Goal: Information Seeking & Learning: Learn about a topic

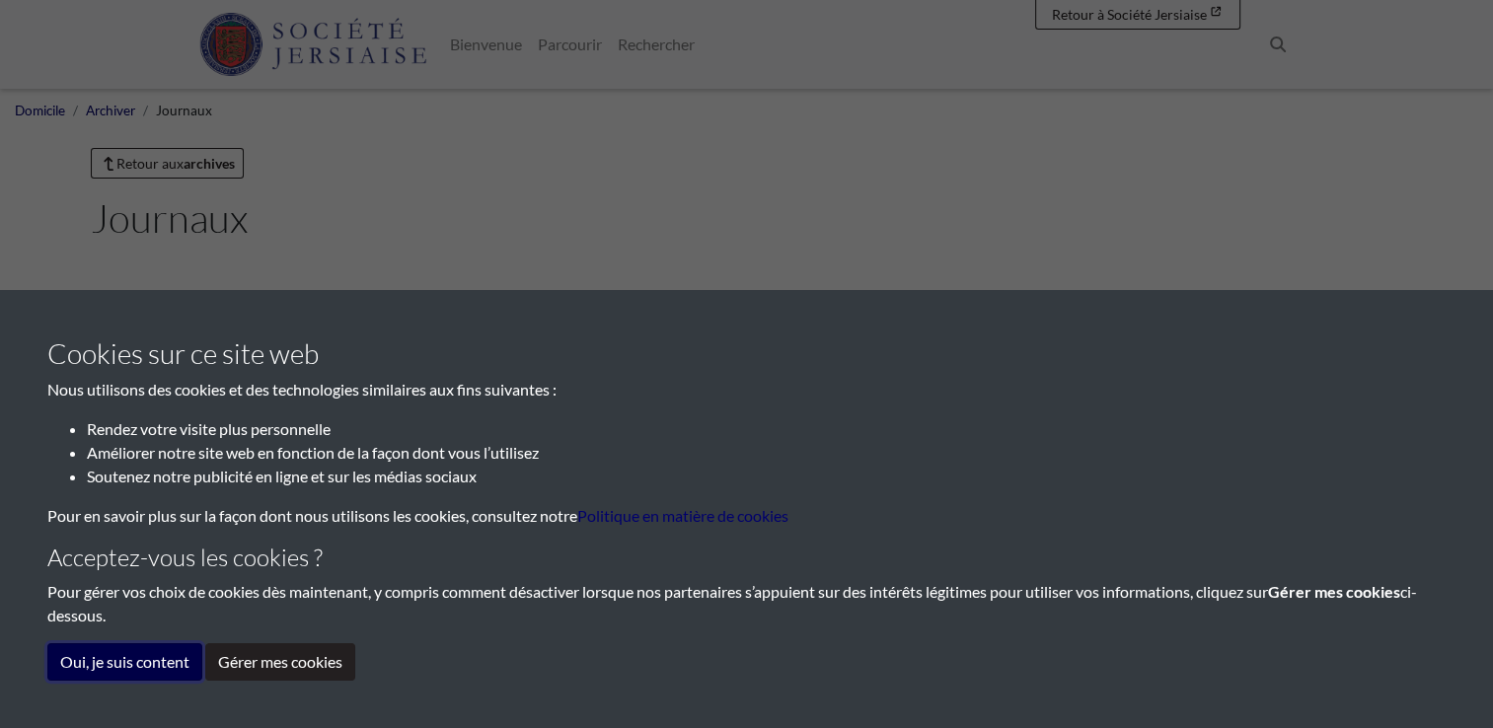
click at [128, 656] on button "Oui, je suis content" at bounding box center [124, 661] width 155 height 37
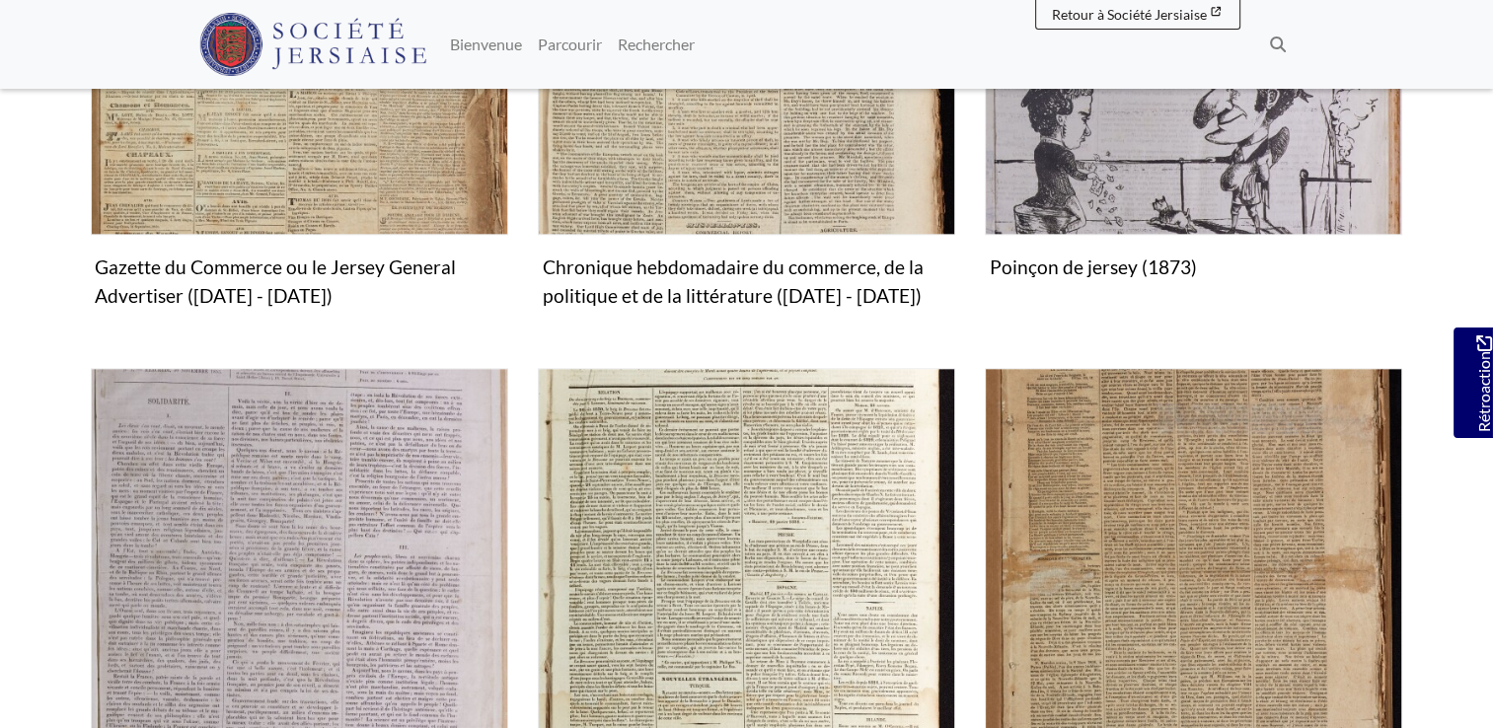
scroll to position [2608, 0]
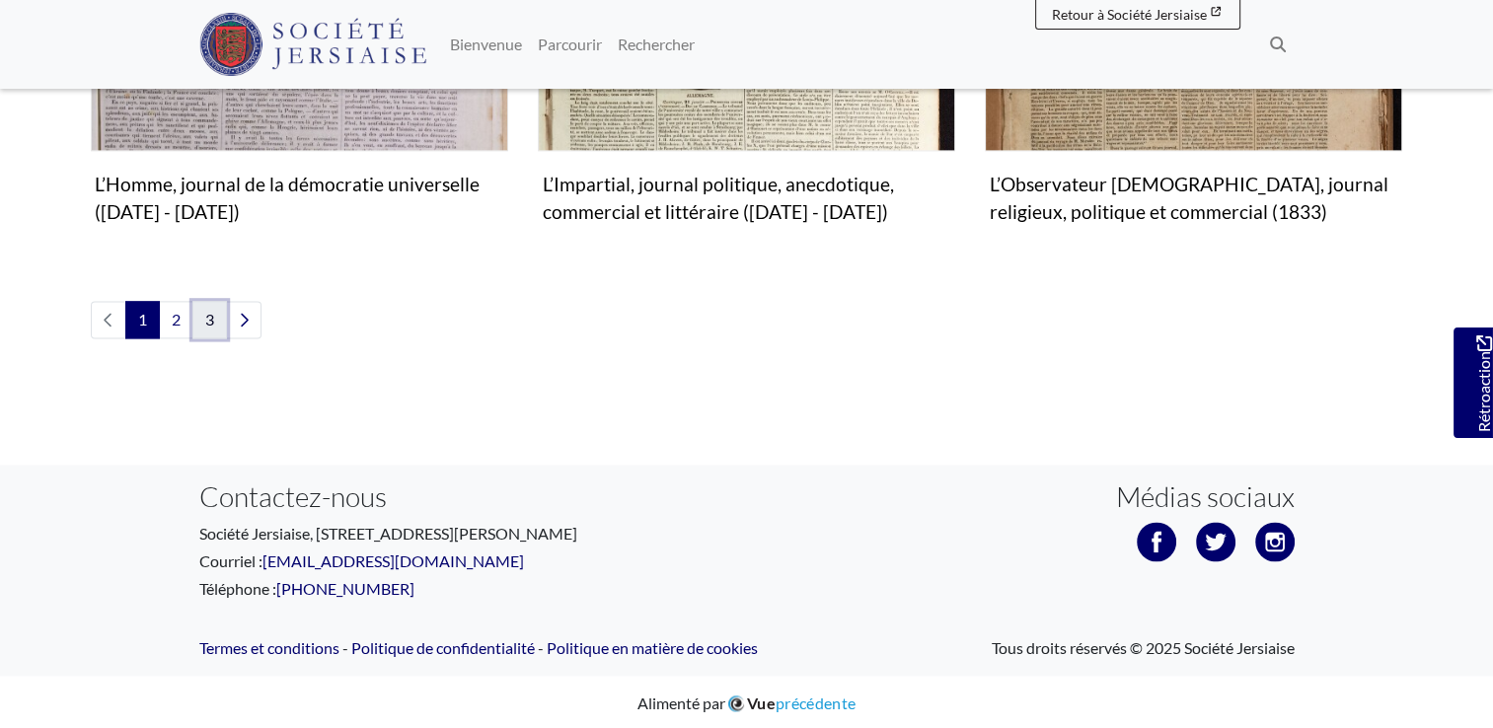
click at [216, 305] on link "3" at bounding box center [209, 319] width 35 height 37
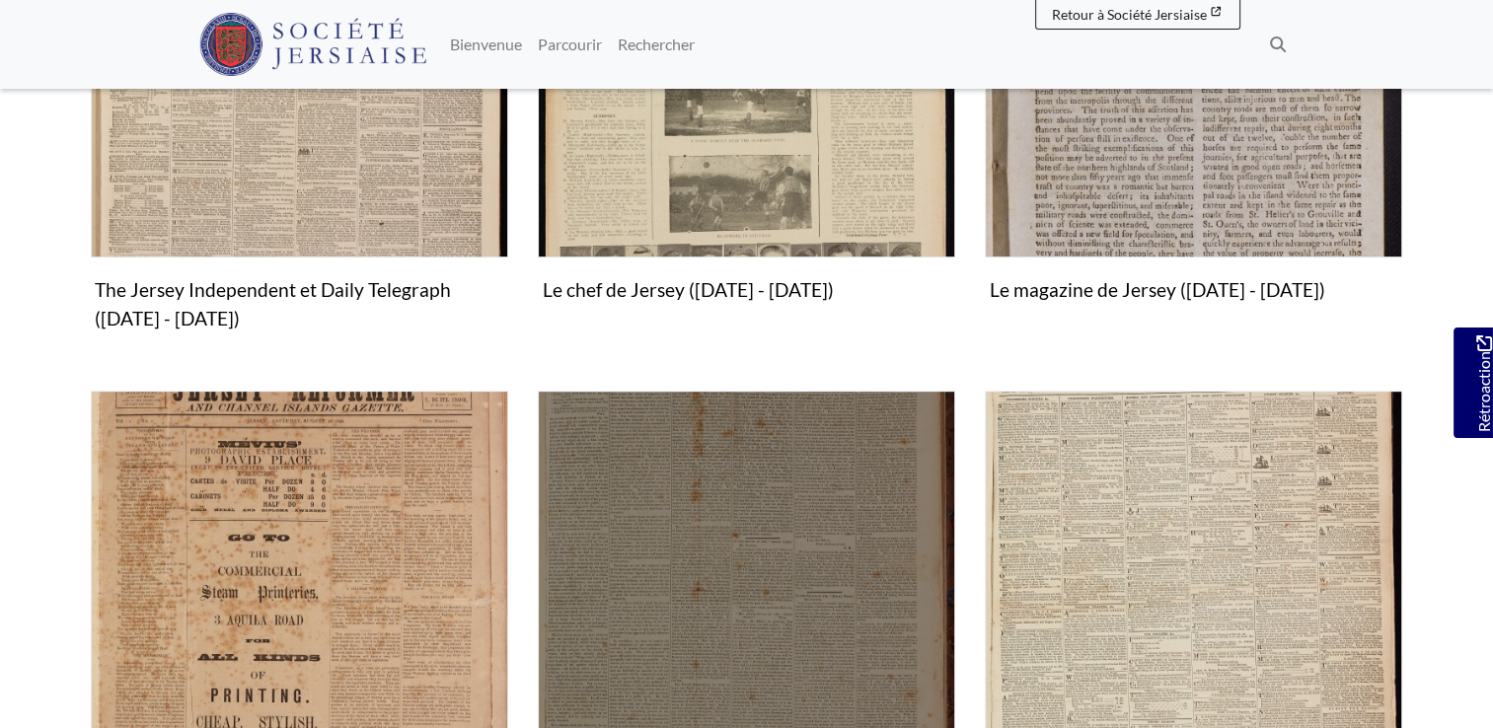
scroll to position [1176, 0]
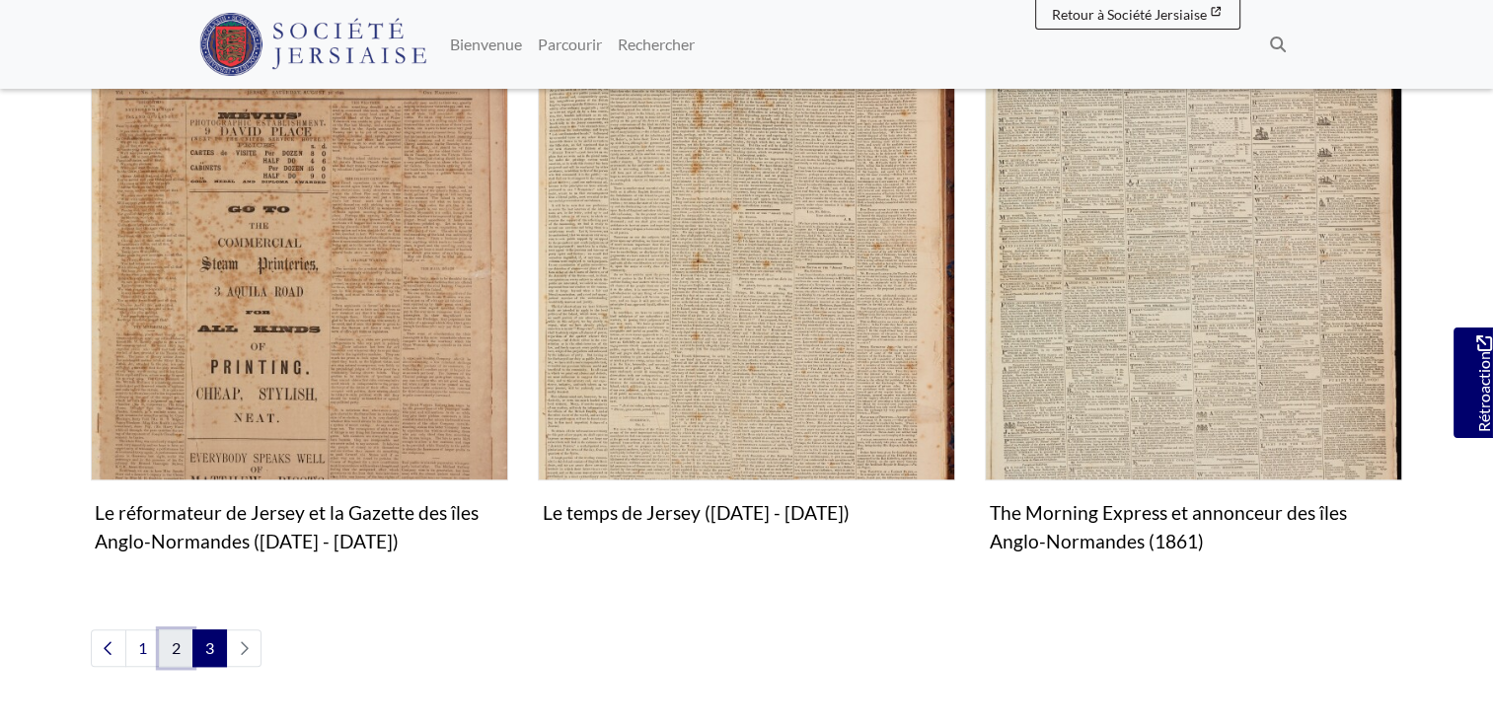
click at [170, 639] on link "2" at bounding box center [176, 647] width 35 height 37
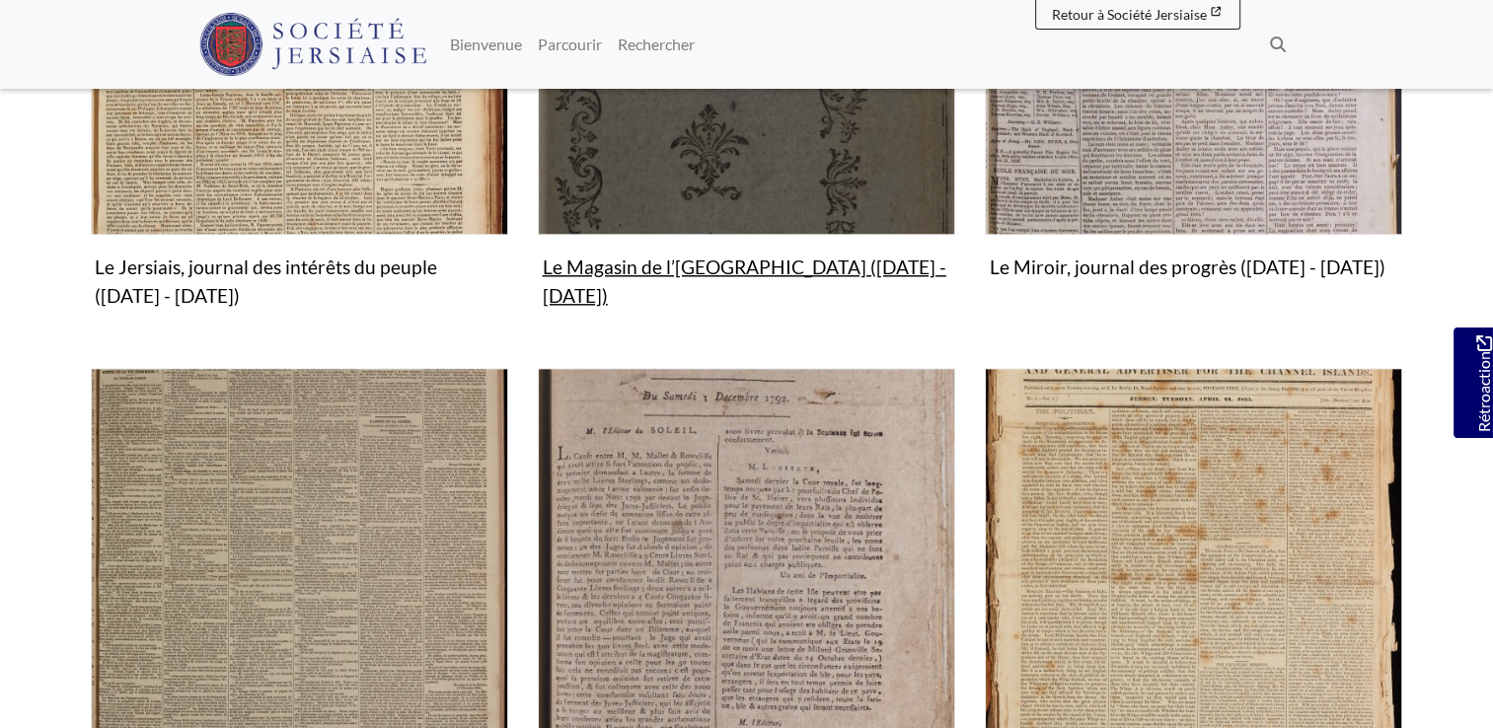
scroll to position [2302, 0]
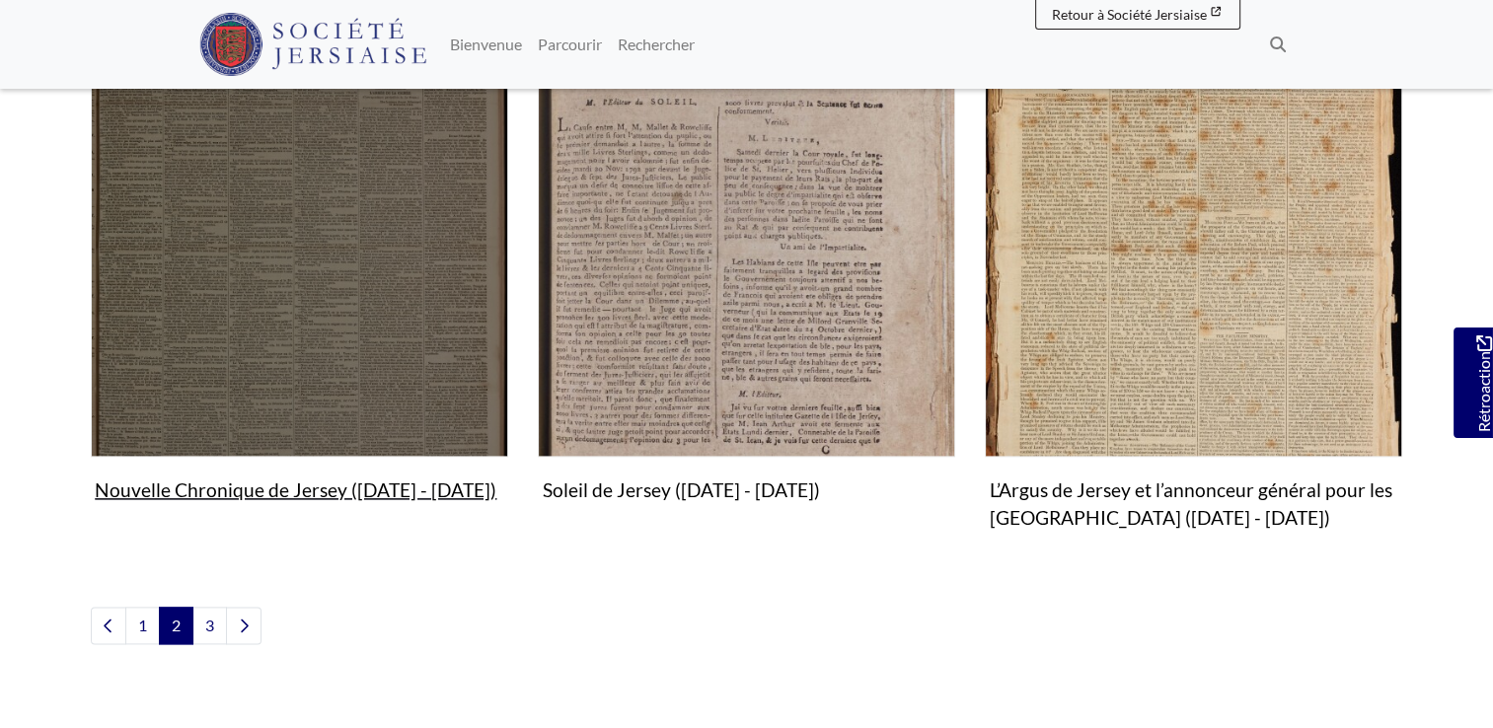
click at [409, 419] on img "Sous-collection" at bounding box center [299, 247] width 417 height 417
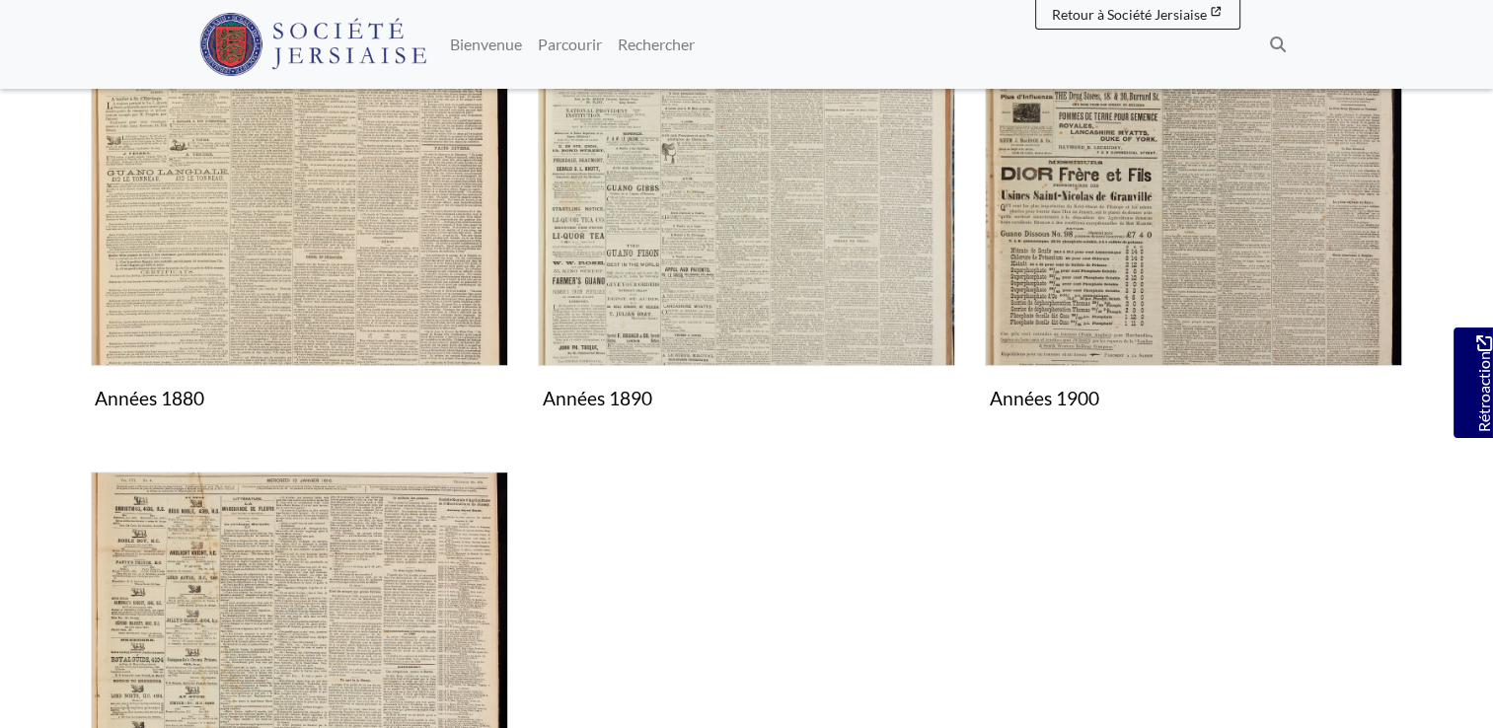
scroll to position [1322, 0]
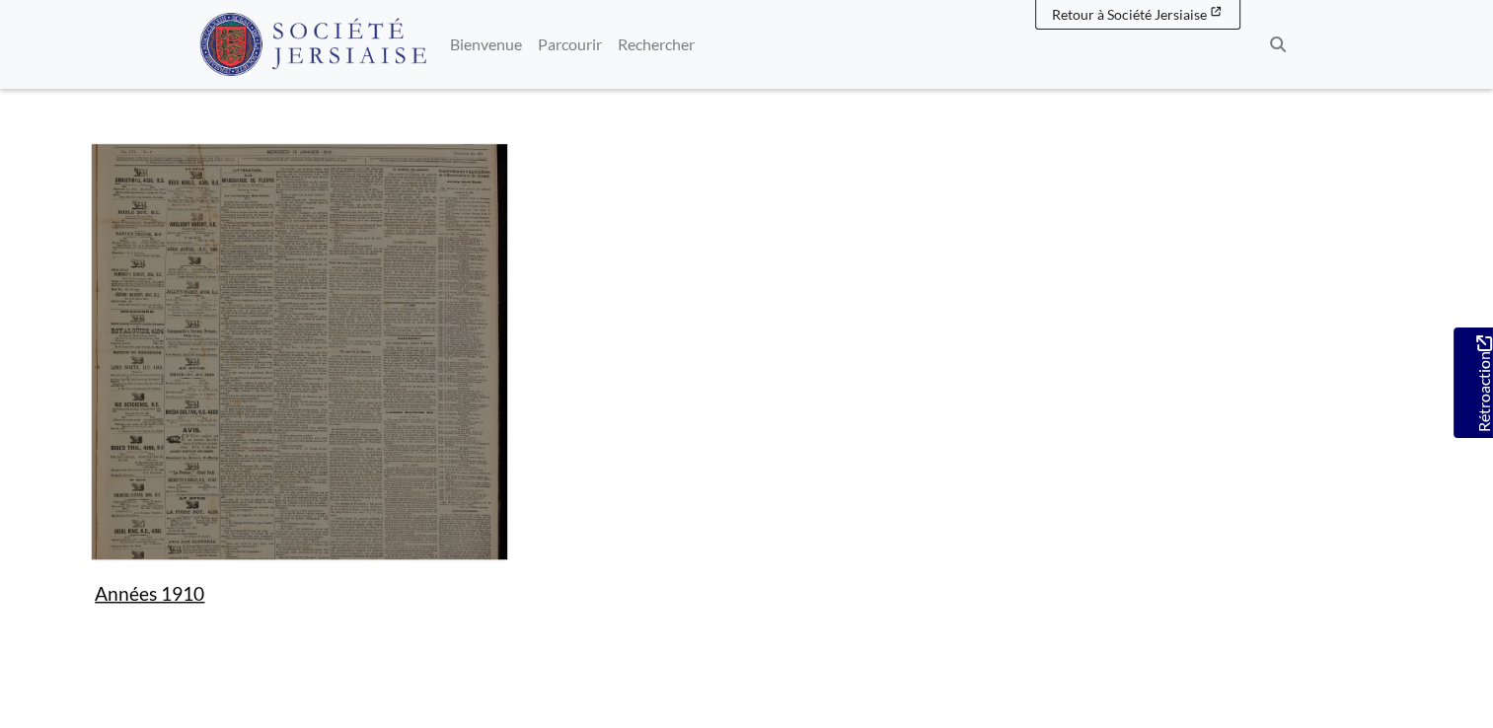
click at [264, 389] on img "Sous-collection" at bounding box center [299, 351] width 417 height 417
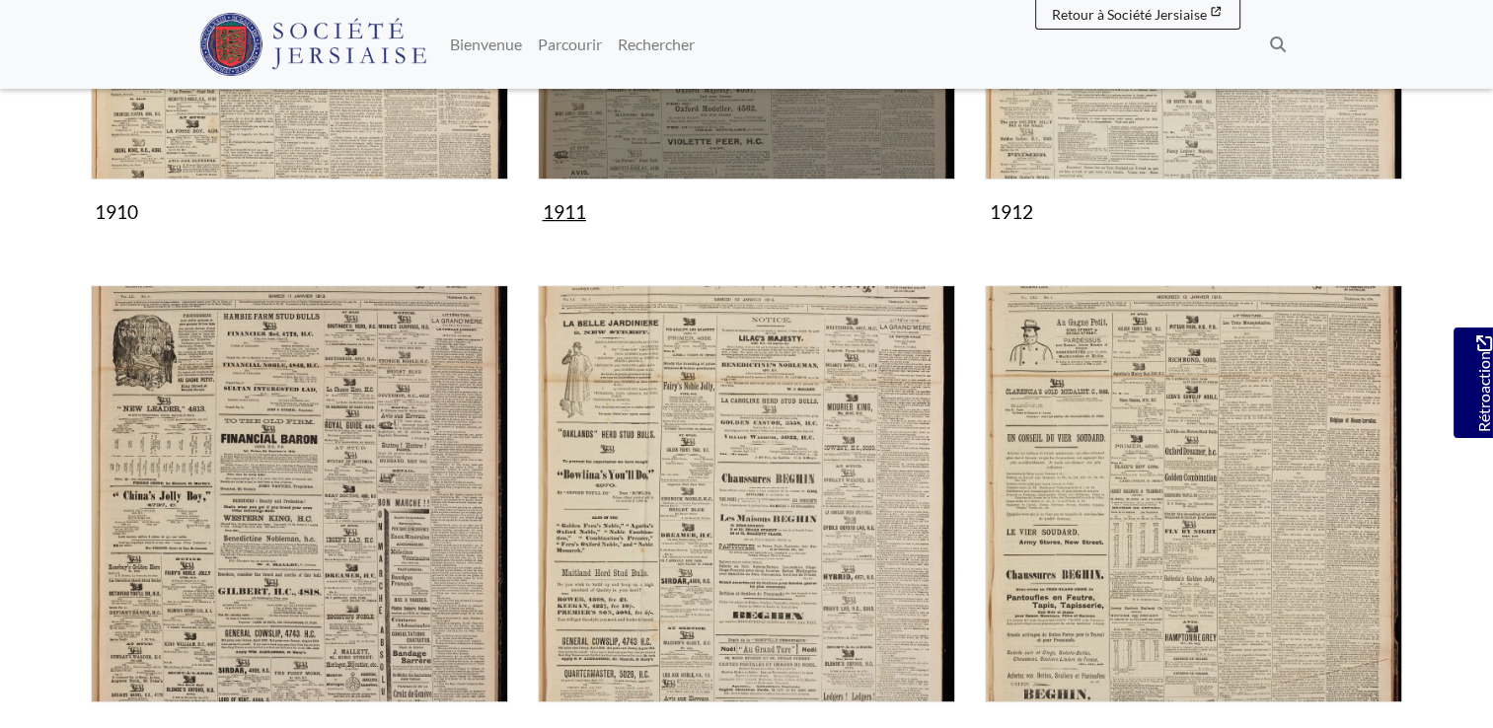
scroll to position [987, 0]
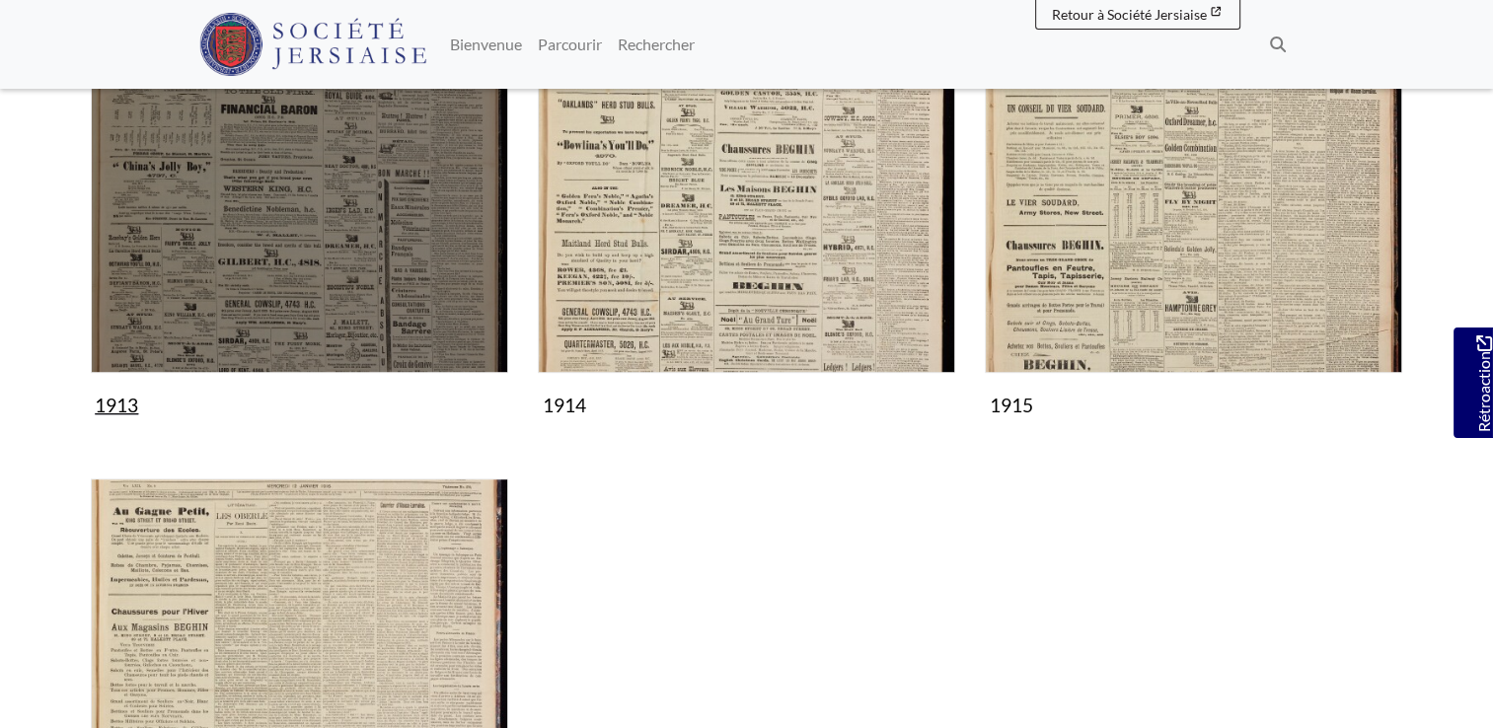
click at [342, 306] on img "Sous-collection" at bounding box center [299, 164] width 417 height 417
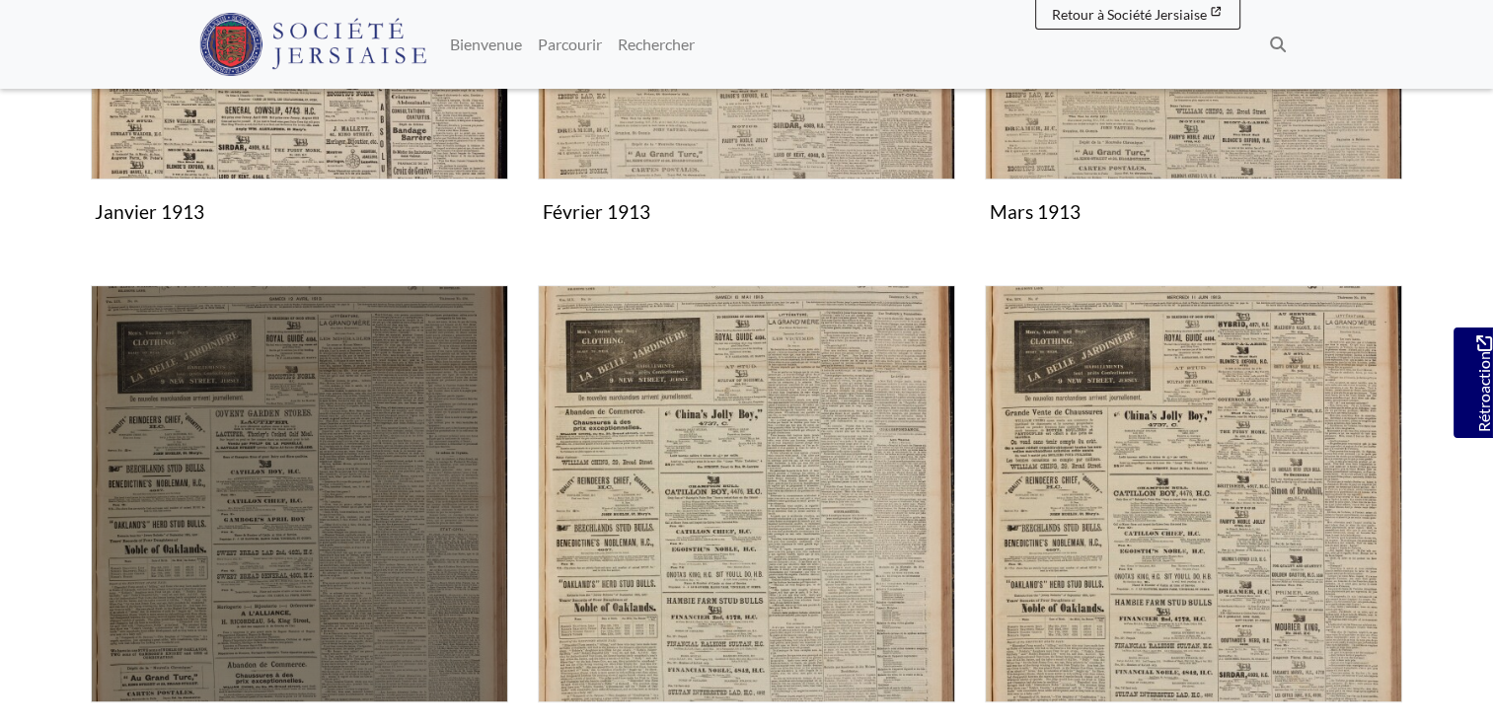
scroll to position [987, 0]
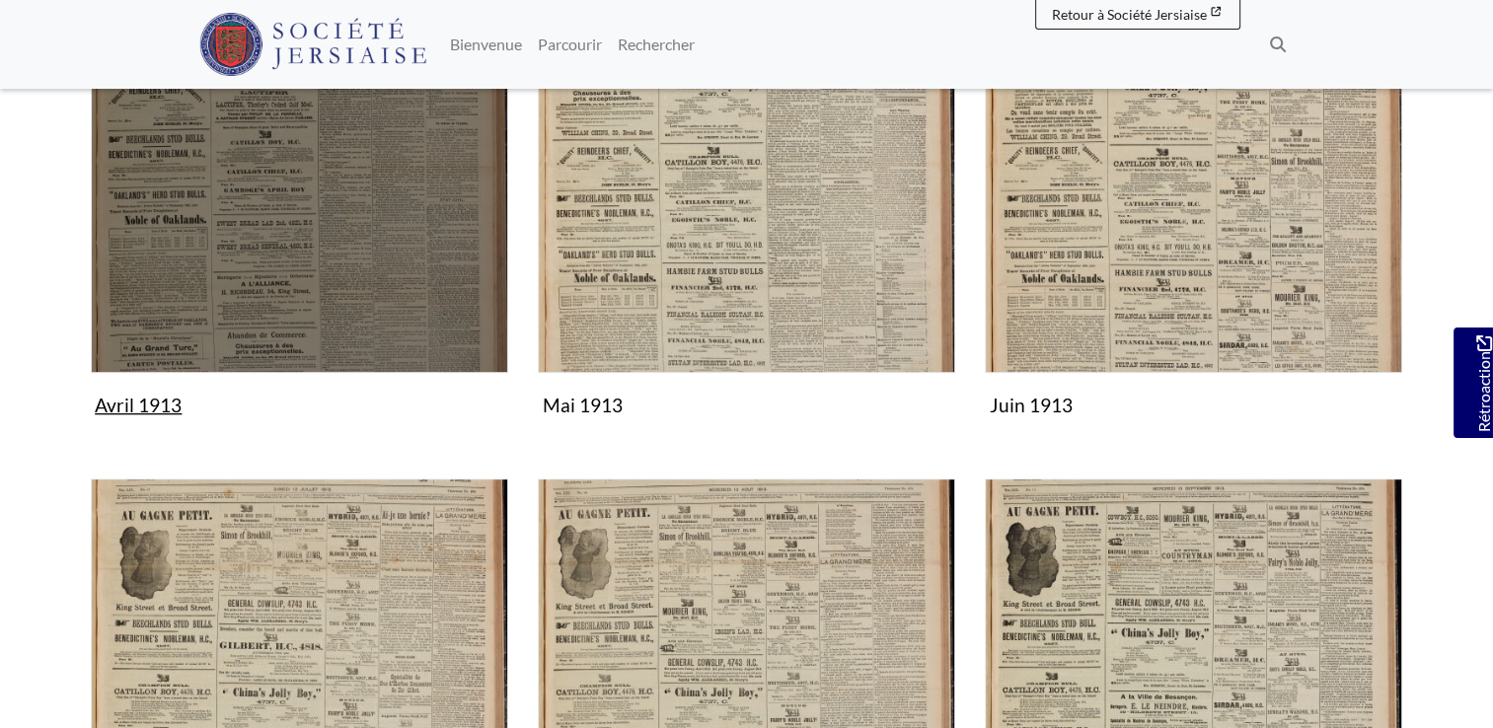
click at [250, 314] on img "Sous-collection" at bounding box center [299, 164] width 417 height 417
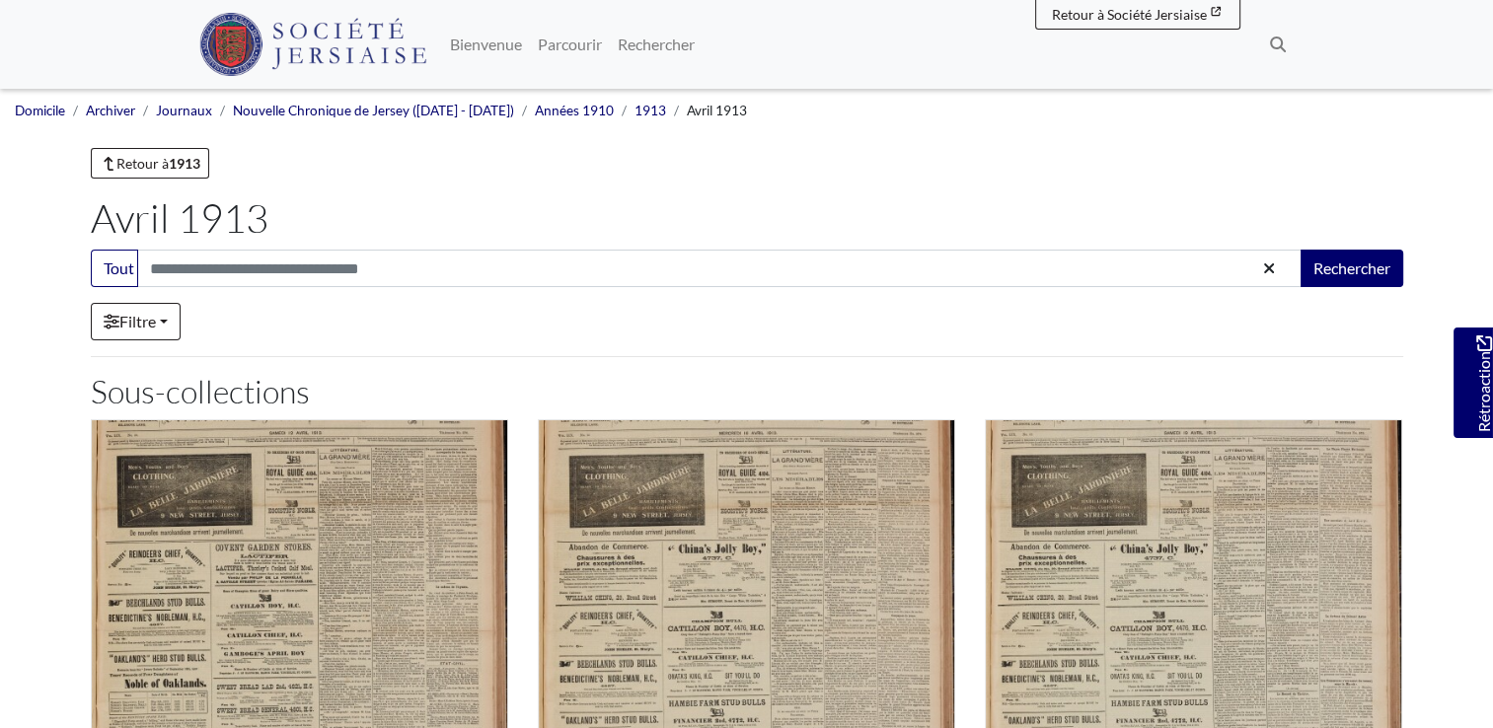
scroll to position [329, 0]
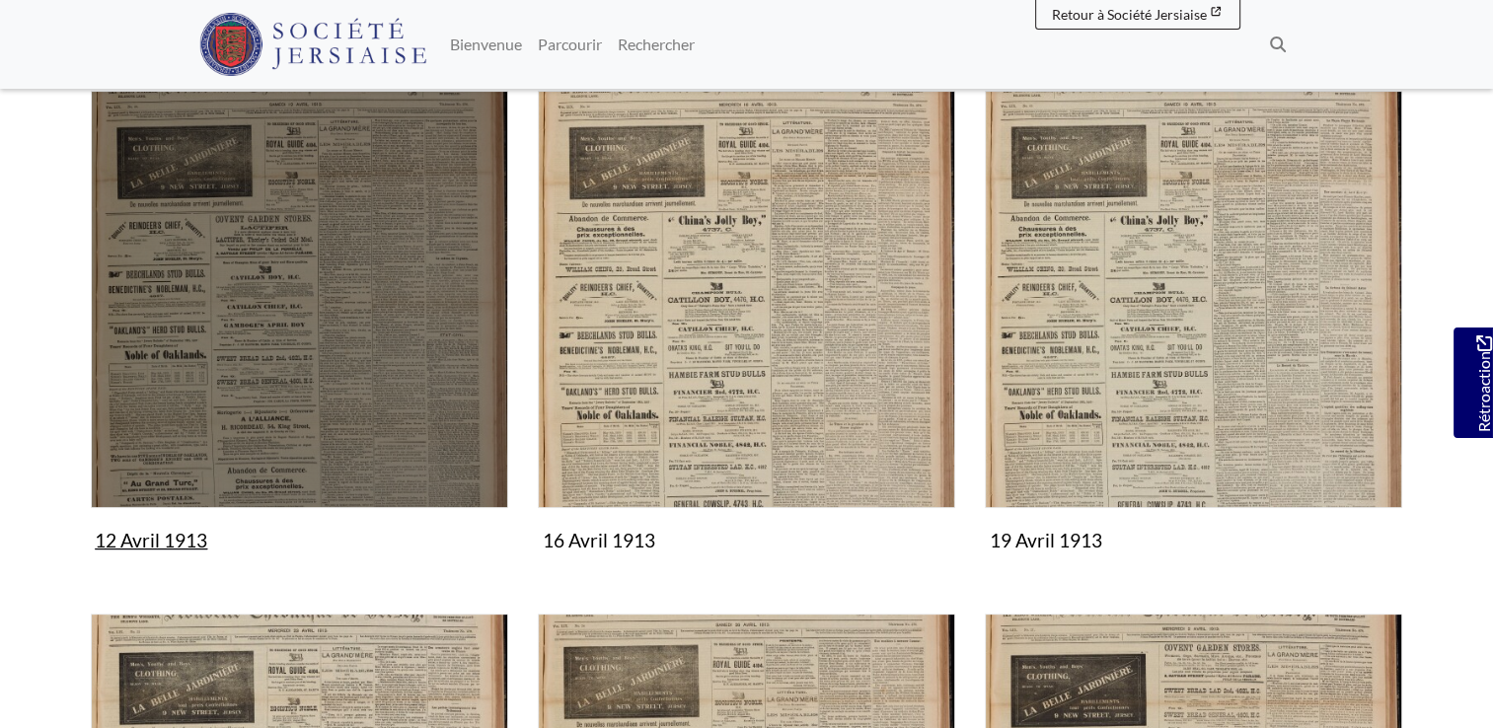
click at [323, 345] on img "Sous-collection" at bounding box center [299, 299] width 417 height 417
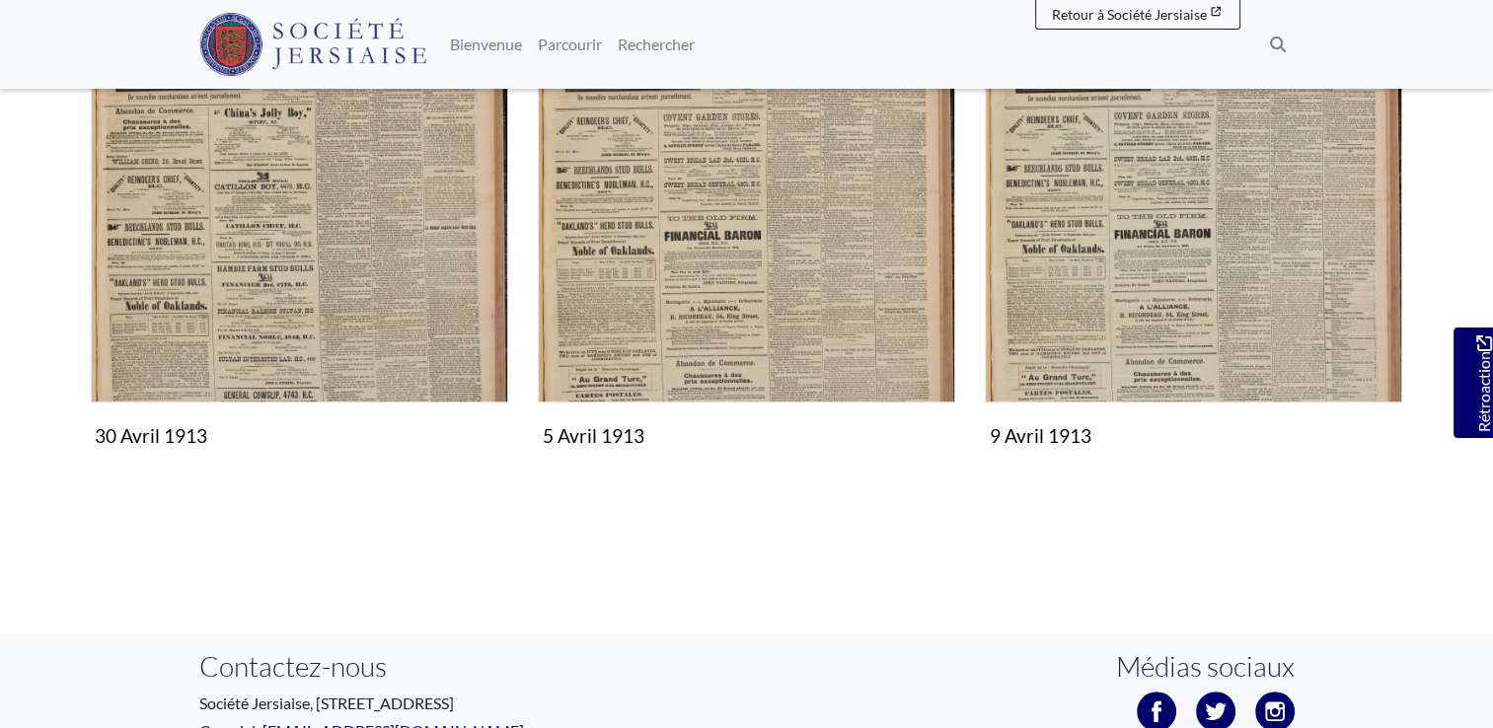
scroll to position [1472, 0]
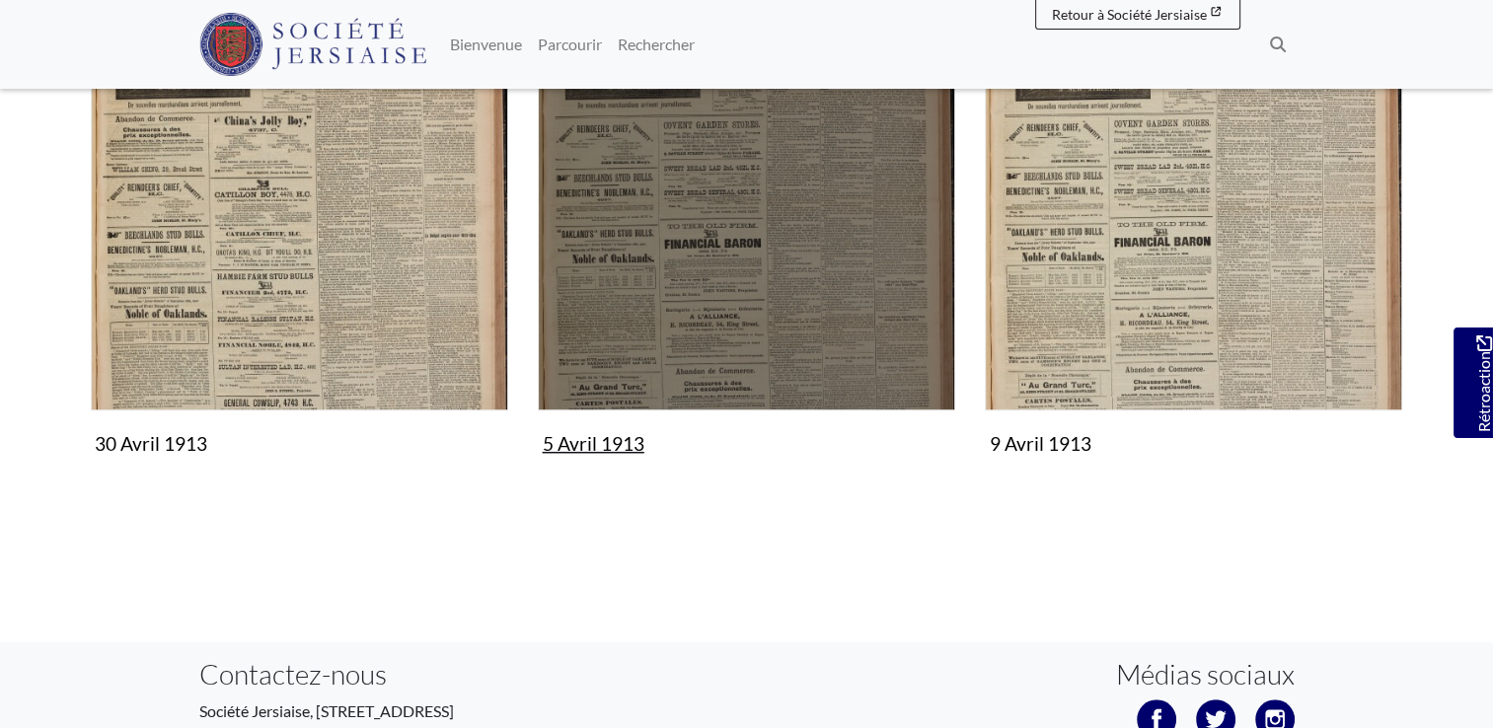
click at [796, 282] on img "Subcollection" at bounding box center [746, 201] width 417 height 417
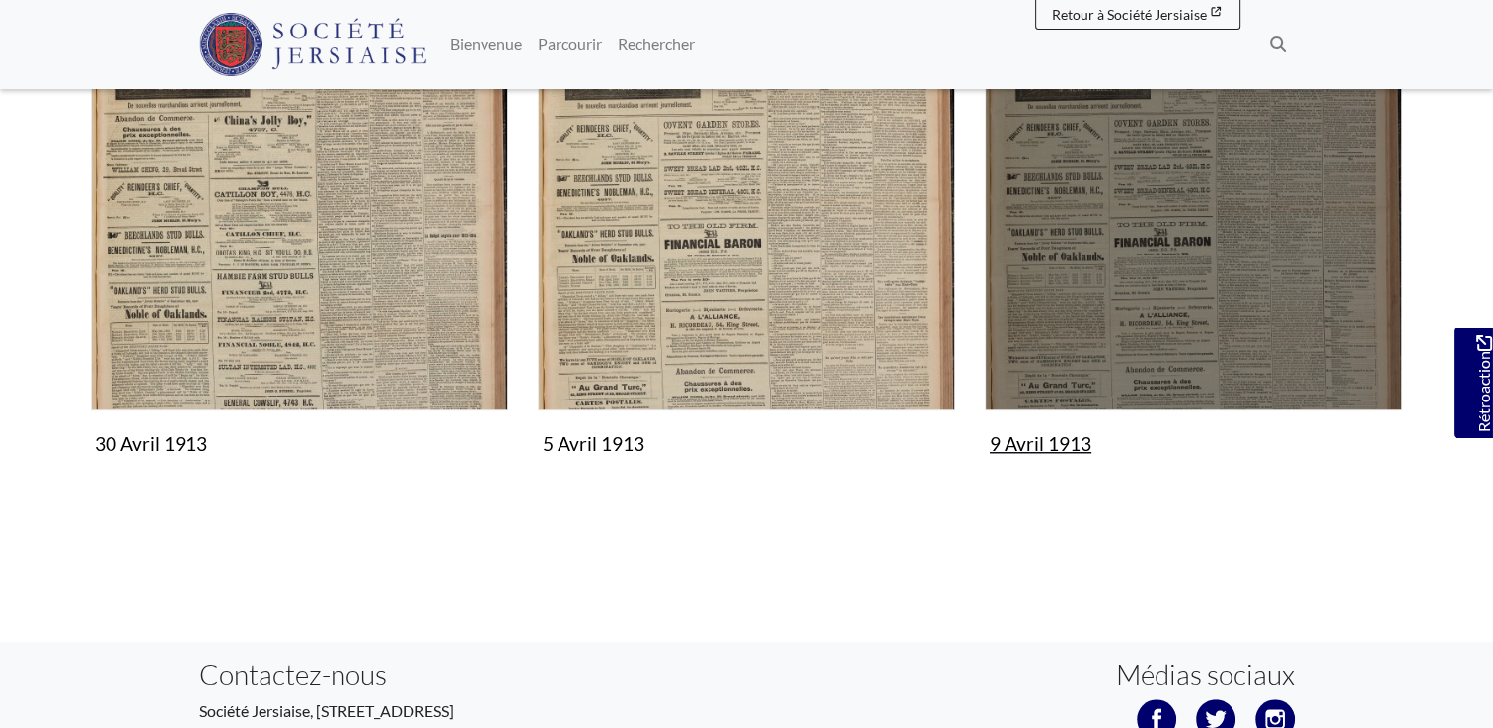
click at [1125, 242] on img "Subcollection" at bounding box center [1193, 201] width 417 height 417
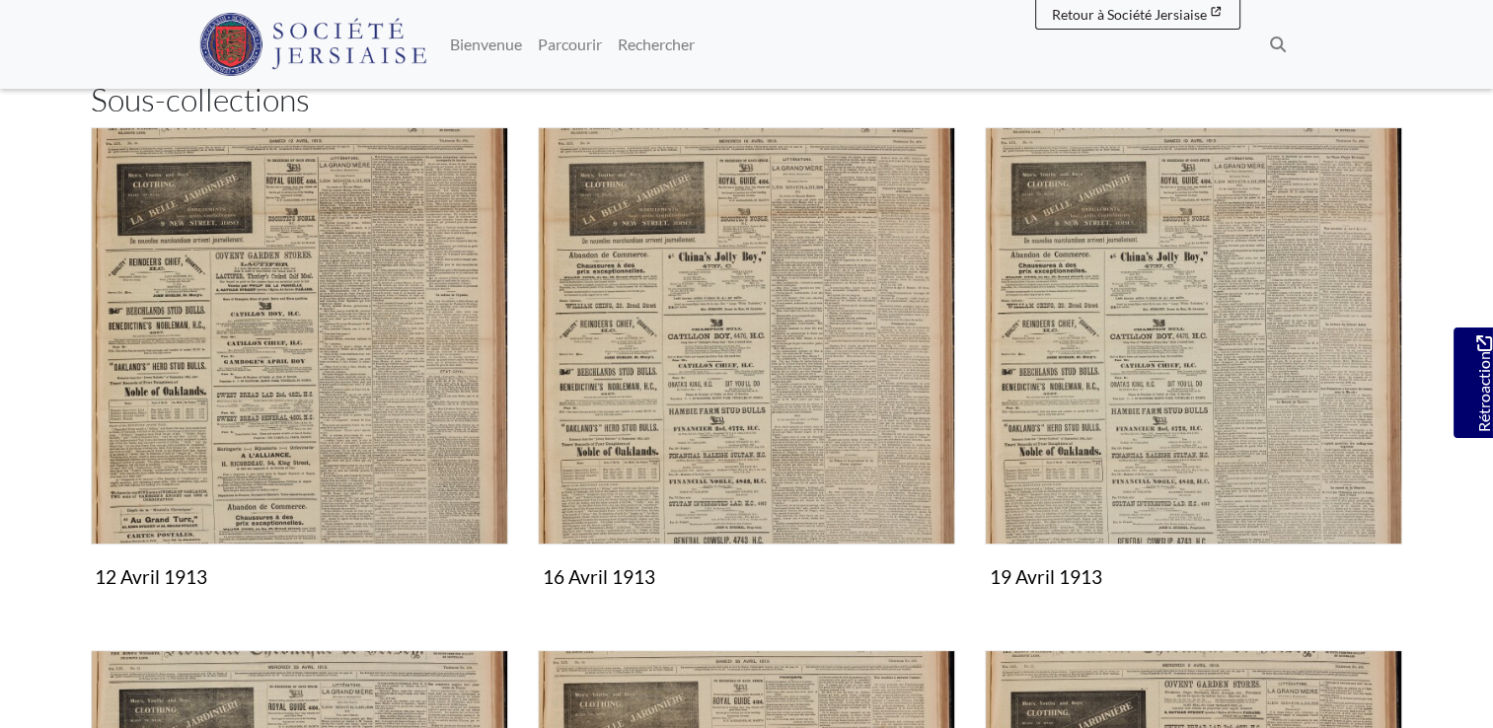
scroll to position [273, 0]
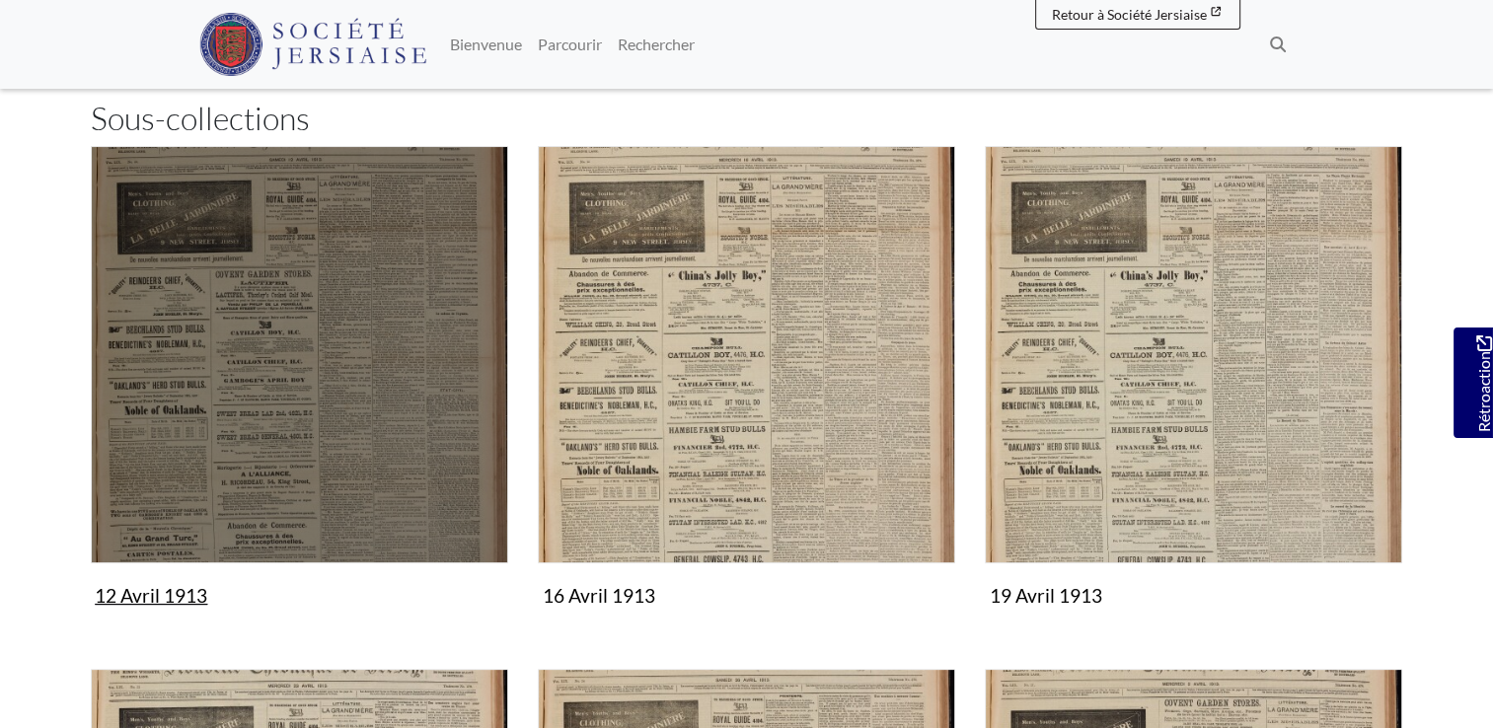
click at [319, 377] on img "Subcollection" at bounding box center [299, 354] width 417 height 417
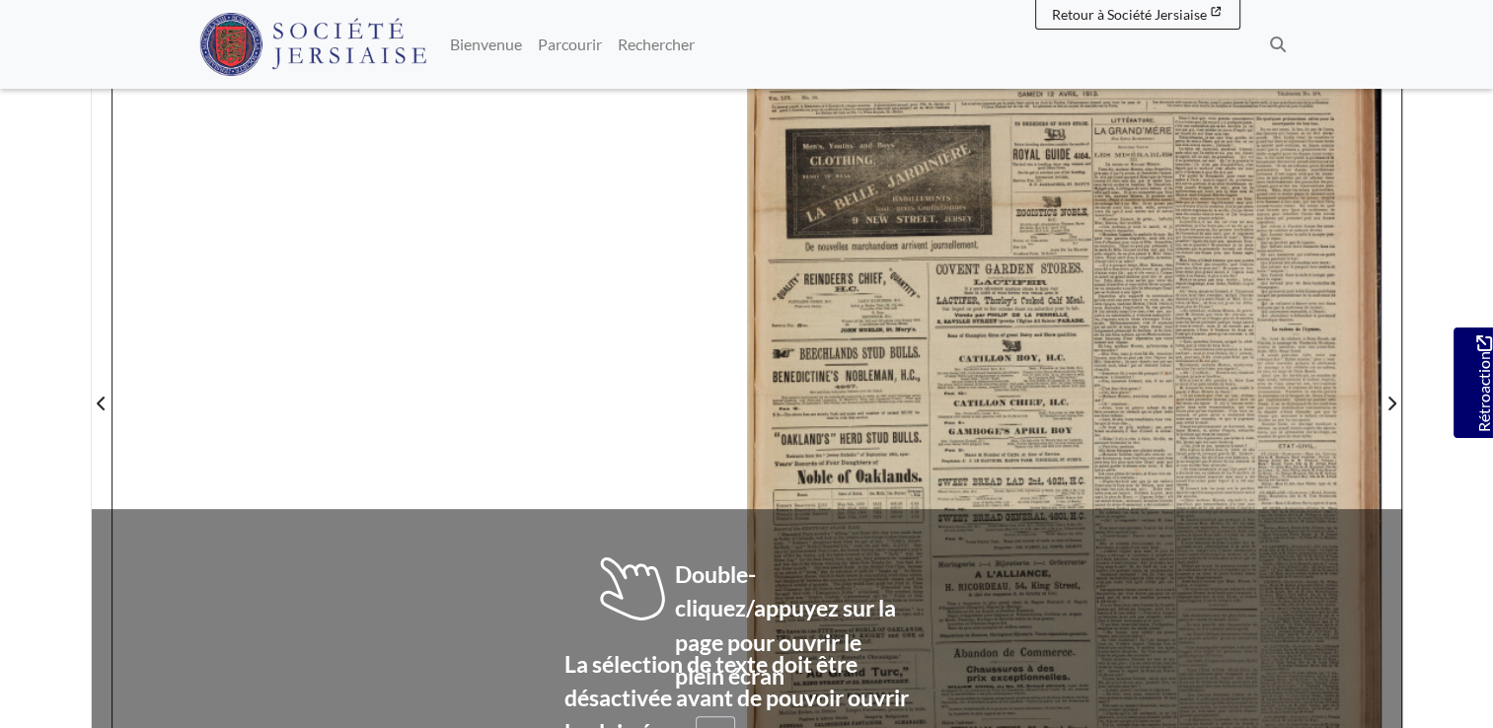
scroll to position [429, 0]
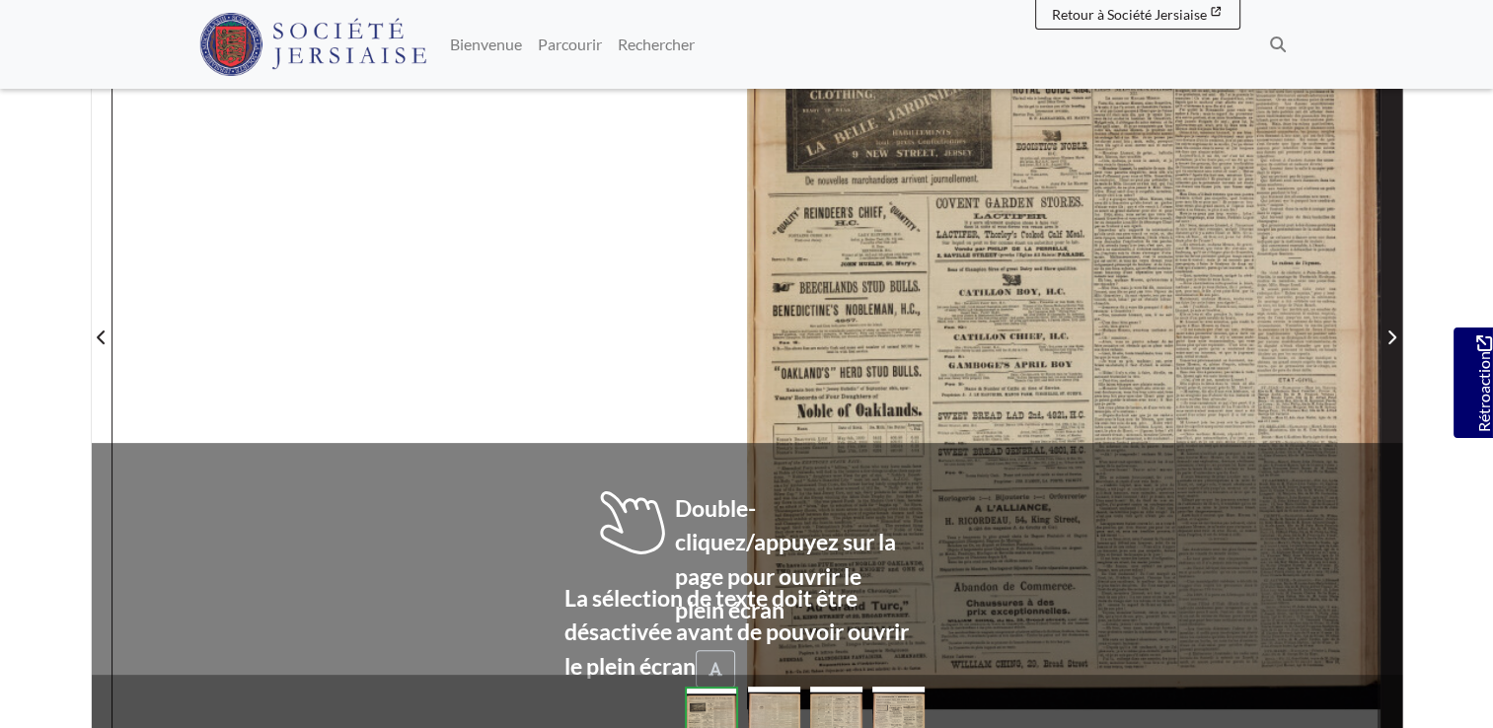
click at [1393, 342] on icon "Page suivante" at bounding box center [1391, 338] width 10 height 16
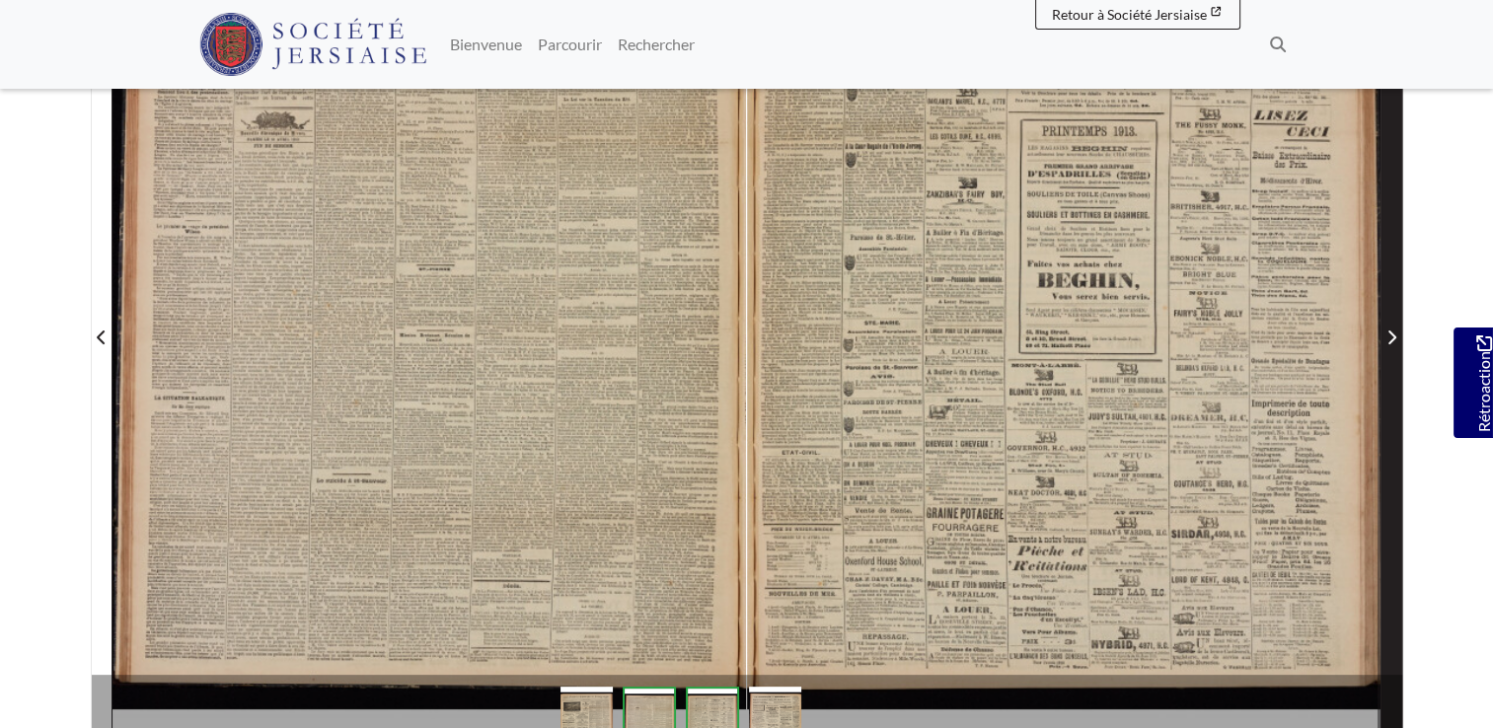
click at [1393, 342] on icon "Page suivante" at bounding box center [1391, 338] width 10 height 16
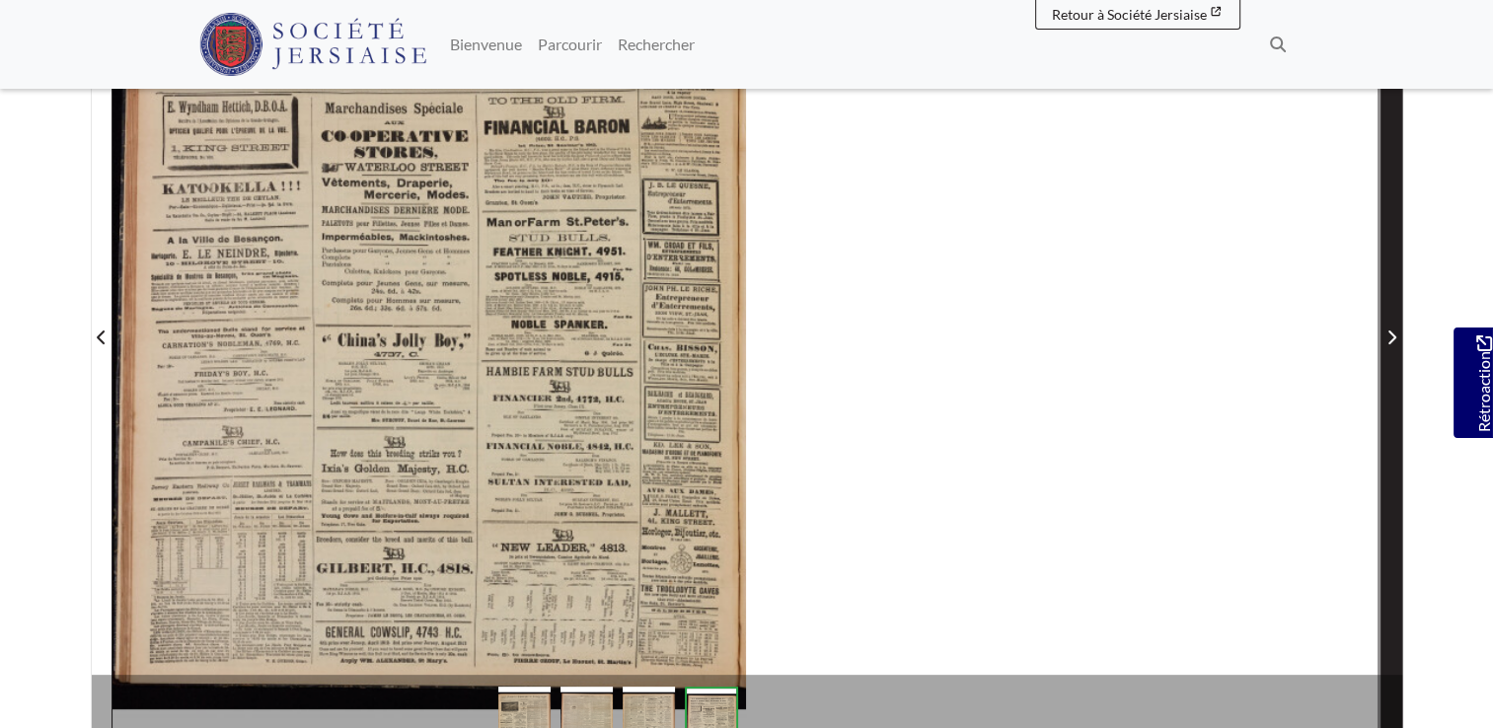
click at [1393, 342] on icon "Page suivante" at bounding box center [1391, 338] width 10 height 16
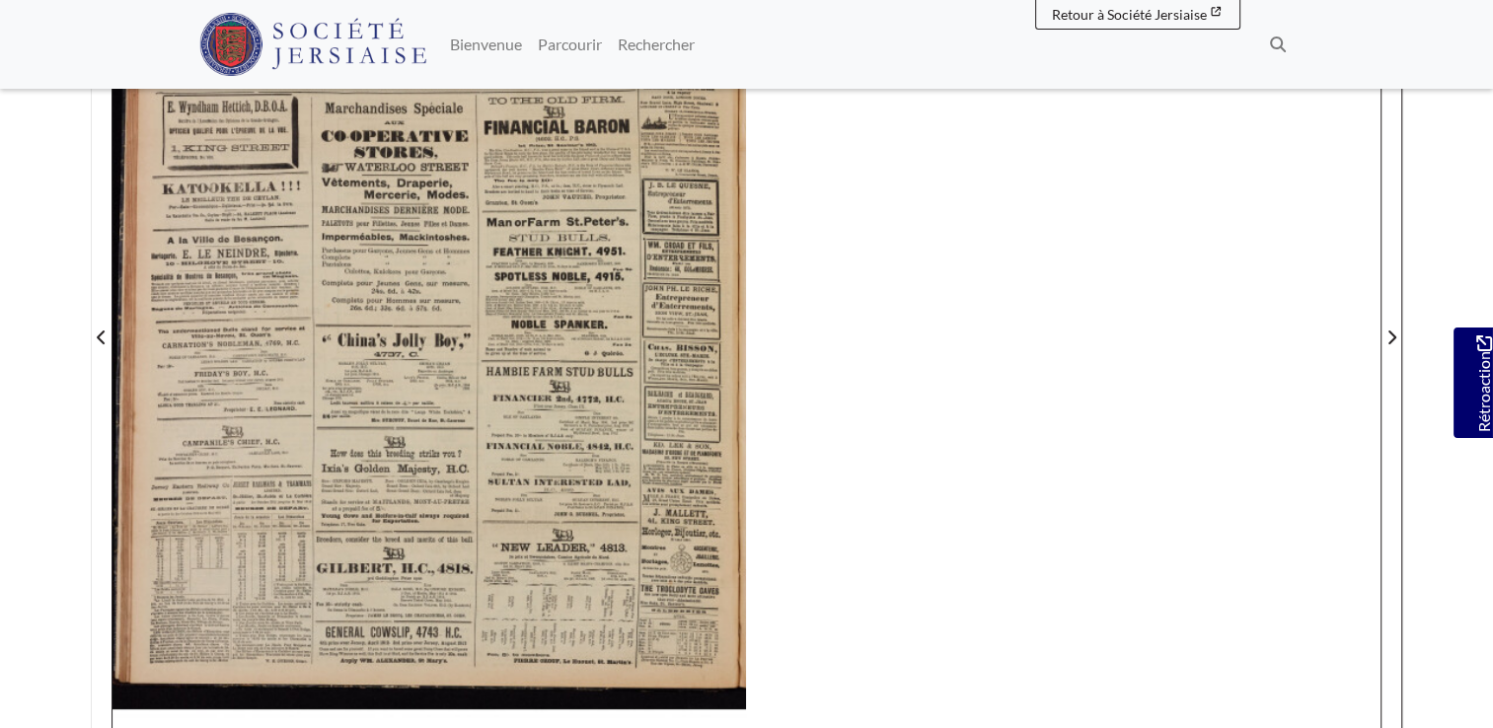
click at [354, 325] on div at bounding box center [428, 325] width 633 height 896
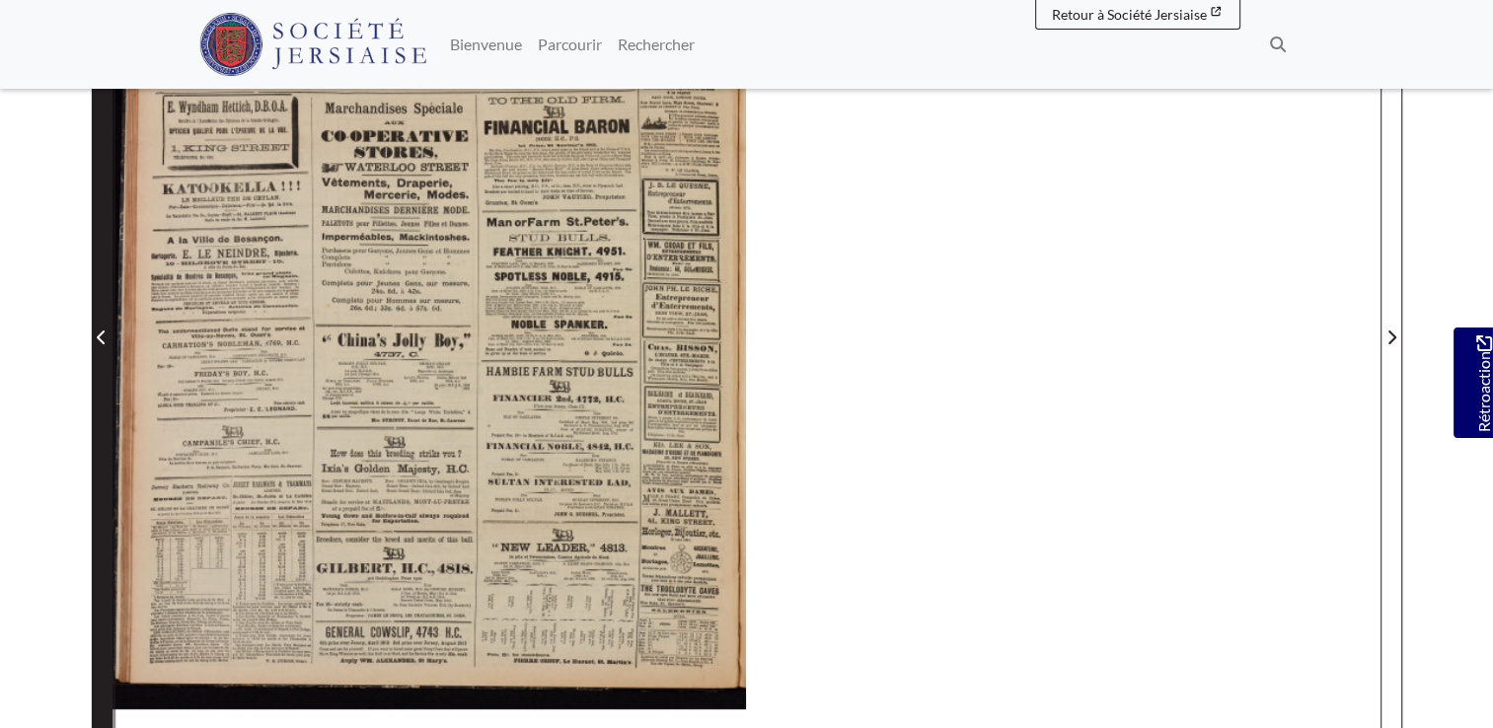
click at [95, 333] on span "Page précédente" at bounding box center [102, 338] width 20 height 24
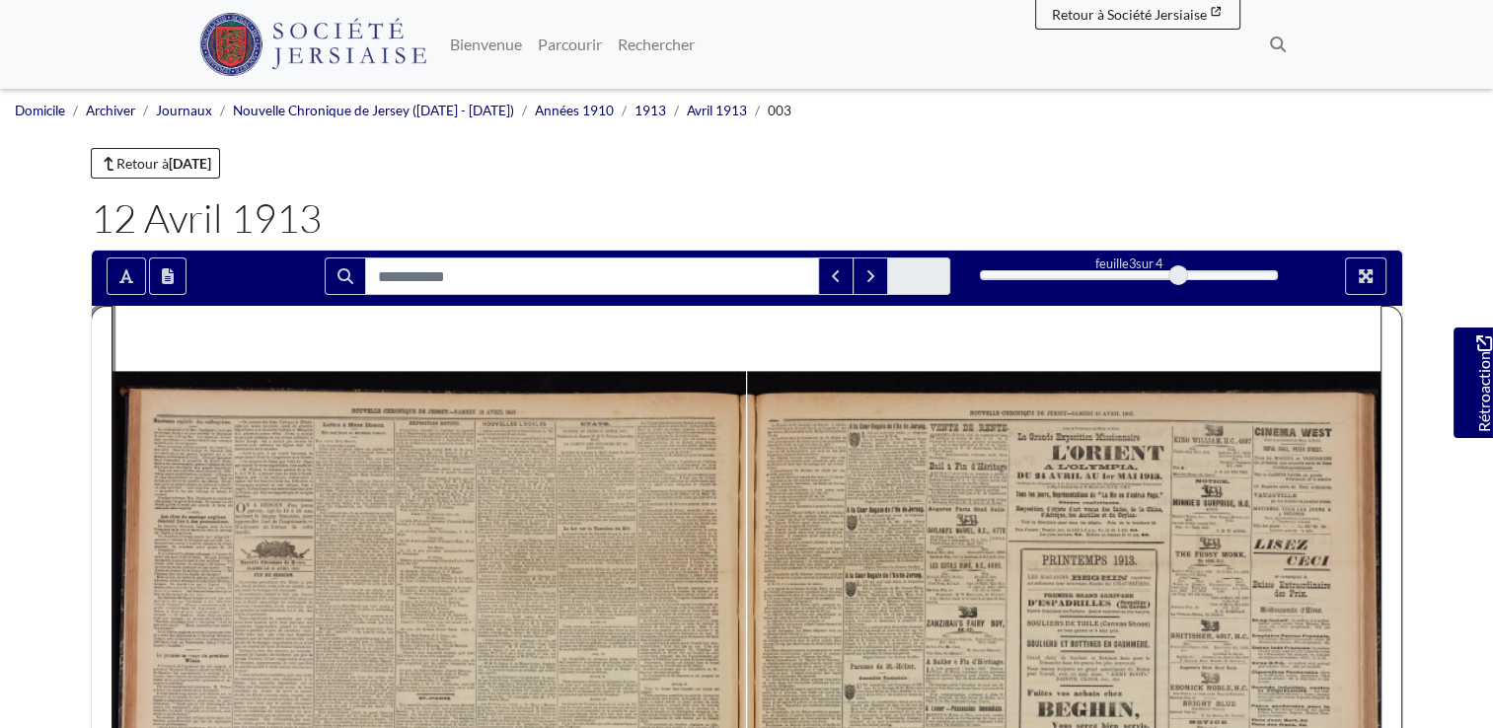
scroll to position [329, 0]
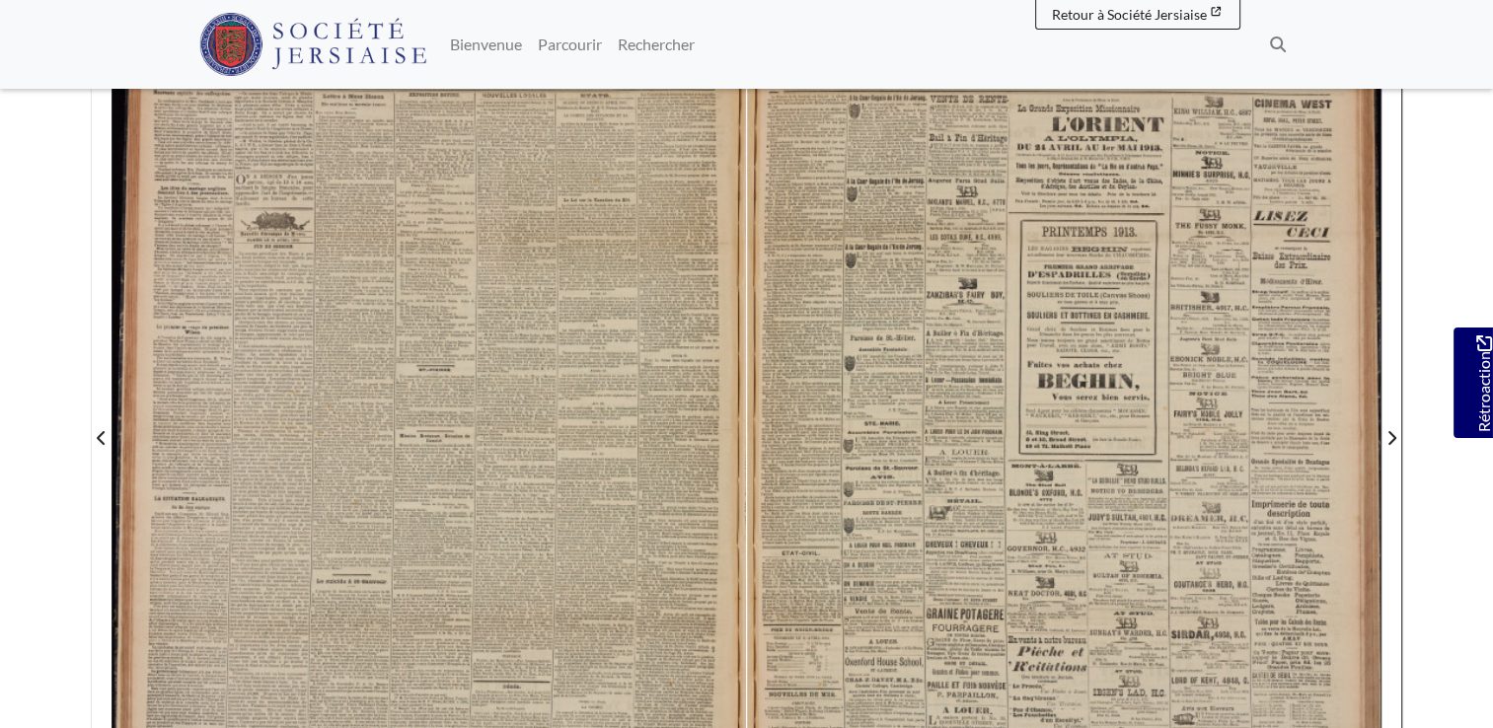
click at [350, 292] on div at bounding box center [428, 425] width 633 height 896
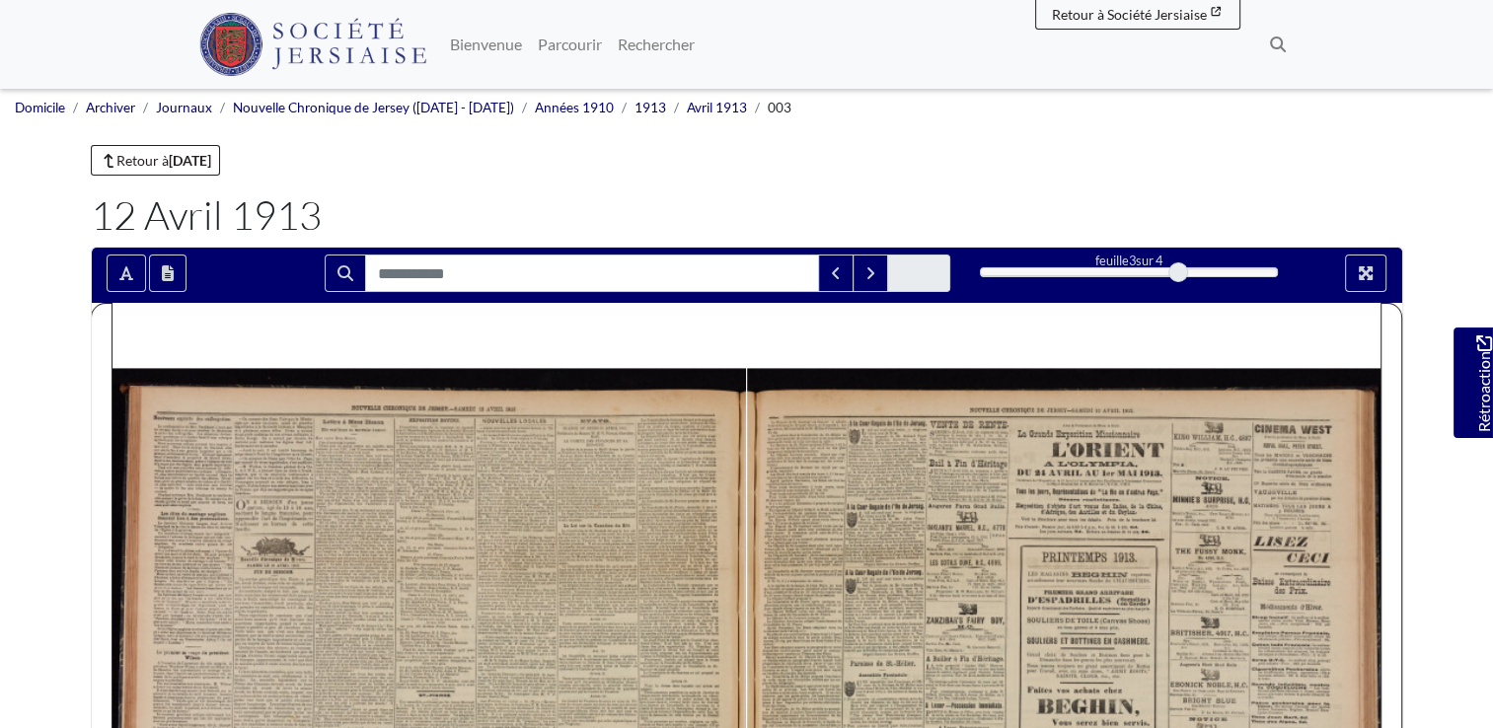
scroll to position [0, 0]
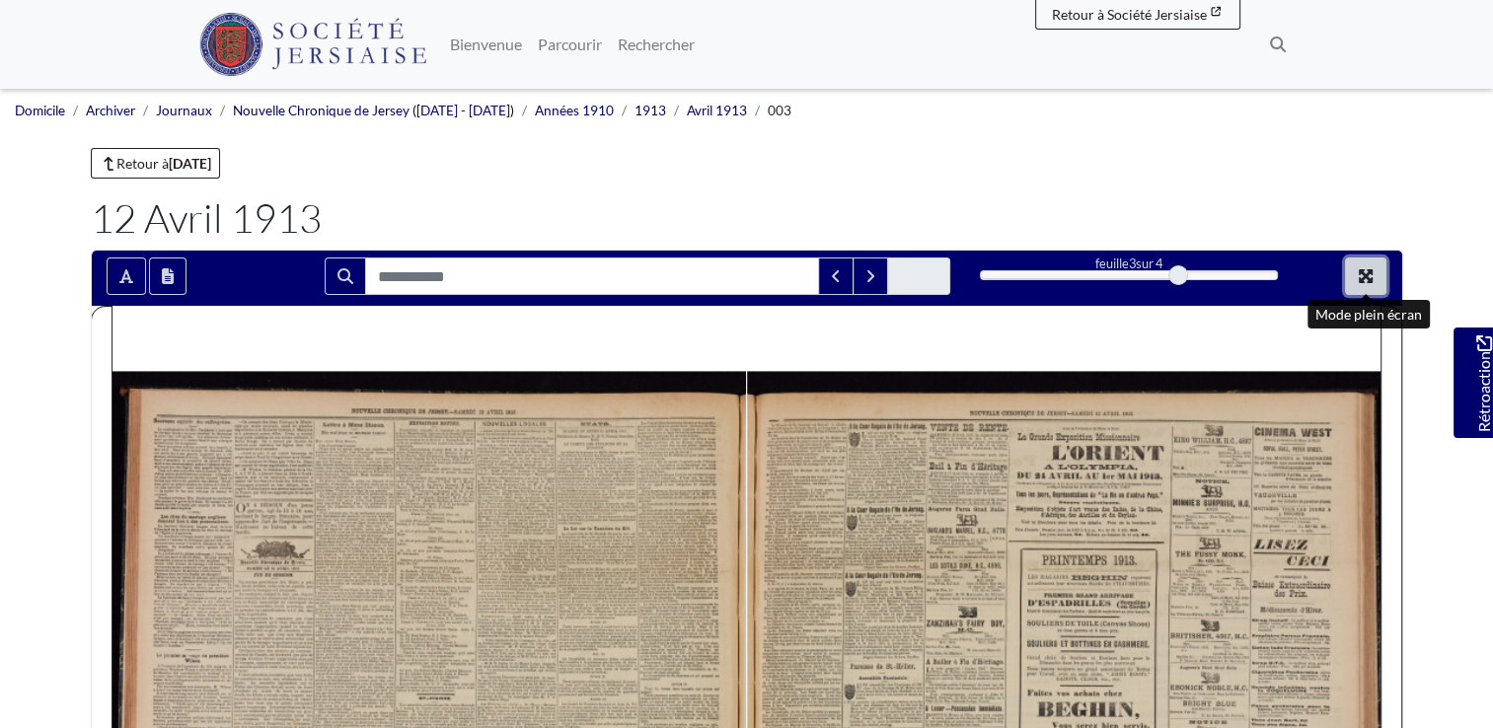
click at [1366, 274] on icon "Mode plein écran" at bounding box center [1366, 276] width 14 height 14
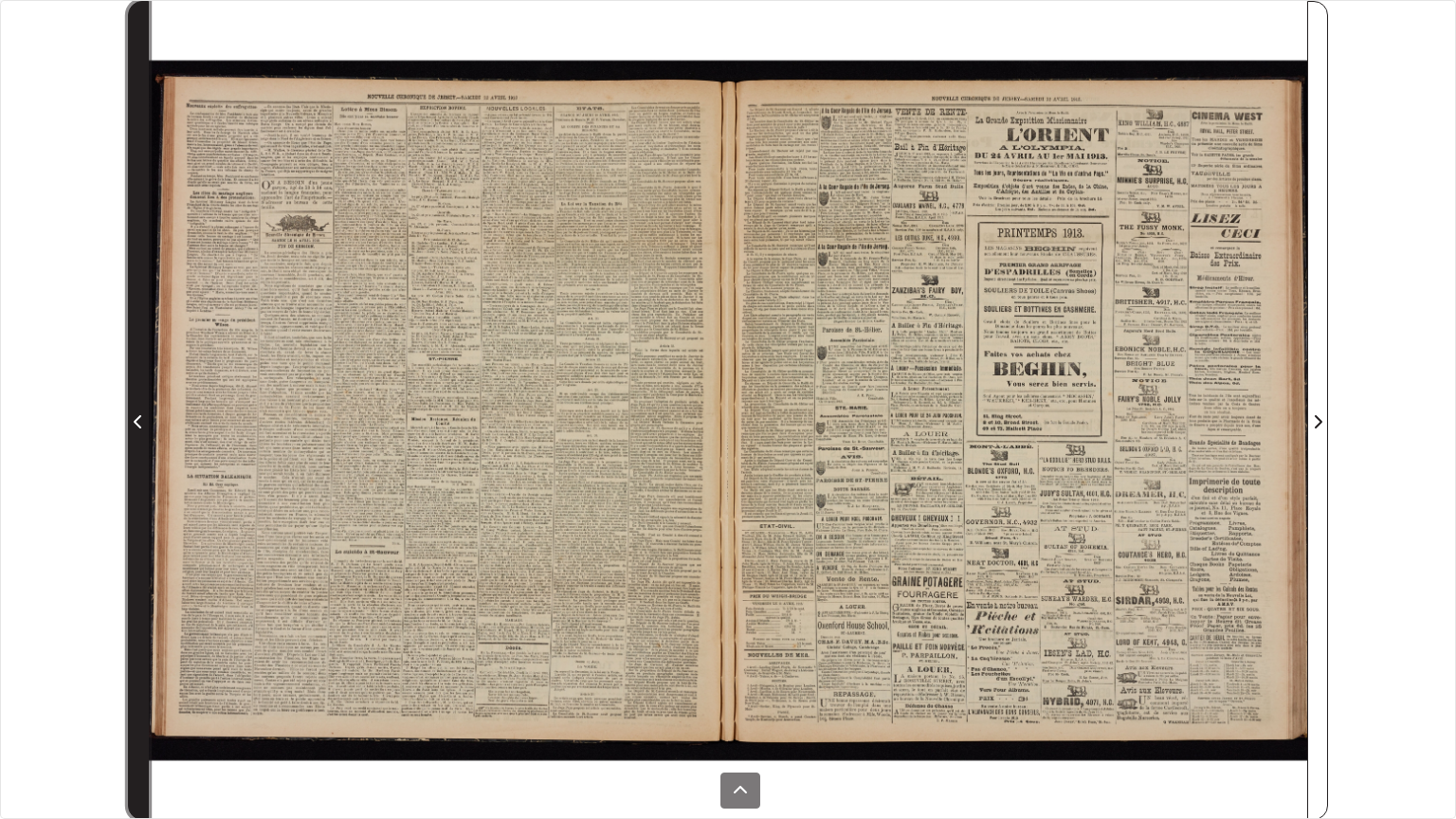
click at [137, 414] on icon "Page précédente" at bounding box center [138, 422] width 10 height 15
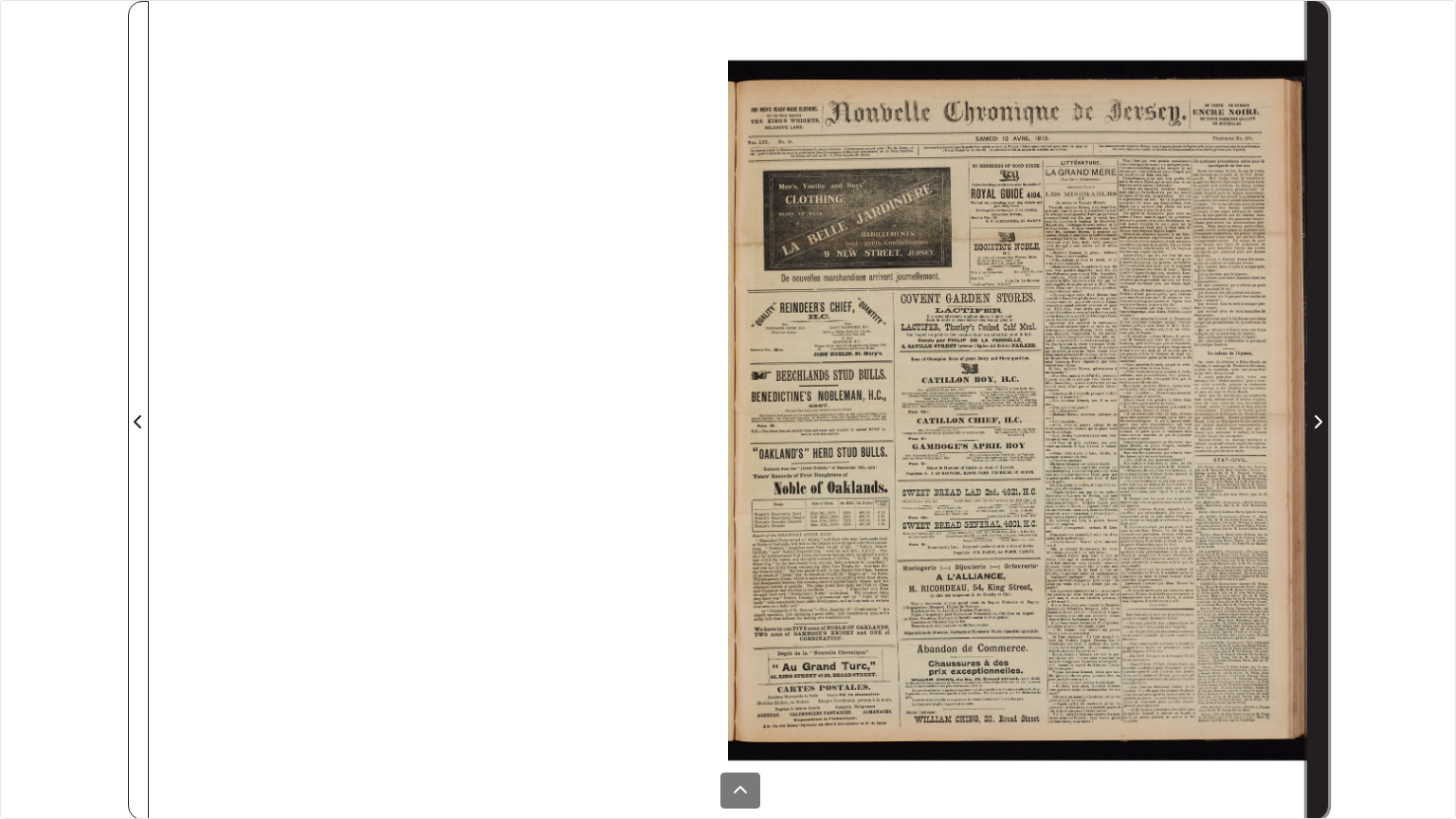
click at [1317, 420] on icon "Page suivante" at bounding box center [1318, 422] width 10 height 15
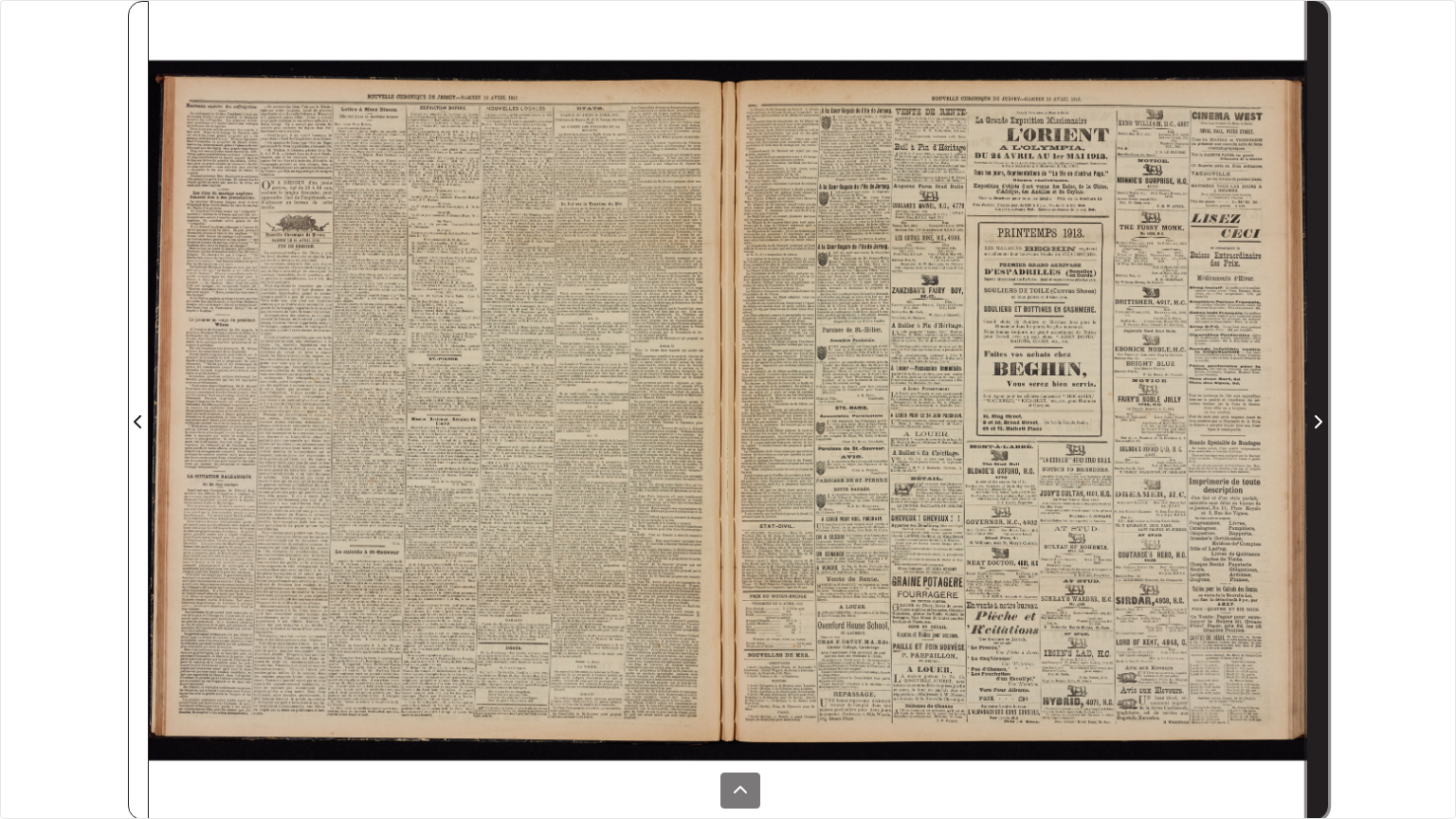
click at [1317, 420] on icon "Page suivante" at bounding box center [1318, 422] width 10 height 15
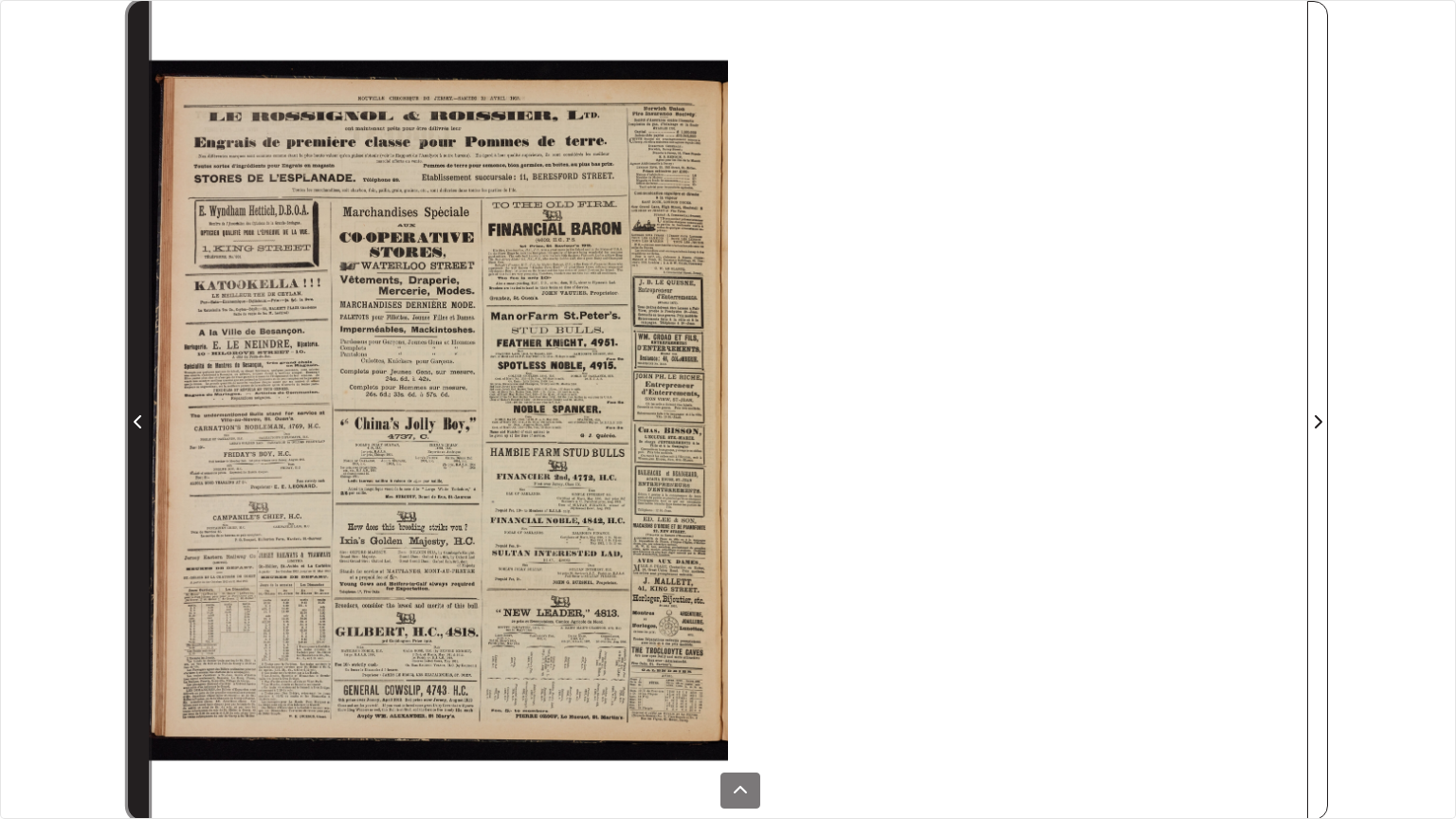
click at [133, 414] on span "Page précédente" at bounding box center [138, 422] width 19 height 23
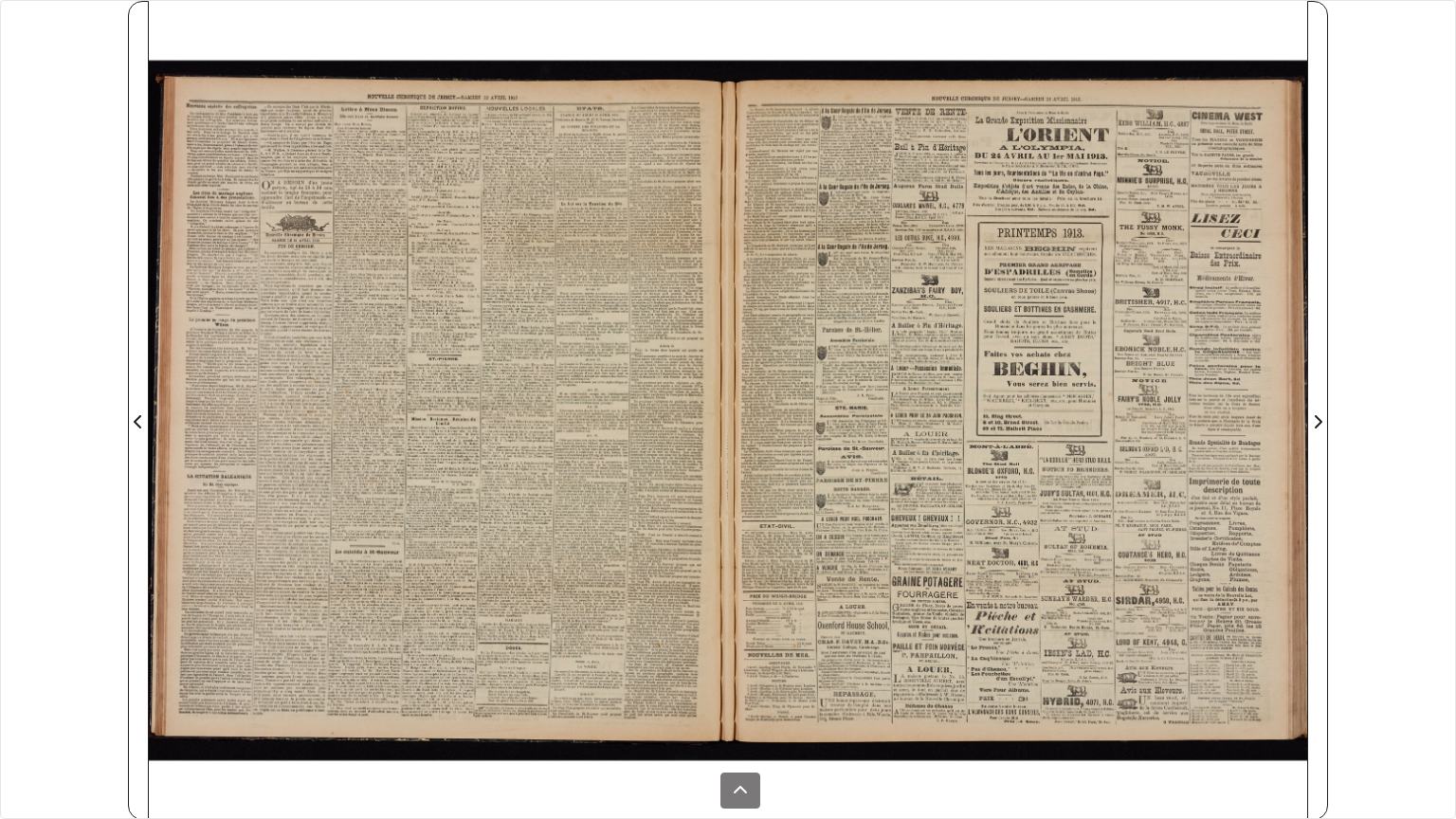
click at [532, 391] on div at bounding box center [438, 410] width 580 height 819
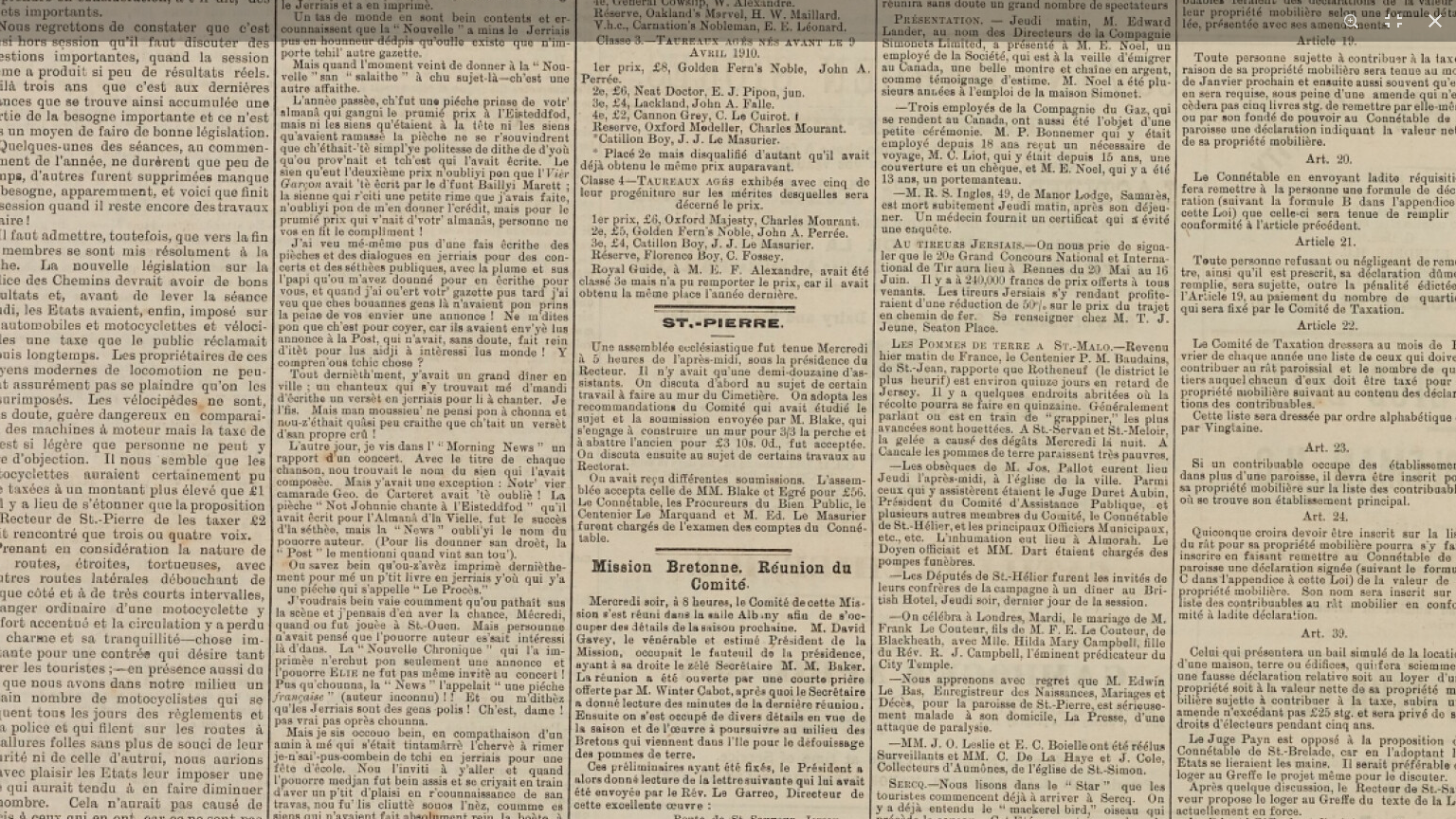
click at [745, 646] on img at bounding box center [702, 532] width 2346 height 3319
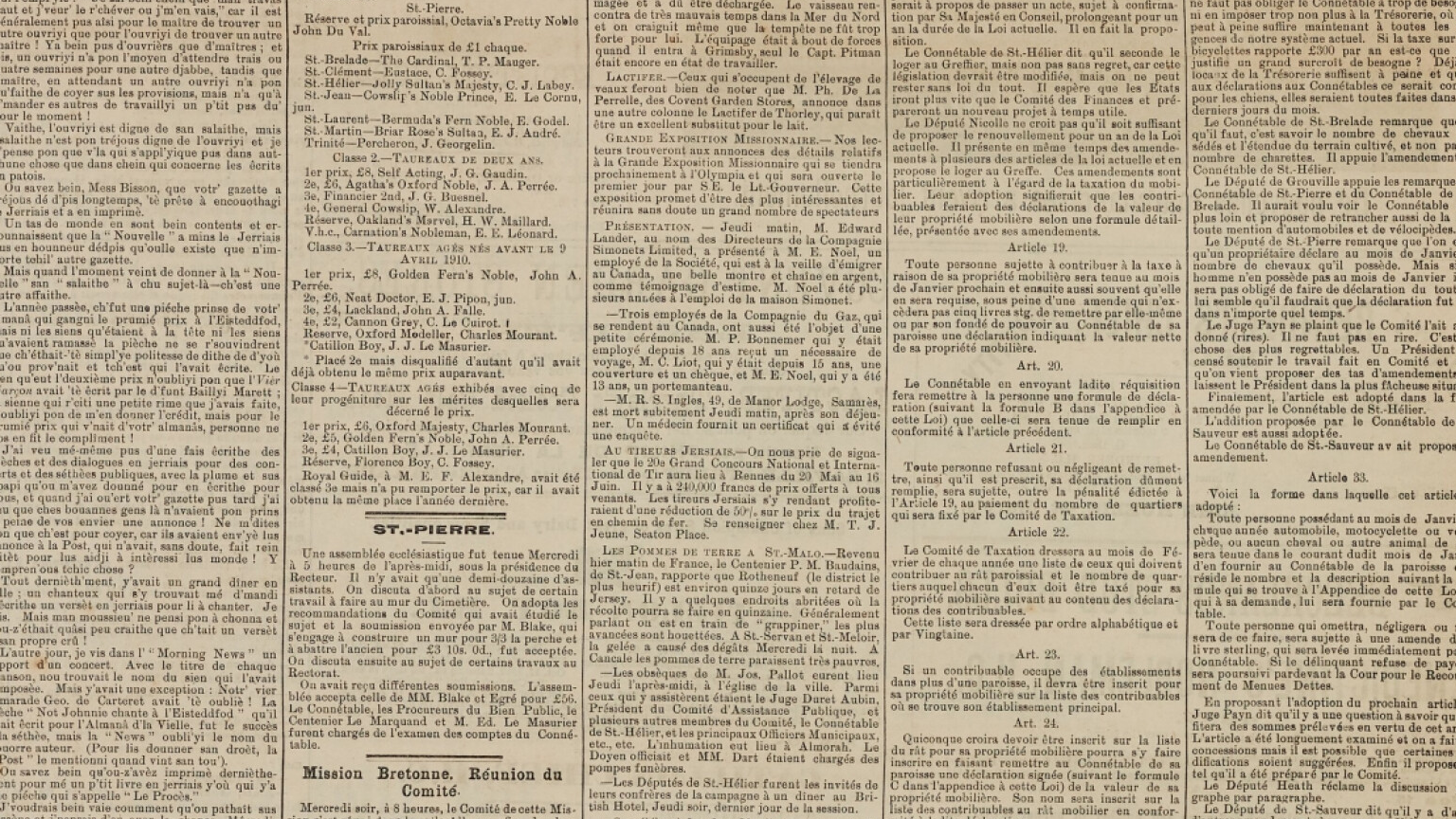
click at [432, 653] on img at bounding box center [412, 738] width 2346 height 3319
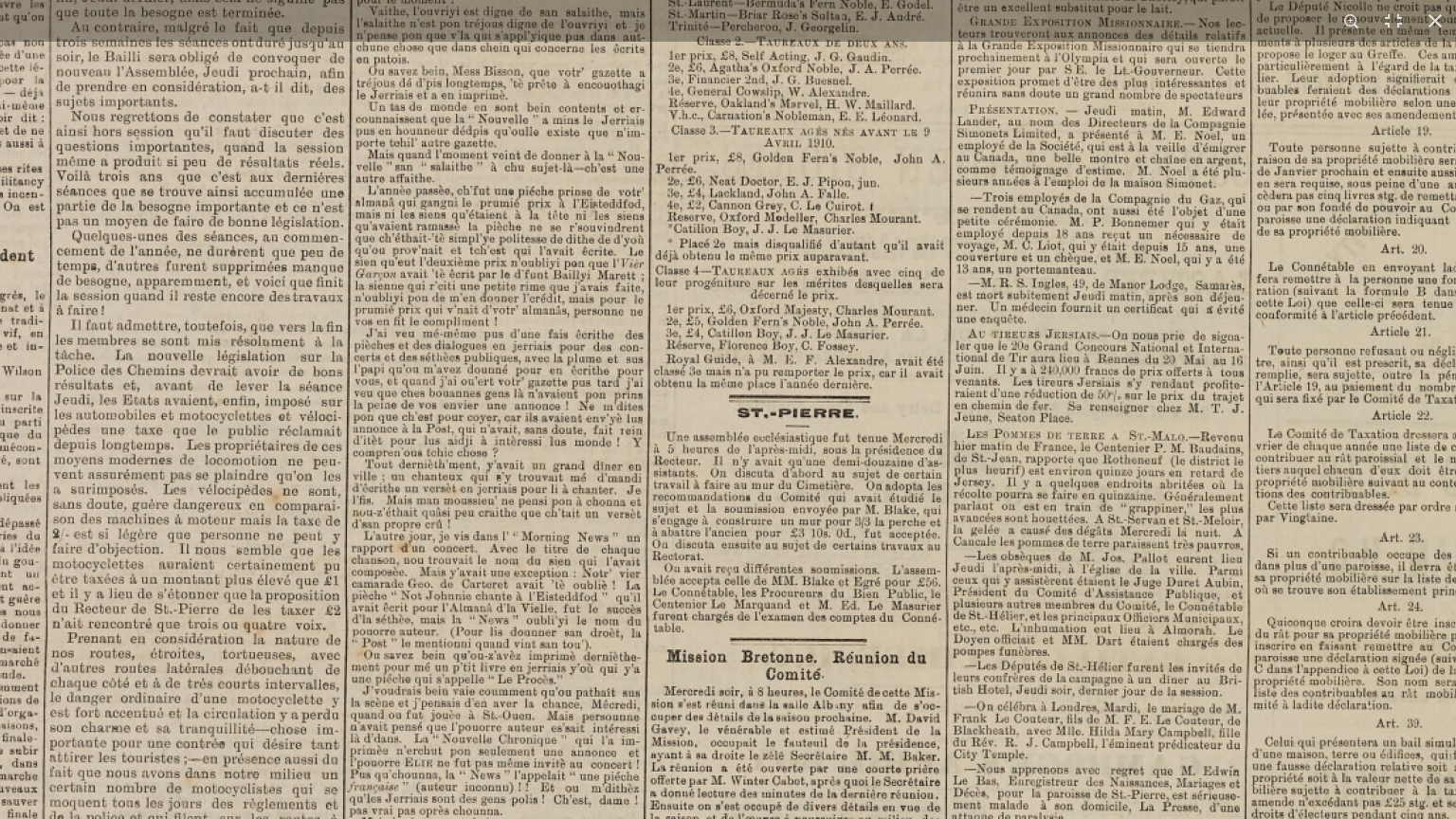
click at [333, 204] on img at bounding box center [777, 622] width 2346 height 3319
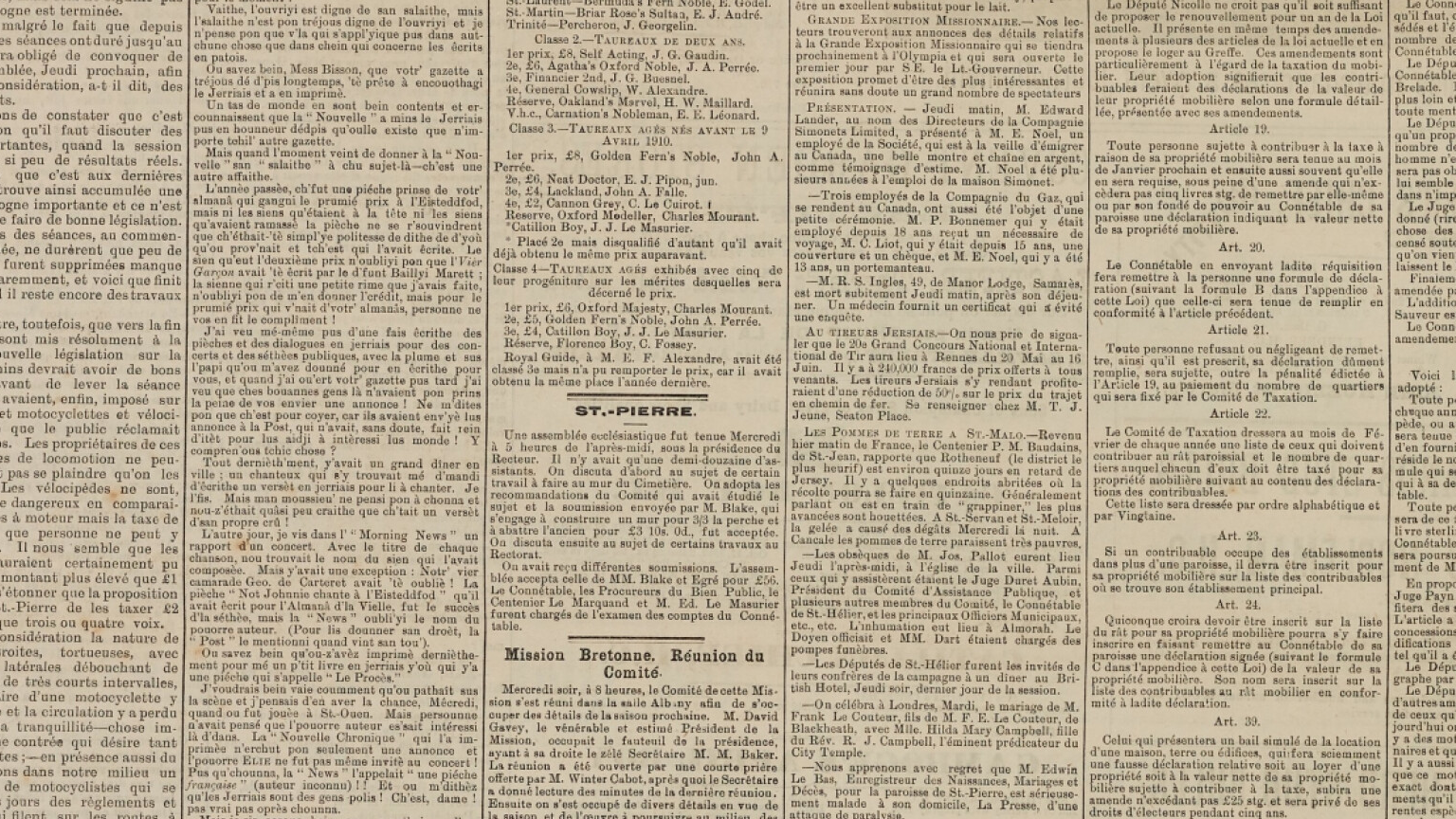
click at [804, 112] on img at bounding box center [614, 620] width 2346 height 3319
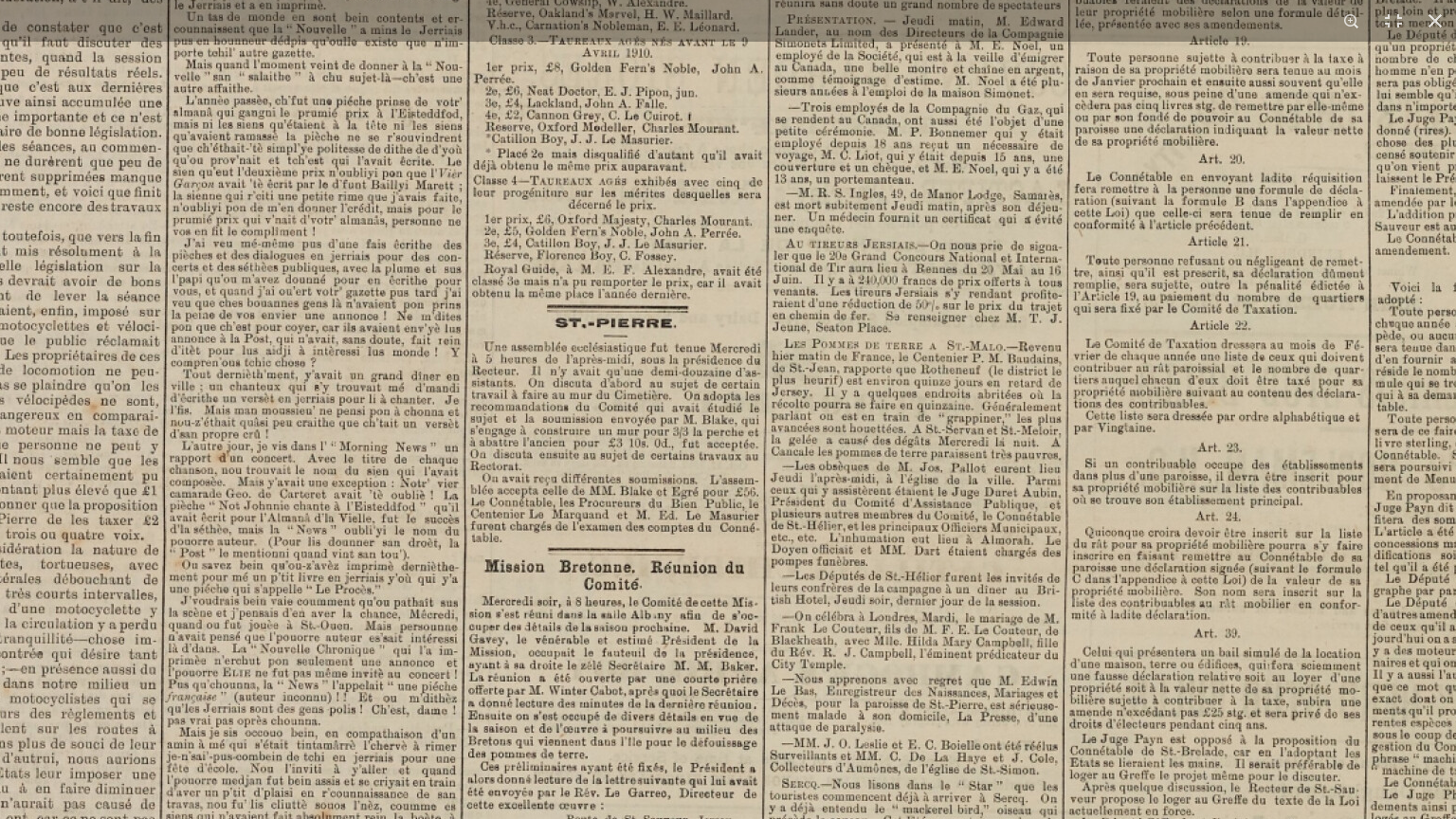
click at [818, 186] on img at bounding box center [594, 532] width 2346 height 3319
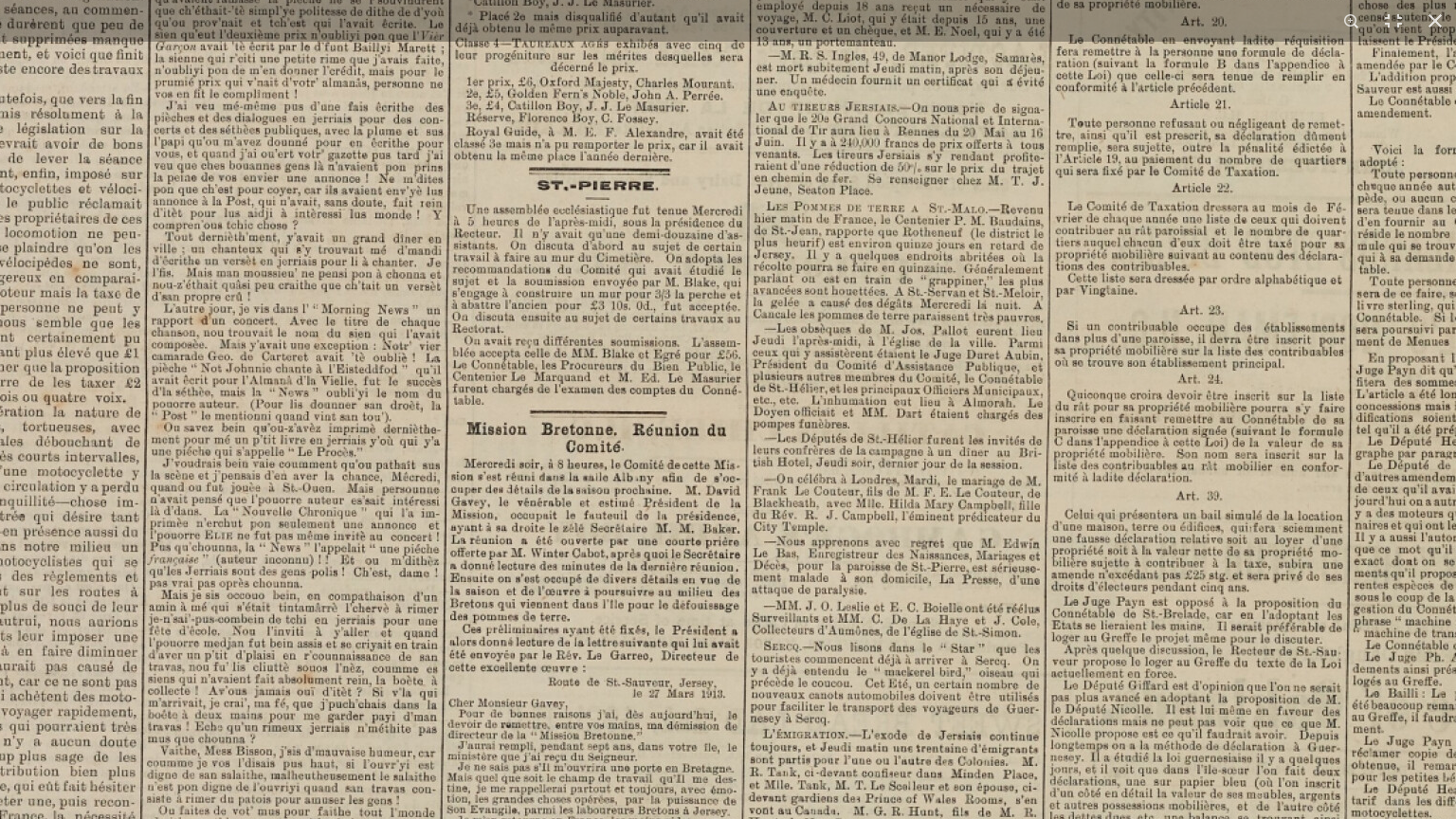
click at [832, 233] on img at bounding box center [576, 394] width 2346 height 3319
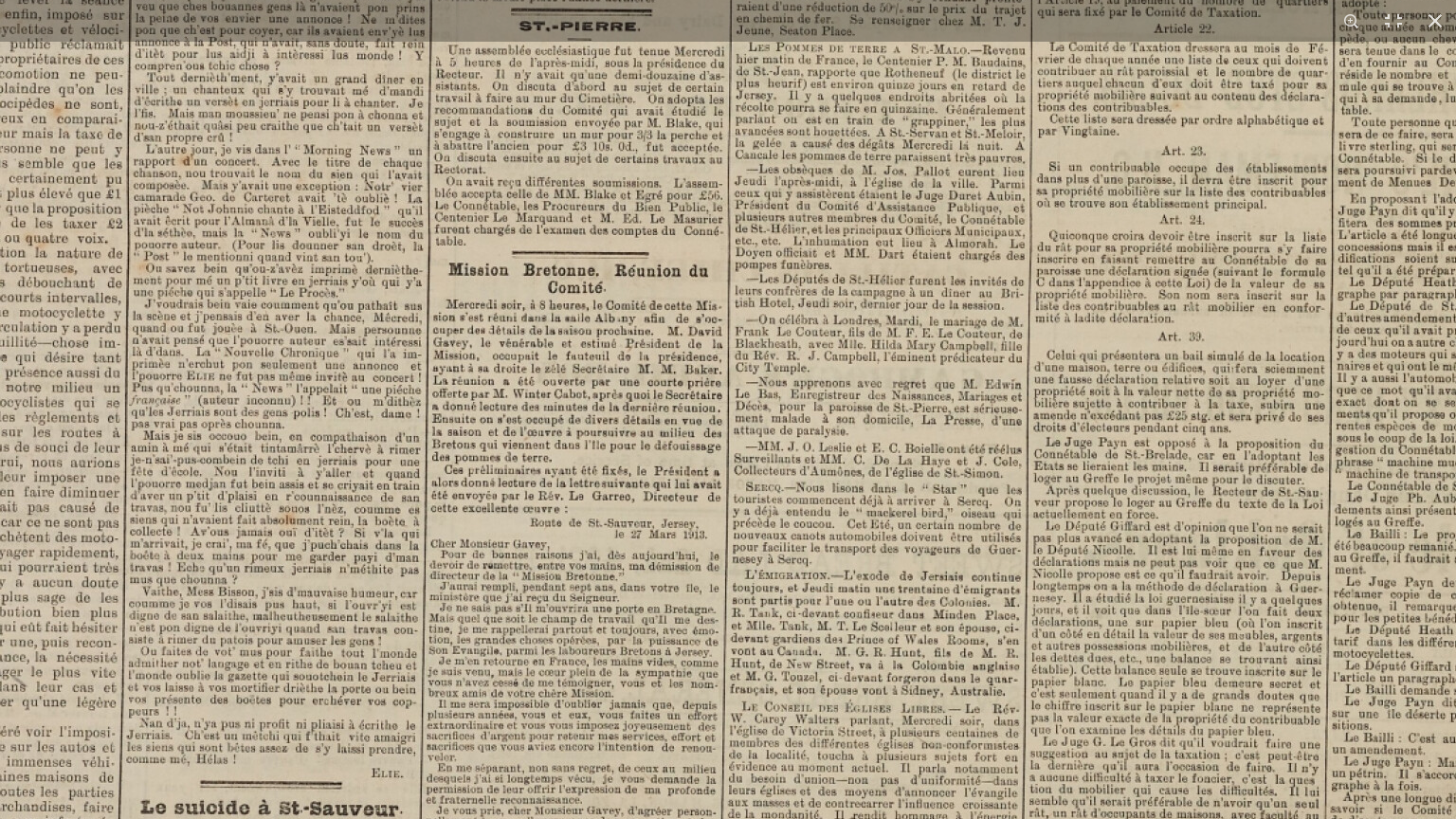
click at [831, 263] on img at bounding box center [558, 235] width 2346 height 3319
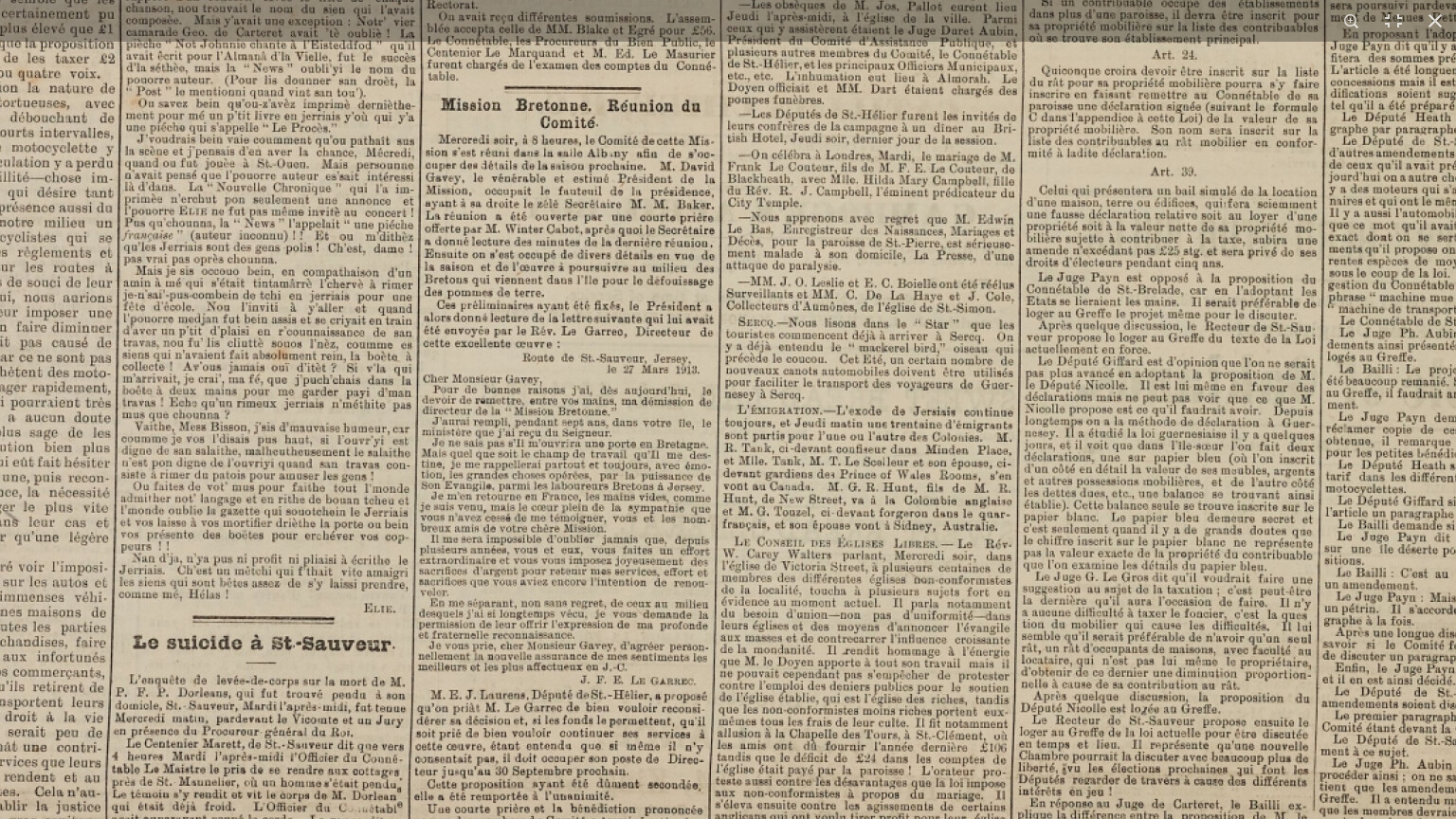
click at [830, 301] on img at bounding box center [551, 69] width 2346 height 3319
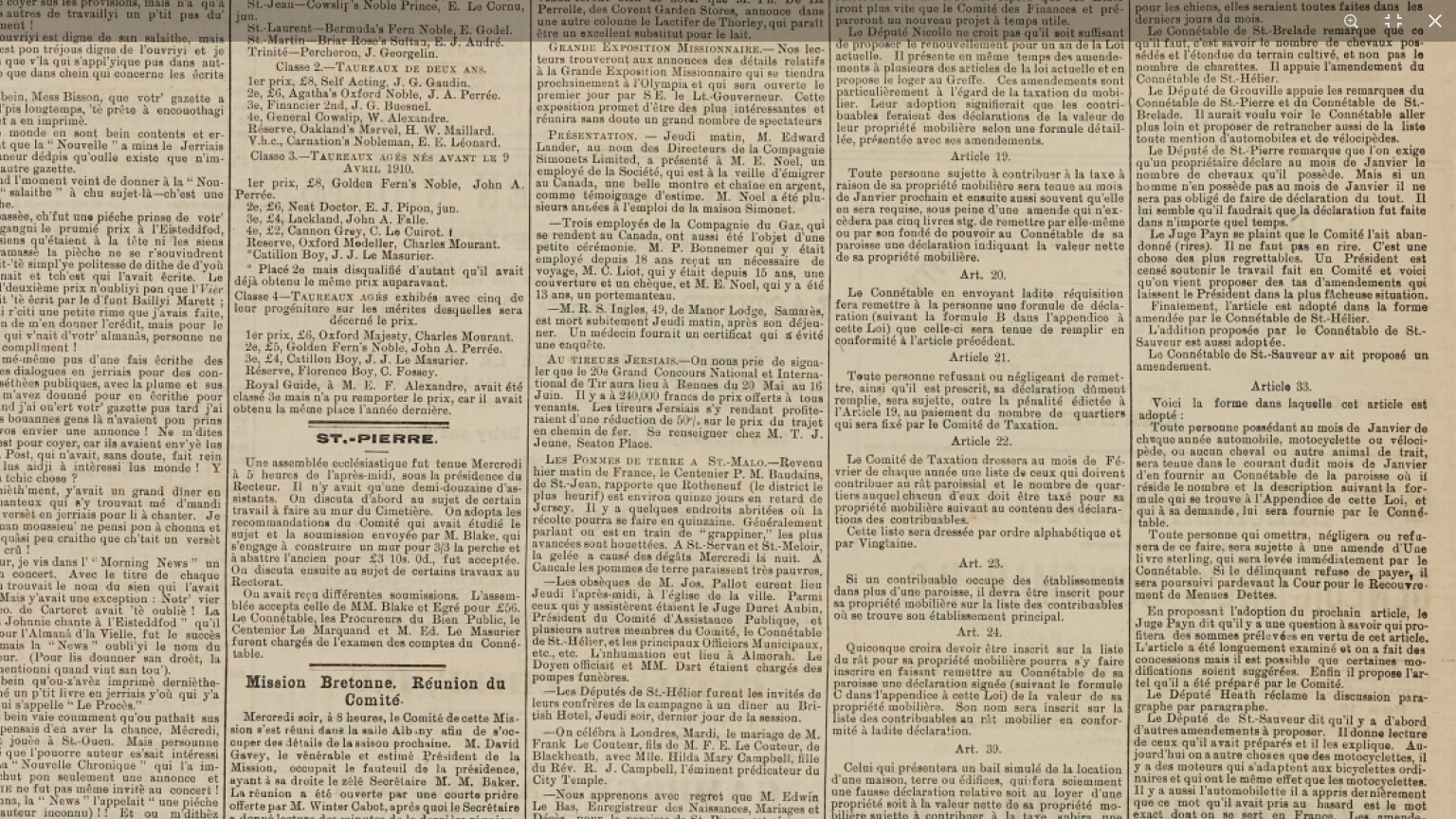
click at [905, 696] on img at bounding box center [356, 647] width 2346 height 3319
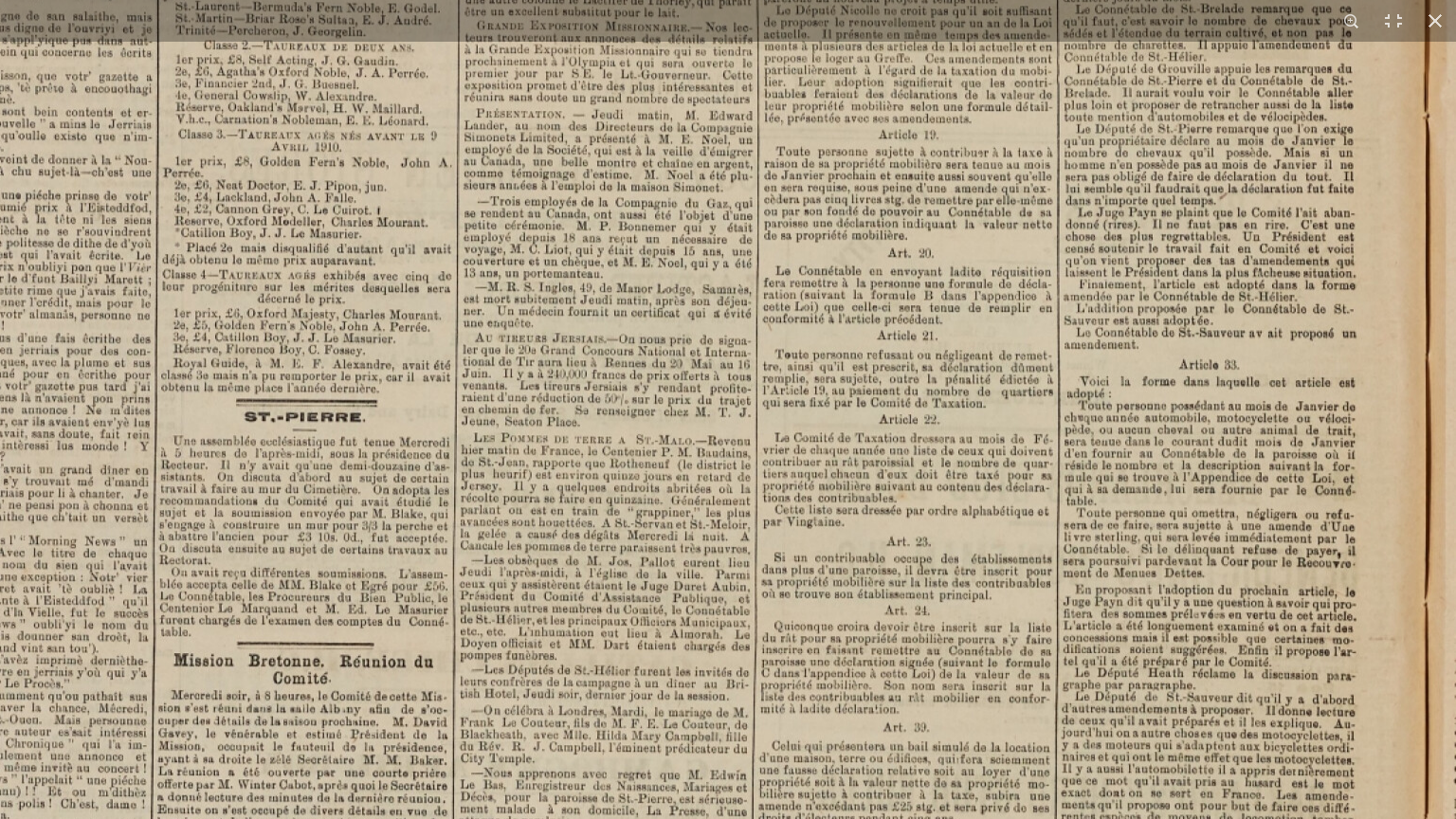
click at [938, 258] on img at bounding box center [284, 626] width 2346 height 3319
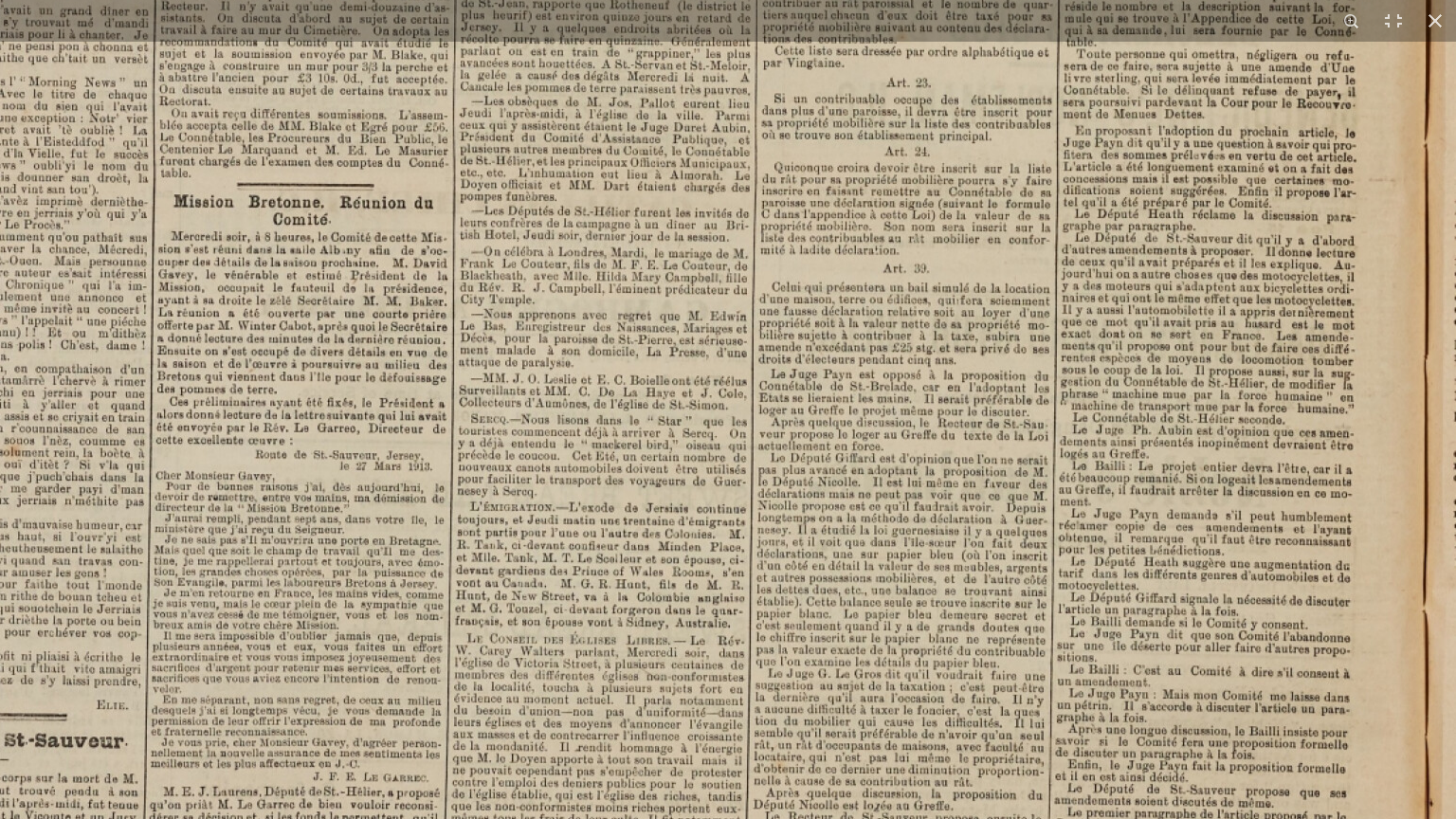
click at [980, 616] on img at bounding box center [284, 166] width 2346 height 3319
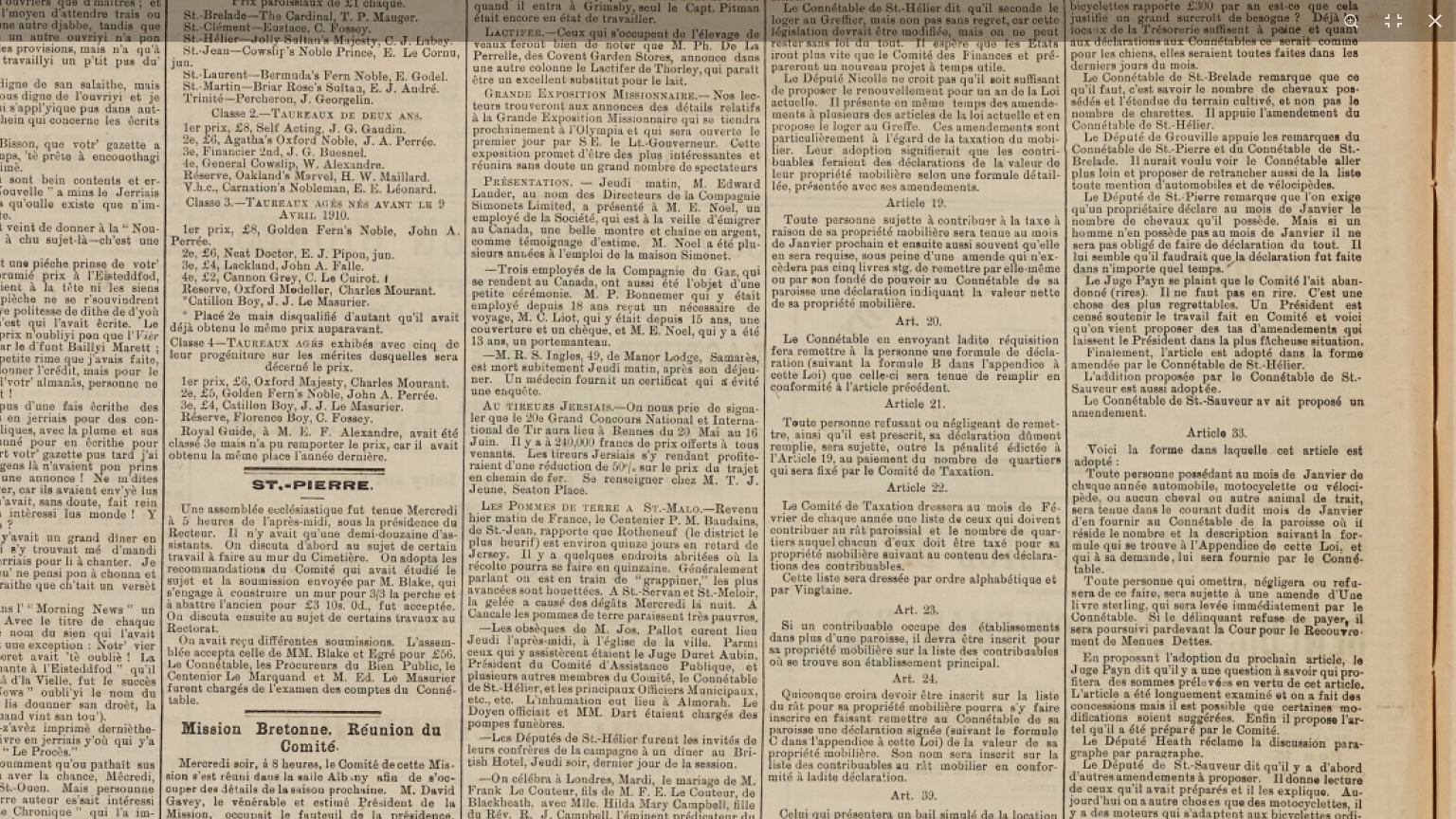
click at [973, 687] on img at bounding box center [290, 694] width 2346 height 3319
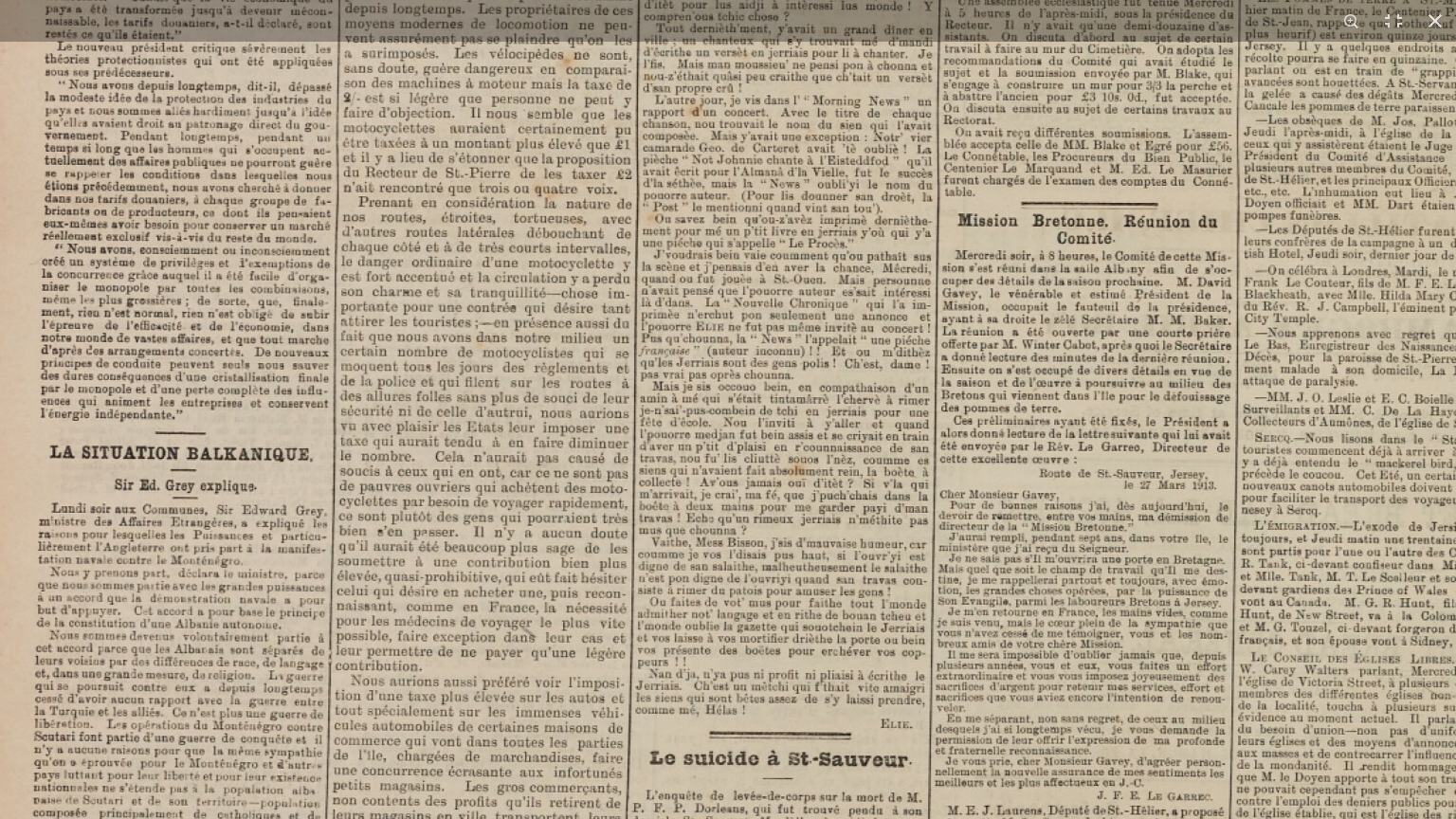
click at [837, 259] on img at bounding box center [1067, 186] width 2346 height 3319
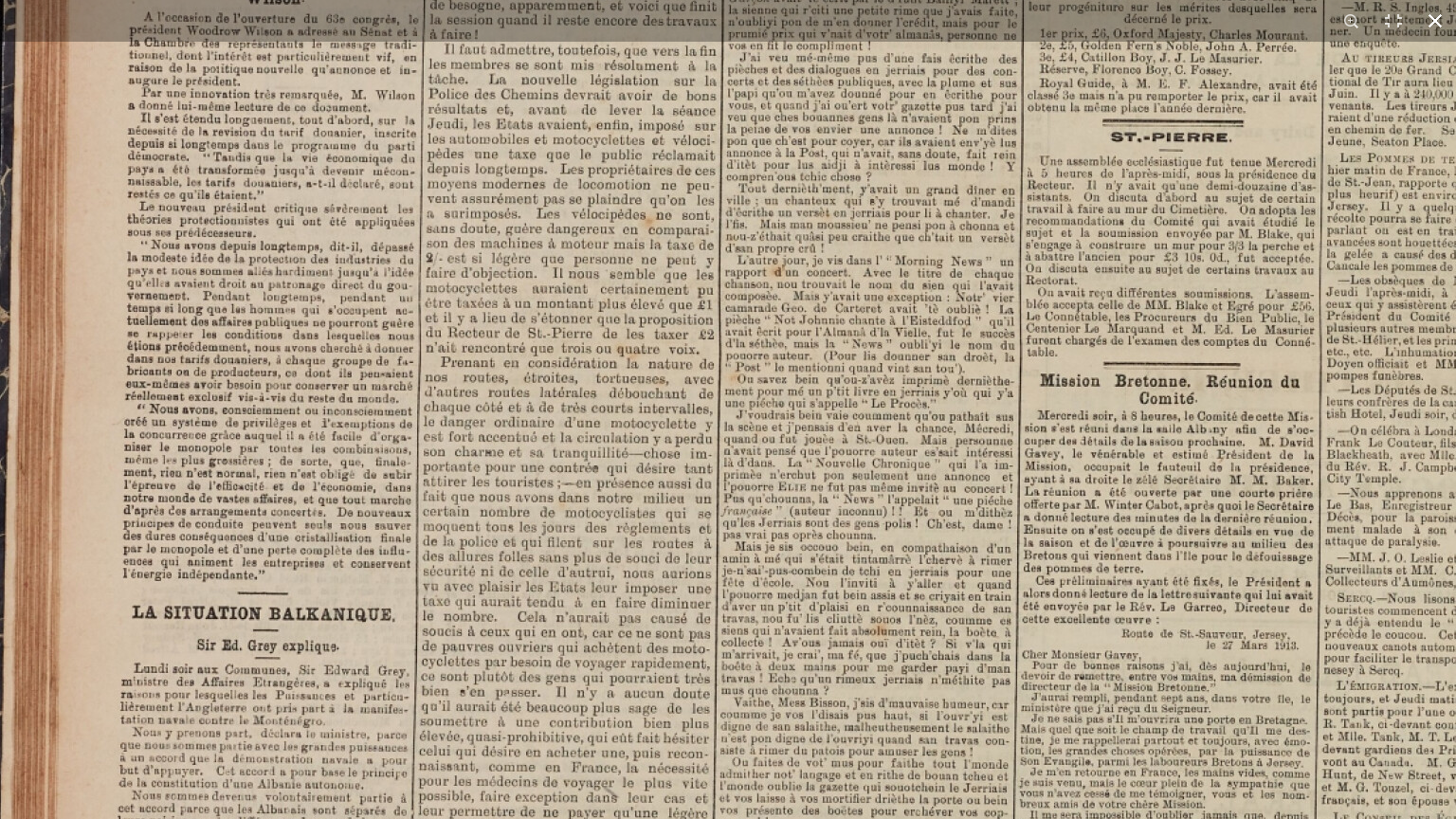
click at [1435, 20] on button at bounding box center [1435, 20] width 41 height 41
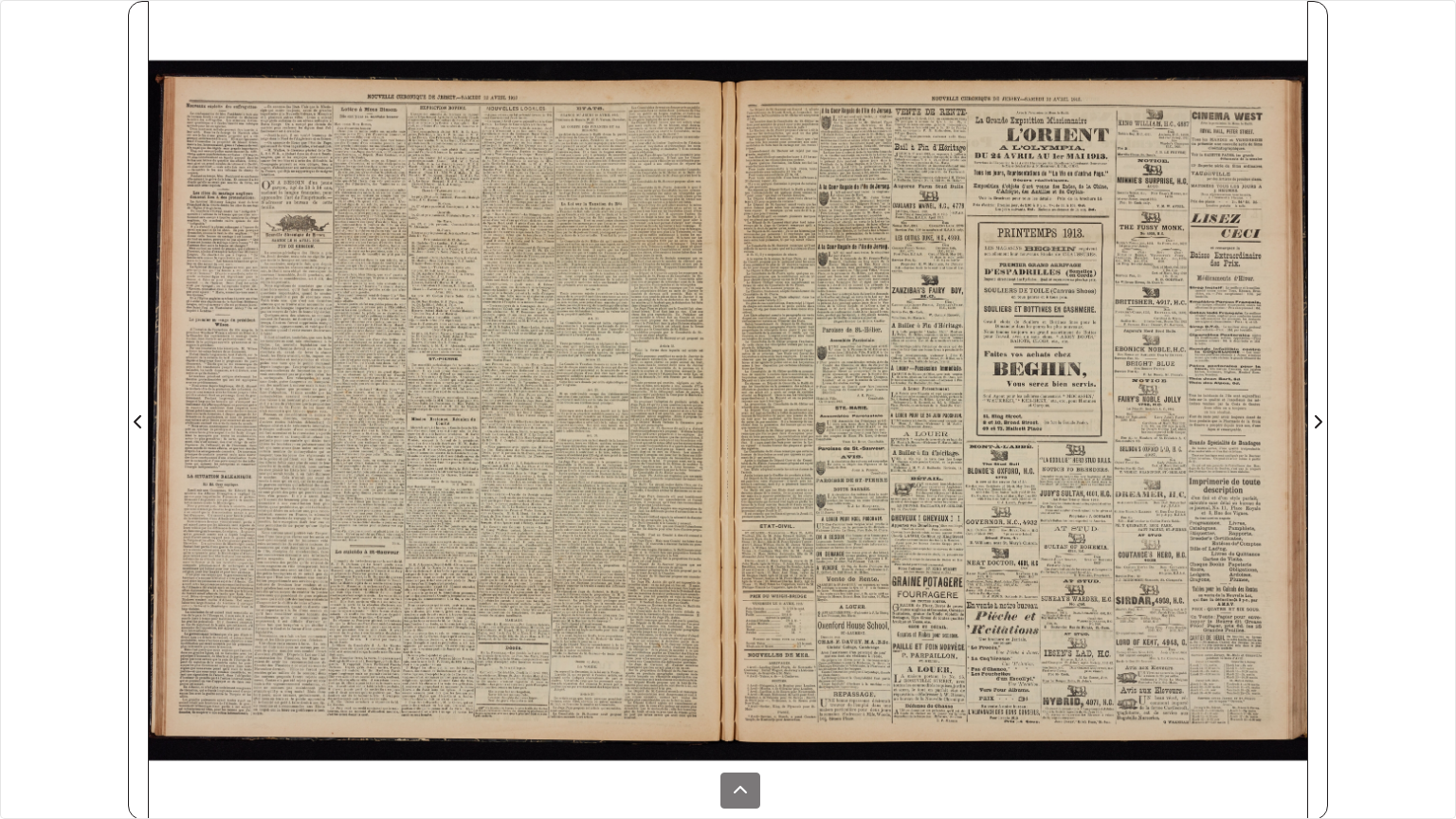
click at [812, 404] on div at bounding box center [1018, 410] width 580 height 819
click at [812, 402] on div at bounding box center [1018, 410] width 580 height 819
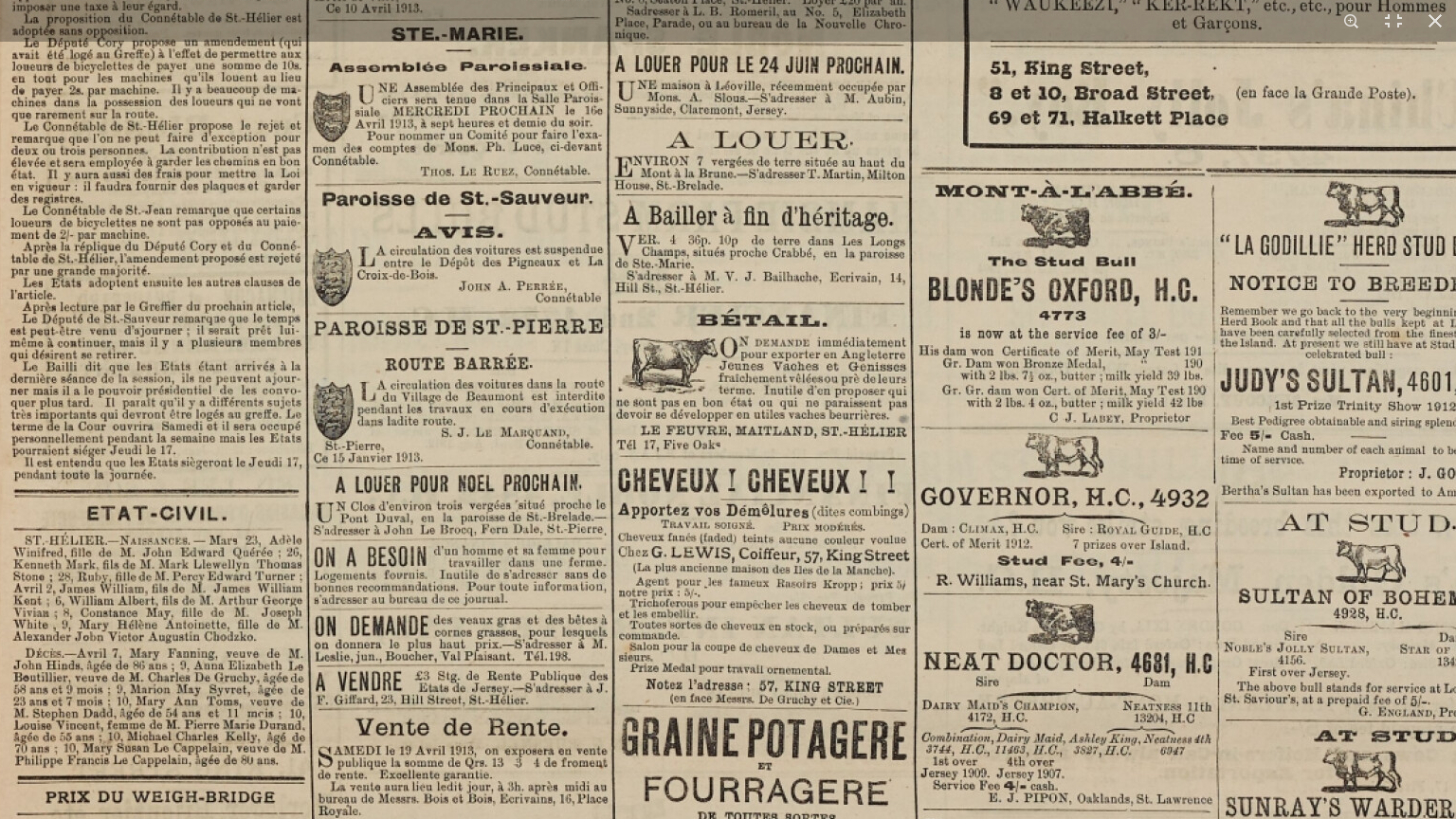
click at [896, 657] on img at bounding box center [1130, 44] width 2346 height 3319
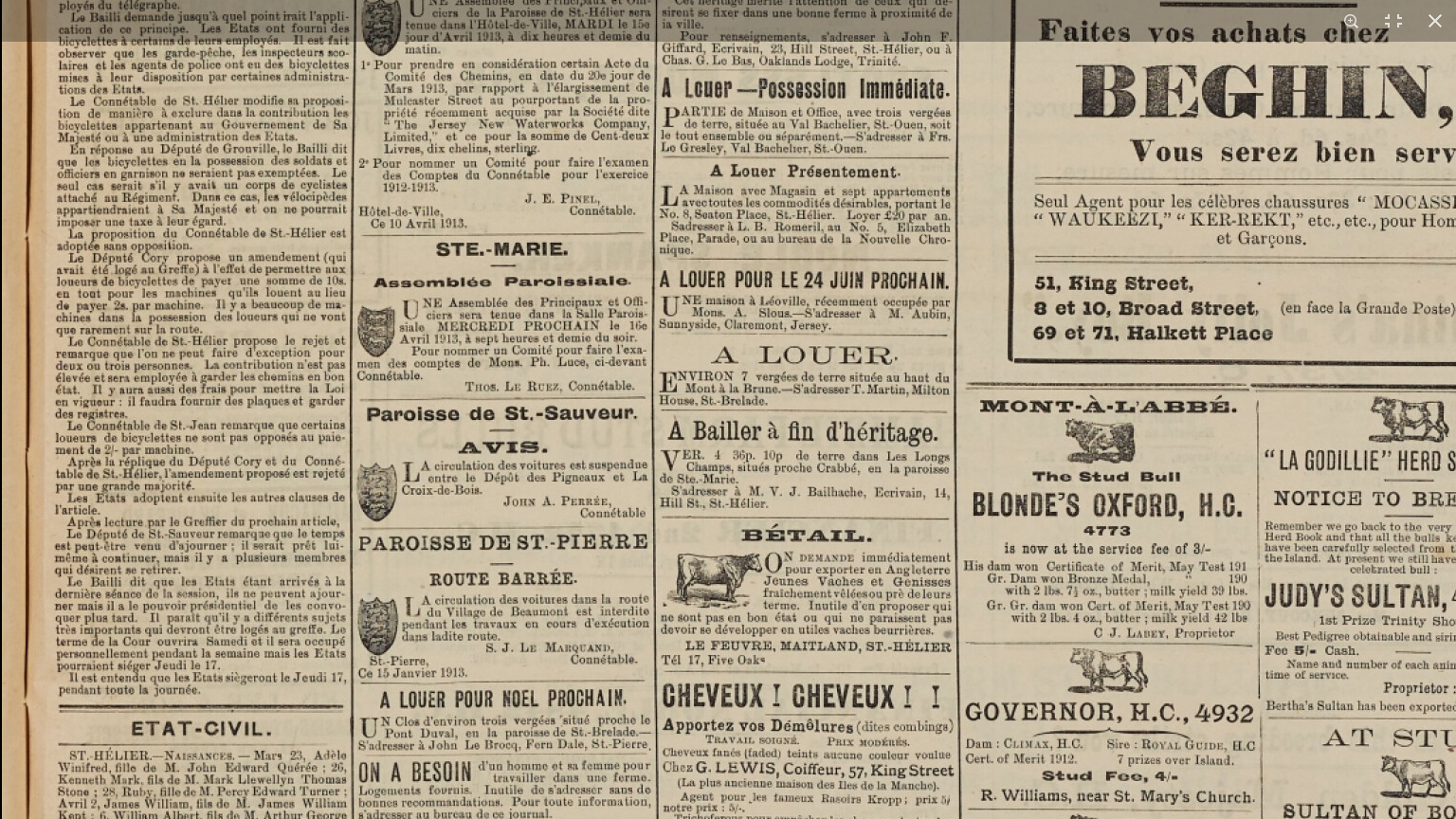
click at [662, 582] on img at bounding box center [1174, 260] width 2346 height 3319
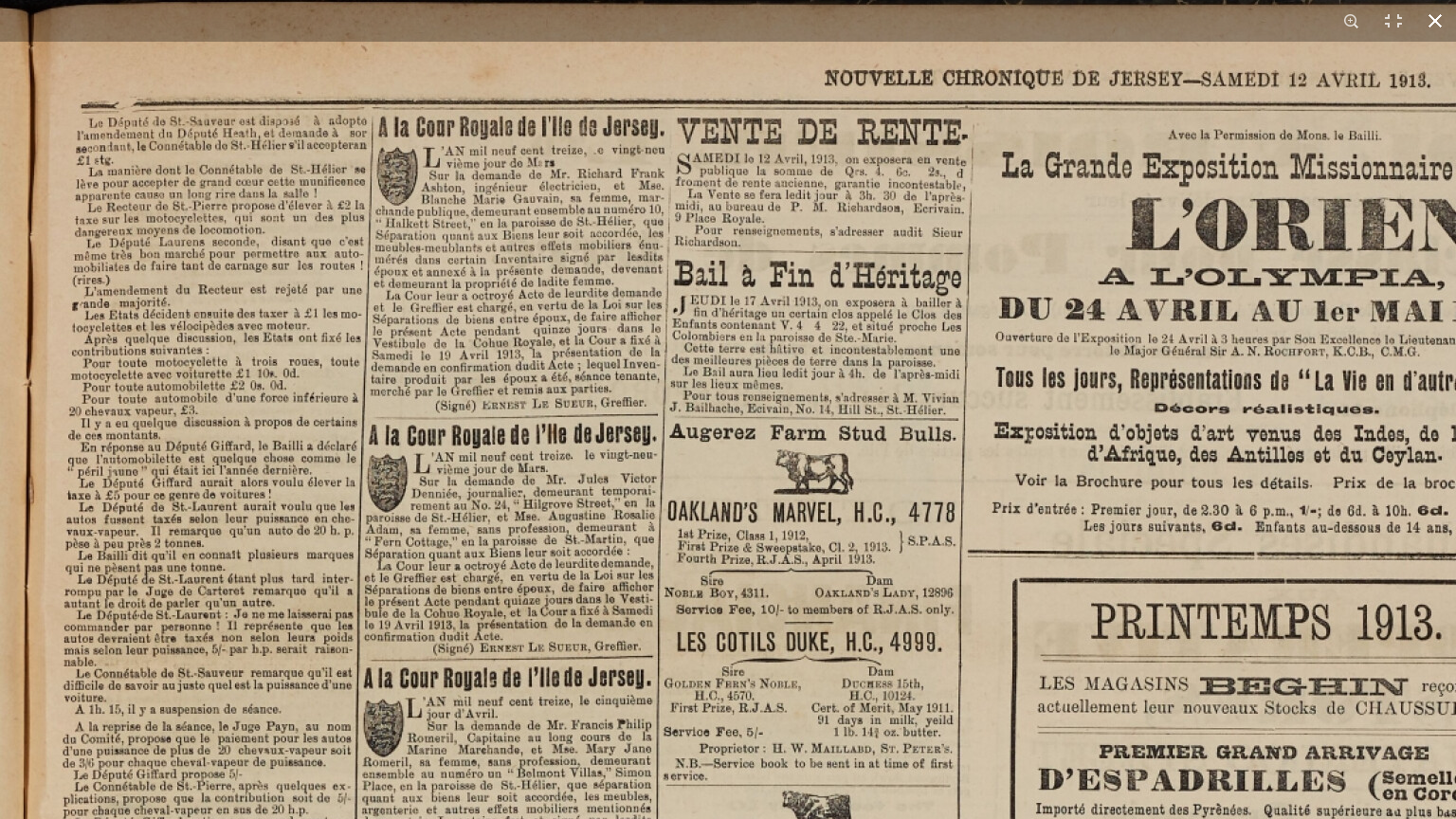
click at [1435, 15] on button at bounding box center [1435, 20] width 41 height 41
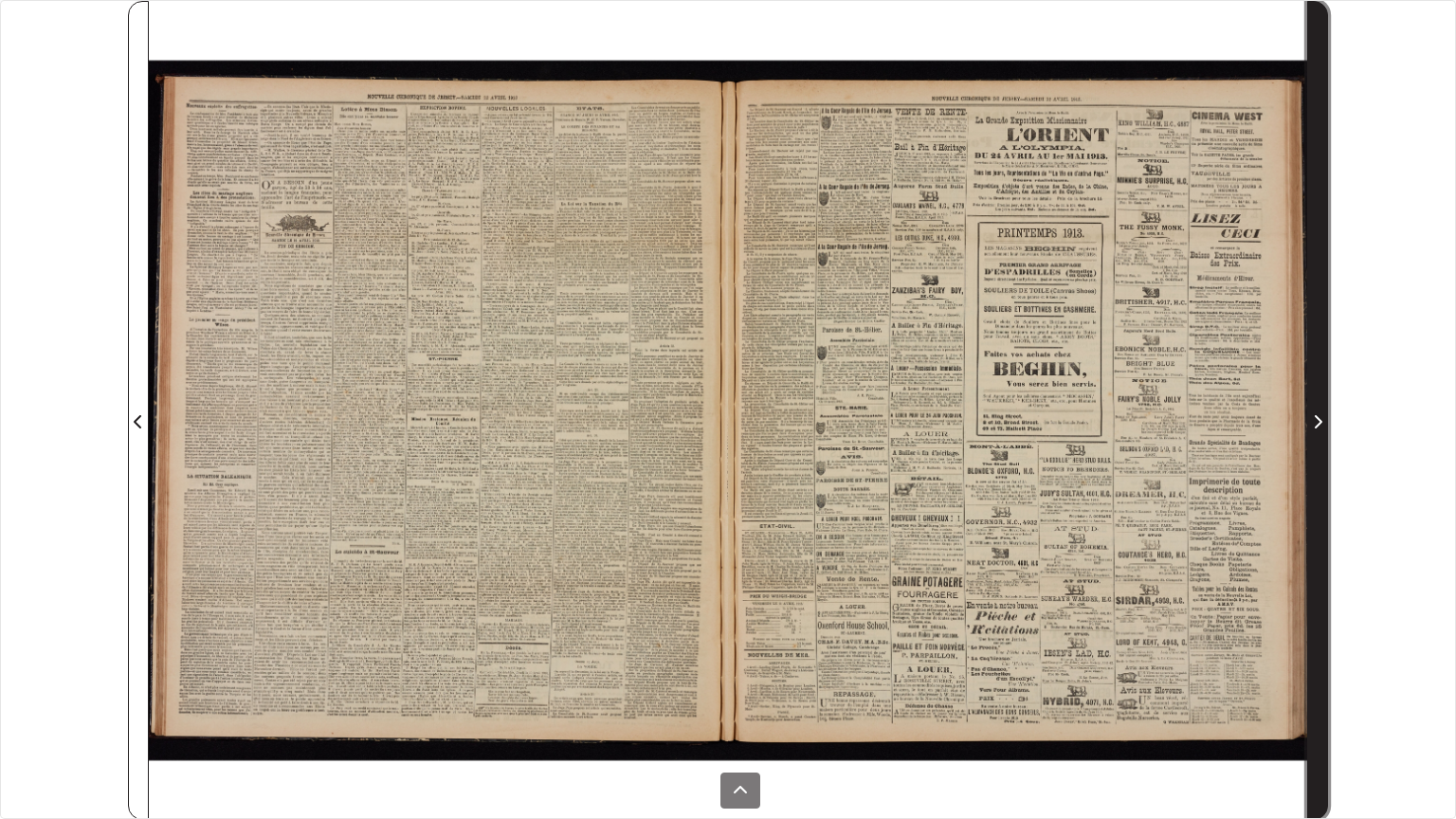
click at [1323, 421] on span "Page suivante" at bounding box center [1319, 422] width 19 height 23
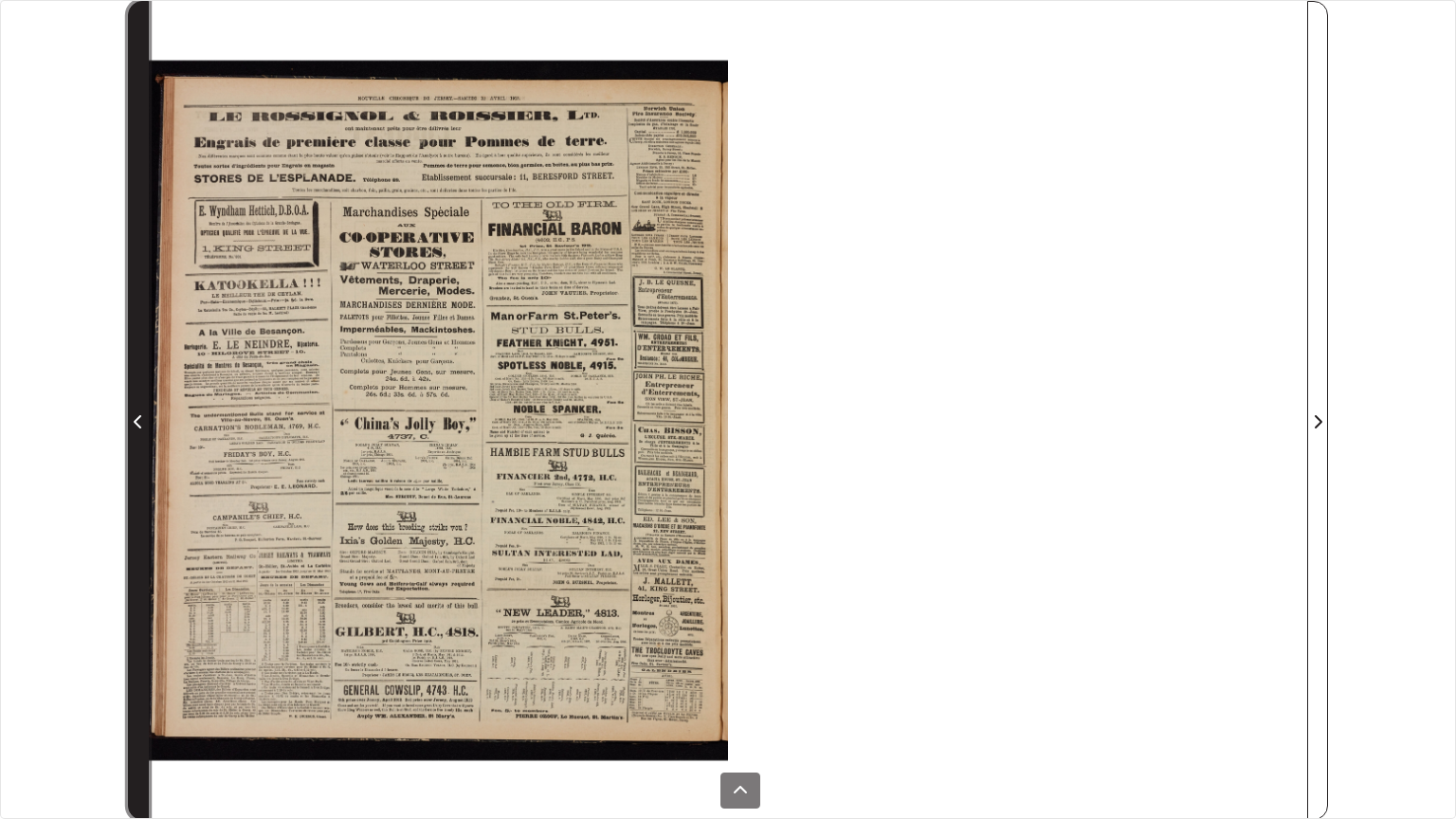
click at [134, 419] on icon "Page précédente" at bounding box center [138, 422] width 10 height 15
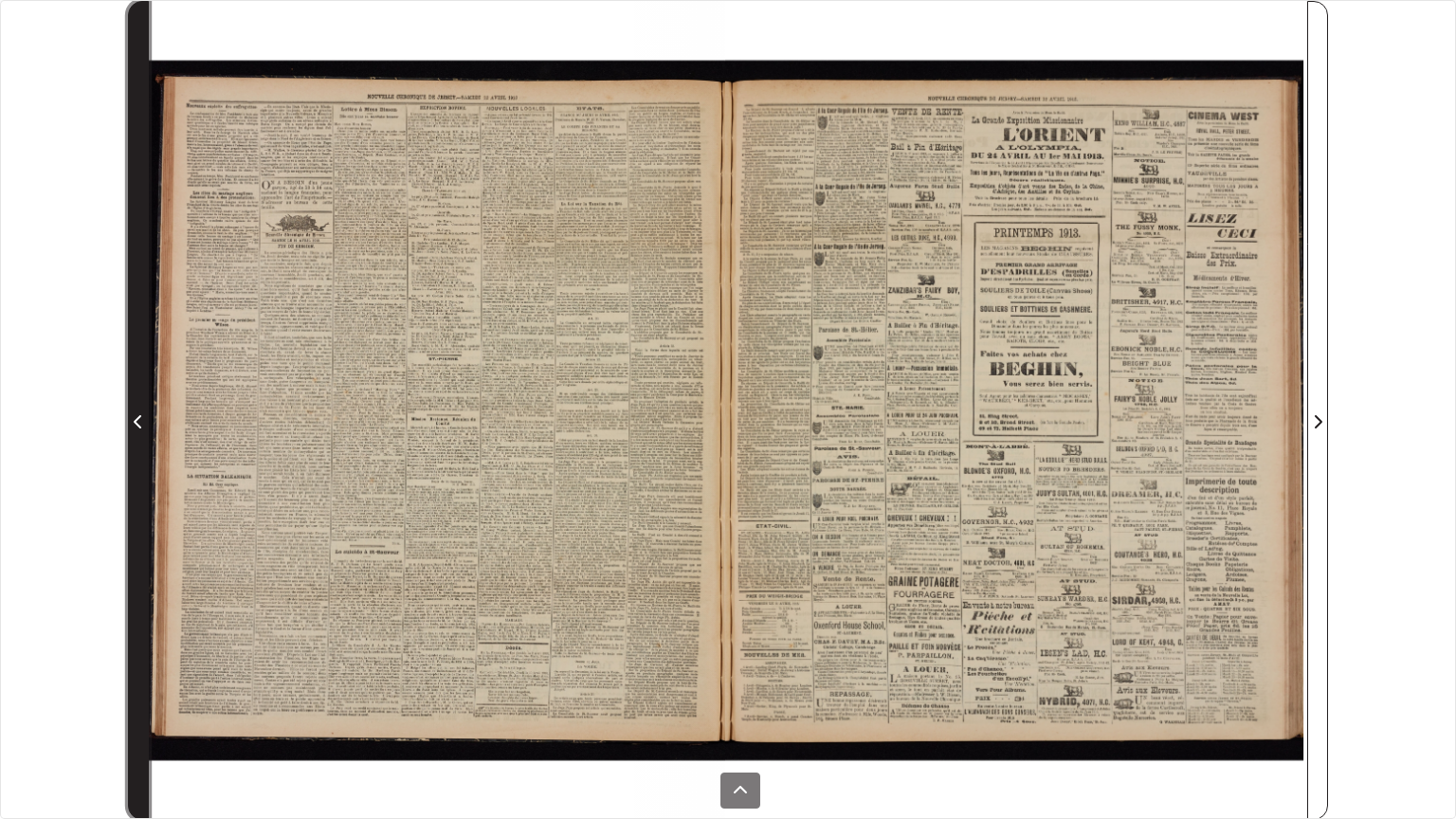
click at [134, 419] on icon "Page précédente" at bounding box center [138, 422] width 10 height 15
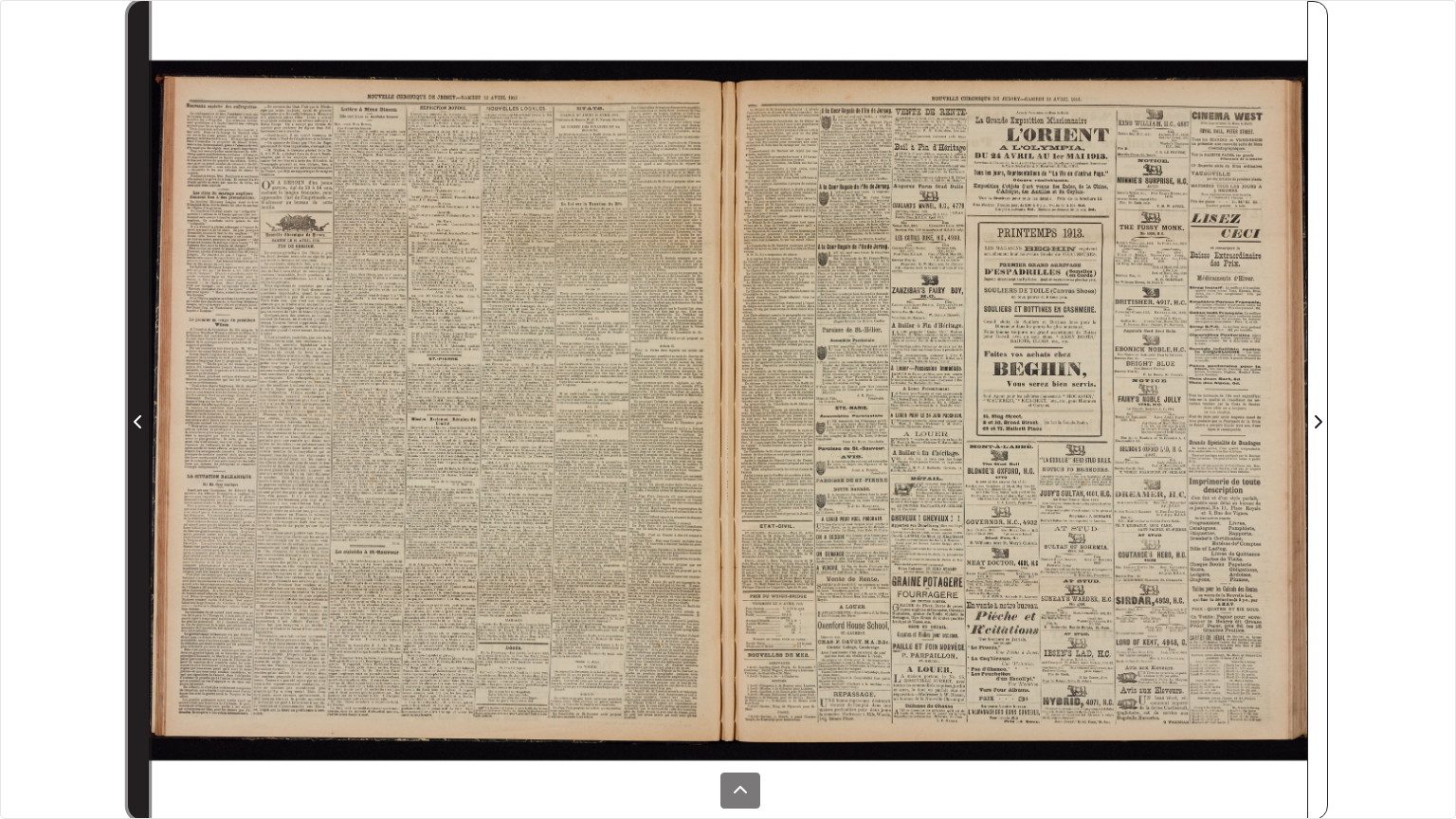
click at [134, 421] on icon "Page précédente" at bounding box center [138, 422] width 10 height 15
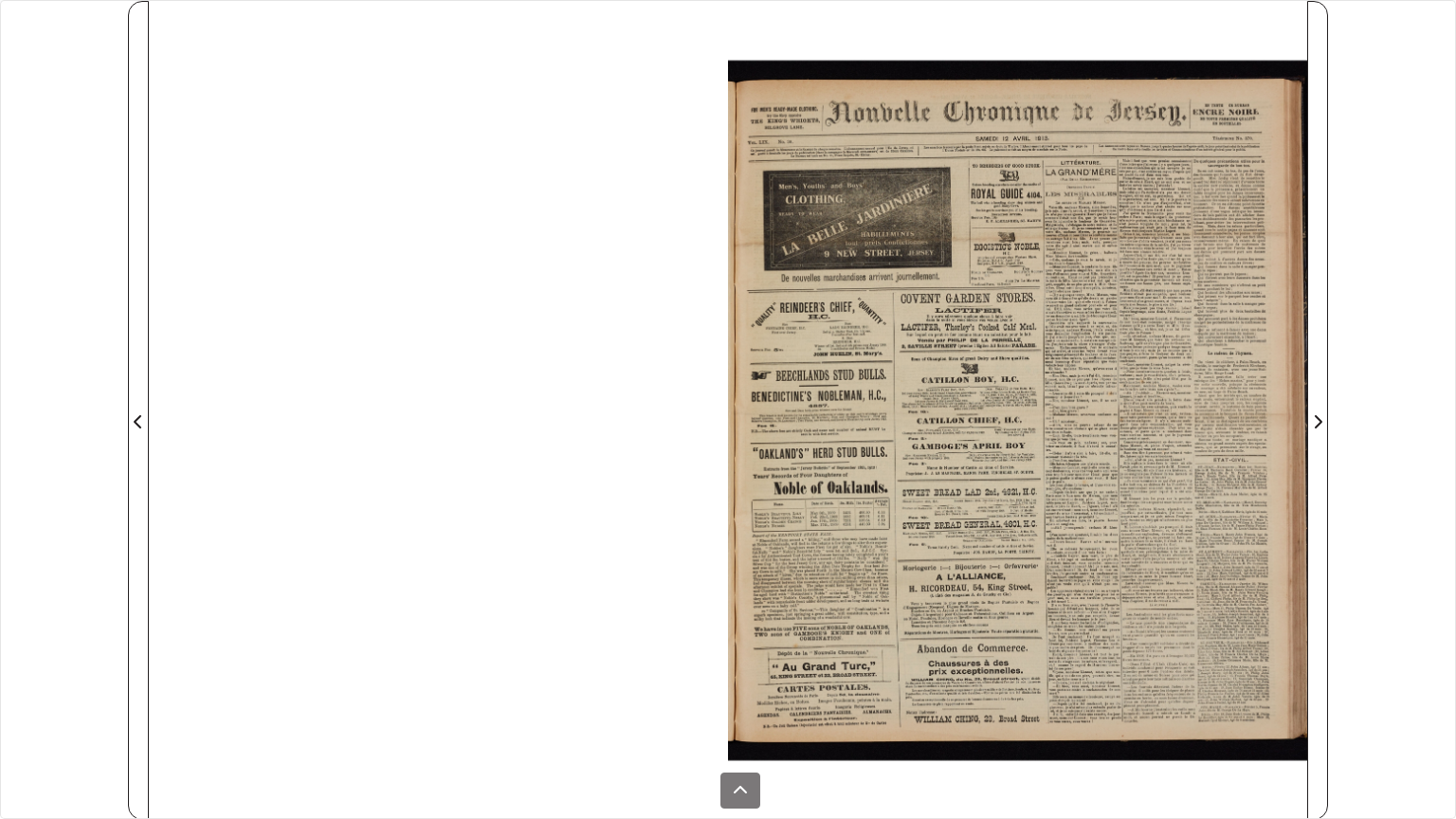
click at [1150, 509] on div at bounding box center [1018, 410] width 580 height 819
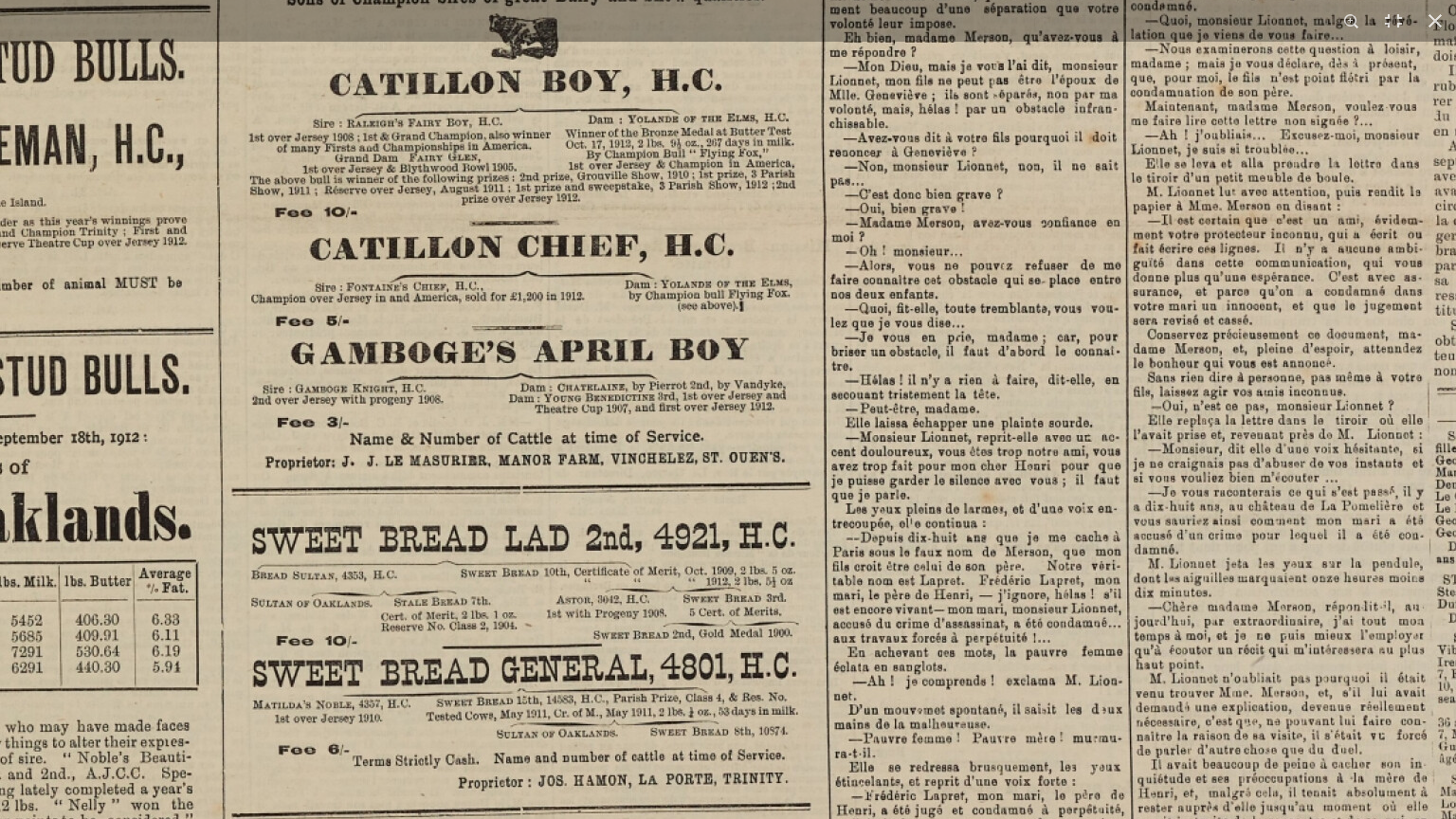
click at [821, 160] on img at bounding box center [717, 206] width 2346 height 3319
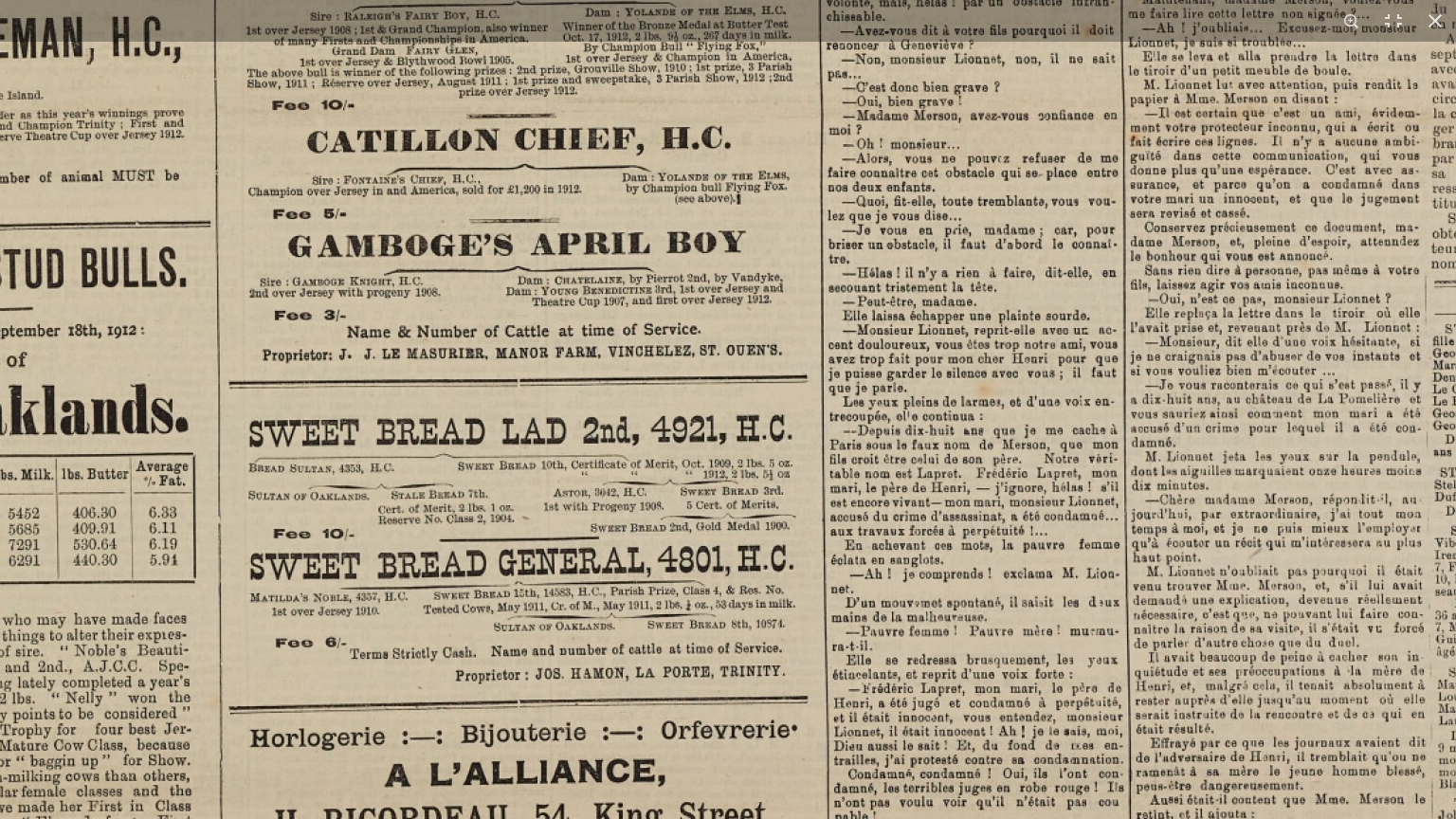
click at [804, 268] on img at bounding box center [714, 99] width 2346 height 3319
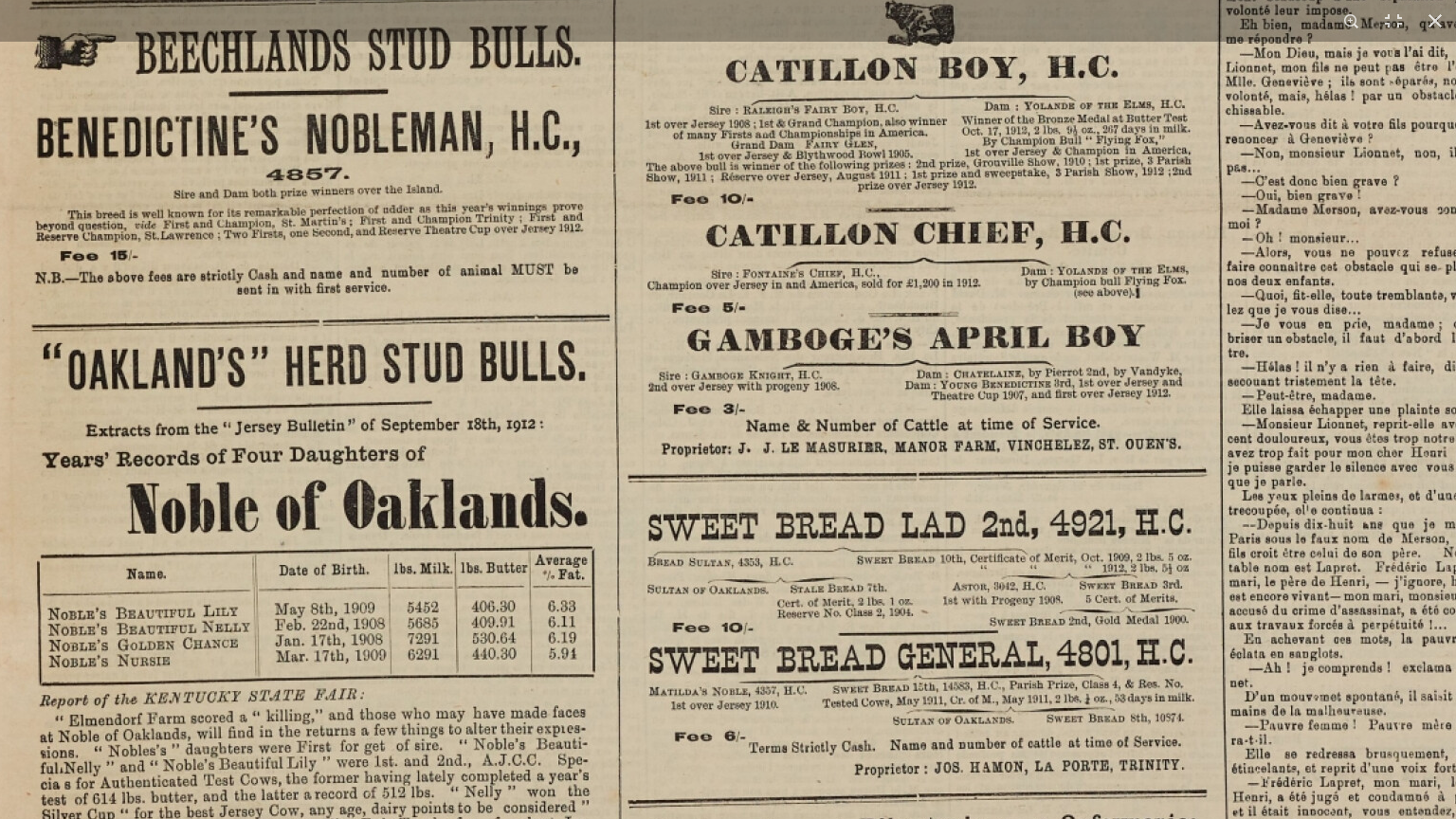
click at [753, 699] on img at bounding box center [1114, 193] width 2346 height 3319
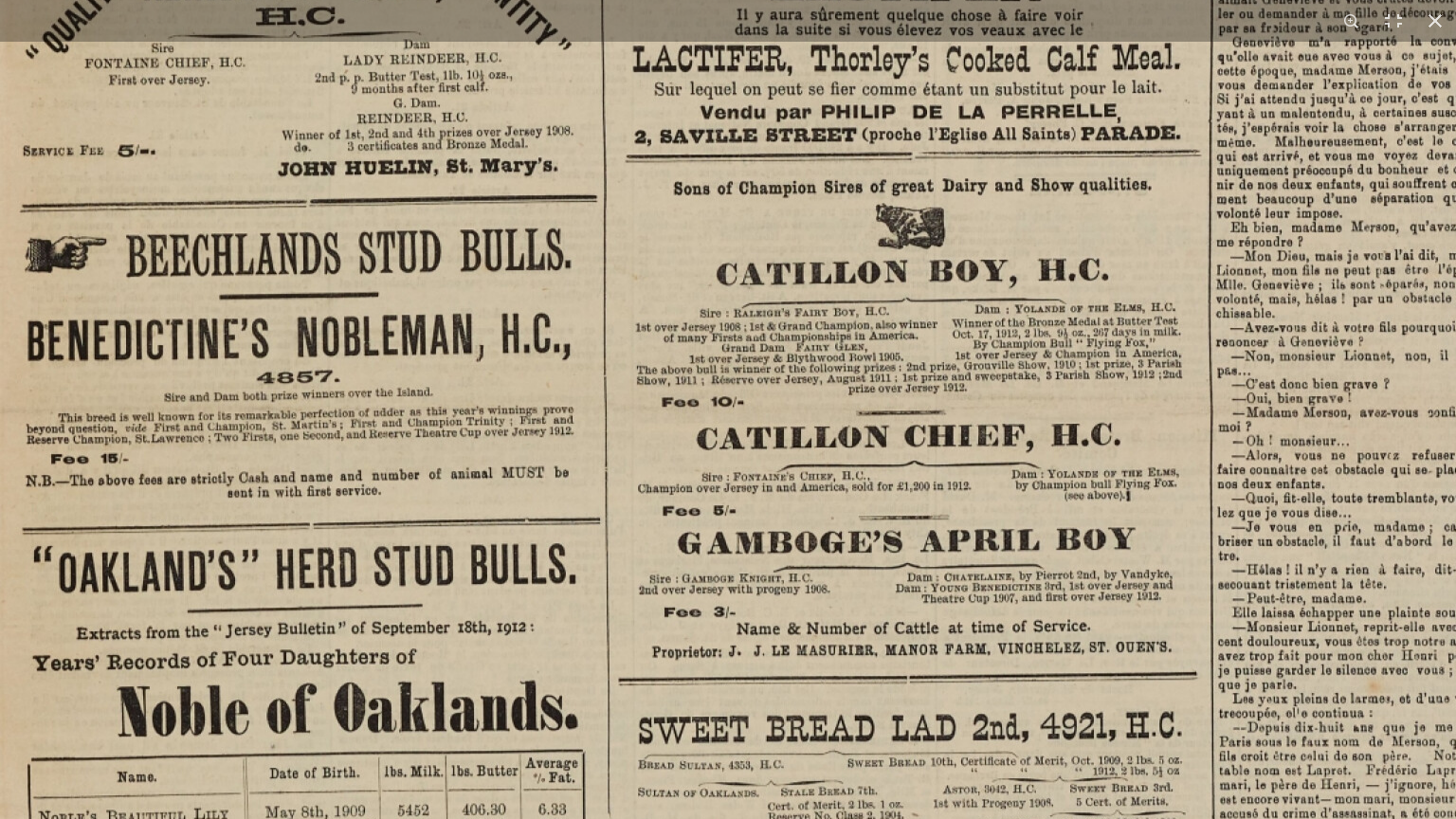
click at [825, 672] on img at bounding box center [1104, 396] width 2346 height 3319
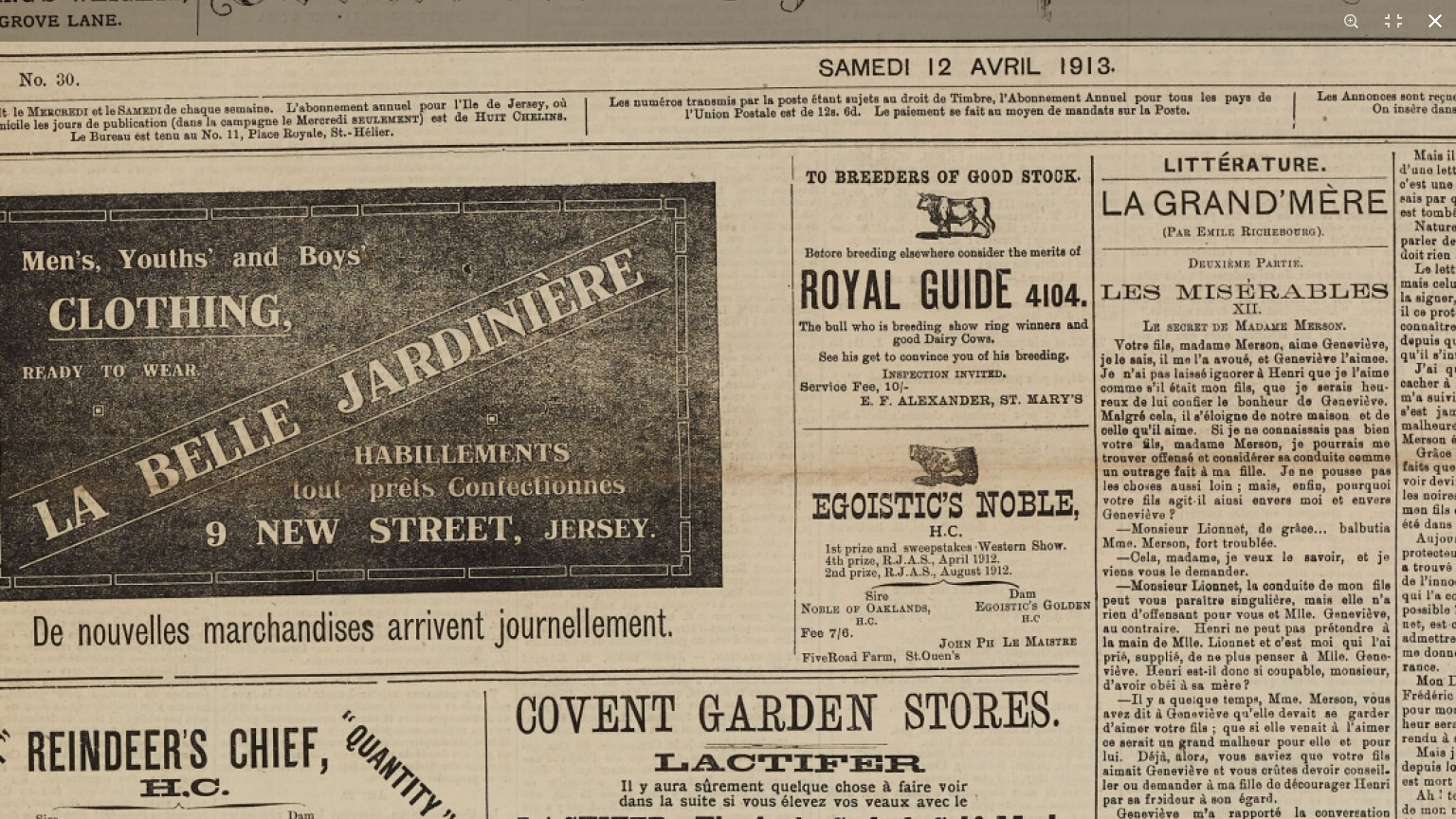
click at [1436, 23] on button at bounding box center [1435, 20] width 41 height 41
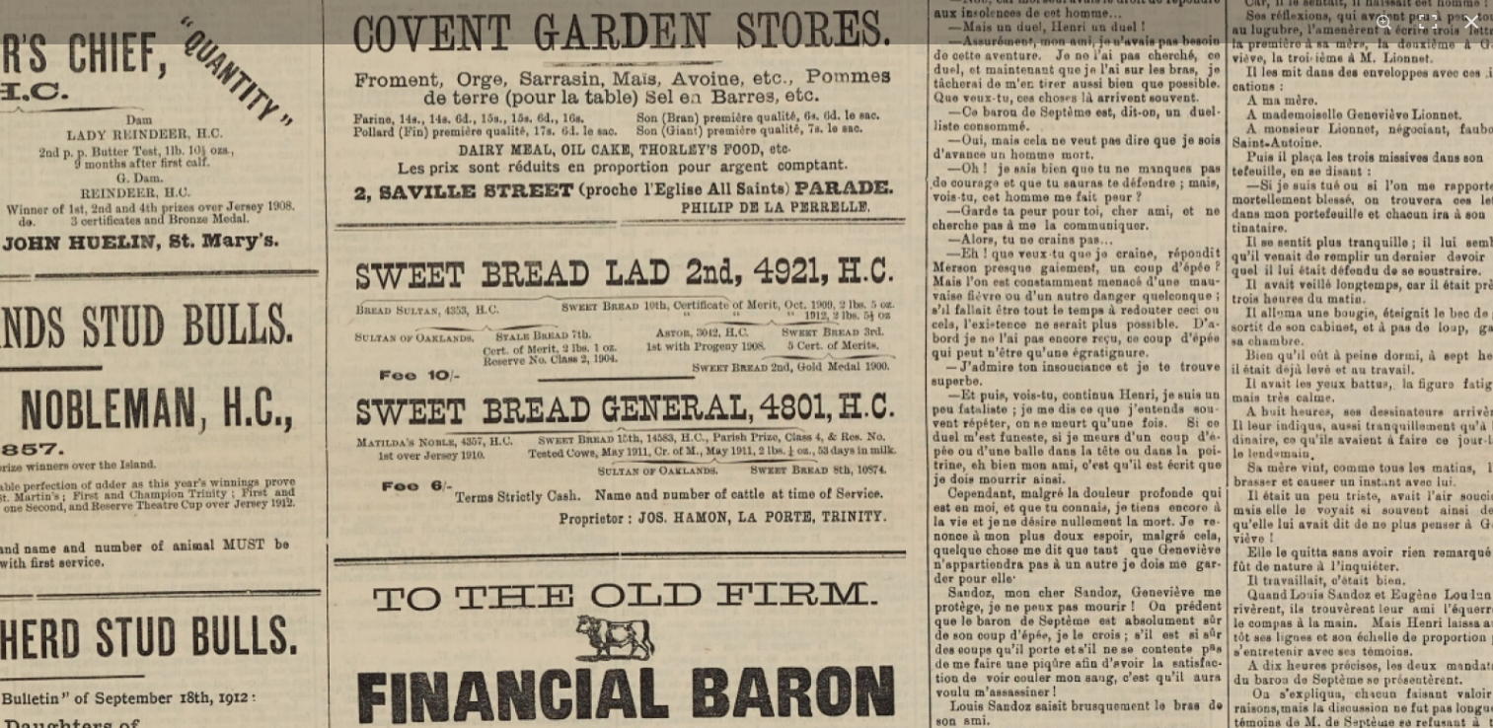
click at [841, 569] on img at bounding box center [815, 462] width 2318 height 3283
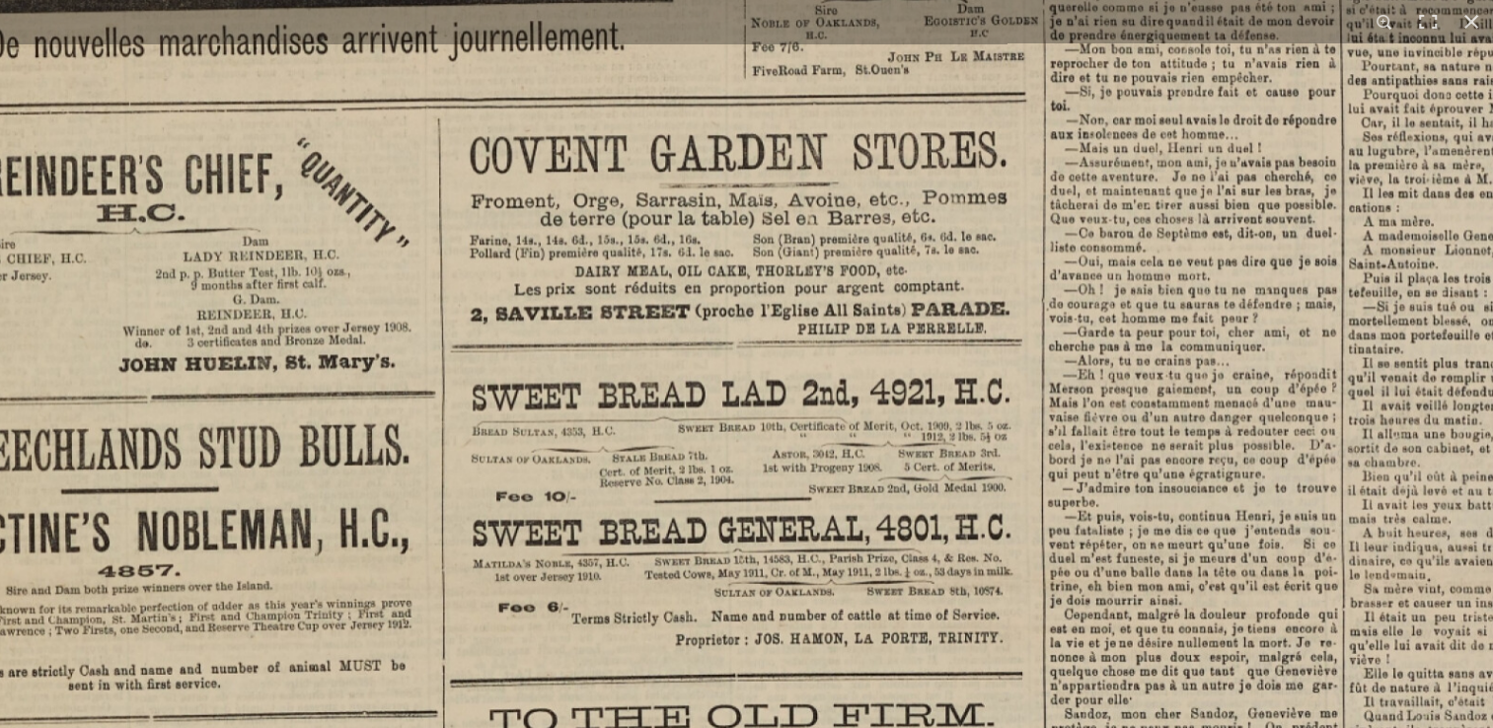
click at [829, 579] on img at bounding box center [931, 583] width 2318 height 3283
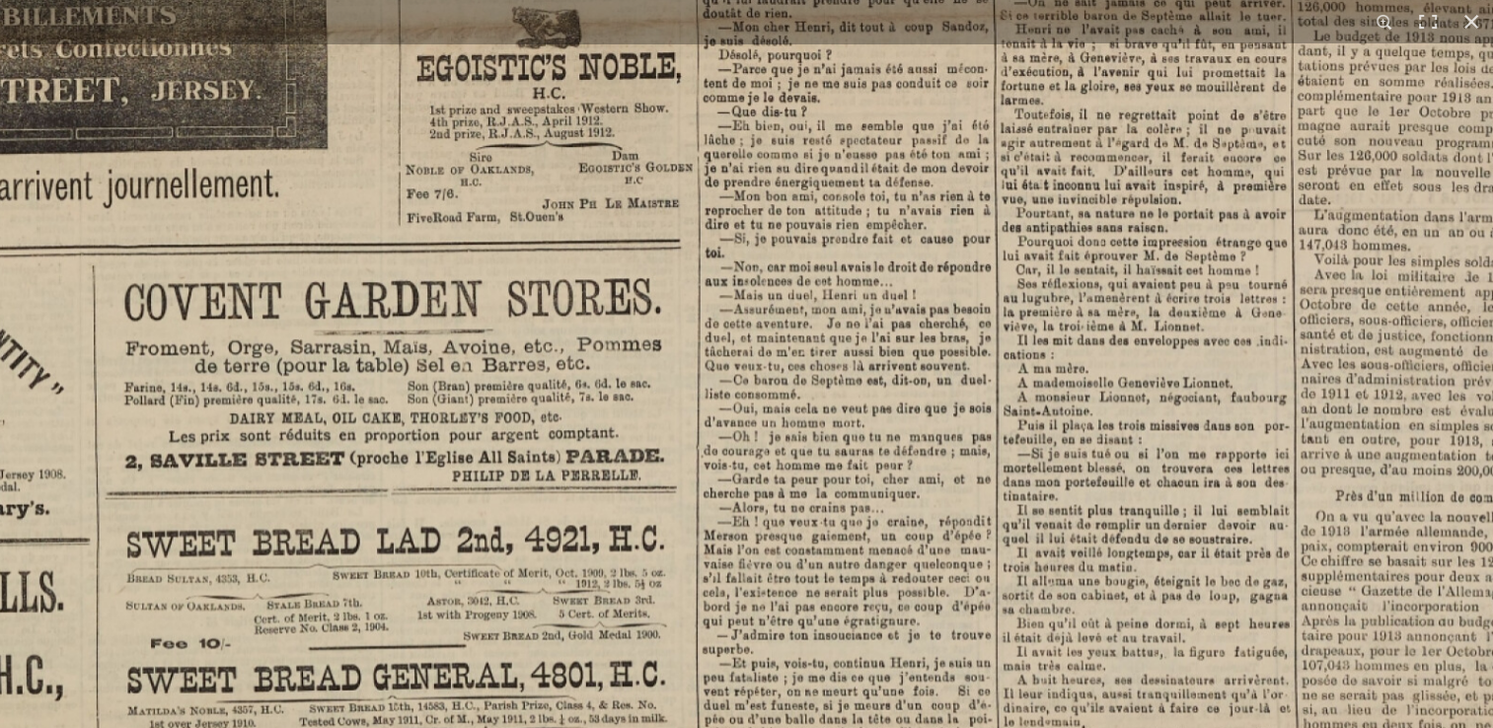
click at [489, 529] on img at bounding box center [586, 730] width 2318 height 3283
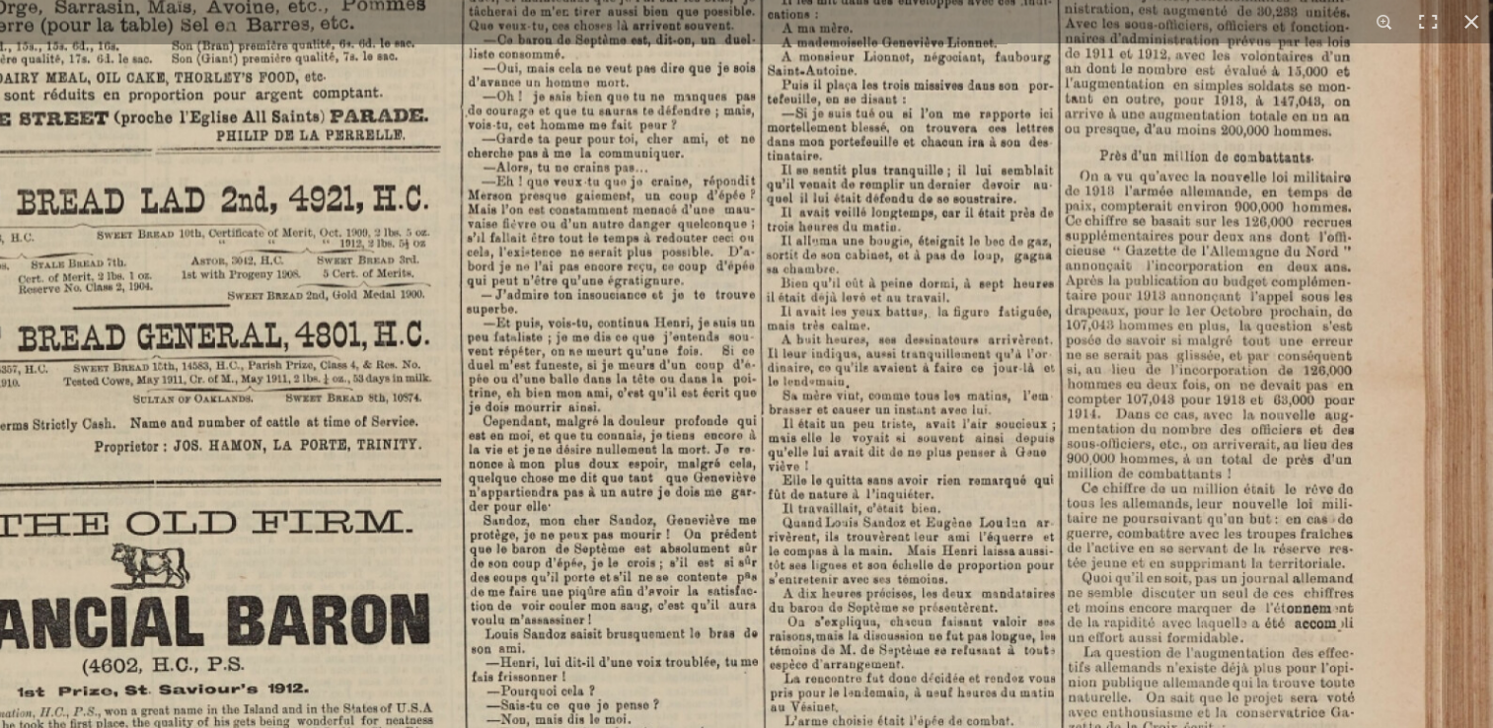
click at [600, 202] on img at bounding box center [350, 390] width 2318 height 3283
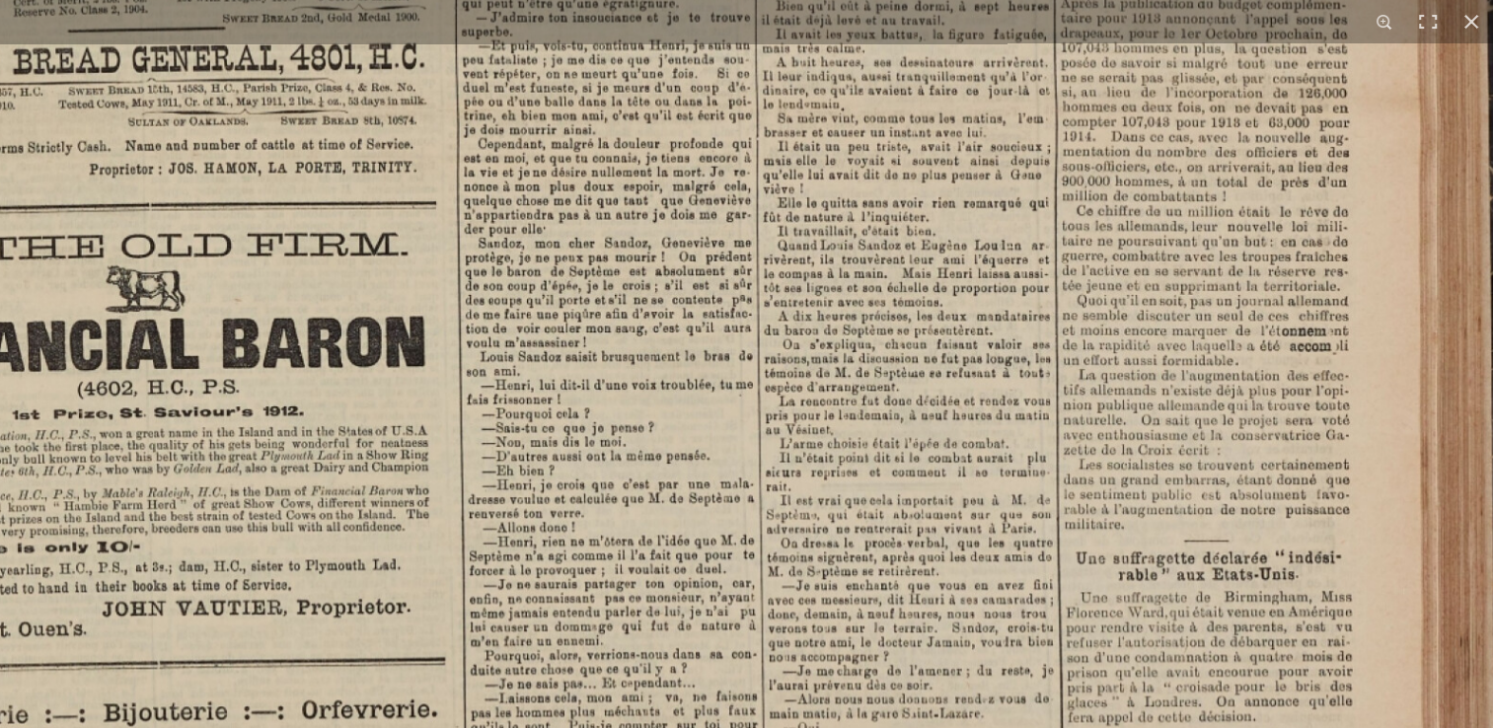
click at [658, 133] on img at bounding box center [345, 113] width 2318 height 3283
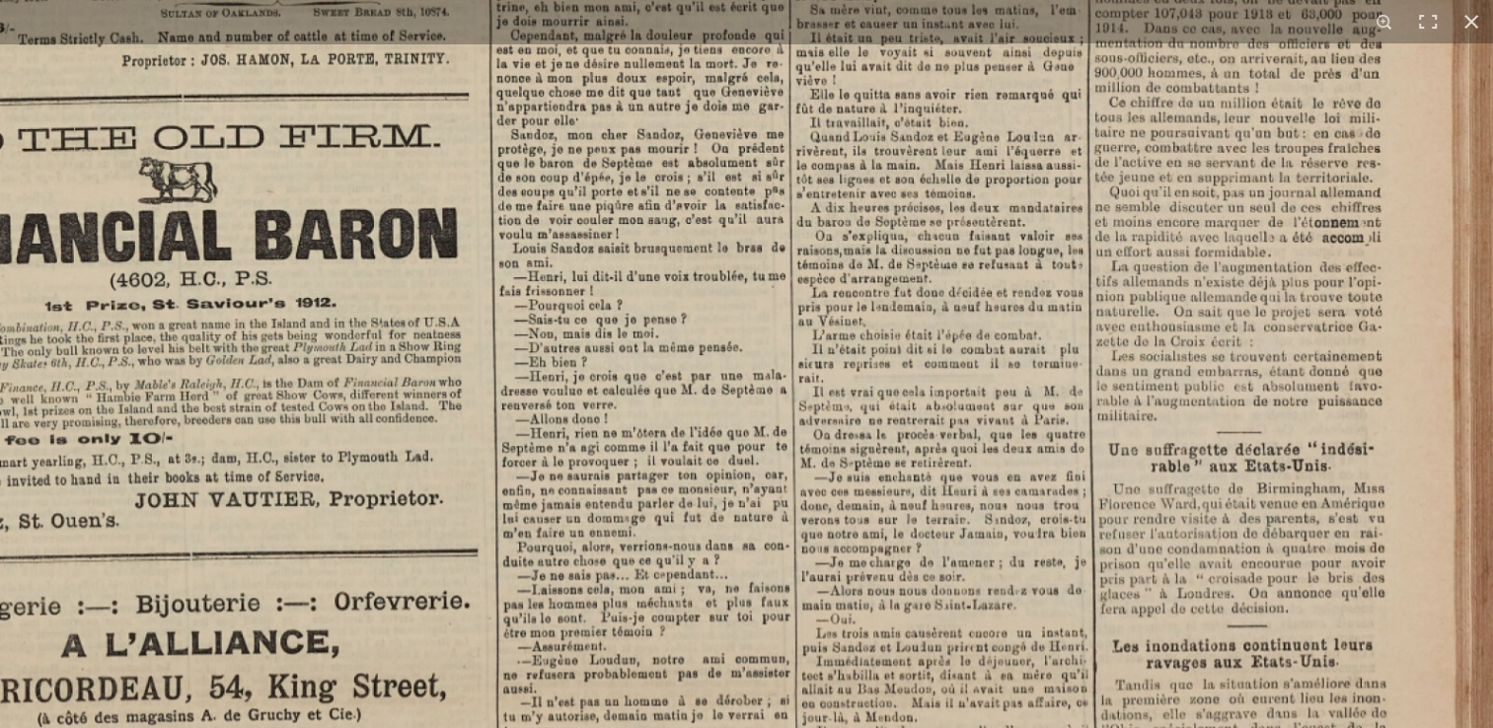
click at [1227, 469] on img at bounding box center [378, 4] width 2318 height 3283
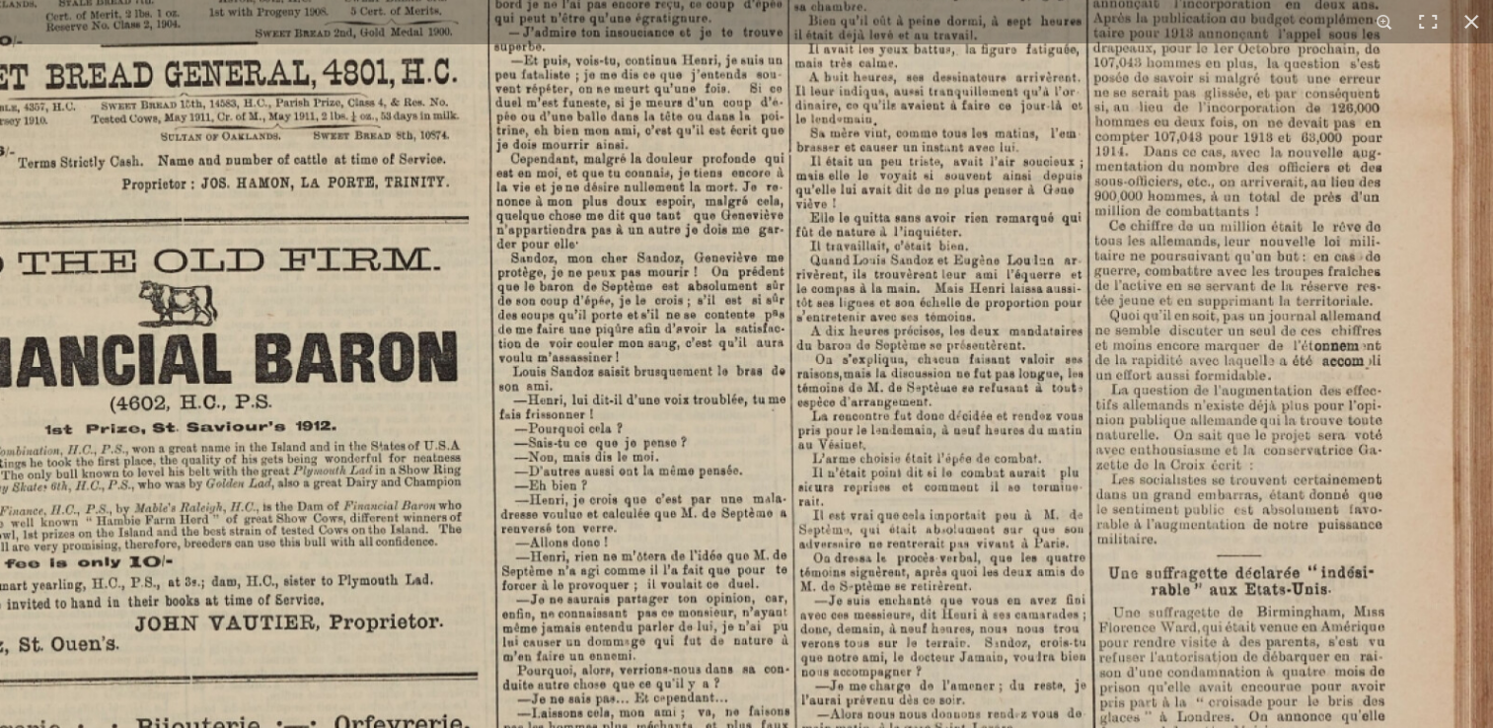
click at [988, 512] on img at bounding box center [378, 128] width 2318 height 3283
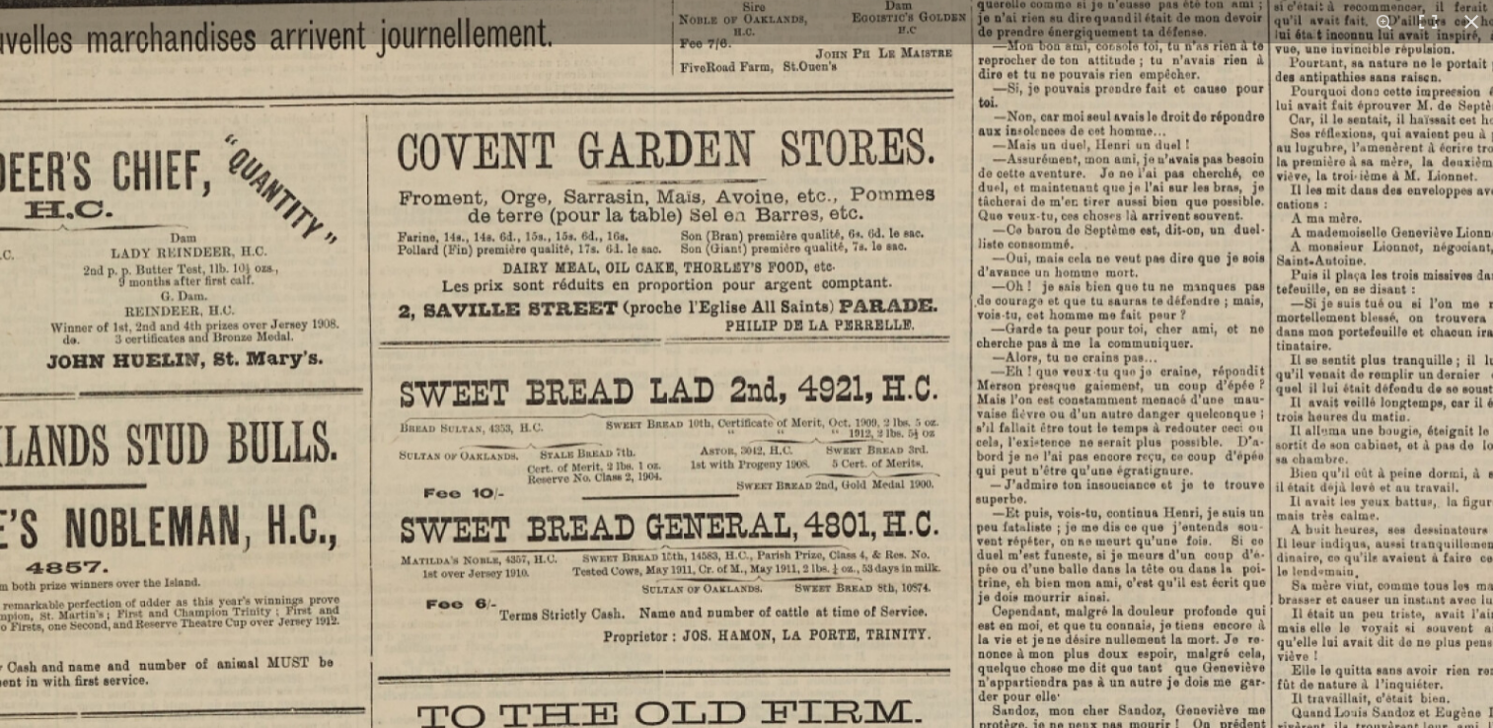
click at [810, 539] on img at bounding box center [859, 580] width 2318 height 3283
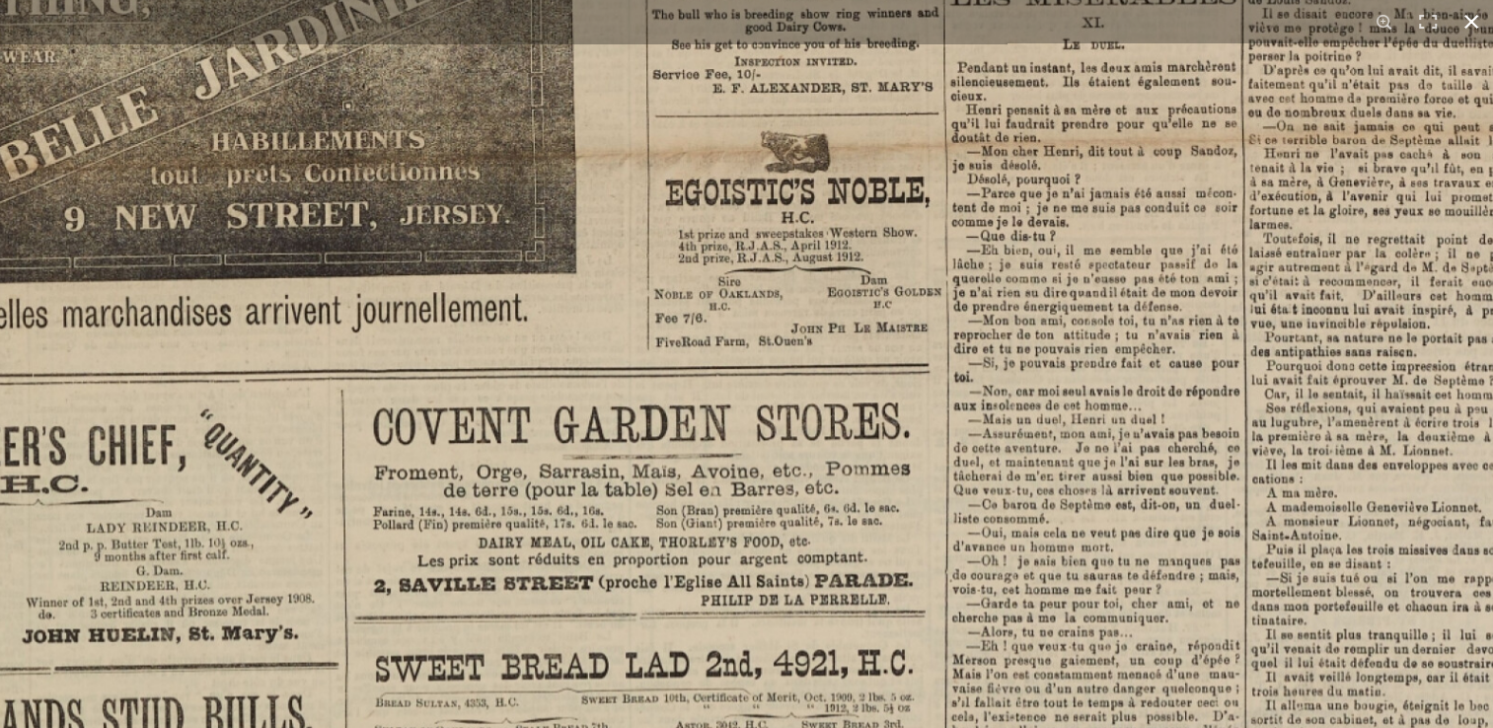
click at [1476, 34] on button at bounding box center [1470, 21] width 43 height 43
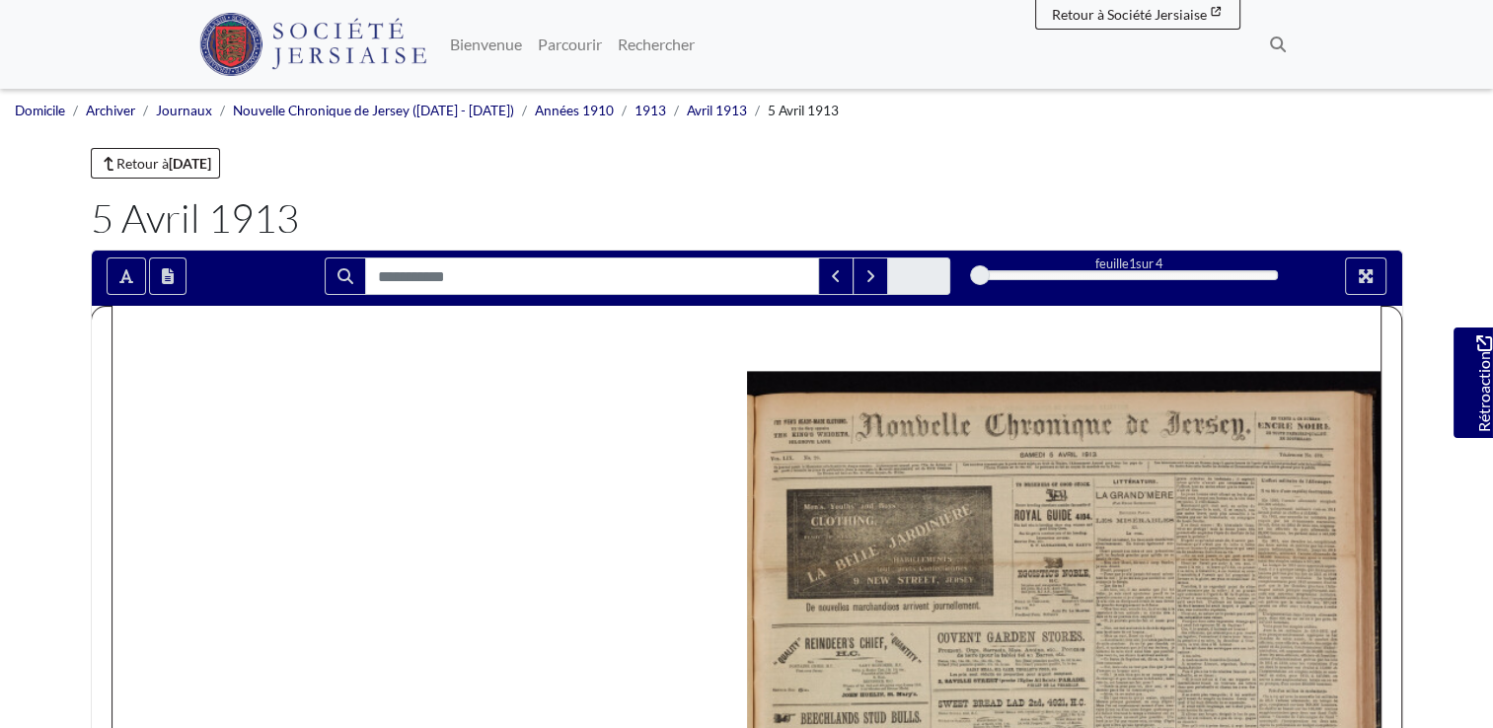
drag, startPoint x: 955, startPoint y: 528, endPoint x: 797, endPoint y: 444, distance: 178.8
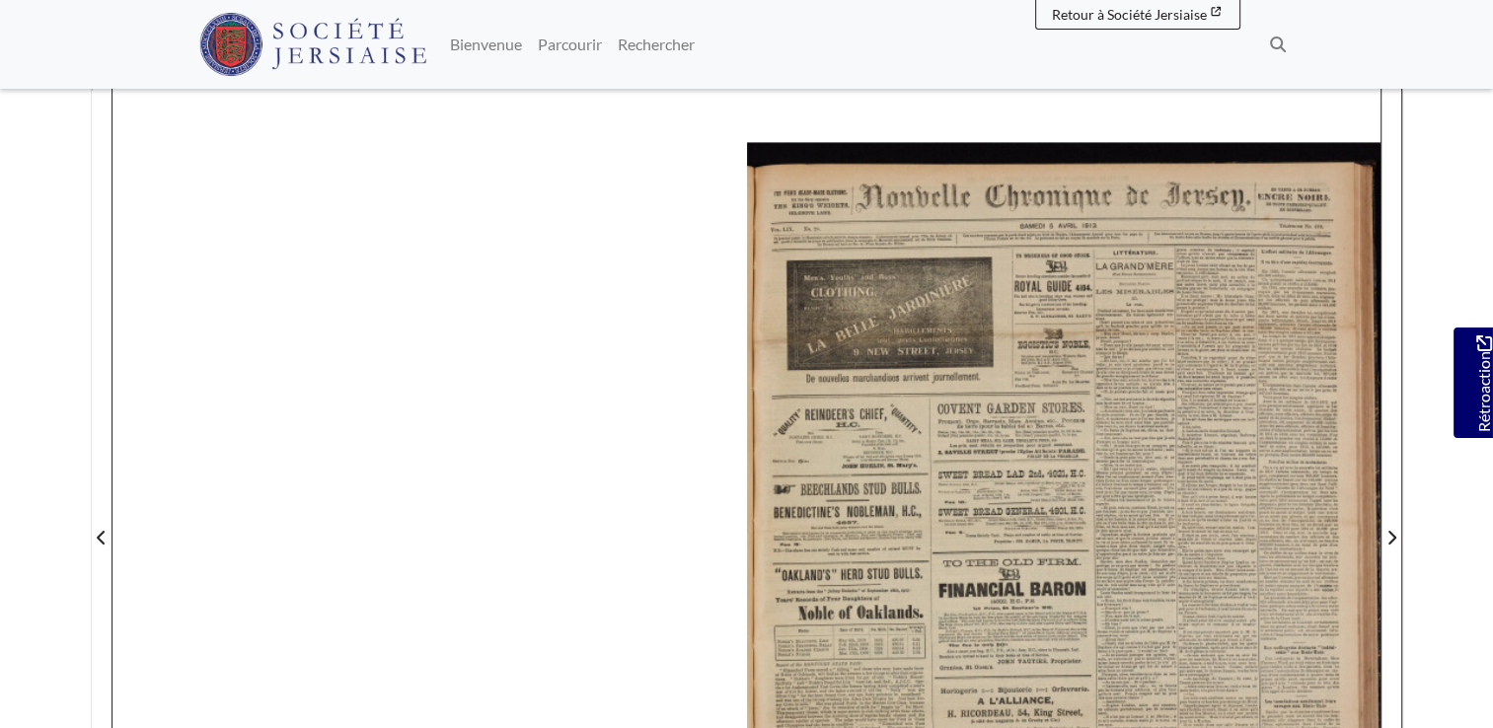
scroll to position [576, 0]
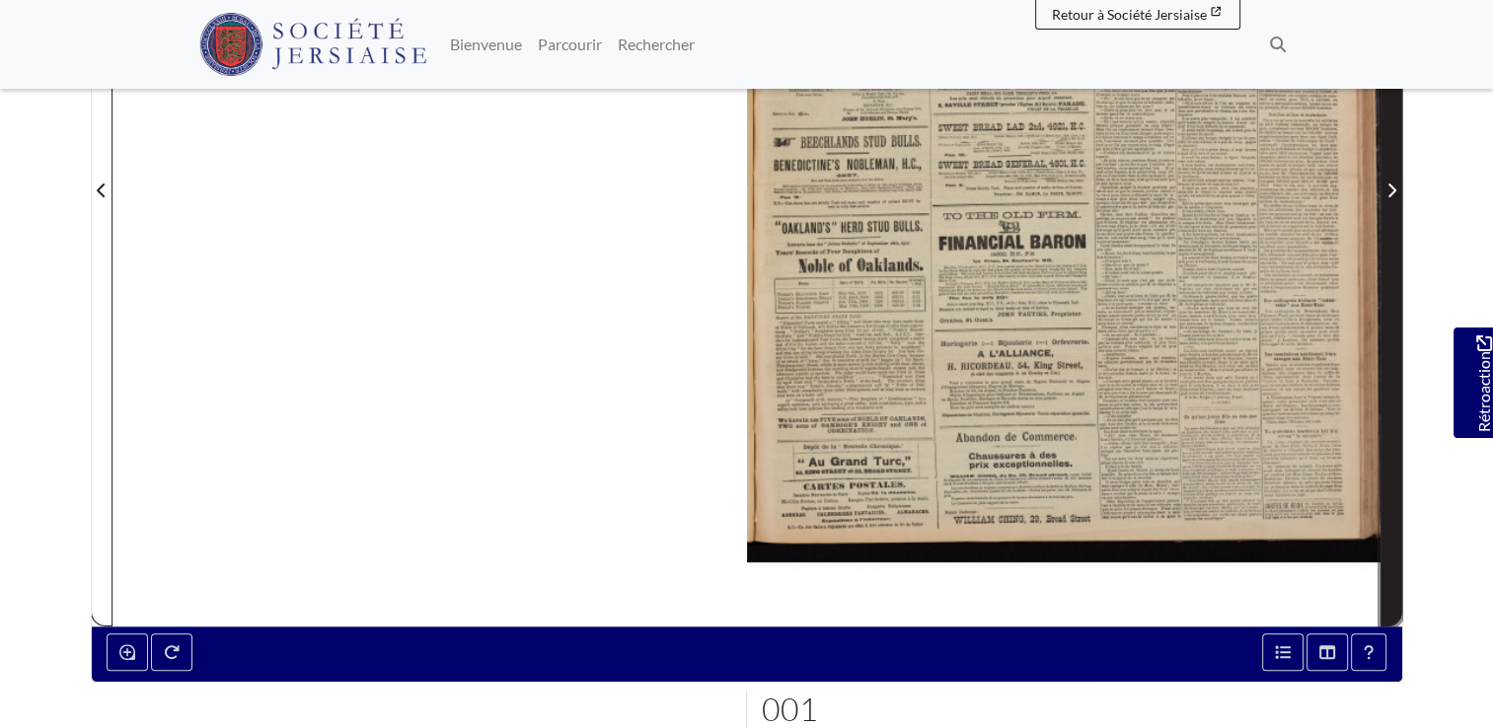
click at [1389, 196] on span "Page suivante" at bounding box center [1391, 191] width 20 height 24
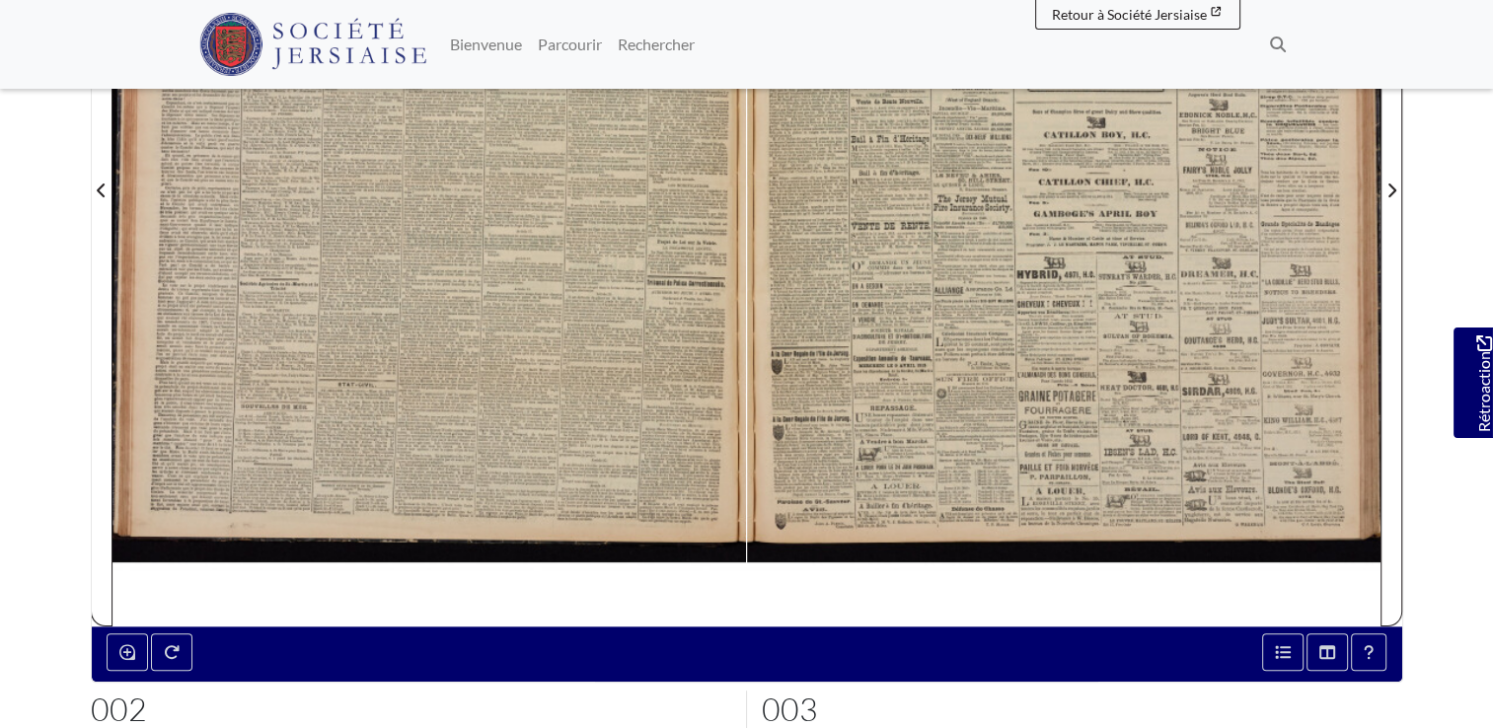
click at [406, 317] on div at bounding box center [428, 178] width 633 height 896
click at [406, 315] on div at bounding box center [428, 178] width 633 height 896
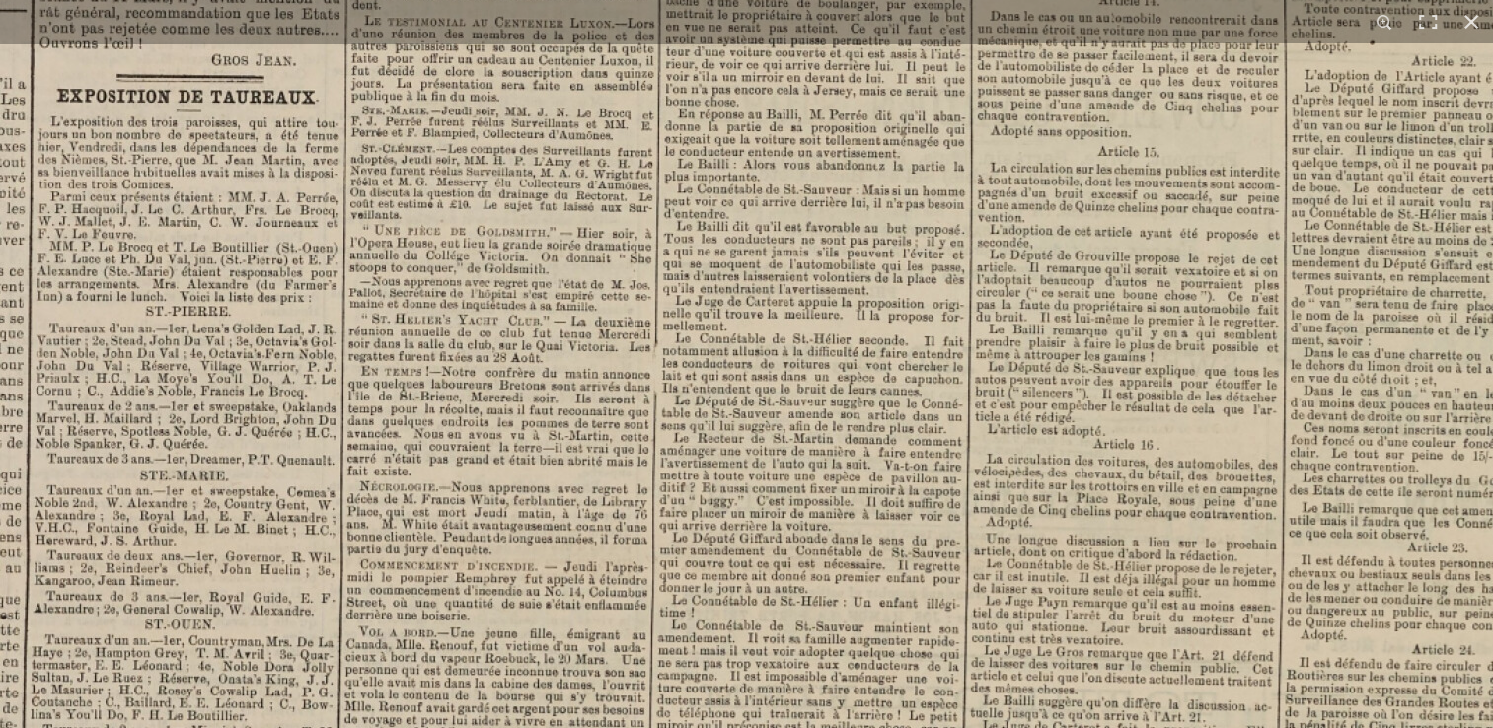
click at [734, 174] on img at bounding box center [754, 560] width 2441 height 3453
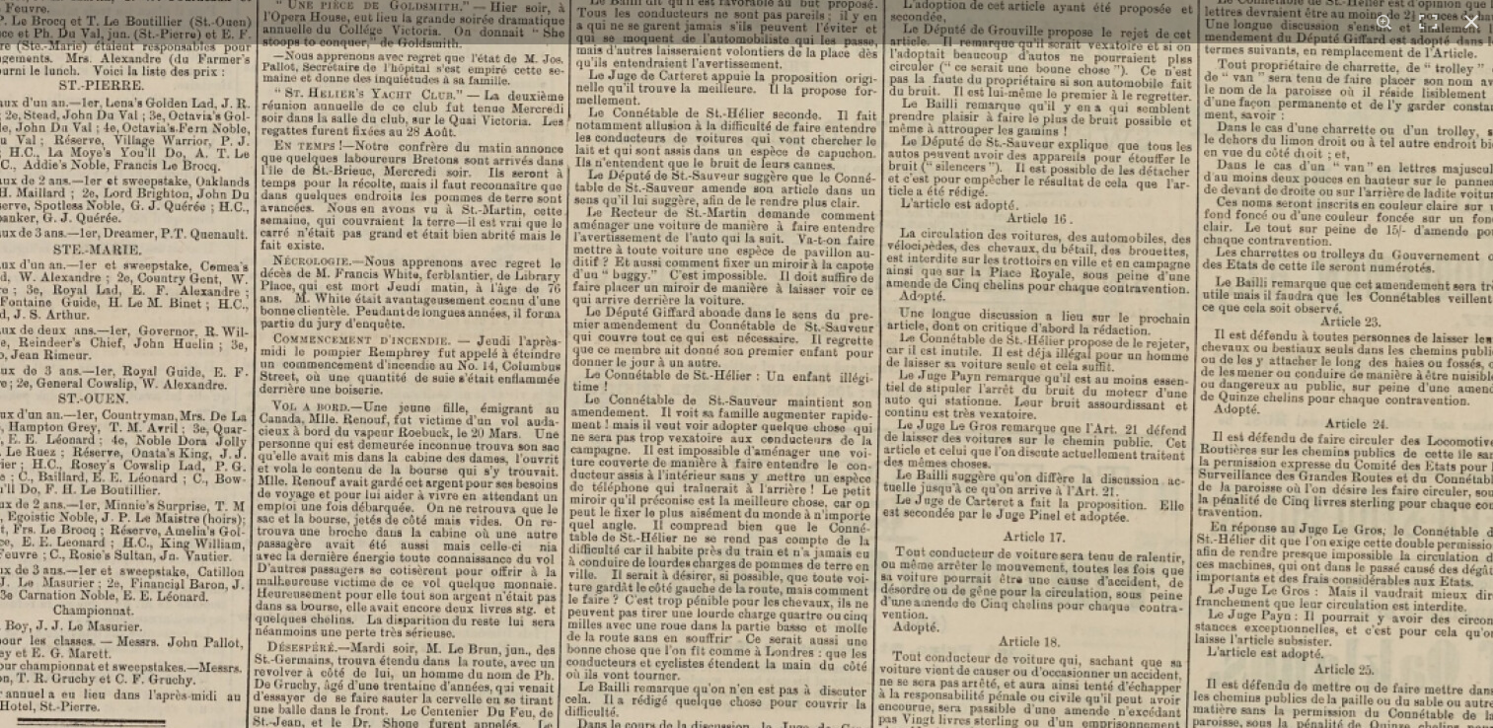
click at [743, 192] on img at bounding box center [667, 334] width 2441 height 3453
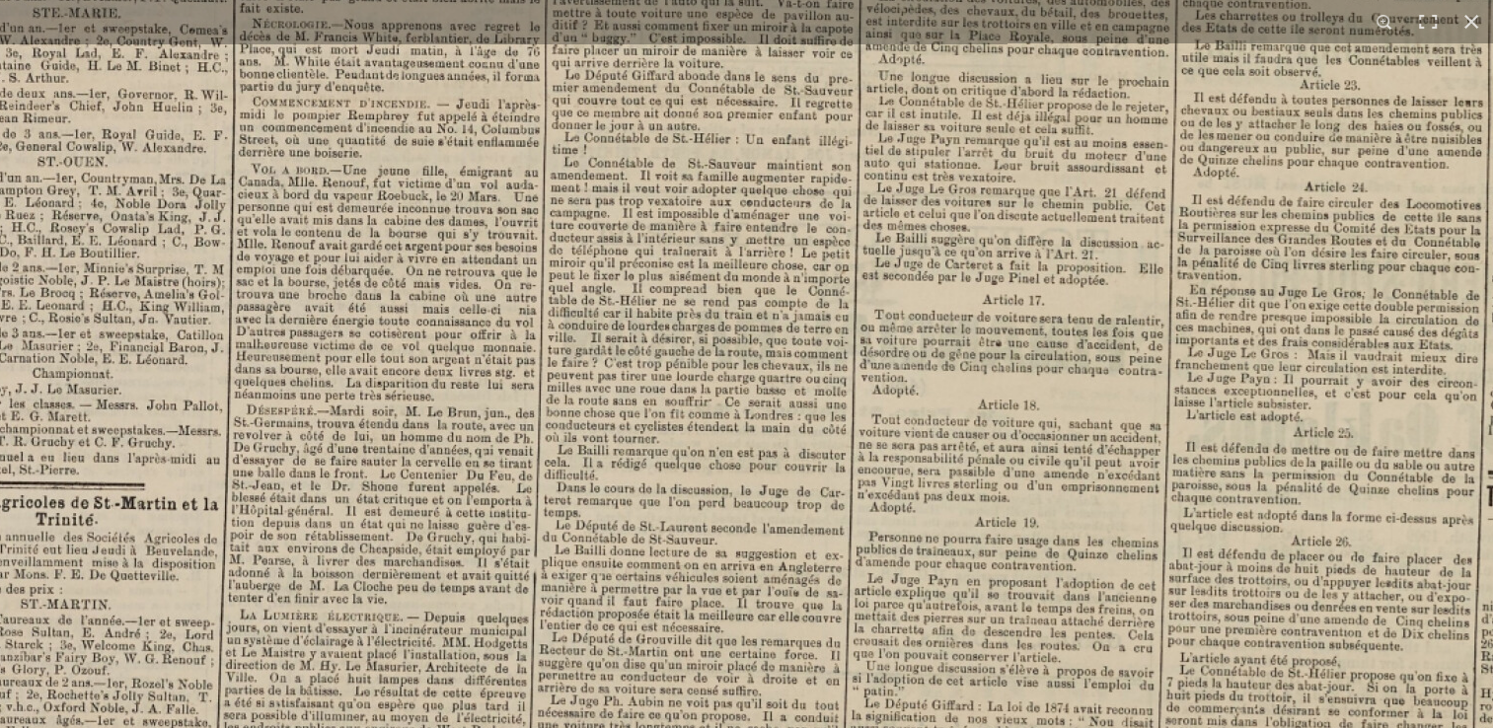
click at [791, 229] on img at bounding box center [647, 97] width 2441 height 3453
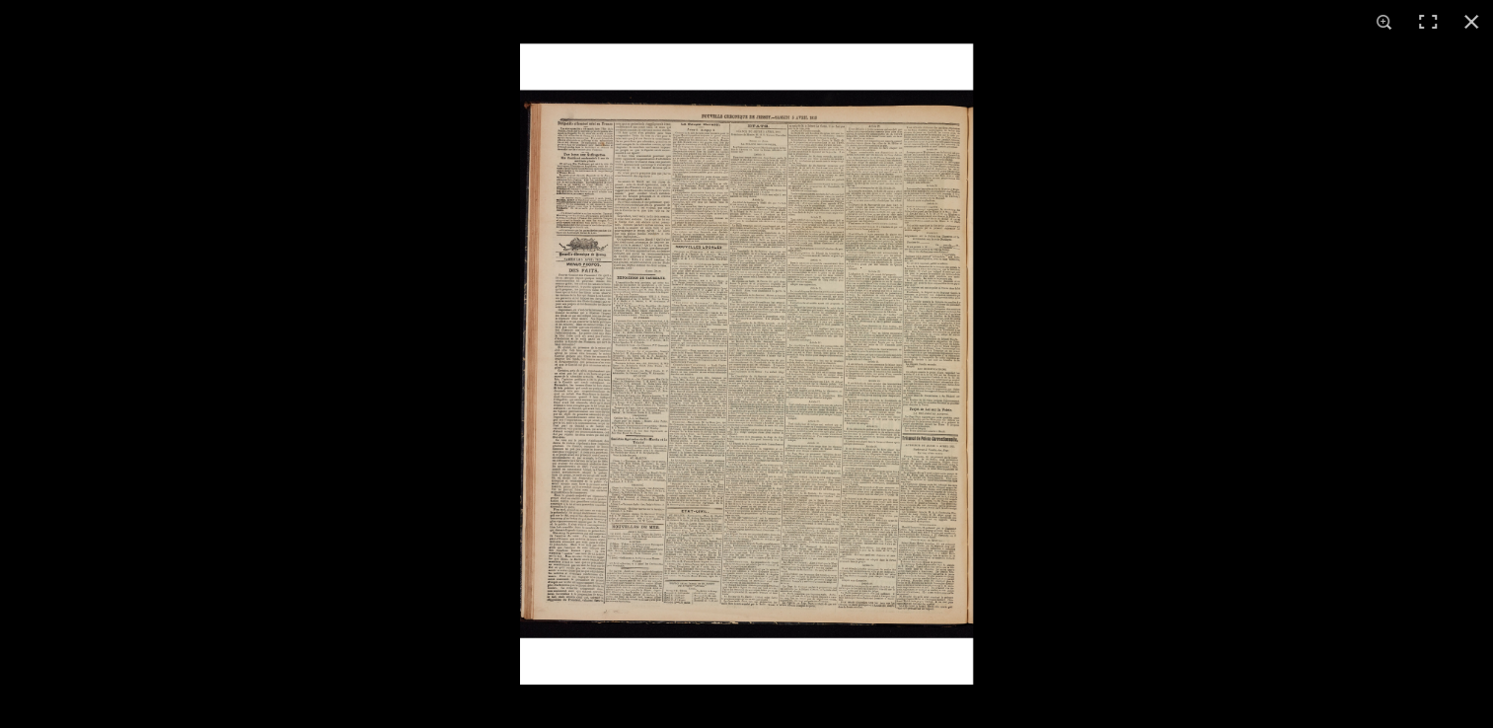
click at [648, 427] on img at bounding box center [746, 363] width 453 height 641
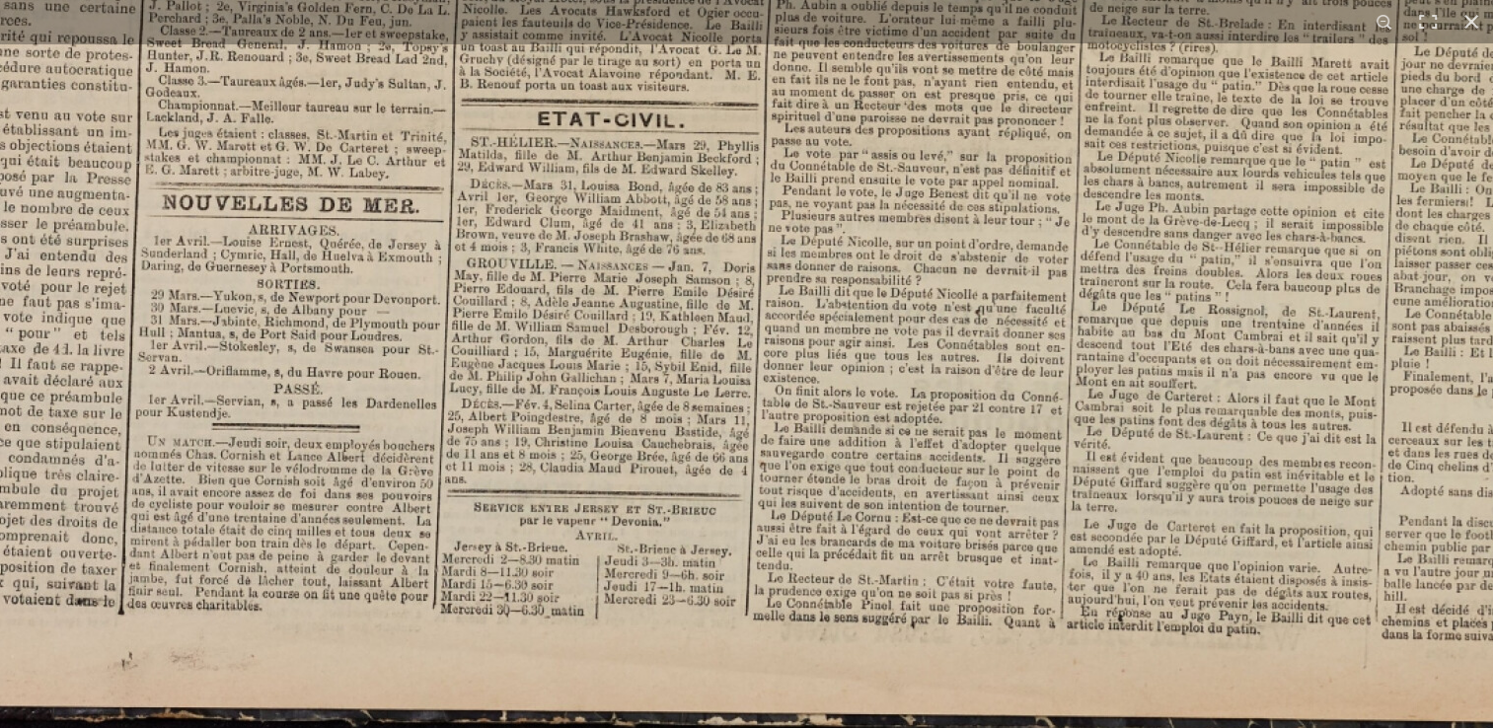
click at [1471, 12] on button at bounding box center [1470, 21] width 43 height 43
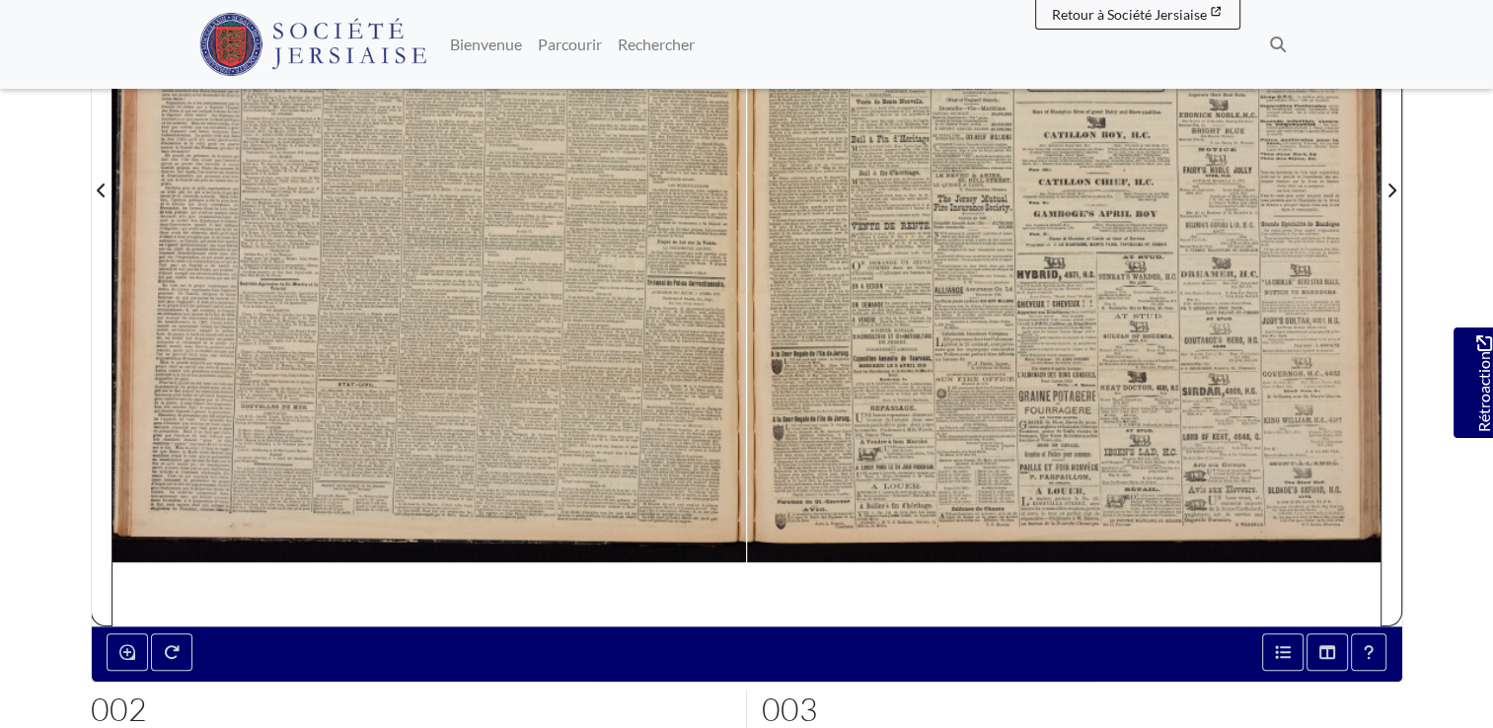
scroll to position [906, 0]
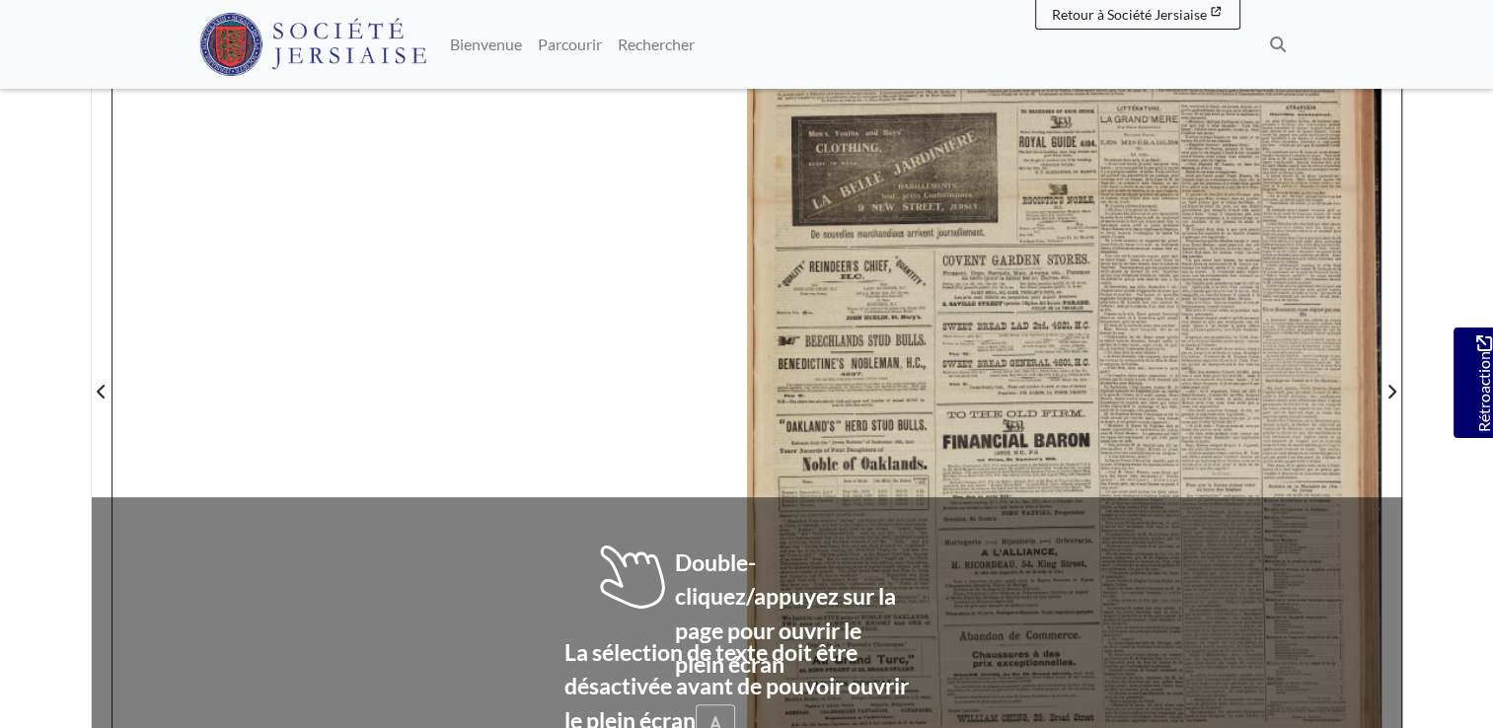
scroll to position [427, 0]
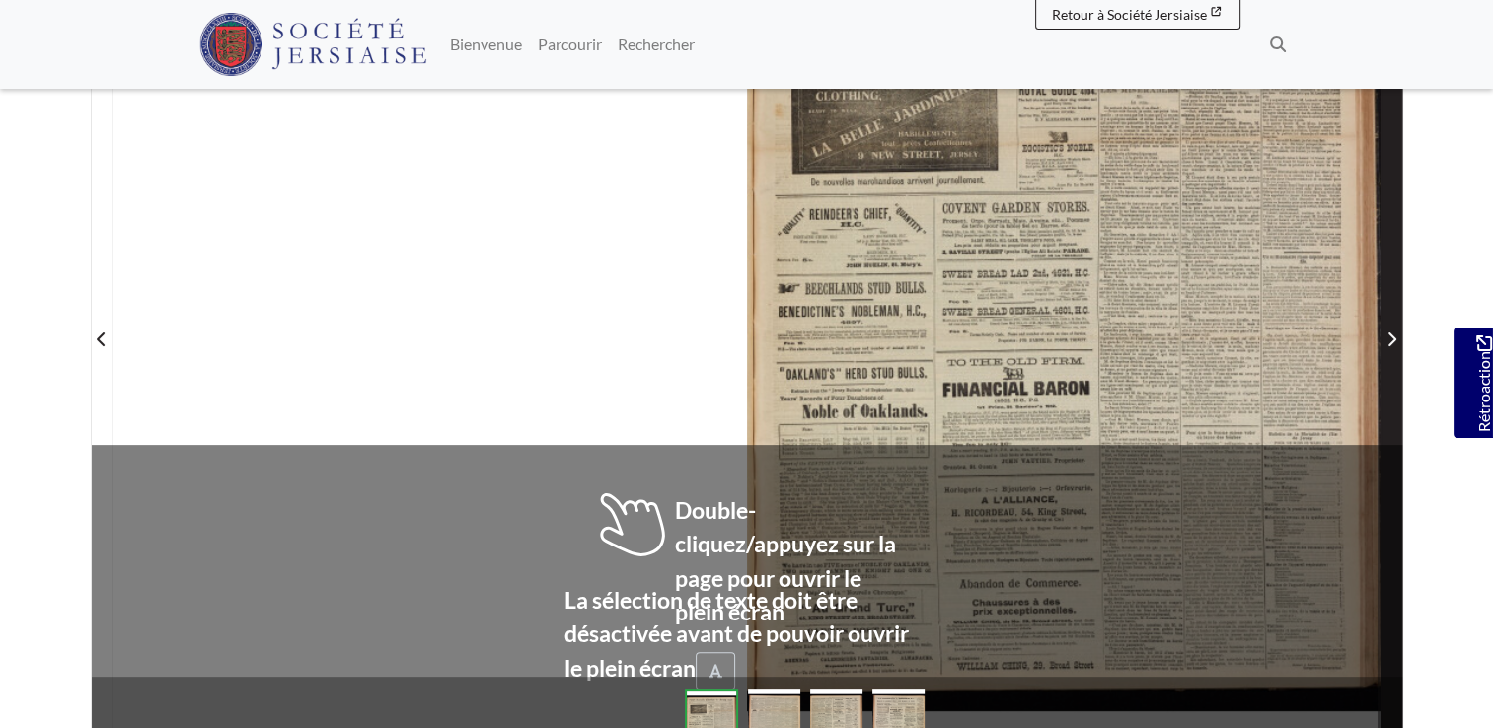
click at [1386, 333] on icon "Page suivante" at bounding box center [1391, 340] width 10 height 16
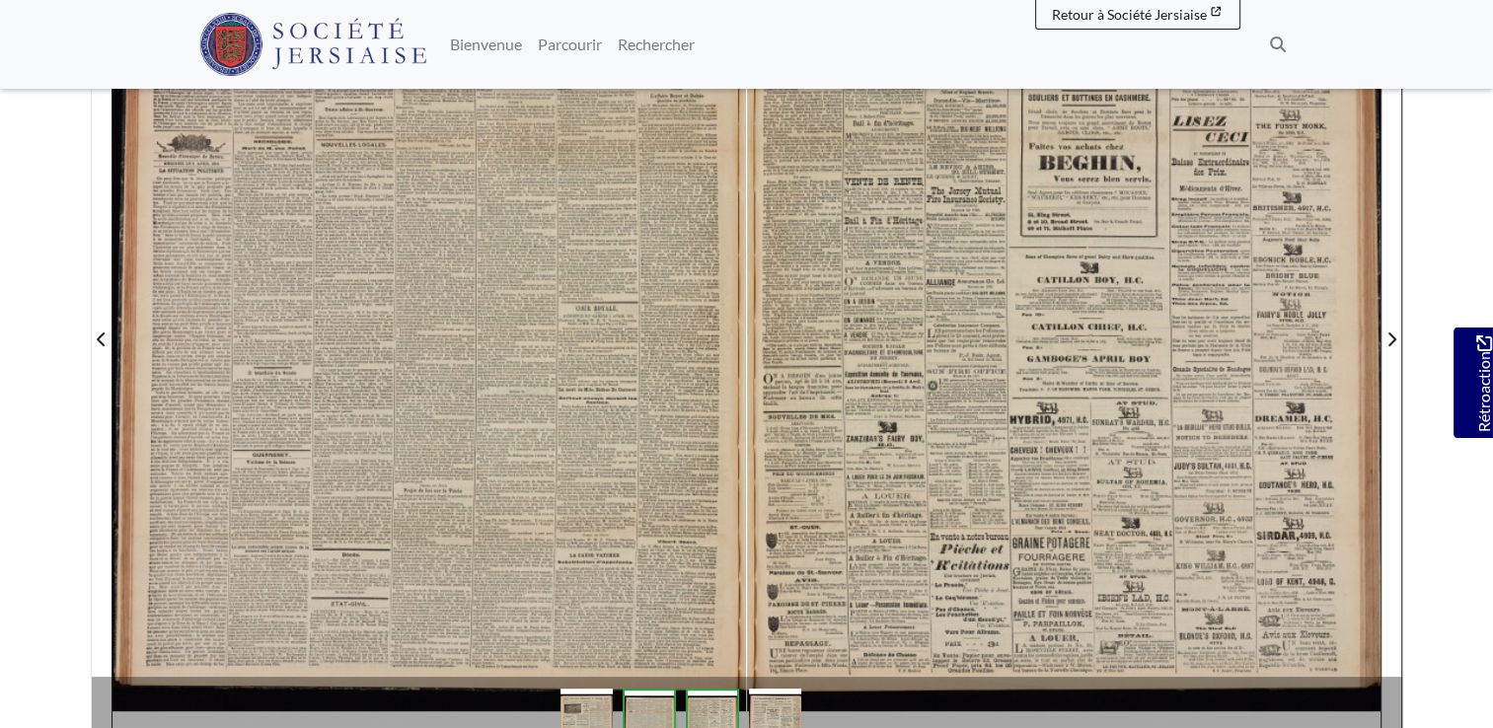
click at [471, 527] on div at bounding box center [428, 327] width 633 height 896
click at [471, 528] on div at bounding box center [428, 327] width 633 height 896
click at [471, 531] on div at bounding box center [428, 327] width 633 height 896
click at [493, 505] on div at bounding box center [428, 327] width 633 height 896
click at [437, 381] on div at bounding box center [428, 327] width 633 height 896
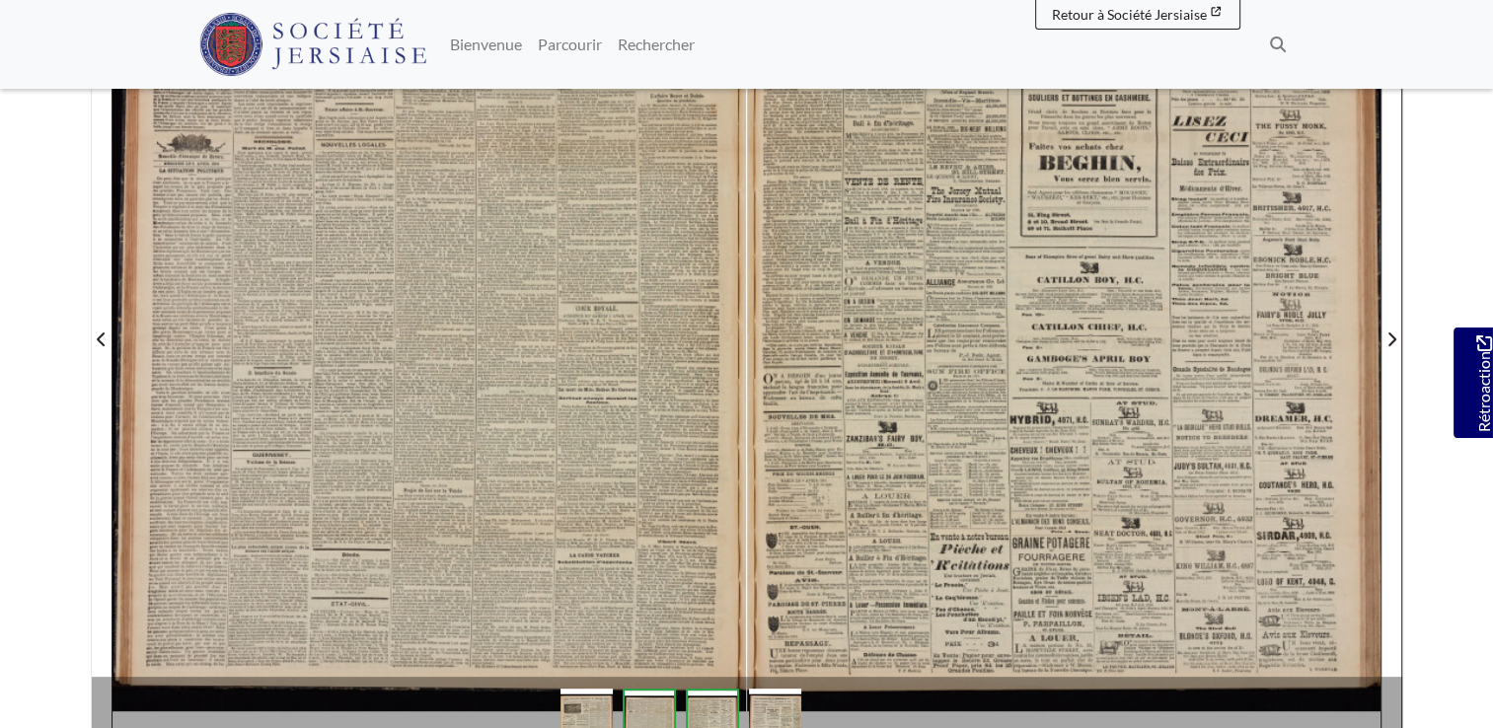
drag, startPoint x: 439, startPoint y: 349, endPoint x: 453, endPoint y: 348, distance: 13.8
click at [447, 348] on div at bounding box center [428, 327] width 633 height 896
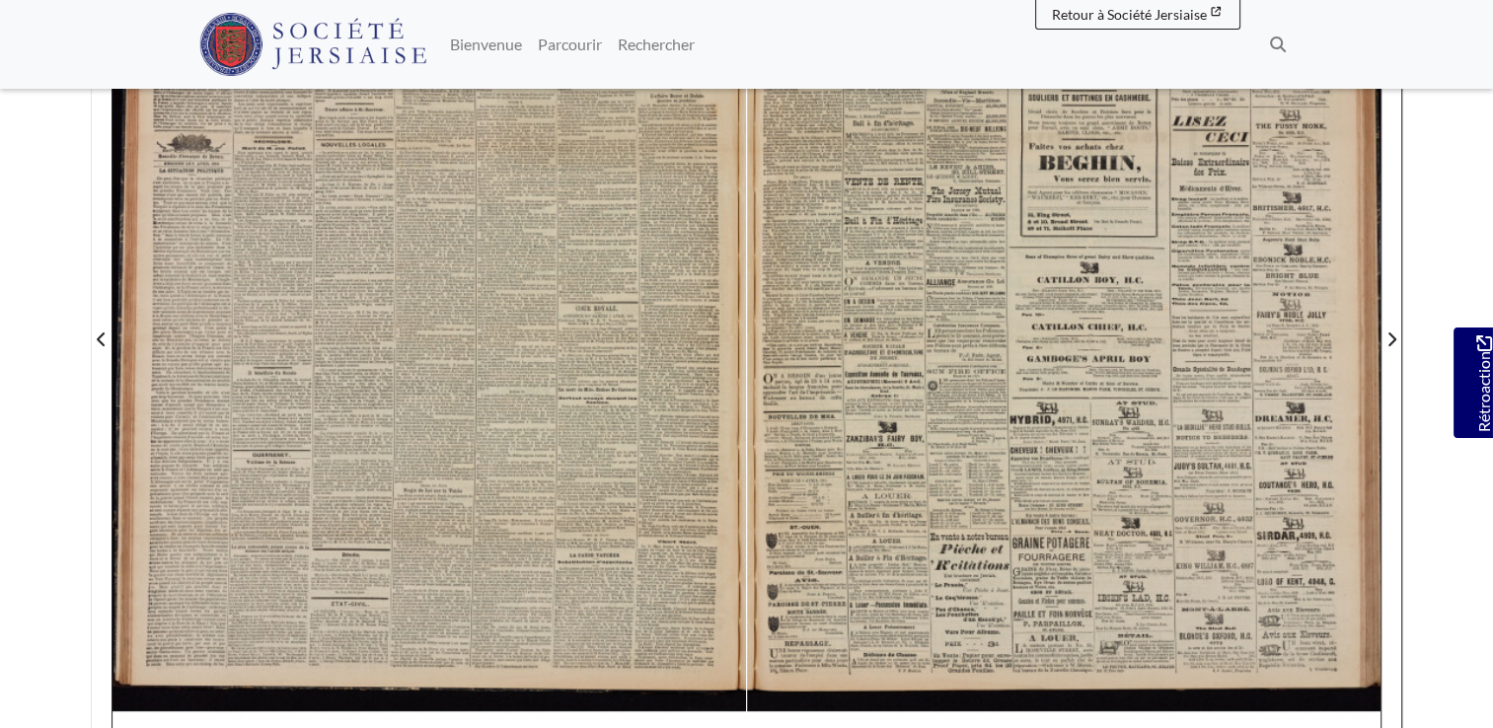
drag, startPoint x: 635, startPoint y: 470, endPoint x: 665, endPoint y: 412, distance: 64.4
click at [665, 412] on div at bounding box center [428, 327] width 633 height 896
drag, startPoint x: 674, startPoint y: 467, endPoint x: 675, endPoint y: 437, distance: 29.6
click at [675, 437] on div at bounding box center [428, 327] width 633 height 896
click at [374, 483] on div at bounding box center [428, 327] width 633 height 896
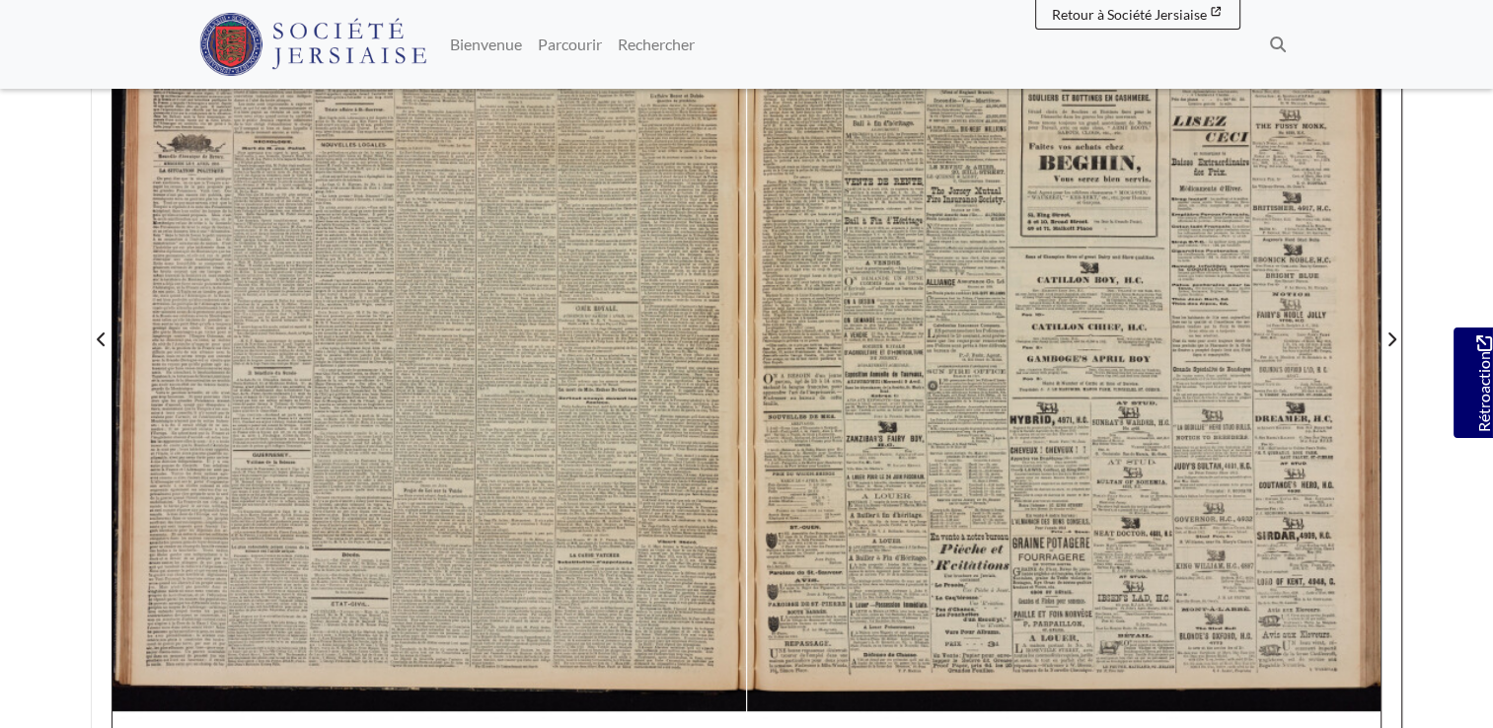
click at [372, 481] on div at bounding box center [428, 327] width 633 height 896
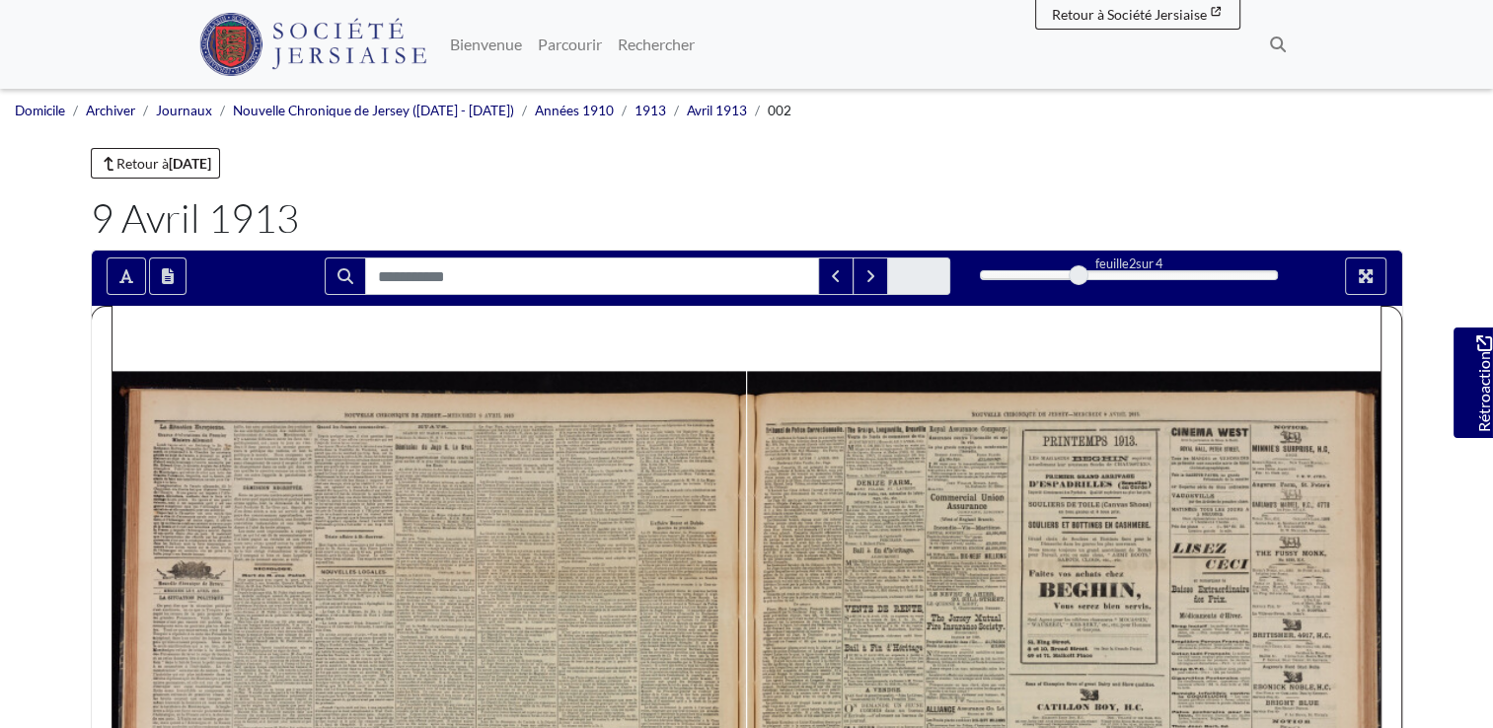
scroll to position [657, 0]
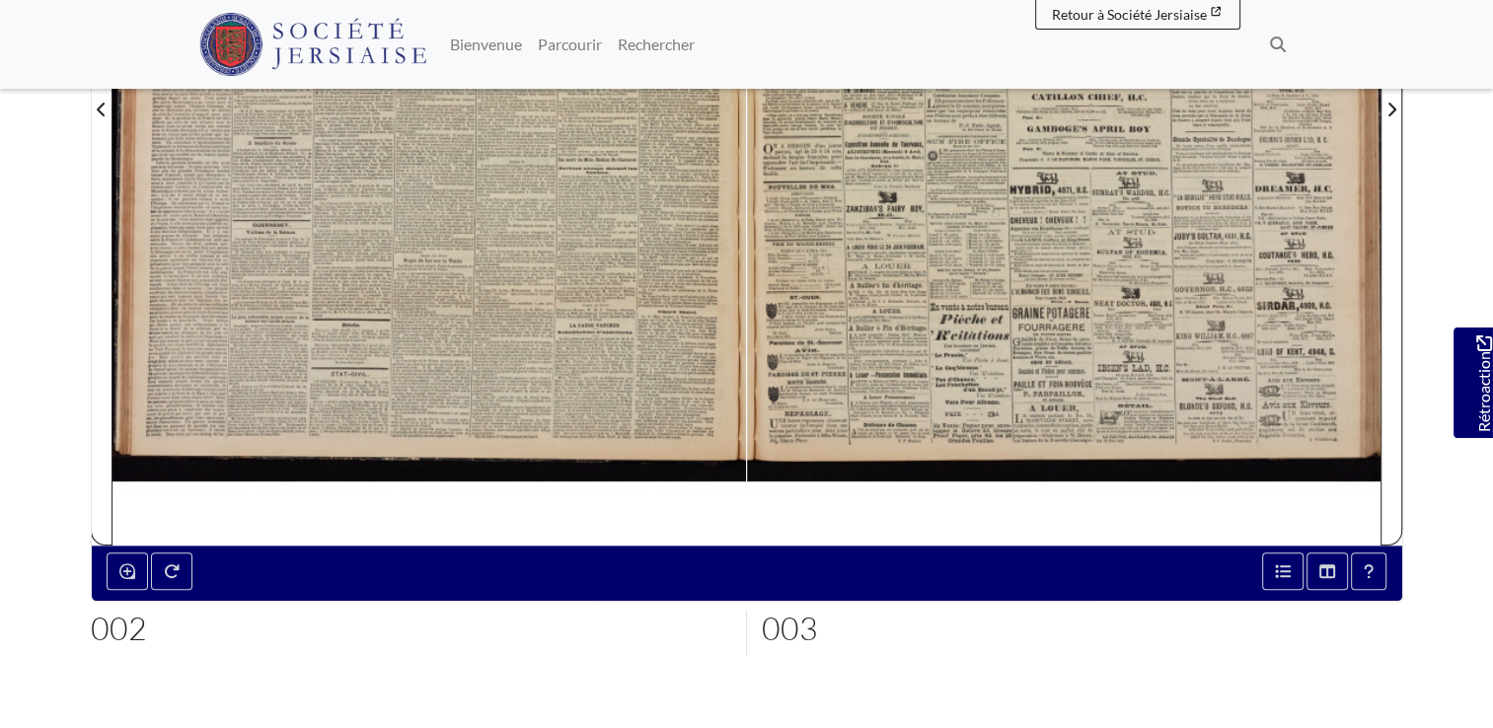
click at [589, 321] on div at bounding box center [428, 97] width 633 height 896
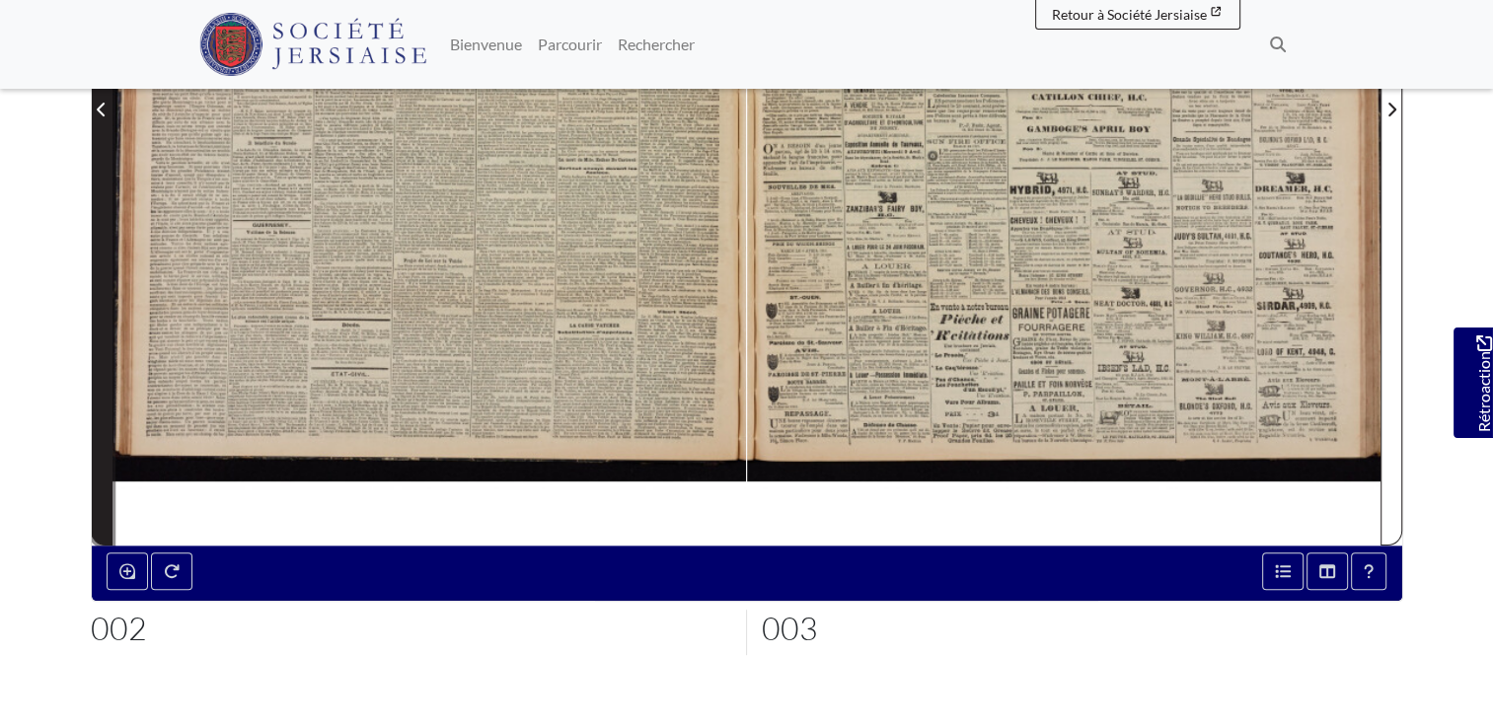
click at [106, 102] on icon "Page précédente" at bounding box center [102, 110] width 10 height 16
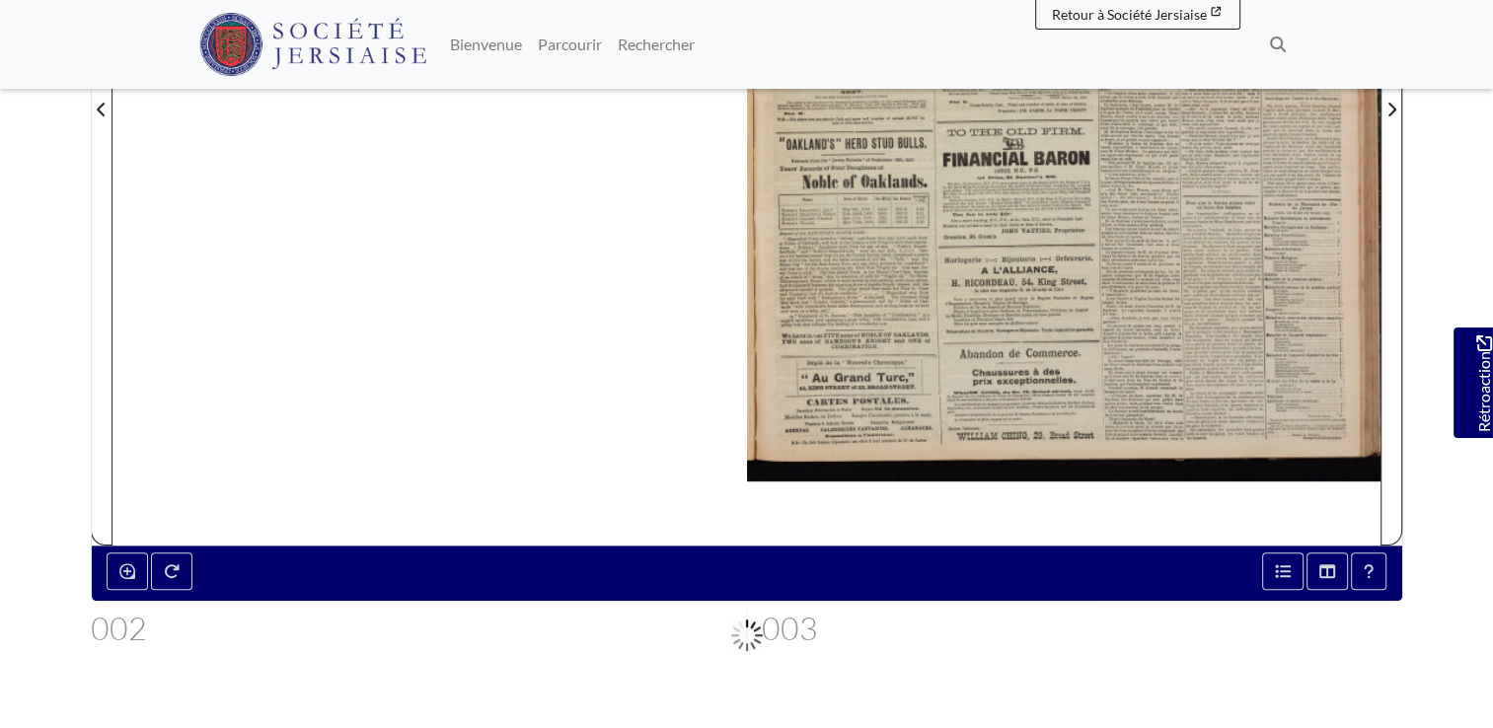
click at [1057, 262] on div at bounding box center [1063, 97] width 633 height 896
click at [1092, 286] on div at bounding box center [1063, 97] width 633 height 896
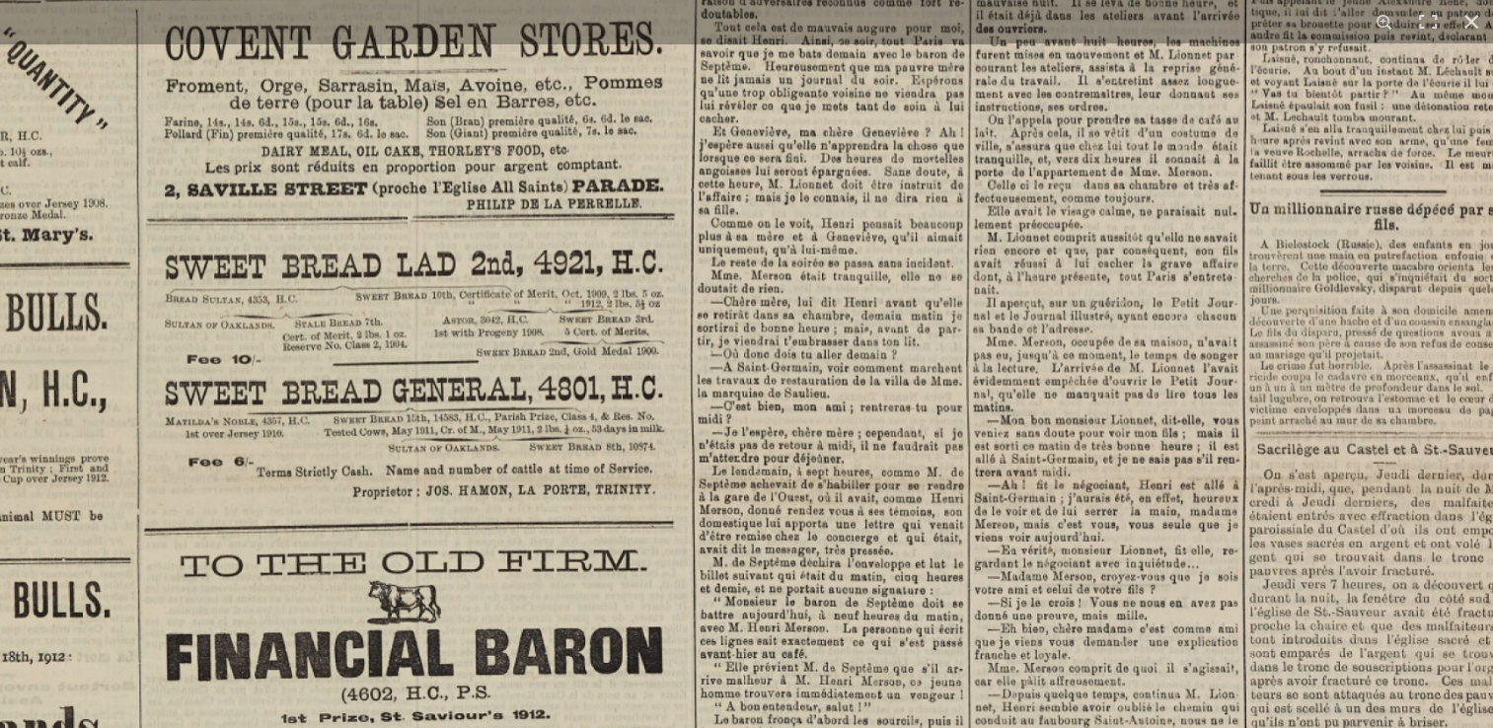
click at [981, 105] on img at bounding box center [576, 448] width 2146 height 3038
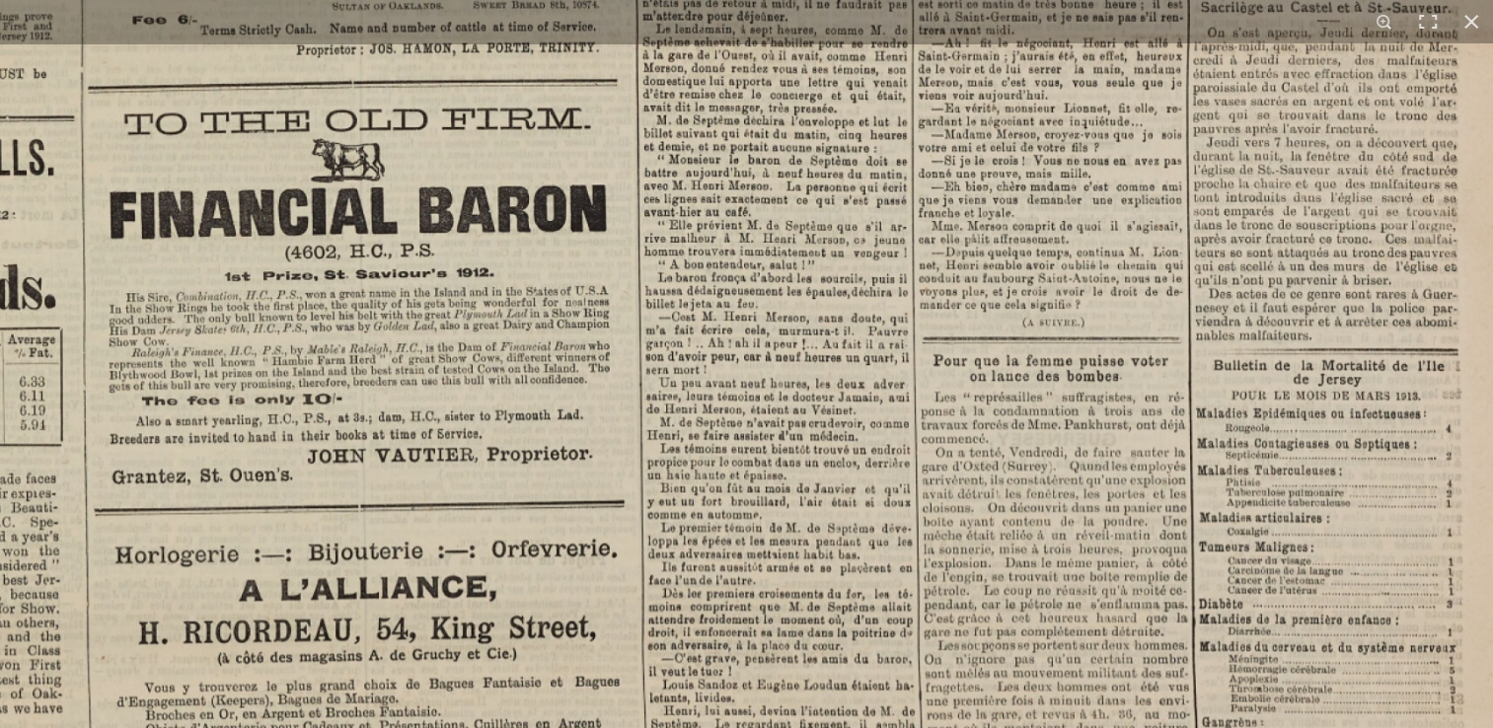
click at [988, 172] on img at bounding box center [519, 6] width 2146 height 3038
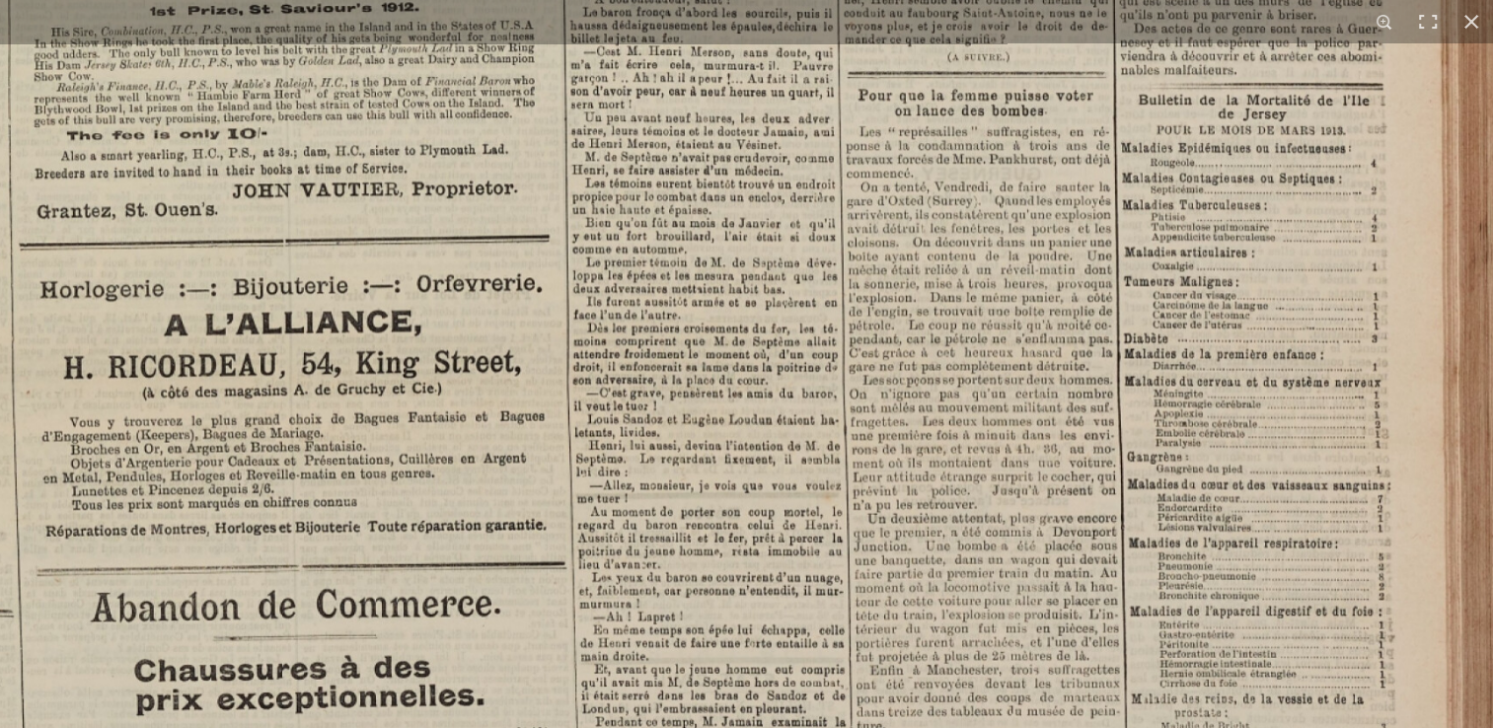
click at [1052, 34] on div "1 / 1" at bounding box center [746, 364] width 1493 height 728
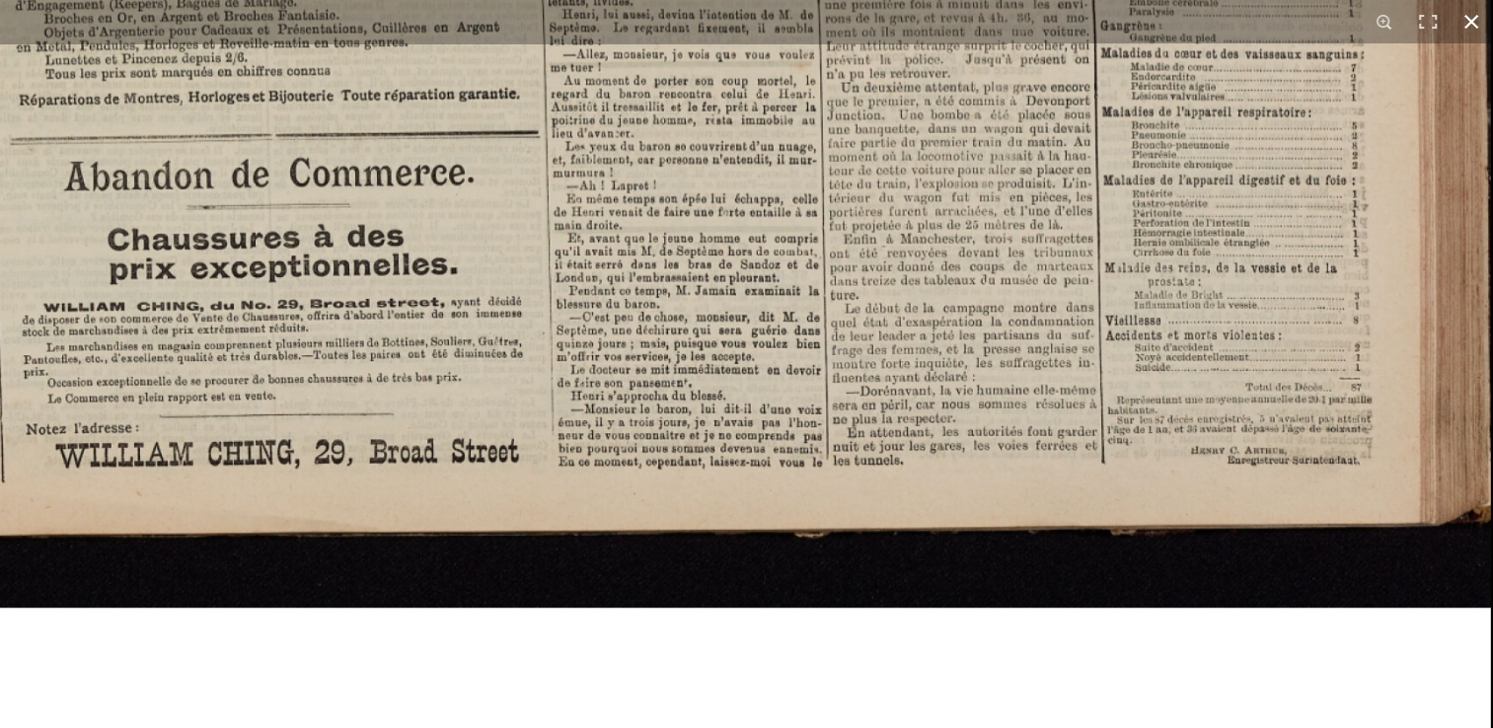
click at [1470, 15] on button at bounding box center [1470, 21] width 43 height 43
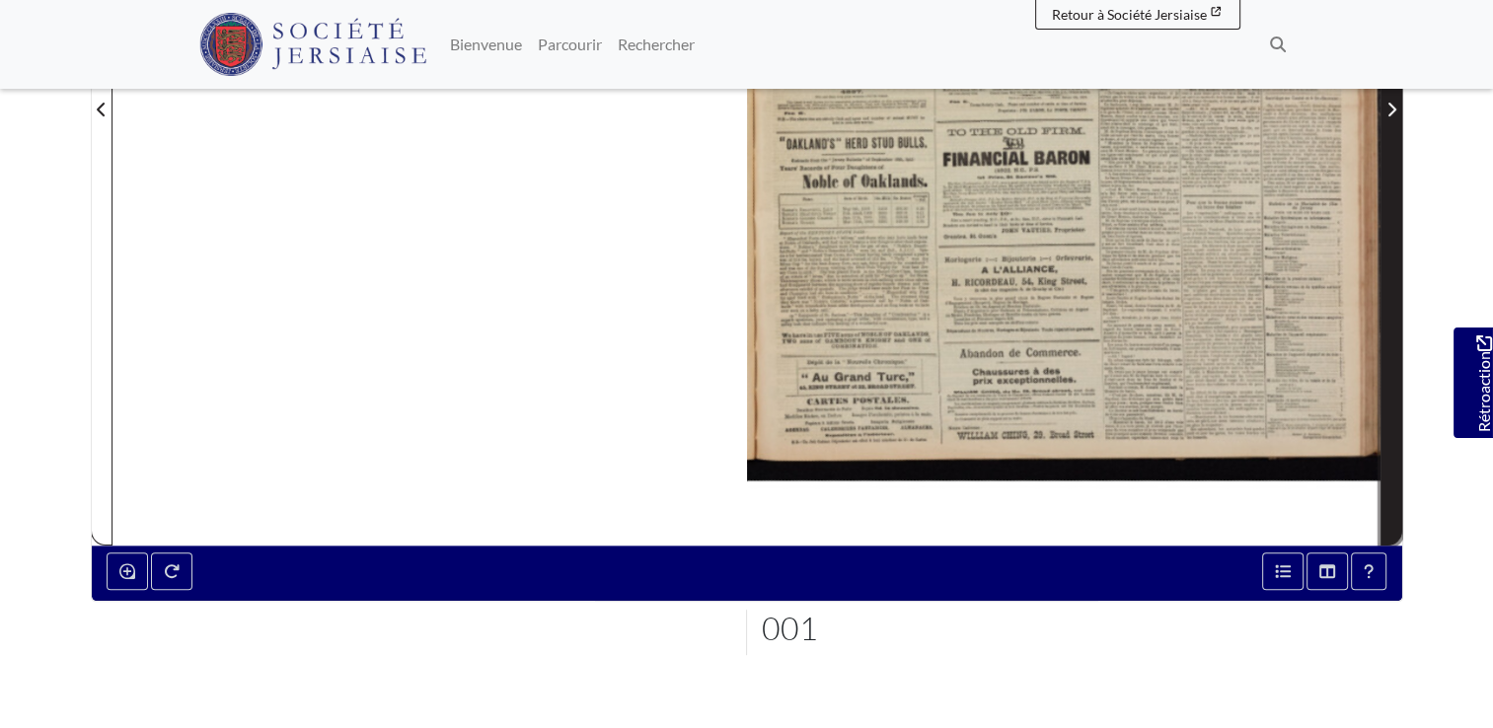
click at [1384, 106] on span "Page suivante" at bounding box center [1391, 110] width 20 height 24
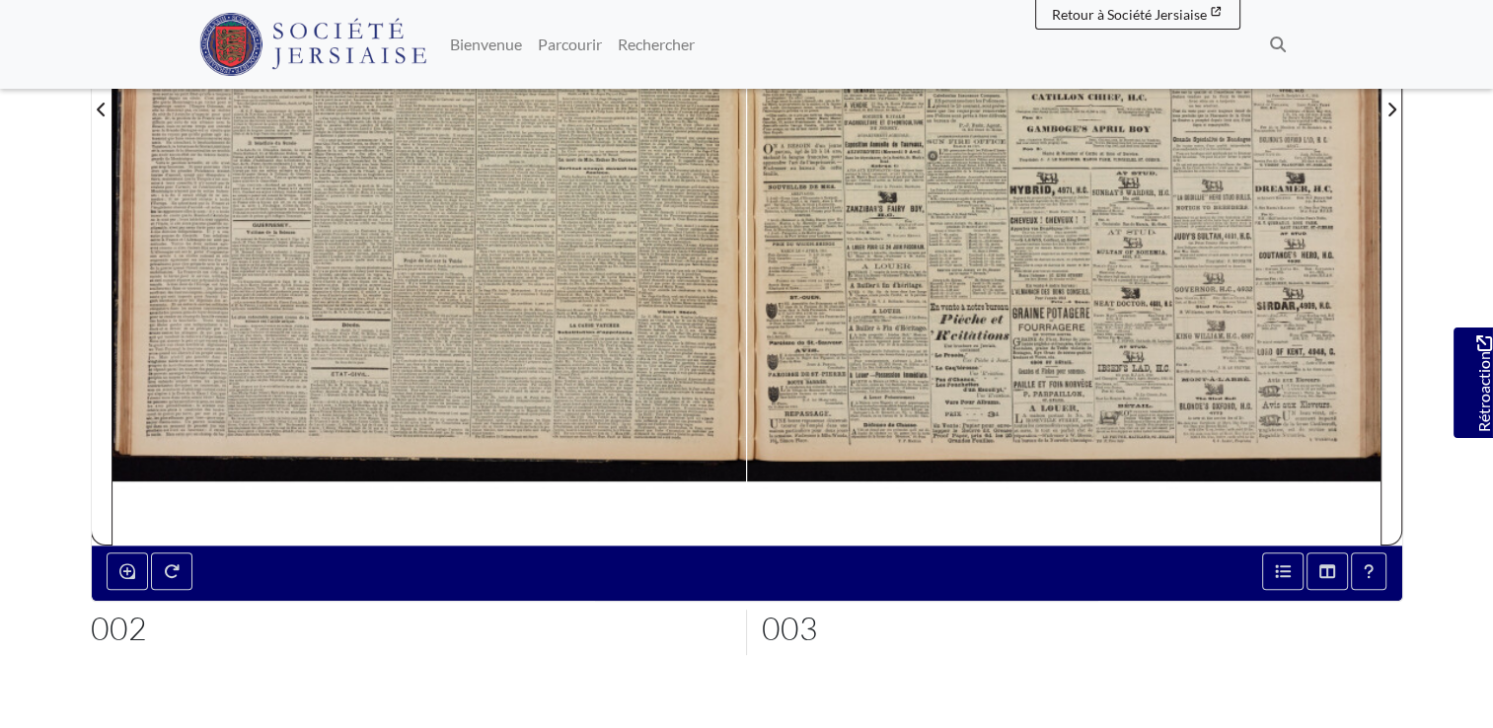
click at [481, 316] on div at bounding box center [428, 97] width 633 height 896
click at [480, 315] on div at bounding box center [428, 97] width 633 height 896
click at [603, 341] on div at bounding box center [428, 97] width 633 height 896
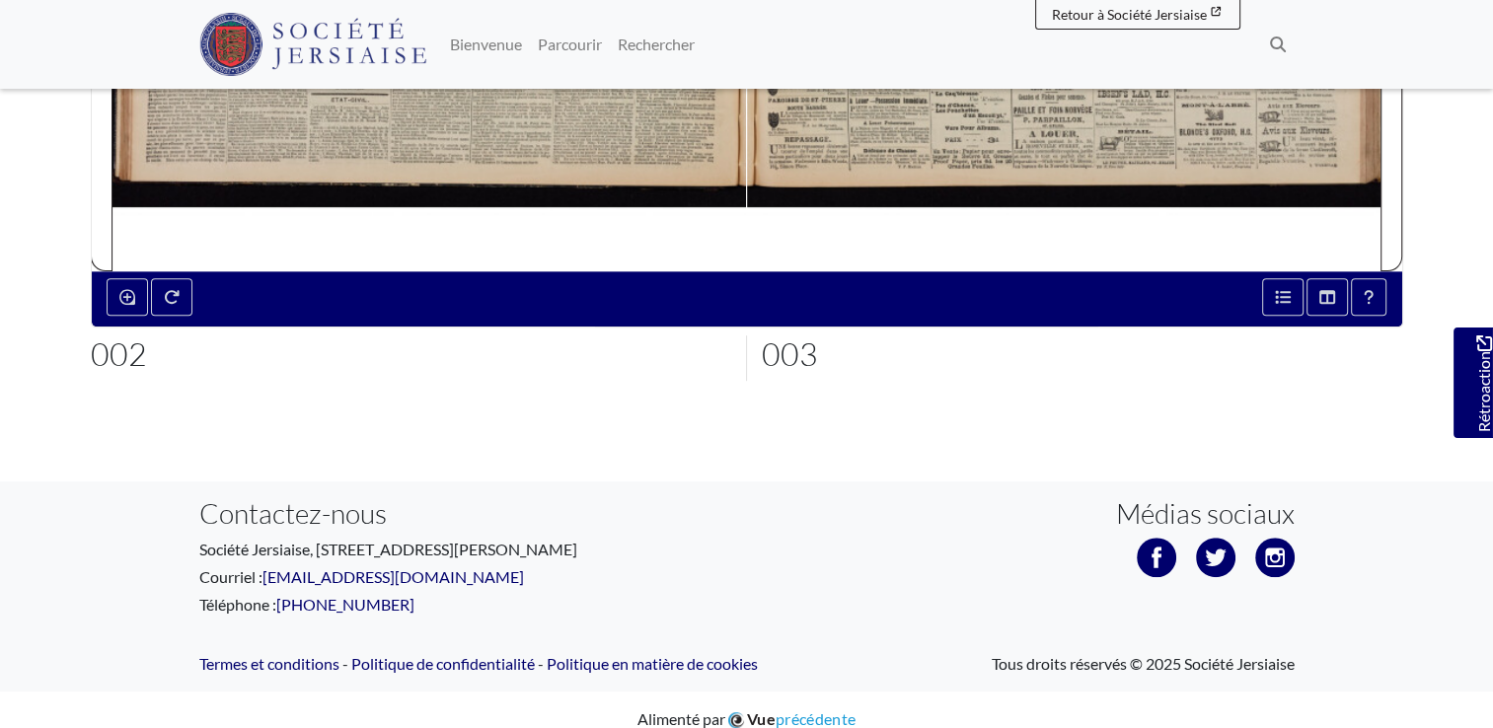
scroll to position [620, 0]
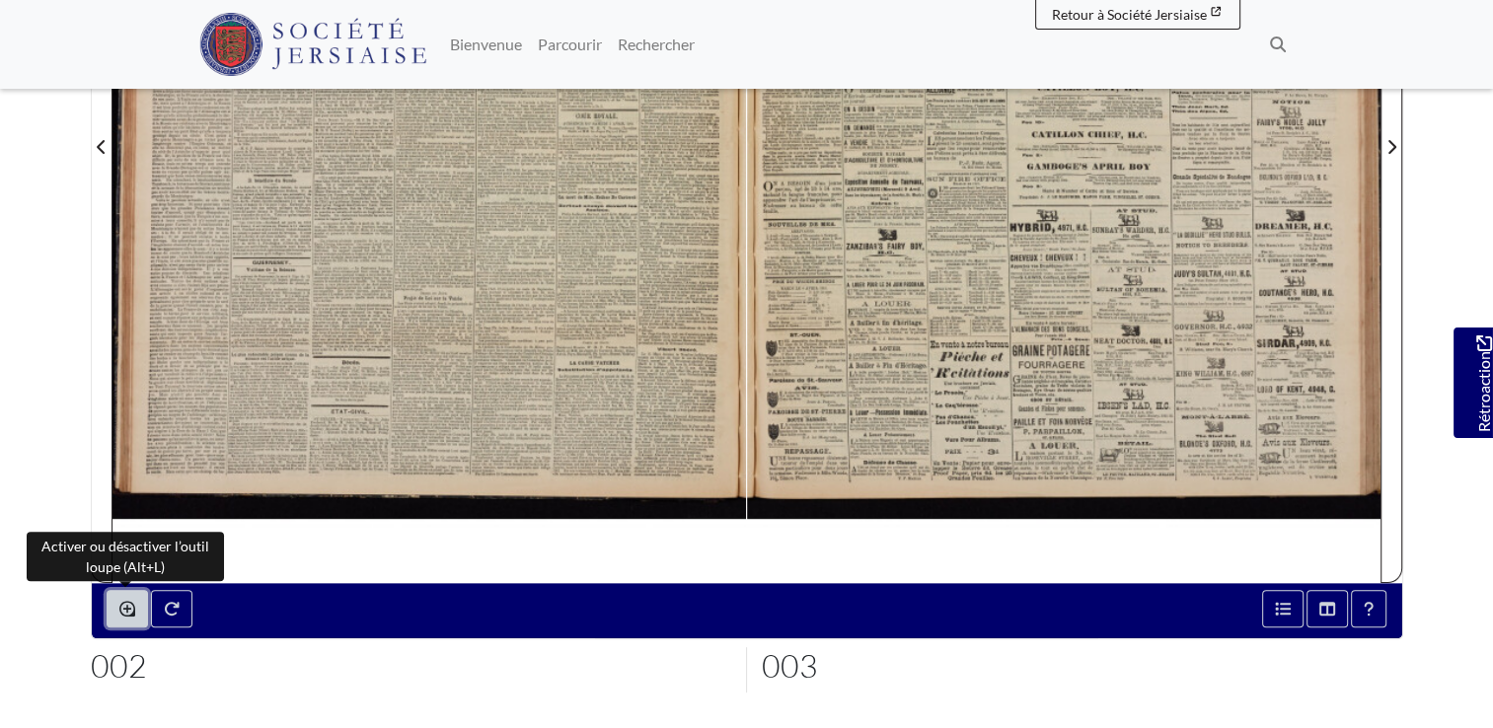
click at [113, 607] on button "Activer ou désactiver l’outil loupe (Alt+L)" at bounding box center [127, 608] width 41 height 37
click at [119, 606] on icon "Activer ou désactiver l’outil loupe (Alt+L)" at bounding box center [127, 609] width 16 height 16
click at [121, 606] on icon "Activer ou désactiver l’outil loupe (Alt+L)" at bounding box center [127, 609] width 16 height 16
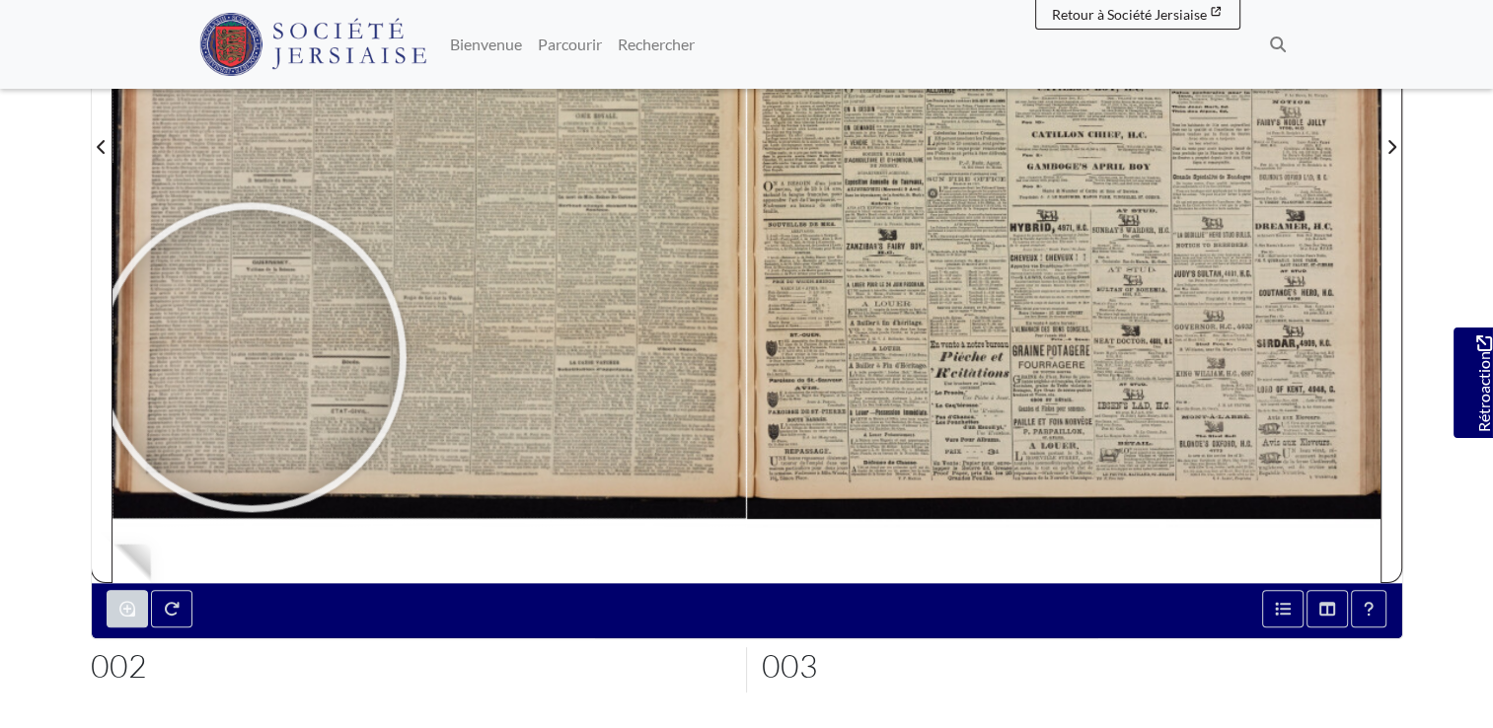
click at [252, 357] on div at bounding box center [252, 358] width 296 height 296
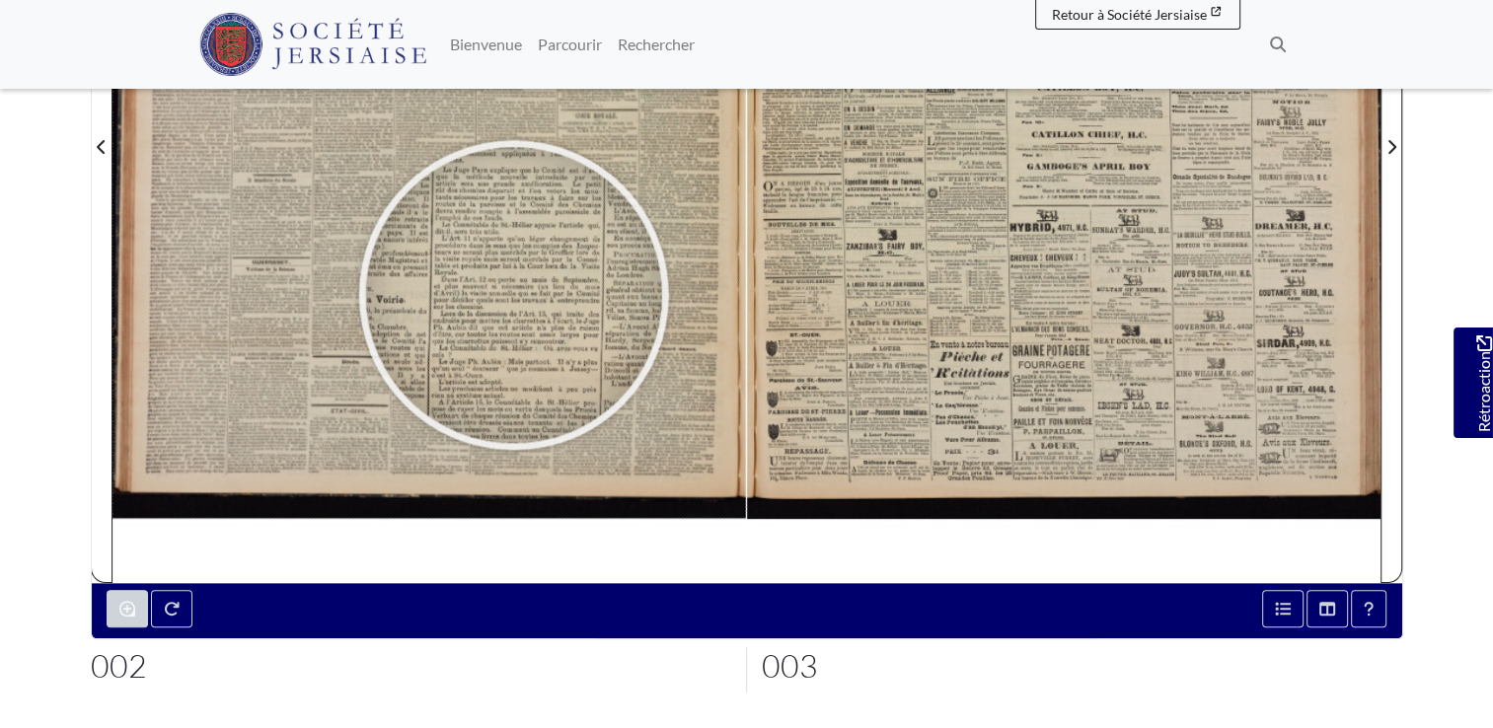
click at [514, 295] on div at bounding box center [514, 296] width 296 height 296
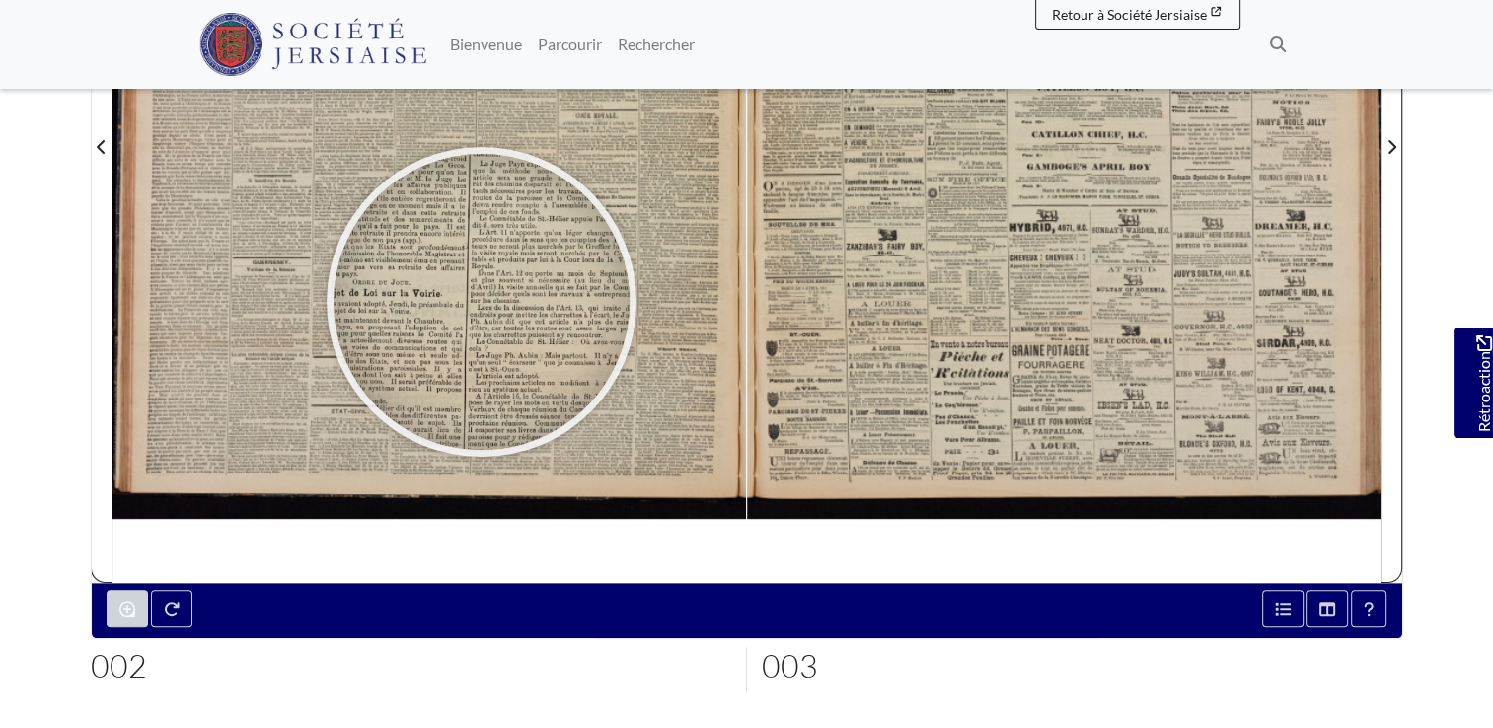
click at [481, 301] on div at bounding box center [481, 302] width 296 height 296
click at [480, 302] on div at bounding box center [480, 303] width 296 height 296
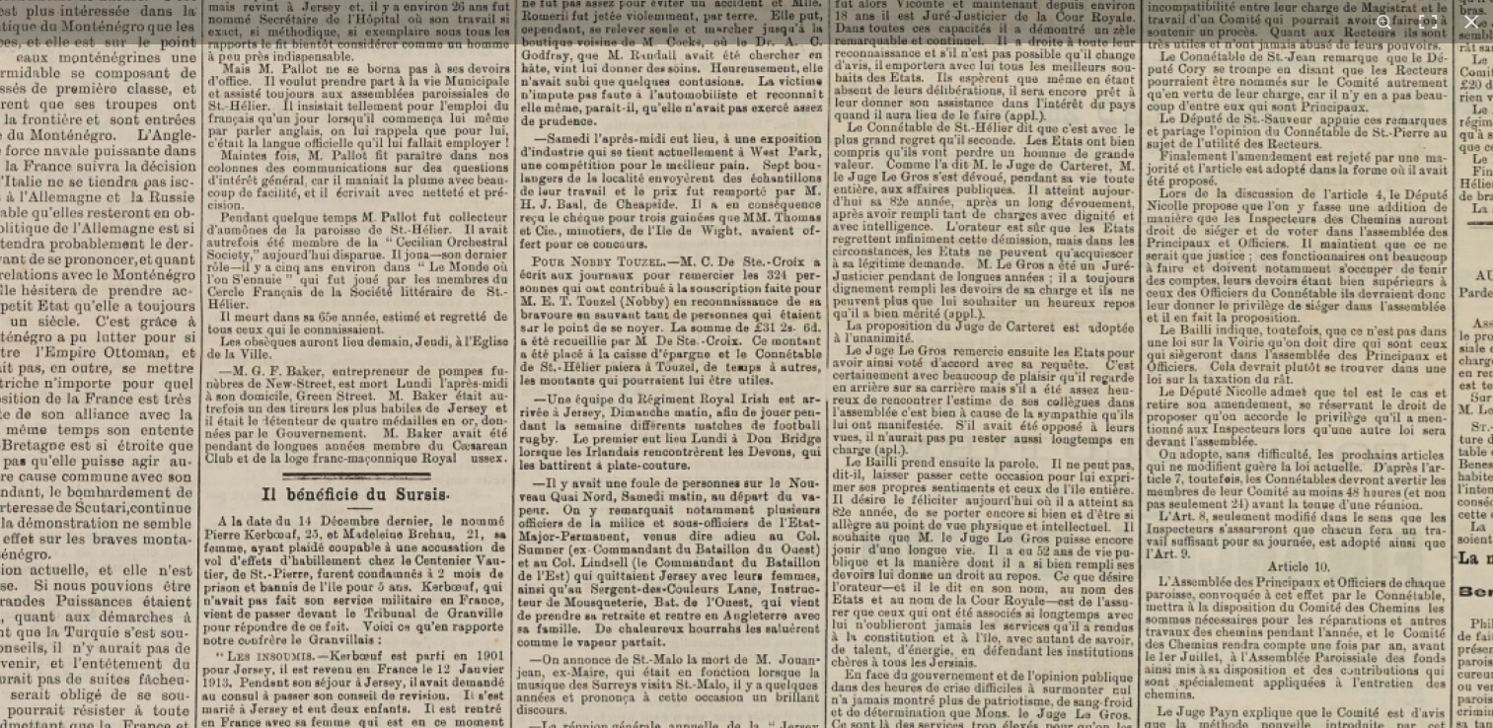
click at [817, 231] on img at bounding box center [960, 320] width 2441 height 3453
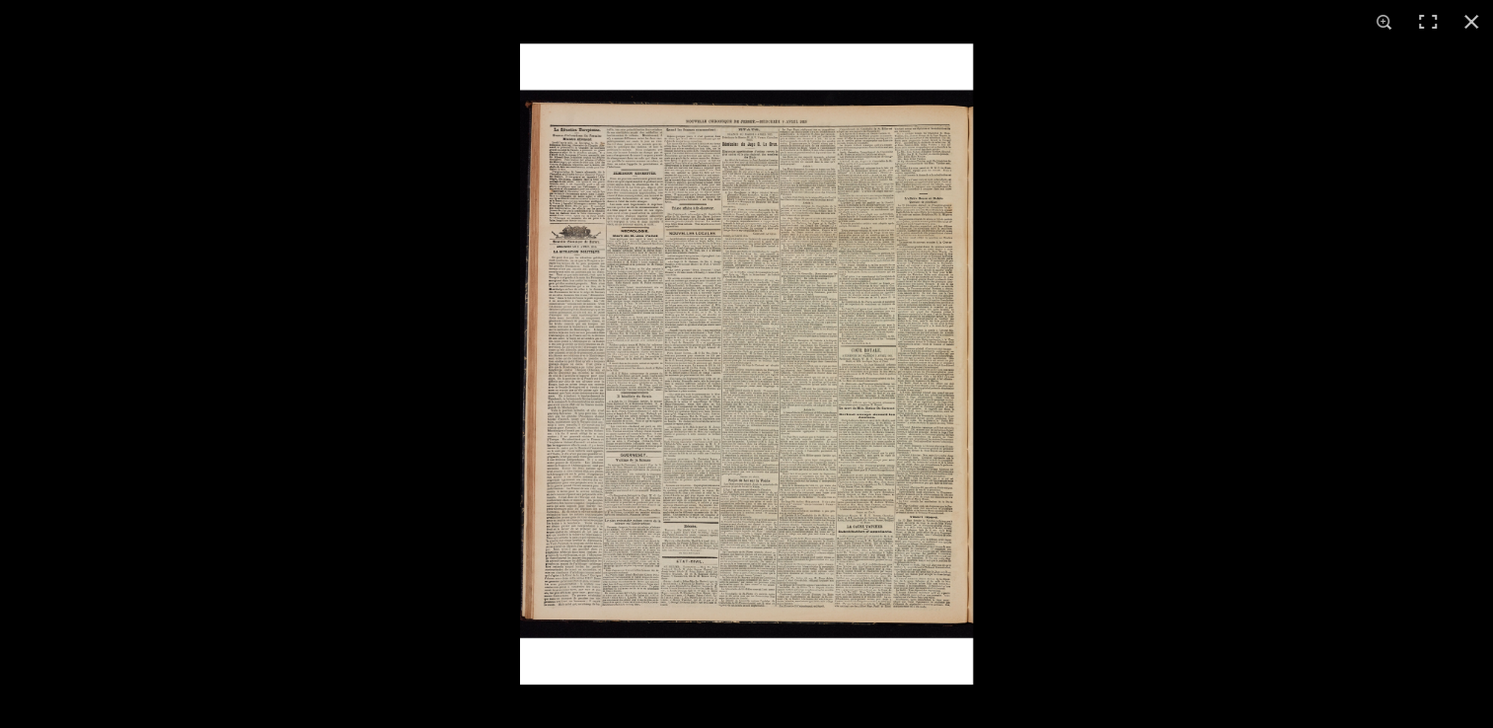
click at [734, 445] on img at bounding box center [746, 363] width 453 height 641
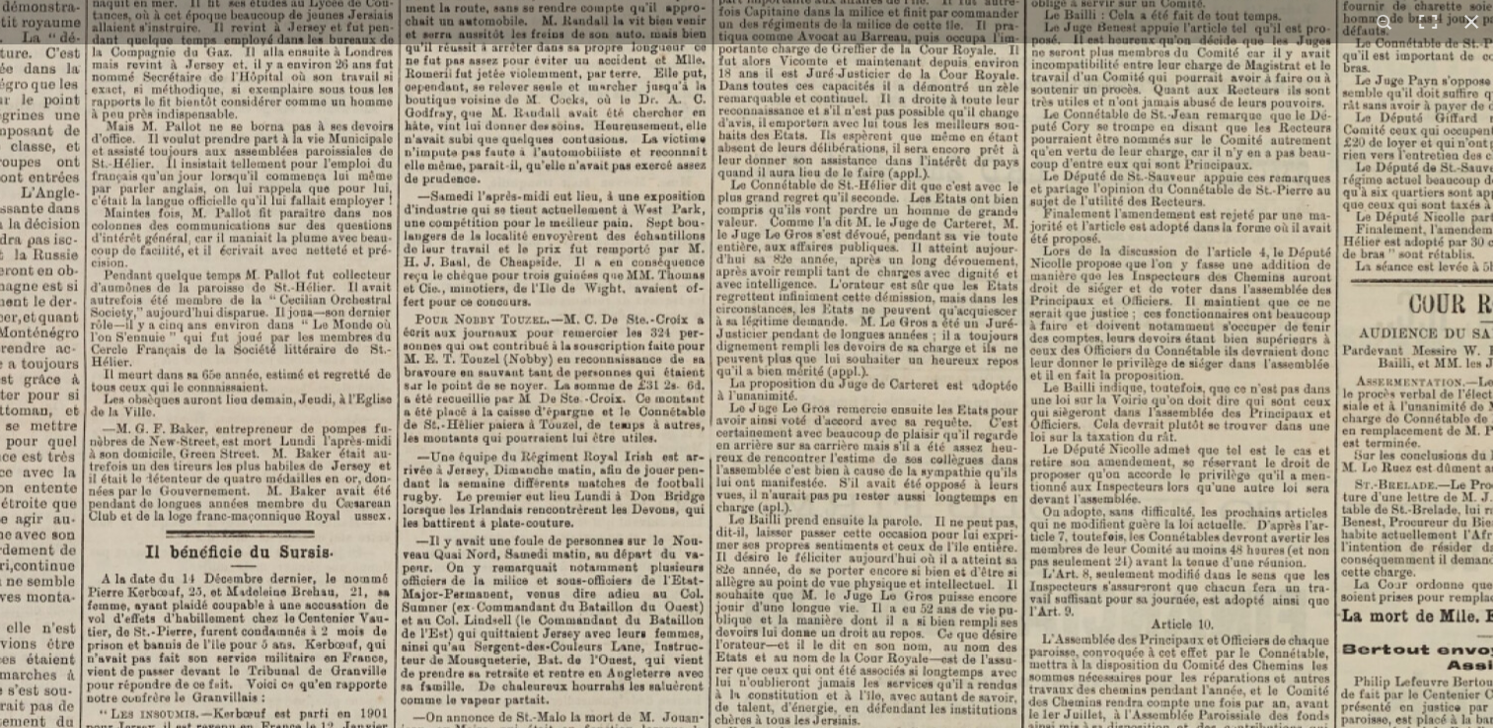
click at [682, 554] on img at bounding box center [843, 377] width 2441 height 3453
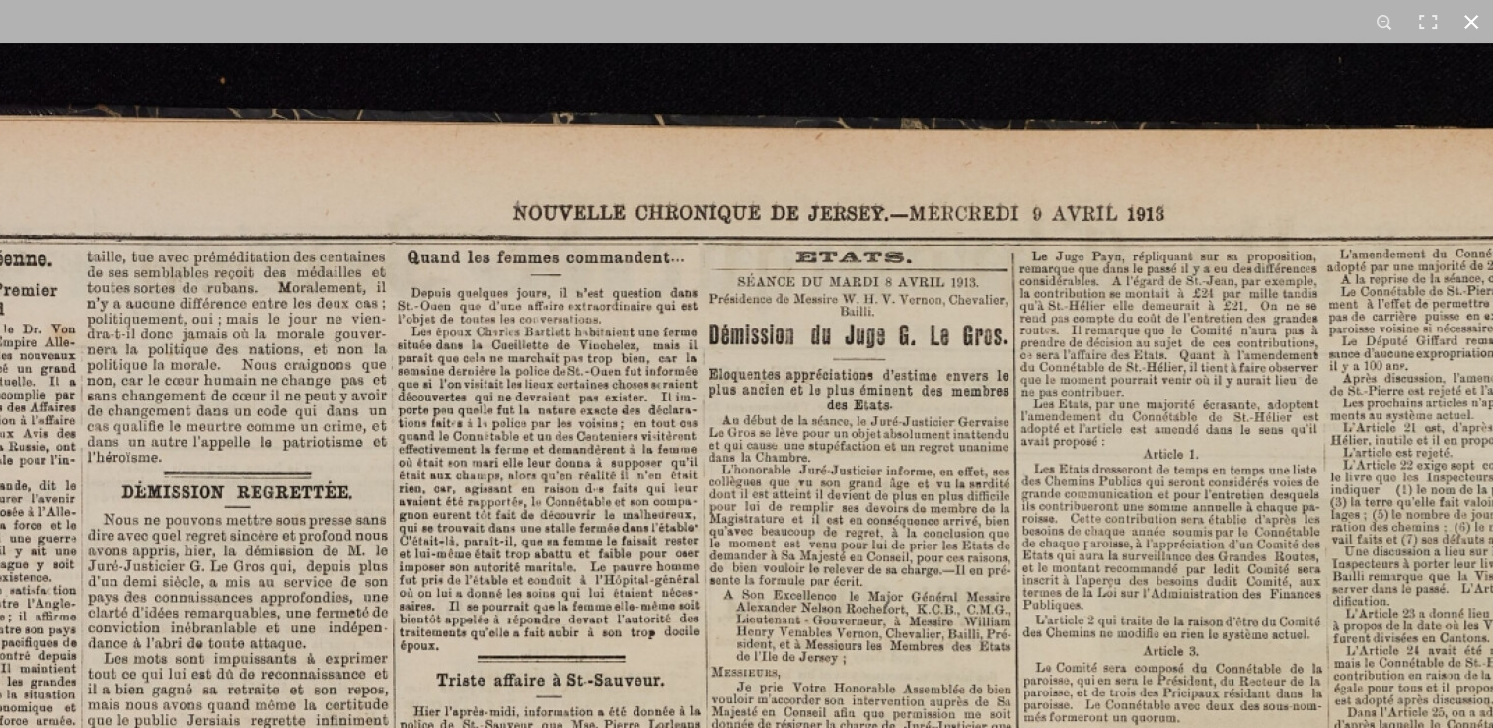
click at [1472, 13] on button at bounding box center [1470, 21] width 43 height 43
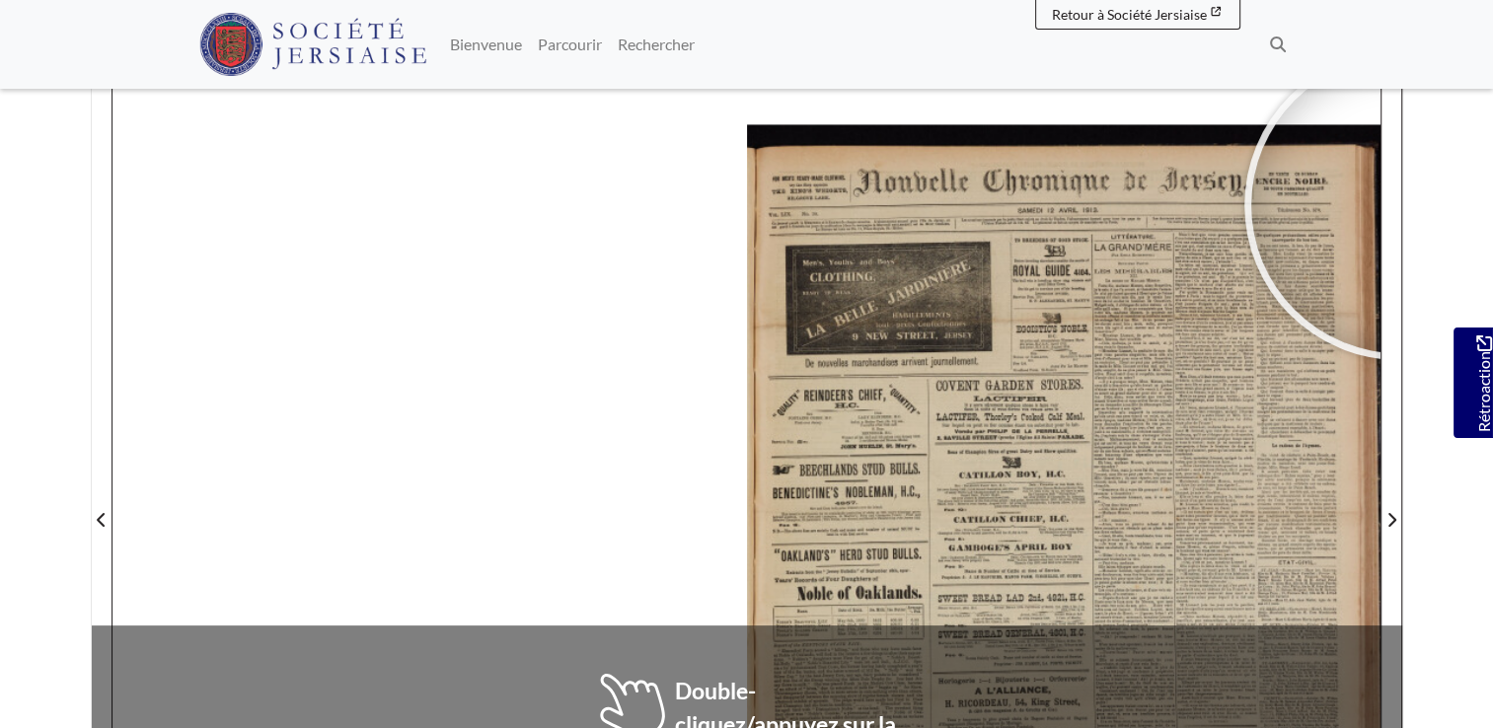
scroll to position [251, 0]
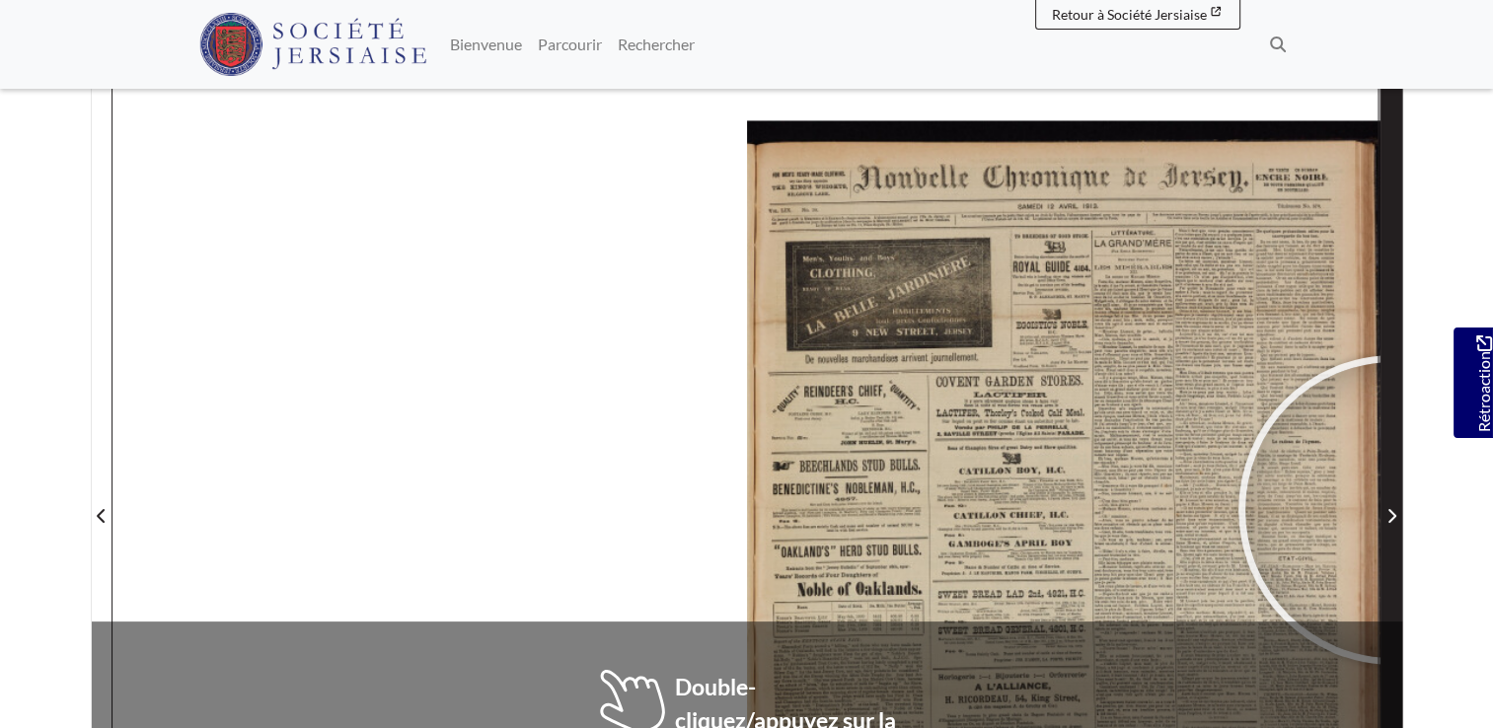
click at [1393, 509] on icon "Page suivante" at bounding box center [1391, 516] width 10 height 16
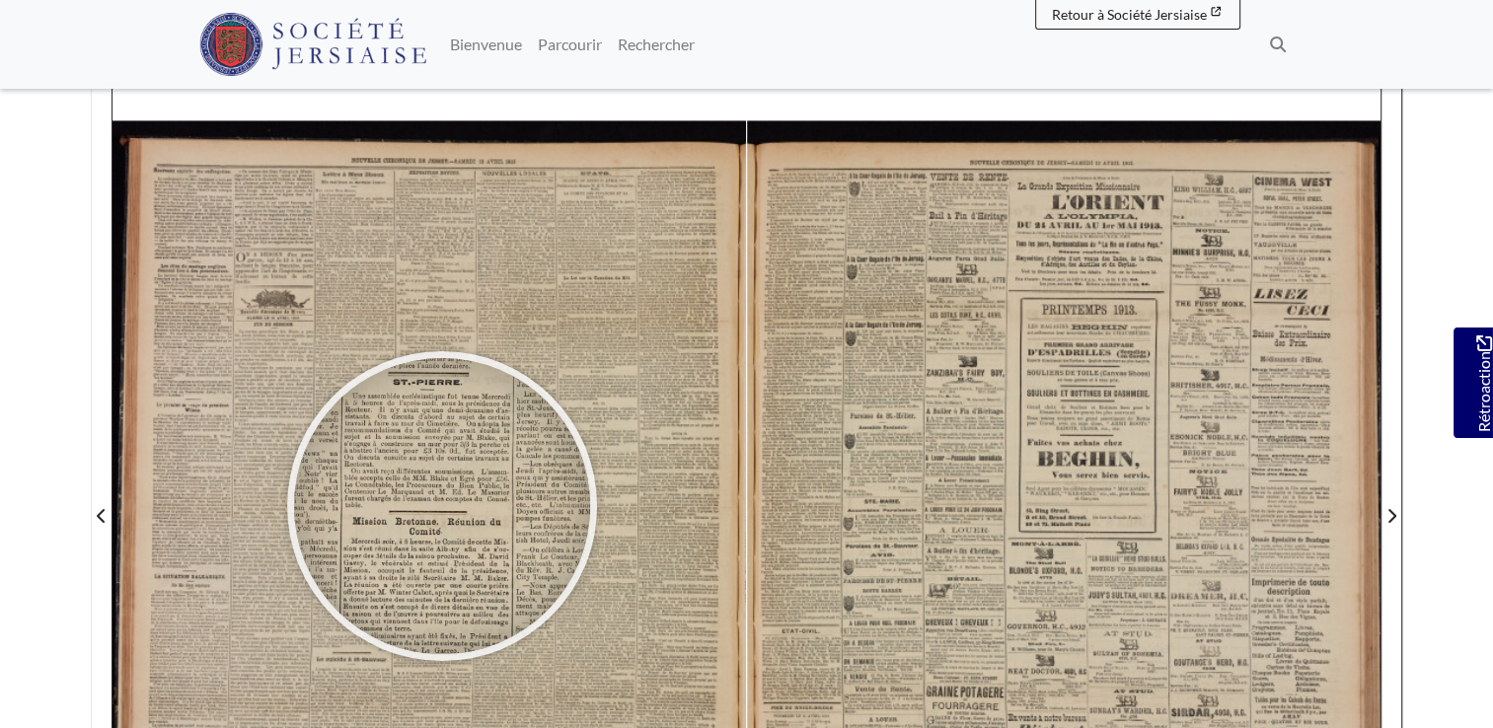
click at [441, 503] on div at bounding box center [442, 506] width 296 height 296
click at [442, 505] on div at bounding box center [441, 506] width 296 height 296
click at [442, 505] on div at bounding box center [442, 506] width 296 height 296
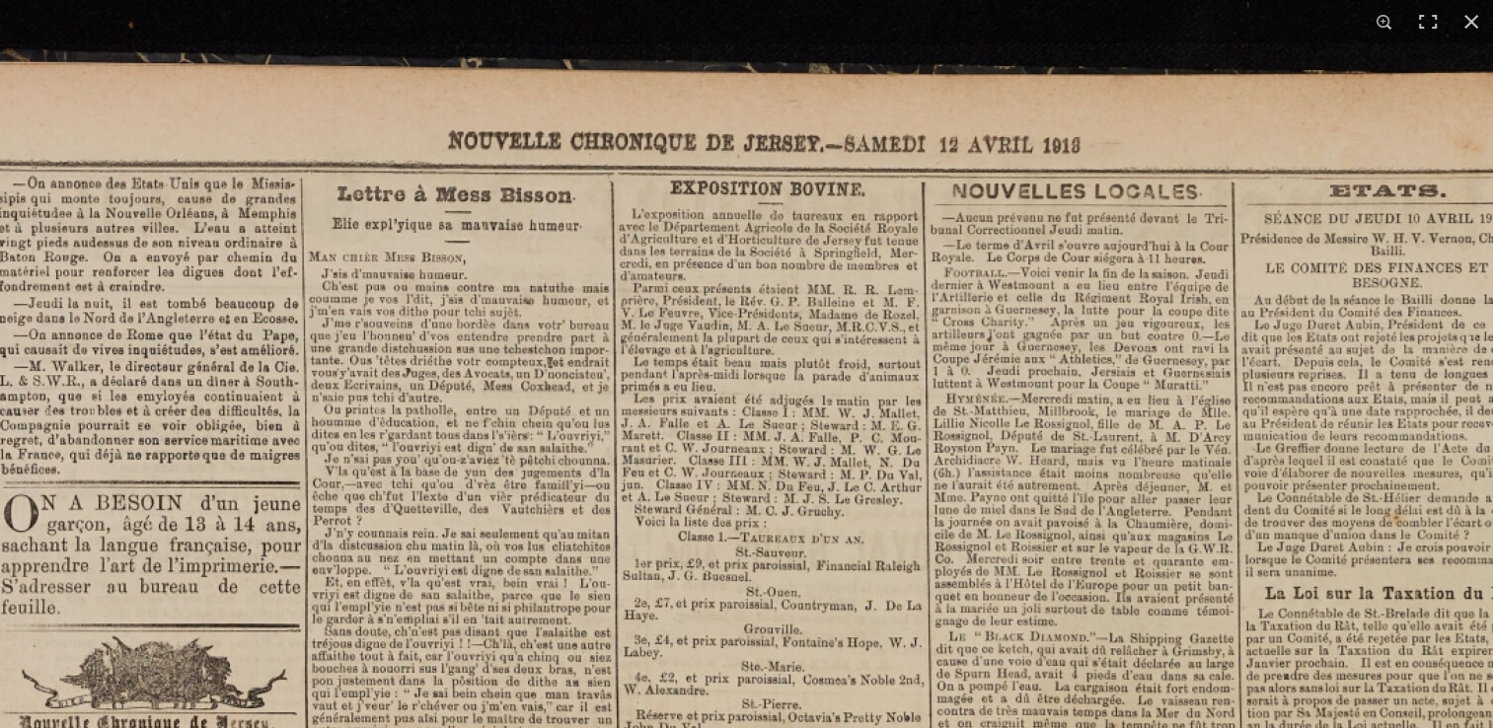
scroll to position [385, 0]
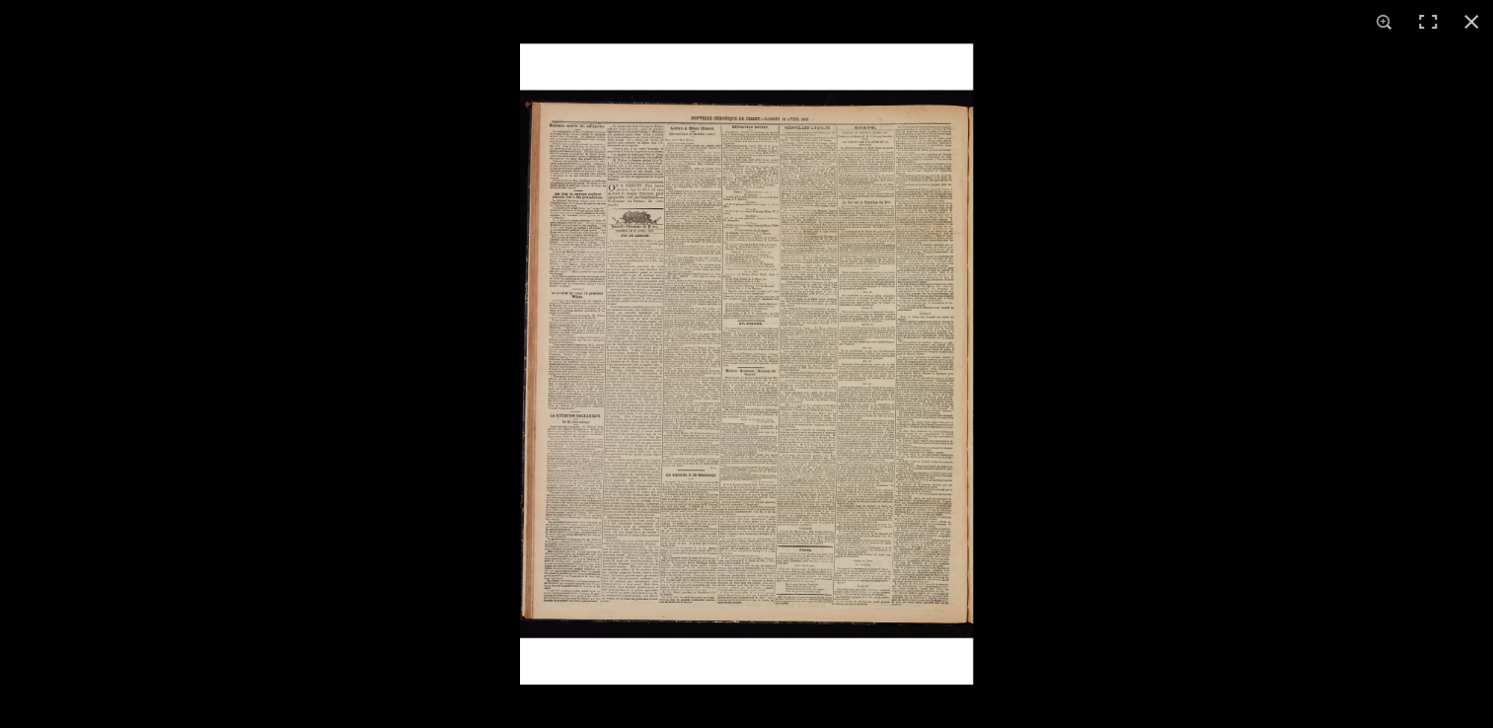
click at [603, 413] on img at bounding box center [746, 363] width 453 height 641
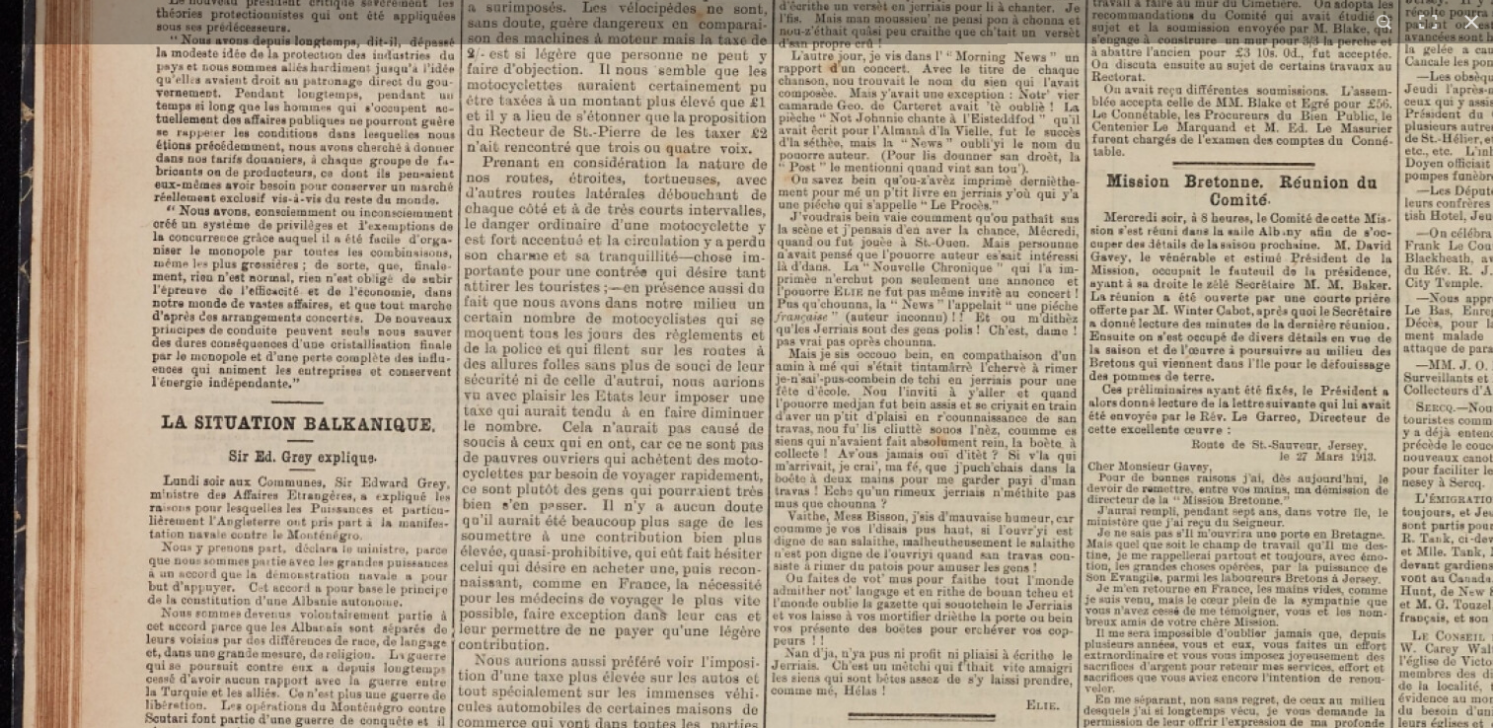
click at [459, 224] on img at bounding box center [1220, 144] width 2441 height 3453
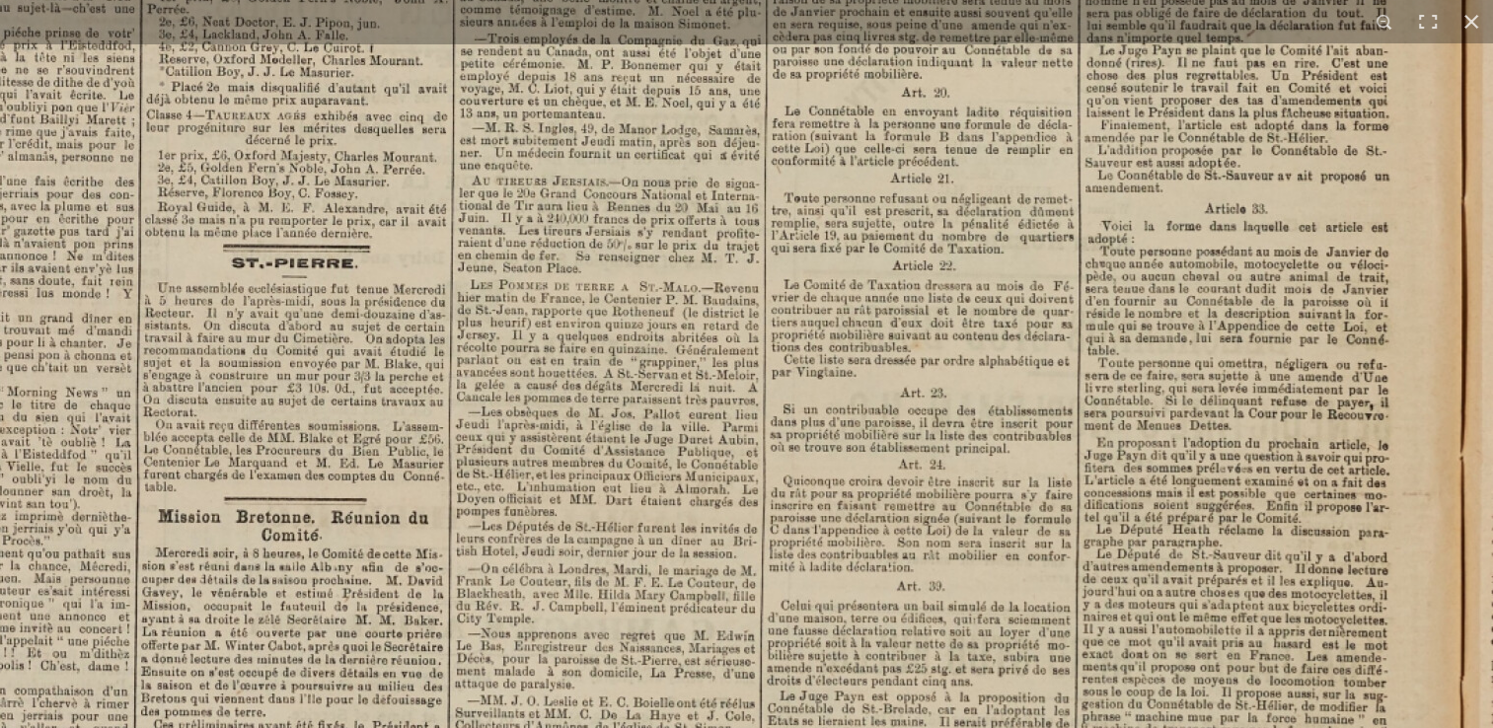
click at [725, 727] on html "Menu" at bounding box center [746, 454] width 1493 height 1678
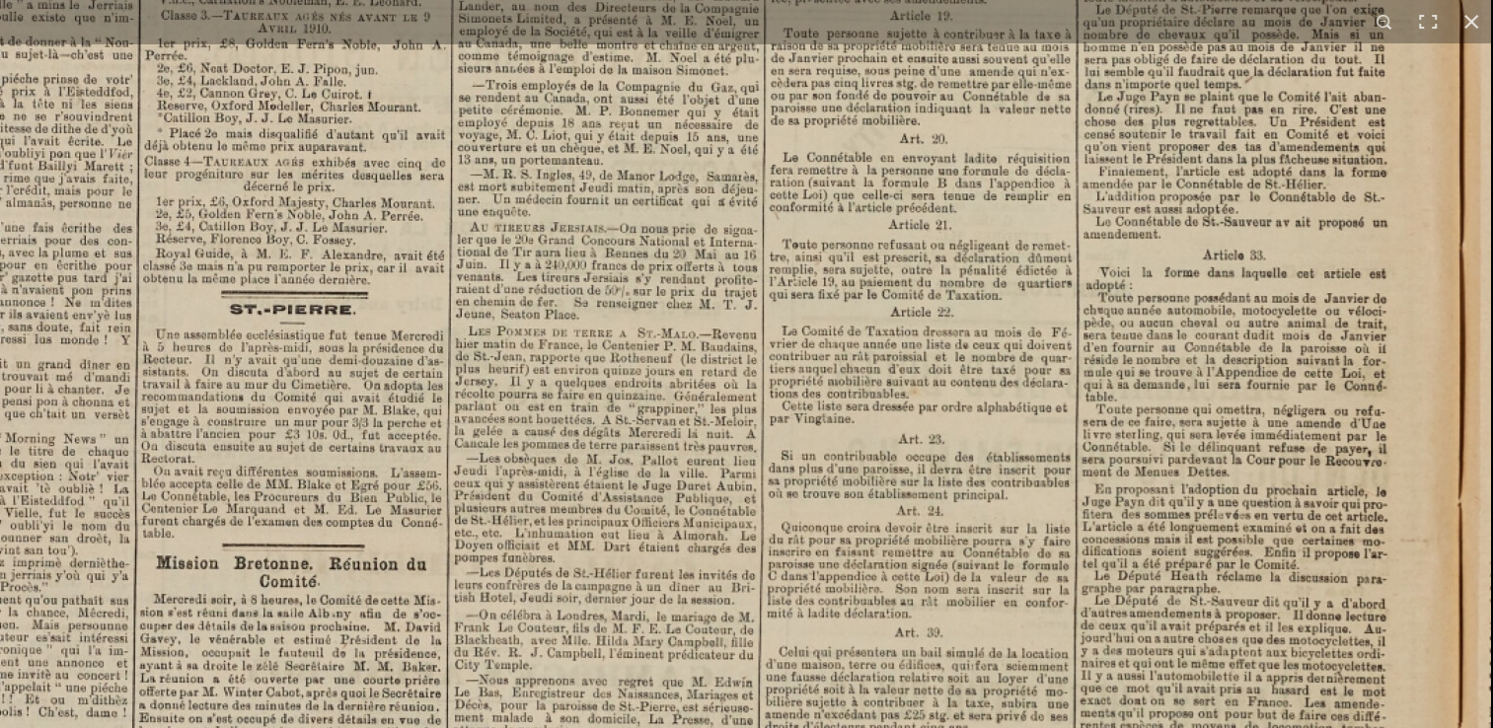
click at [1202, 194] on img at bounding box center [270, 526] width 2441 height 3453
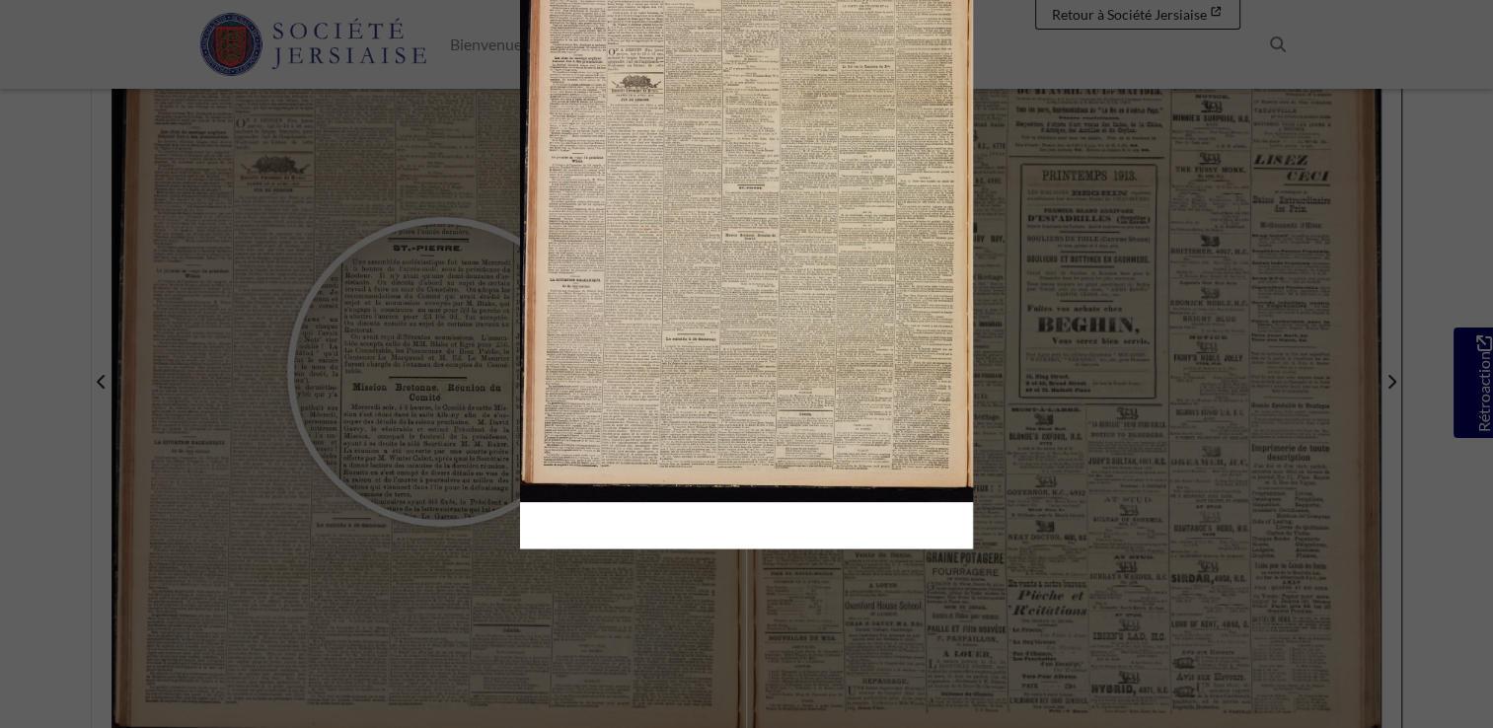
click at [1310, 389] on div at bounding box center [1266, 271] width 1493 height 728
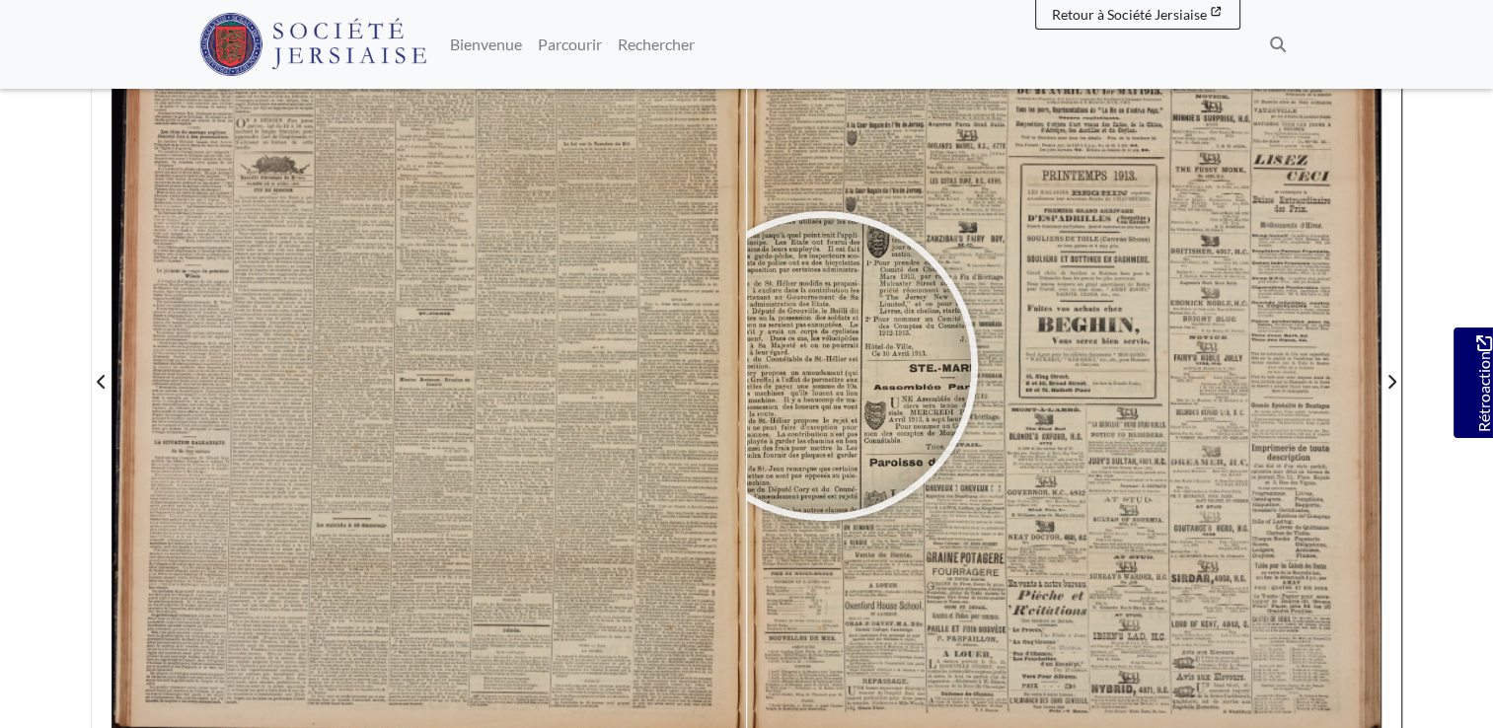
click at [831, 367] on div at bounding box center [823, 366] width 296 height 296
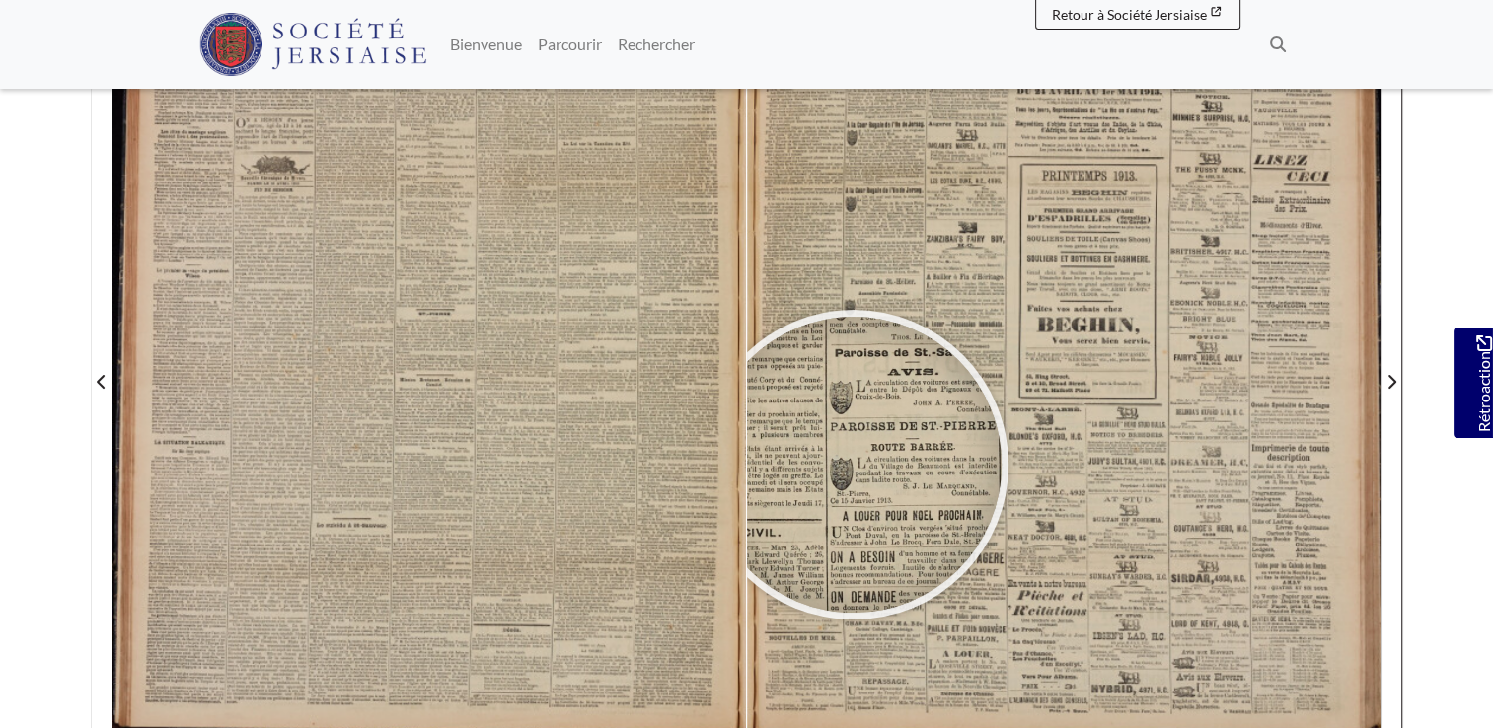
click at [853, 464] on div at bounding box center [853, 465] width 296 height 296
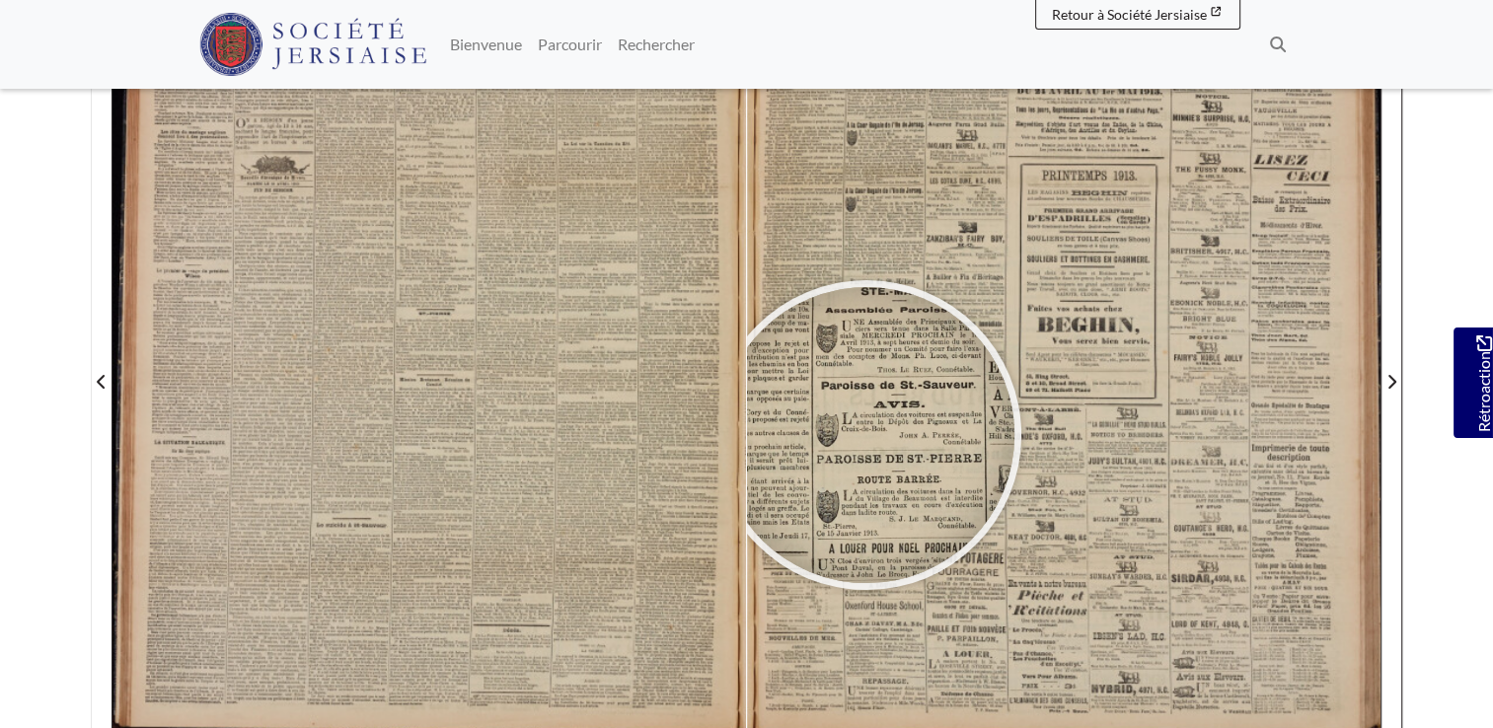
click at [866, 434] on div at bounding box center [866, 435] width 296 height 296
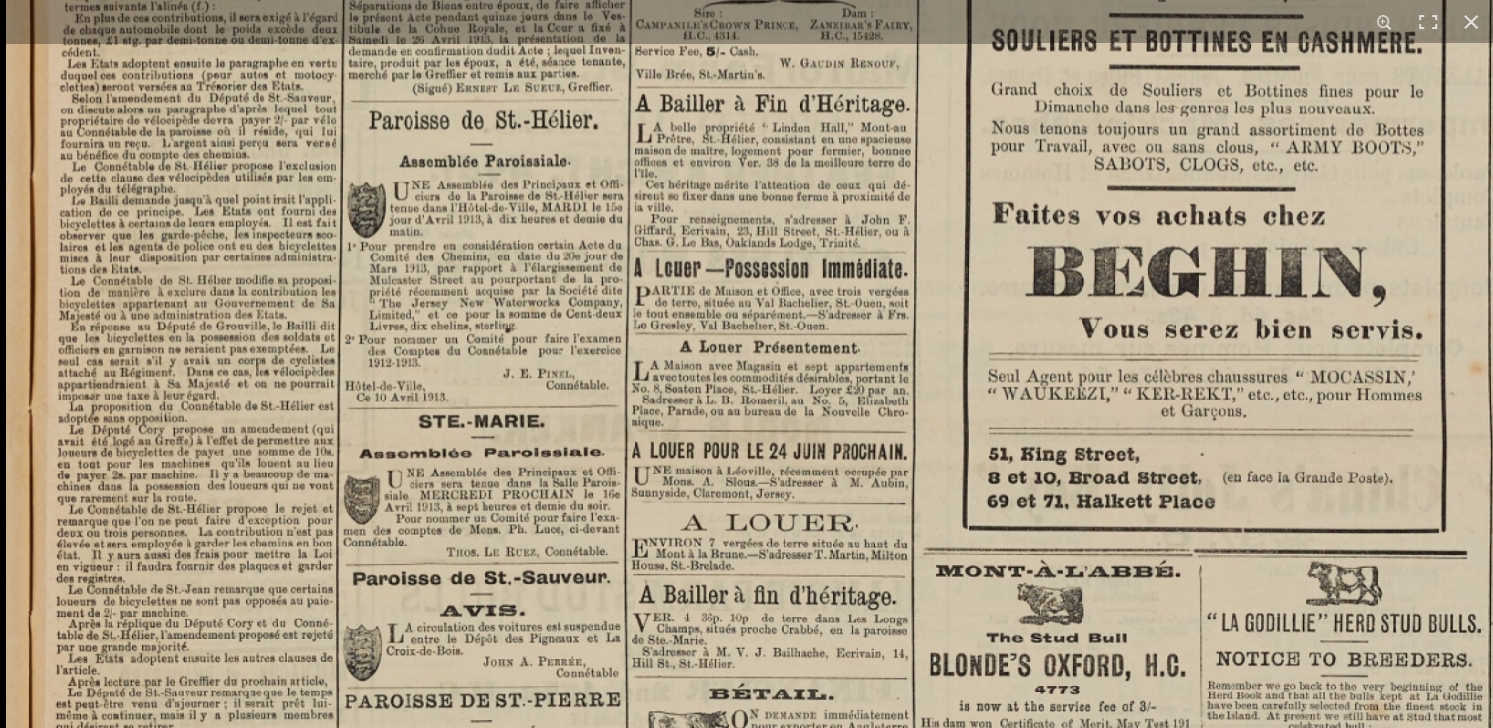
click at [1051, 294] on img at bounding box center [1121, 432] width 2230 height 3158
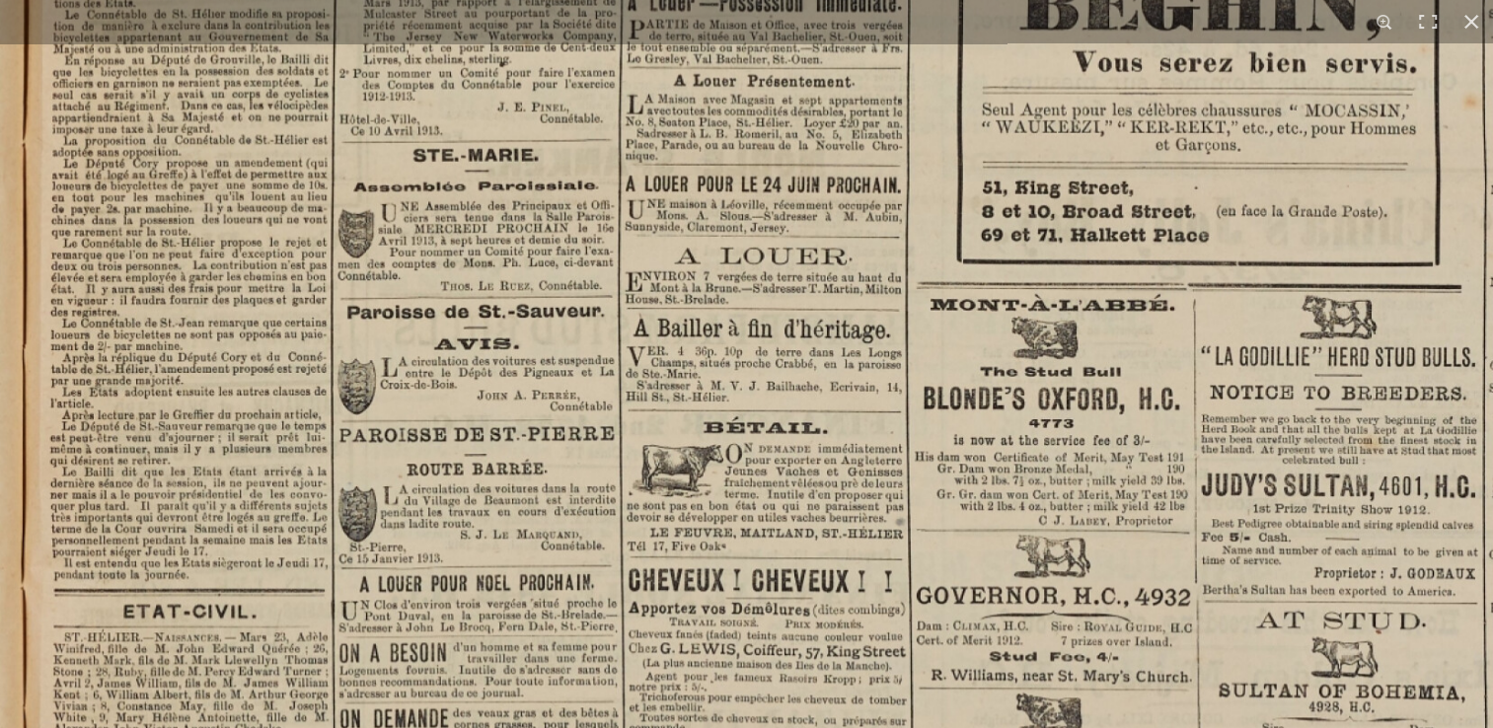
click at [1023, 349] on img at bounding box center [1115, 165] width 2230 height 3158
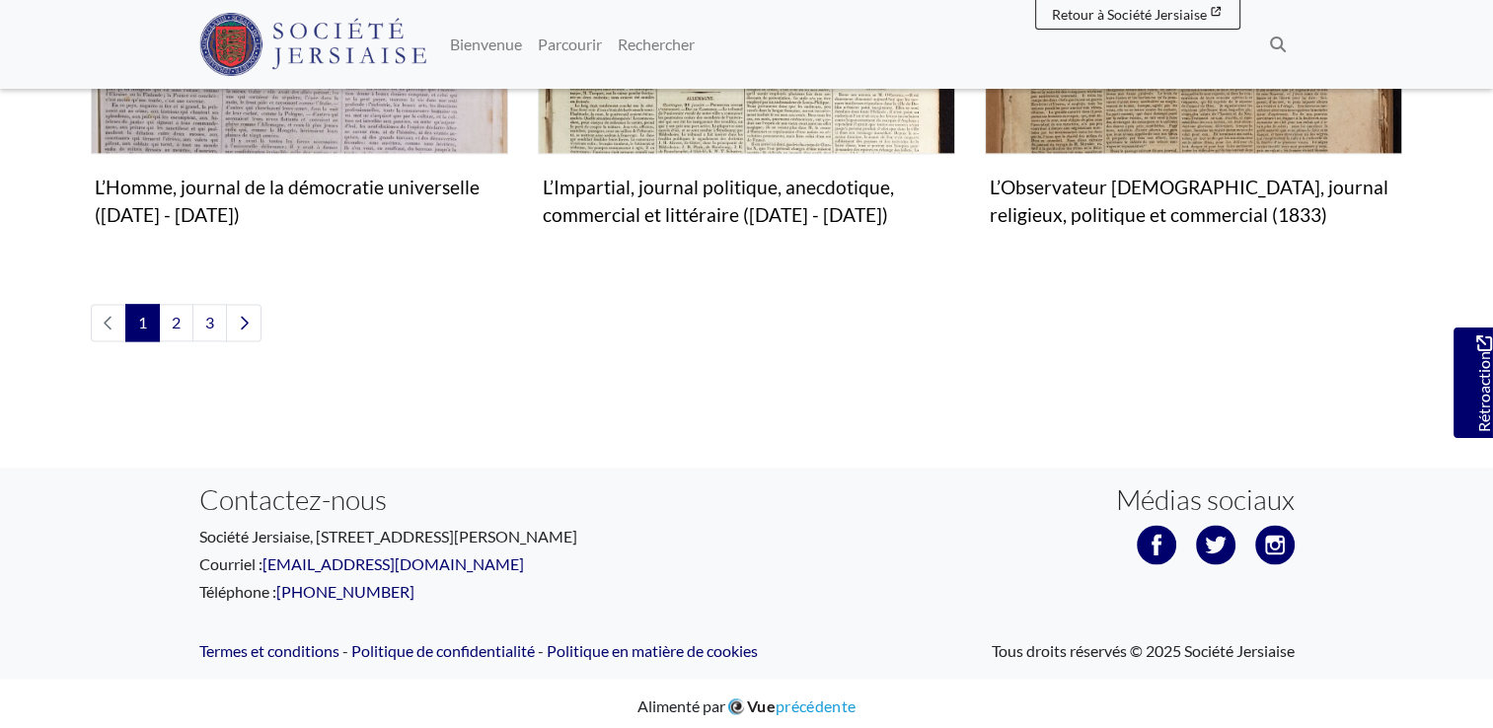
scroll to position [2608, 0]
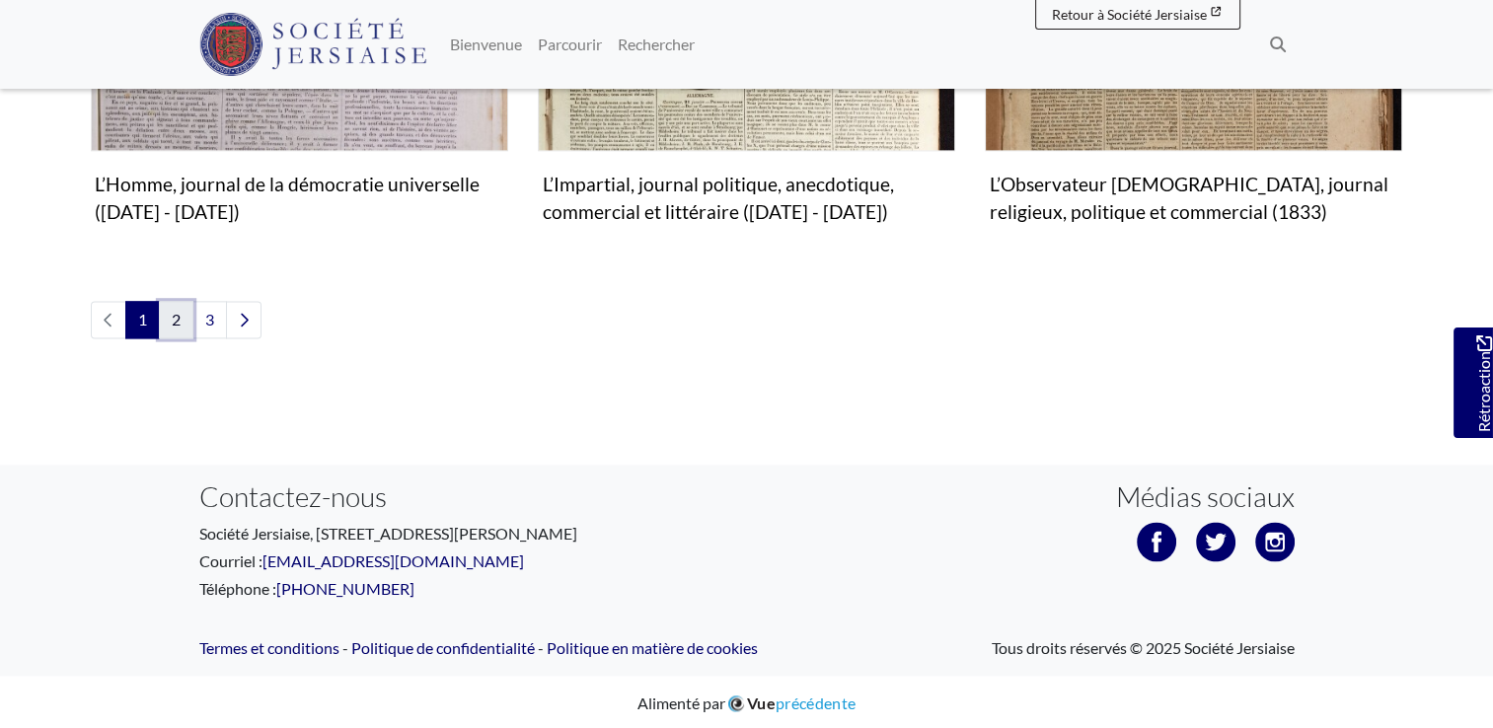
click at [178, 322] on link "2" at bounding box center [176, 319] width 35 height 37
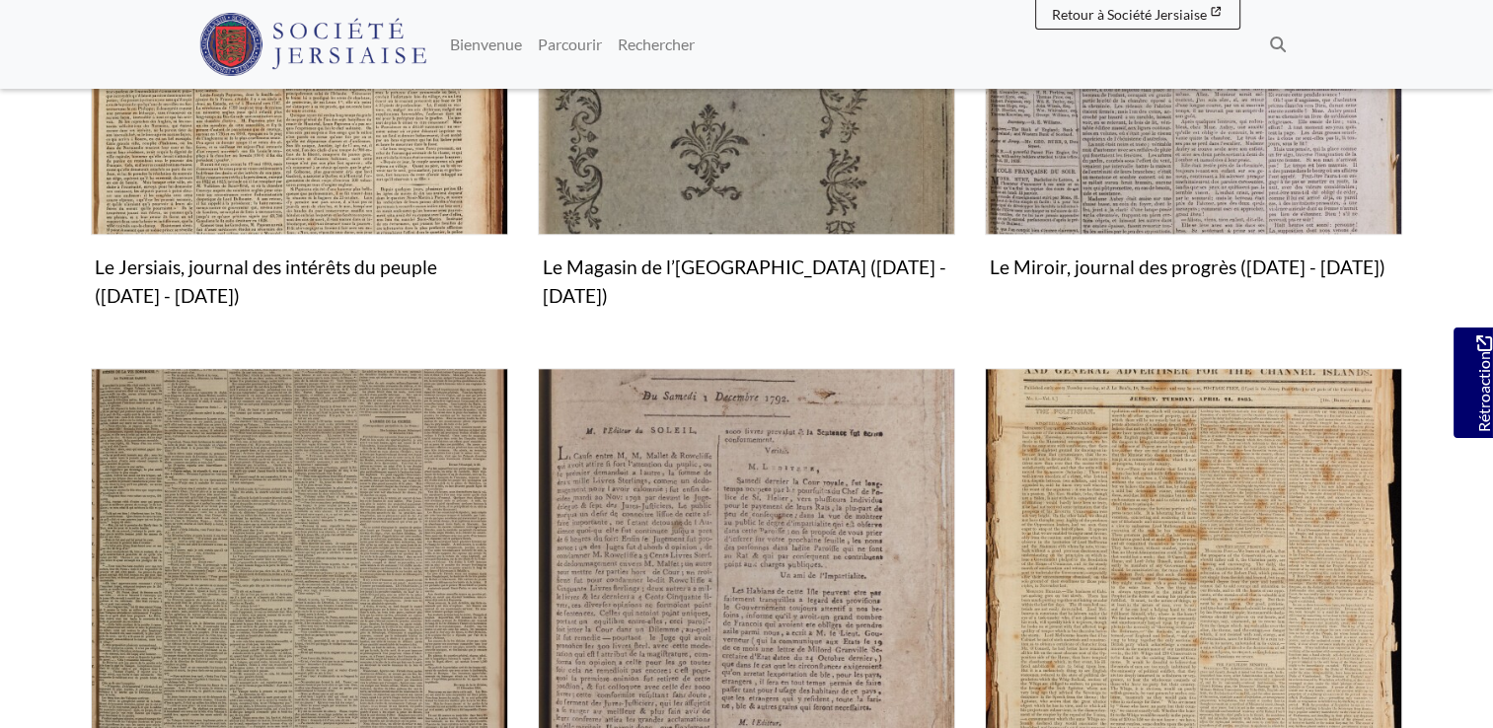
scroll to position [2302, 0]
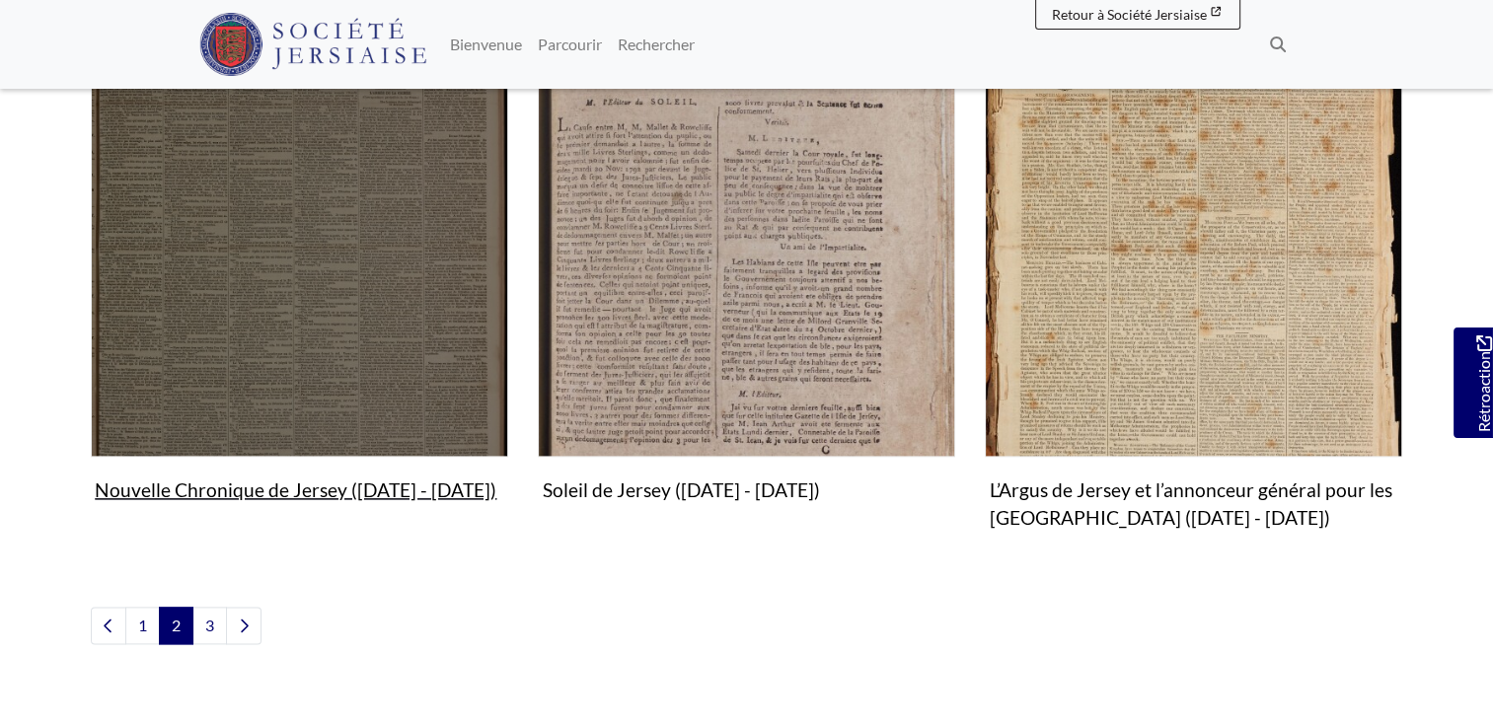
click at [416, 408] on img "Sous-collection" at bounding box center [299, 247] width 417 height 417
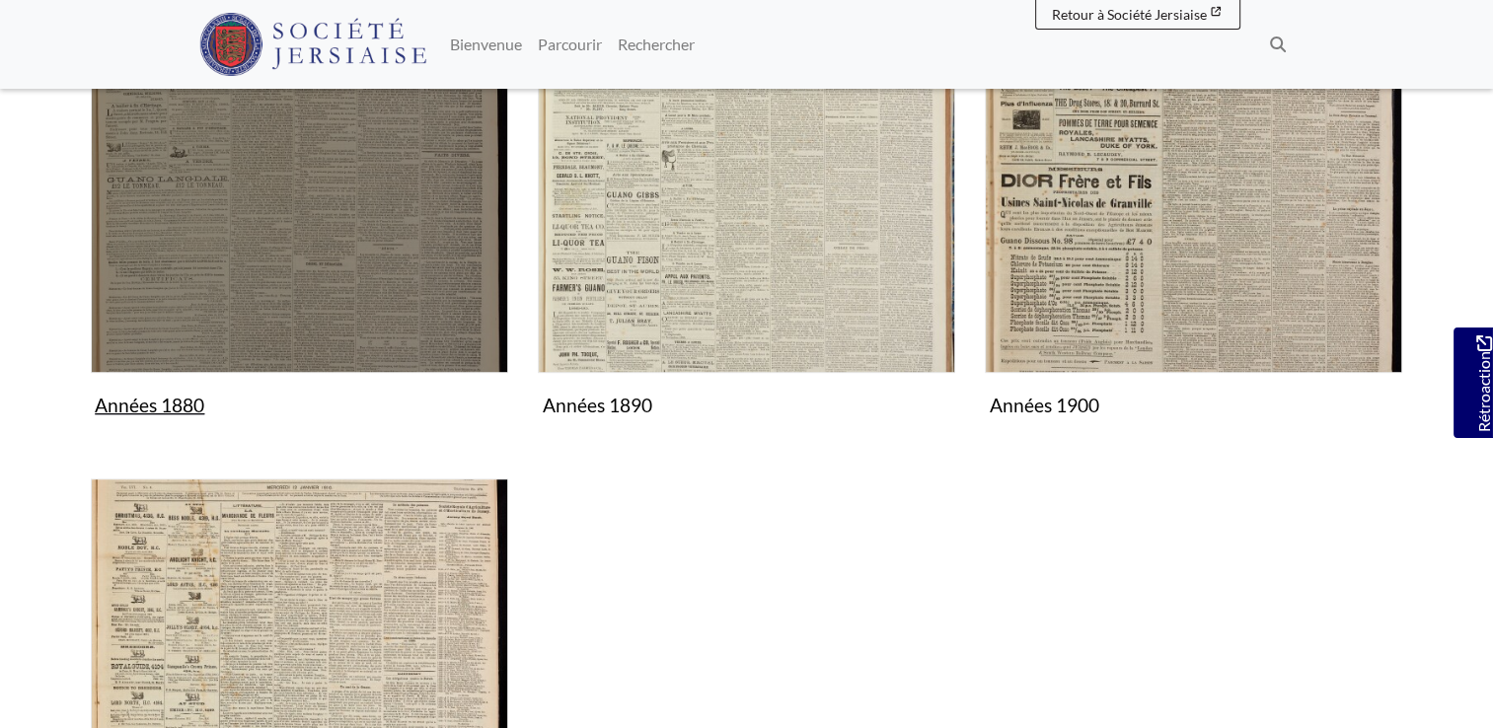
scroll to position [1315, 0]
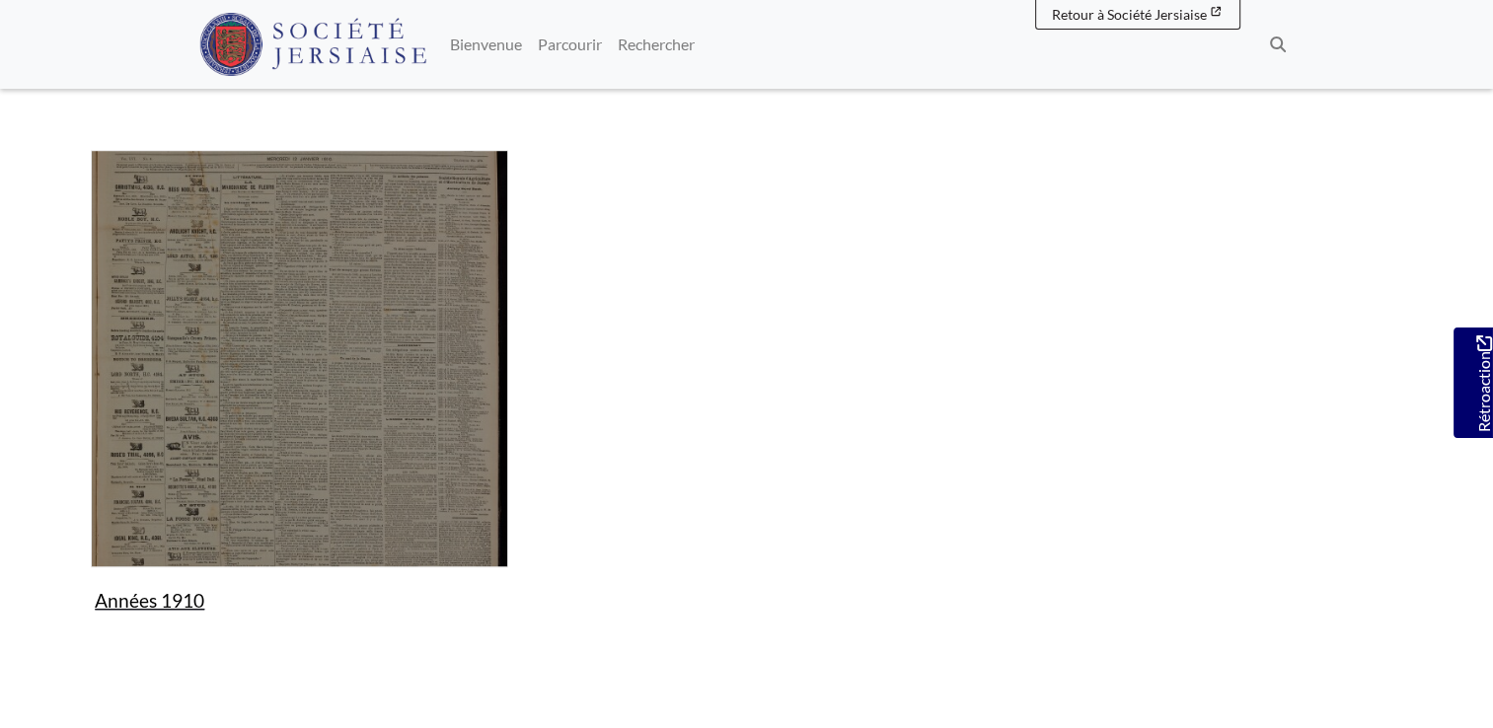
click at [363, 403] on img "Sous-collection" at bounding box center [299, 358] width 417 height 417
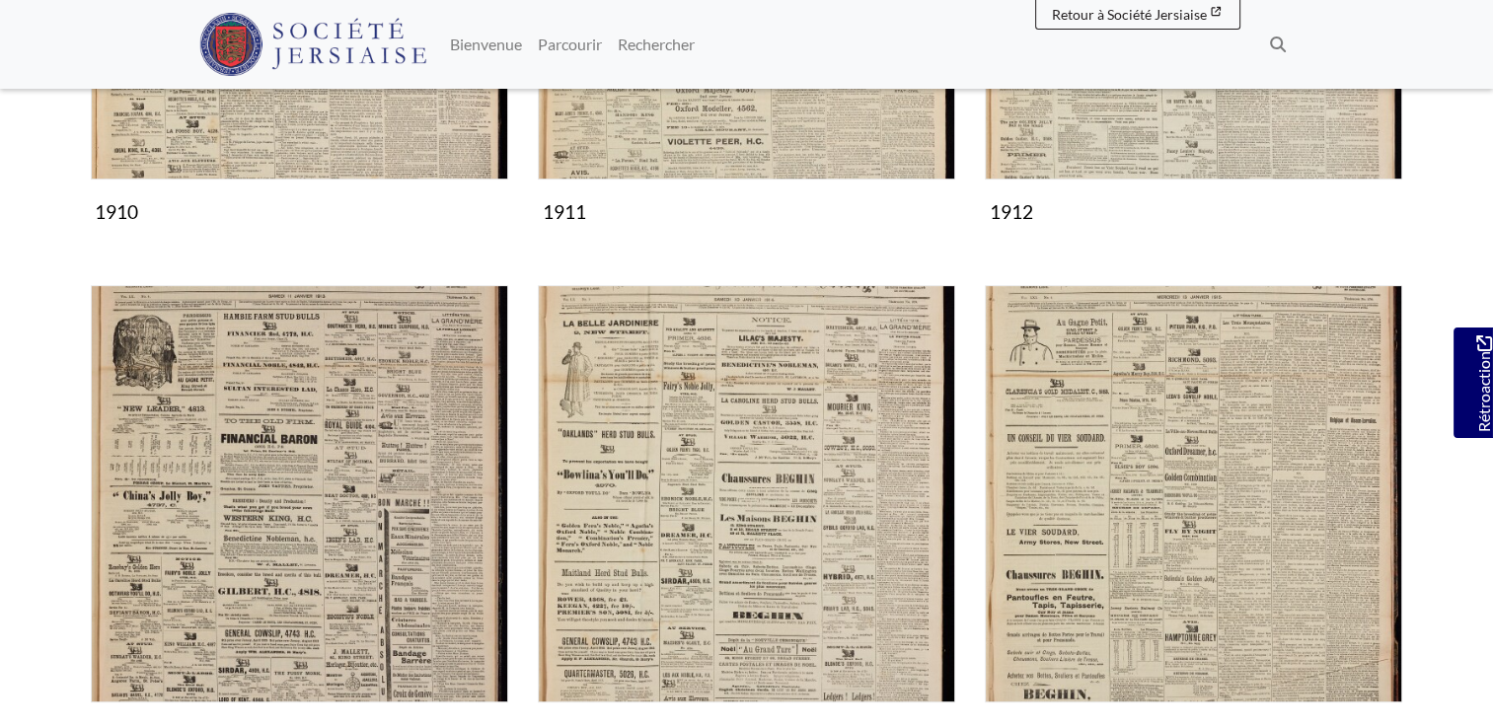
scroll to position [987, 0]
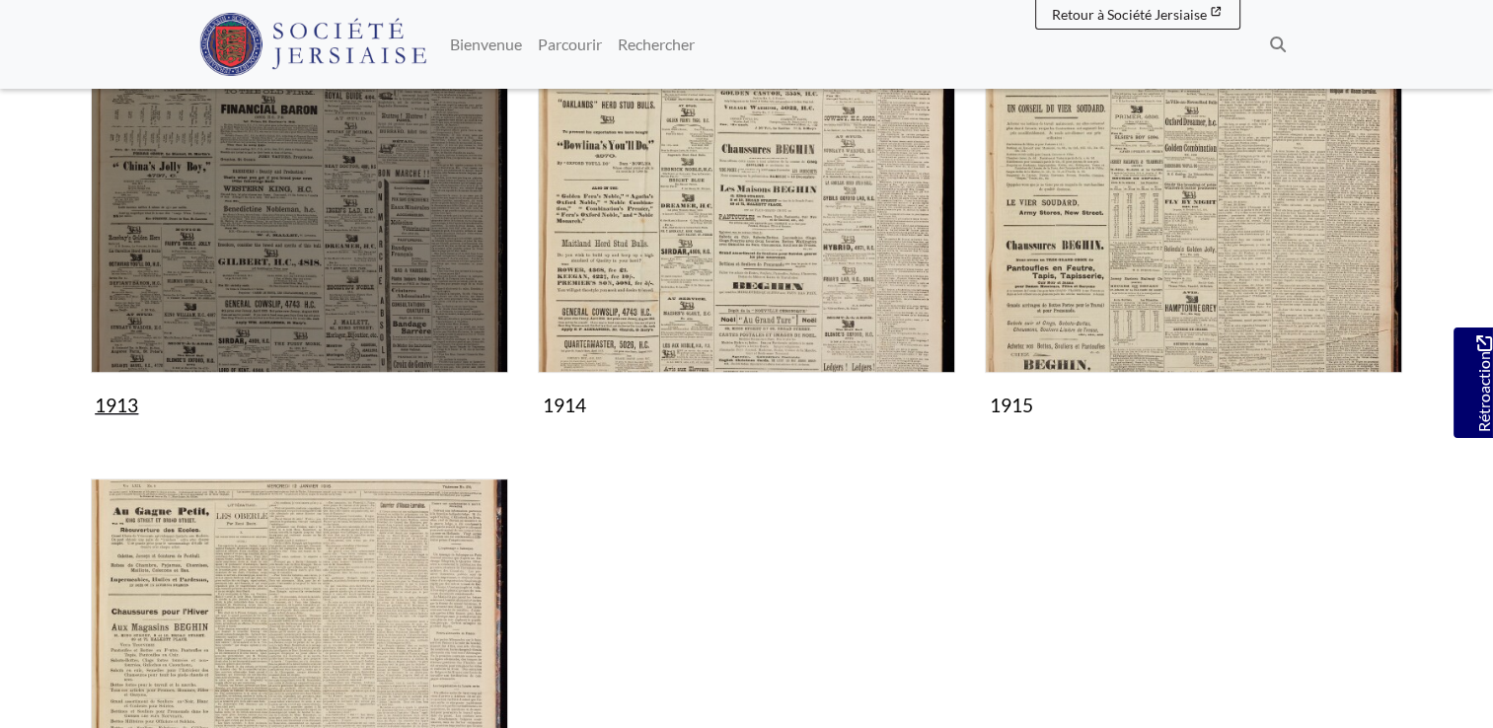
click at [322, 245] on img "Sous-collection" at bounding box center [299, 164] width 417 height 417
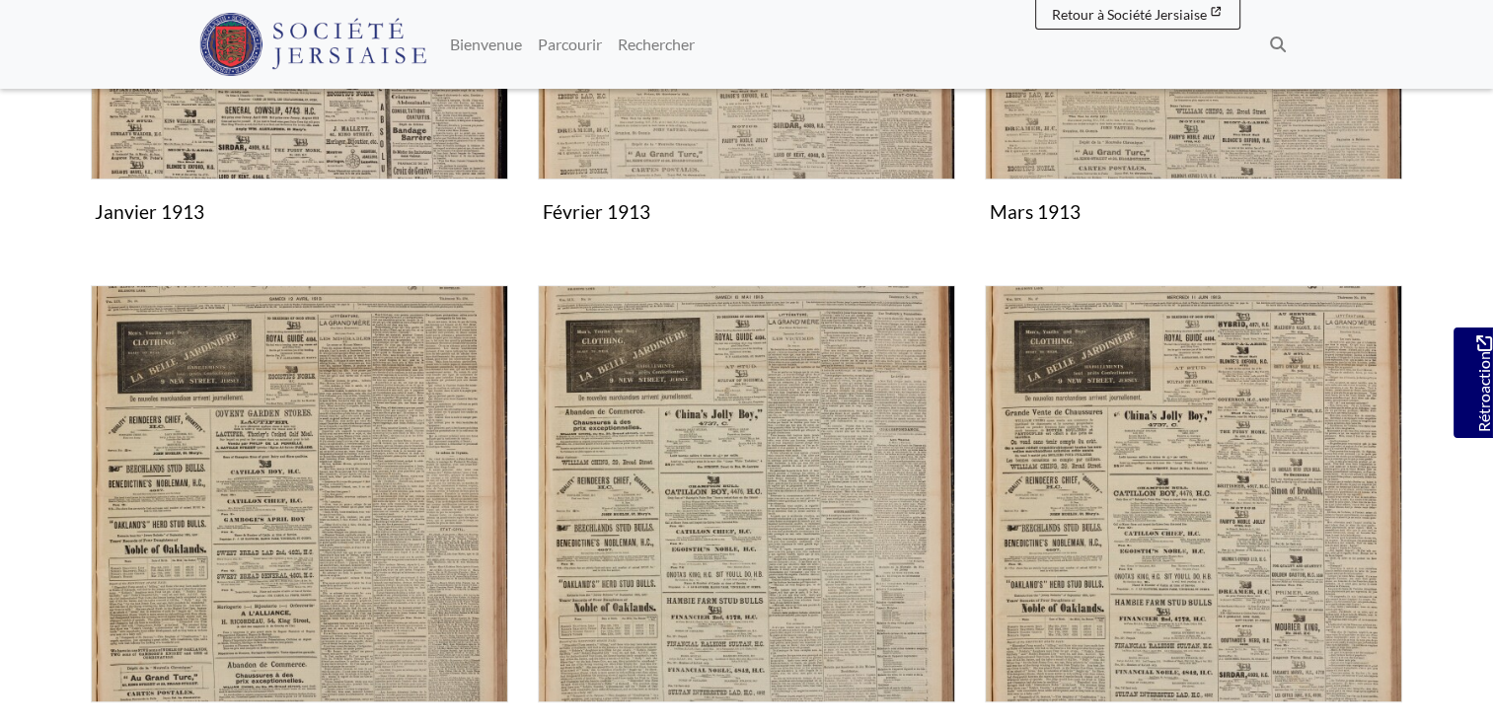
scroll to position [987, 0]
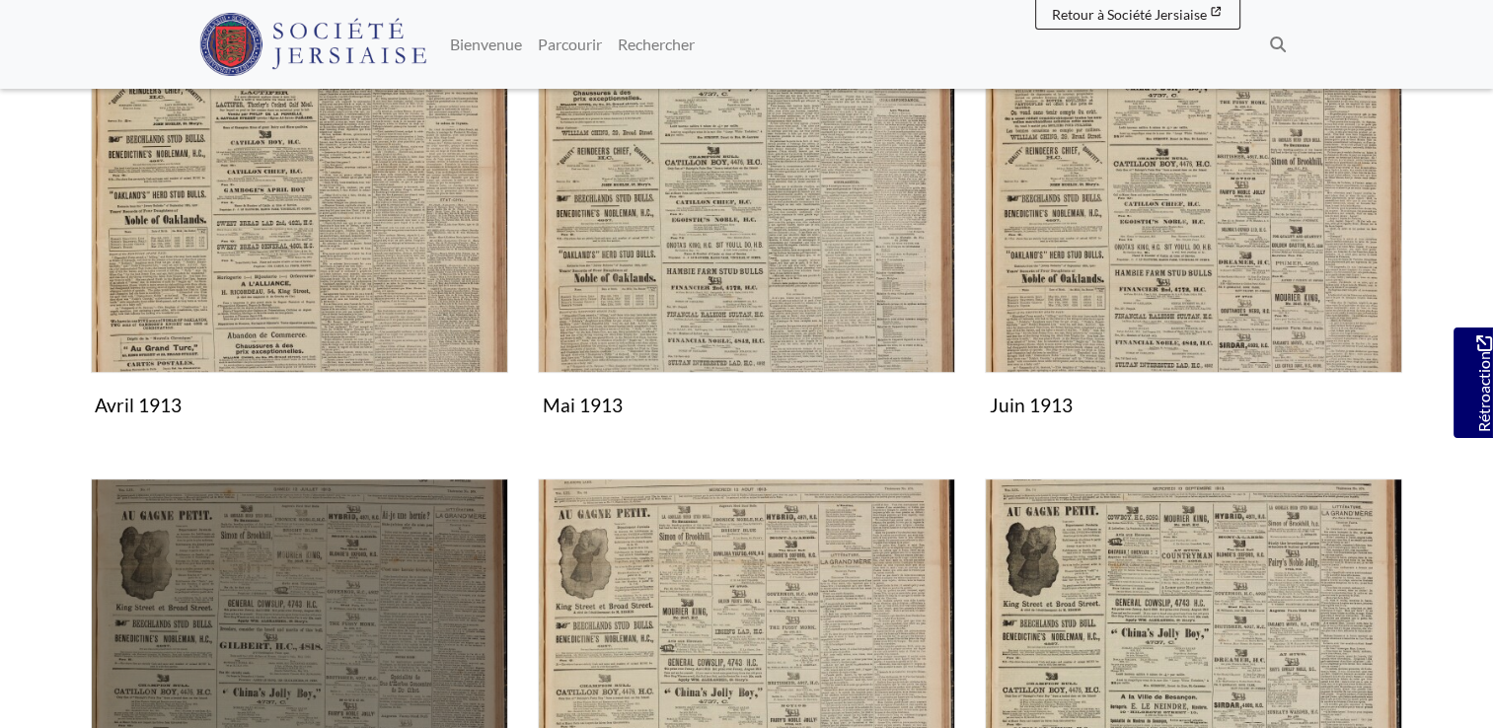
click at [320, 548] on img "Sous-collection" at bounding box center [299, 687] width 417 height 417
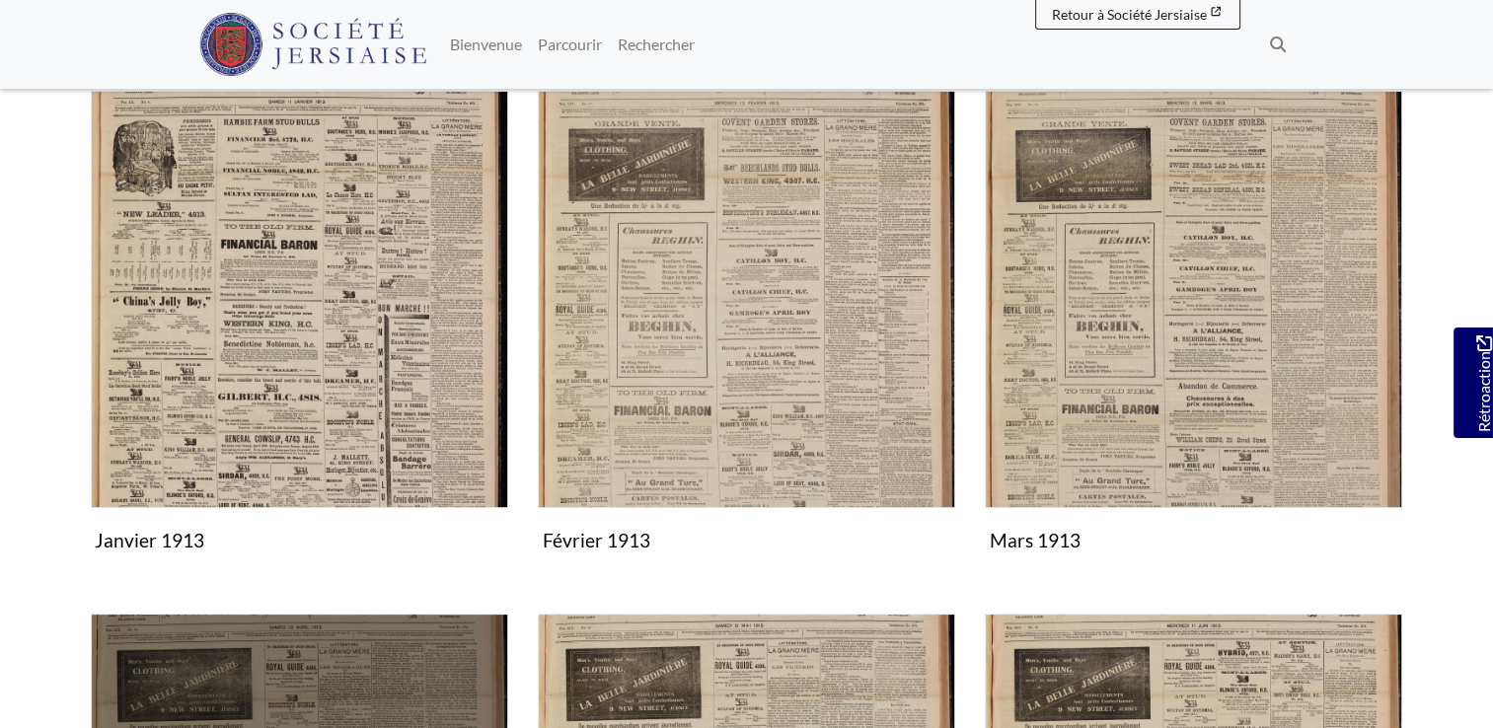
scroll to position [657, 0]
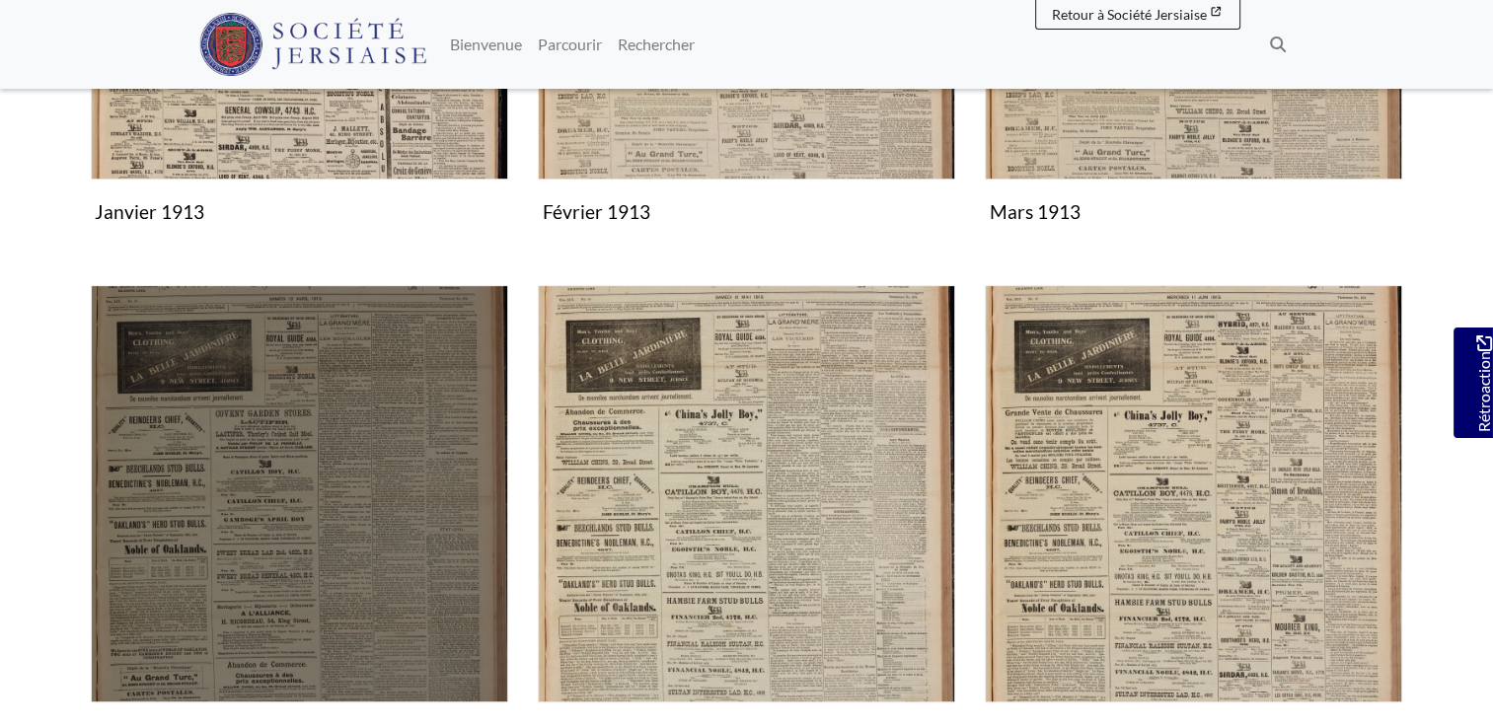
click at [305, 486] on img "Subcollection" at bounding box center [299, 493] width 417 height 417
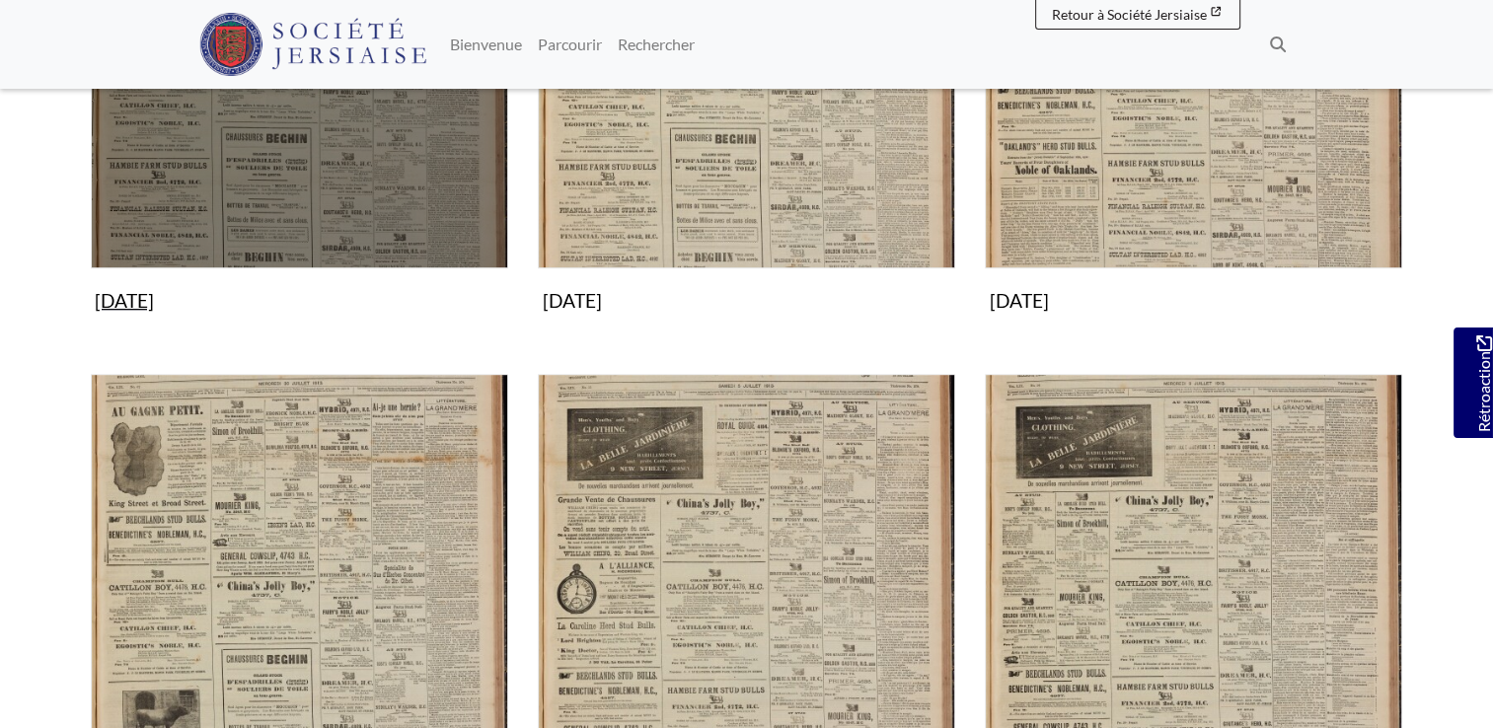
scroll to position [657, 0]
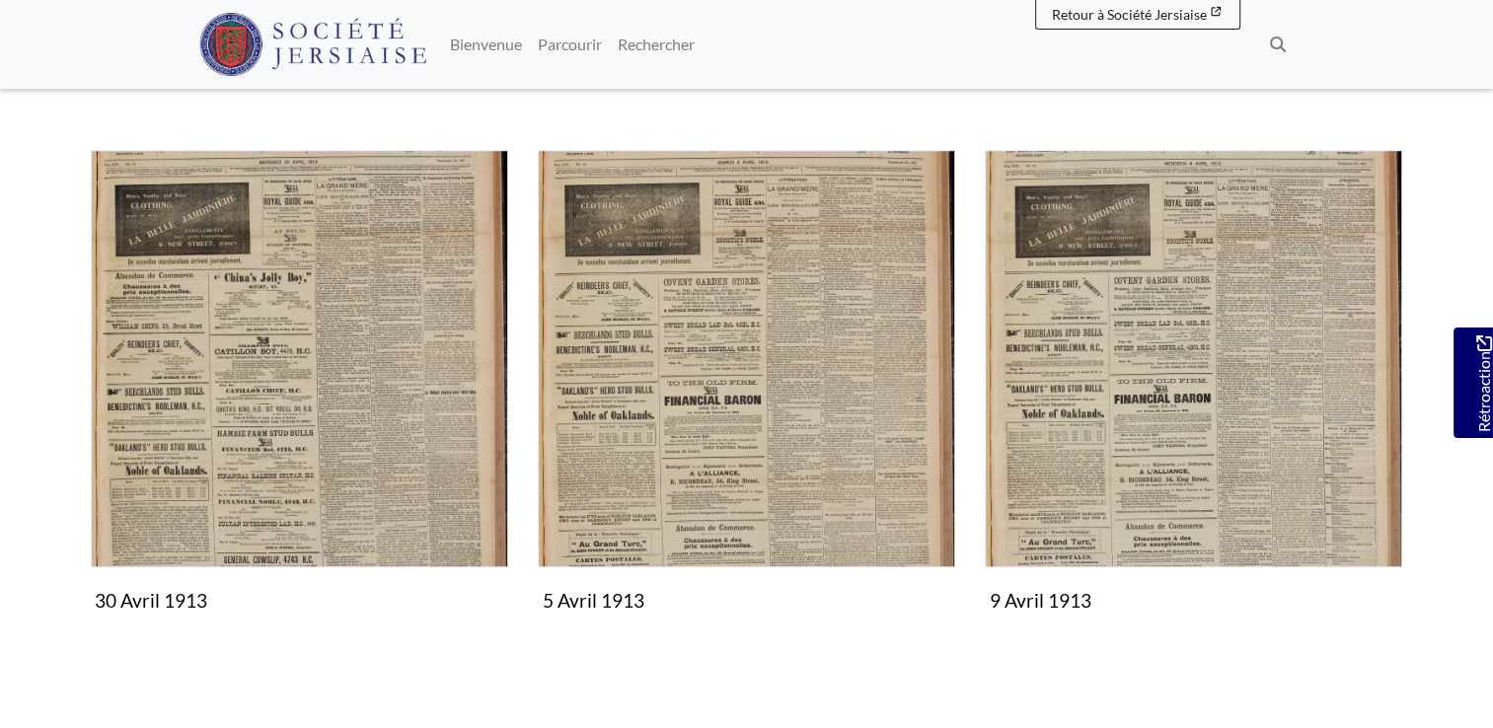
scroll to position [1651, 0]
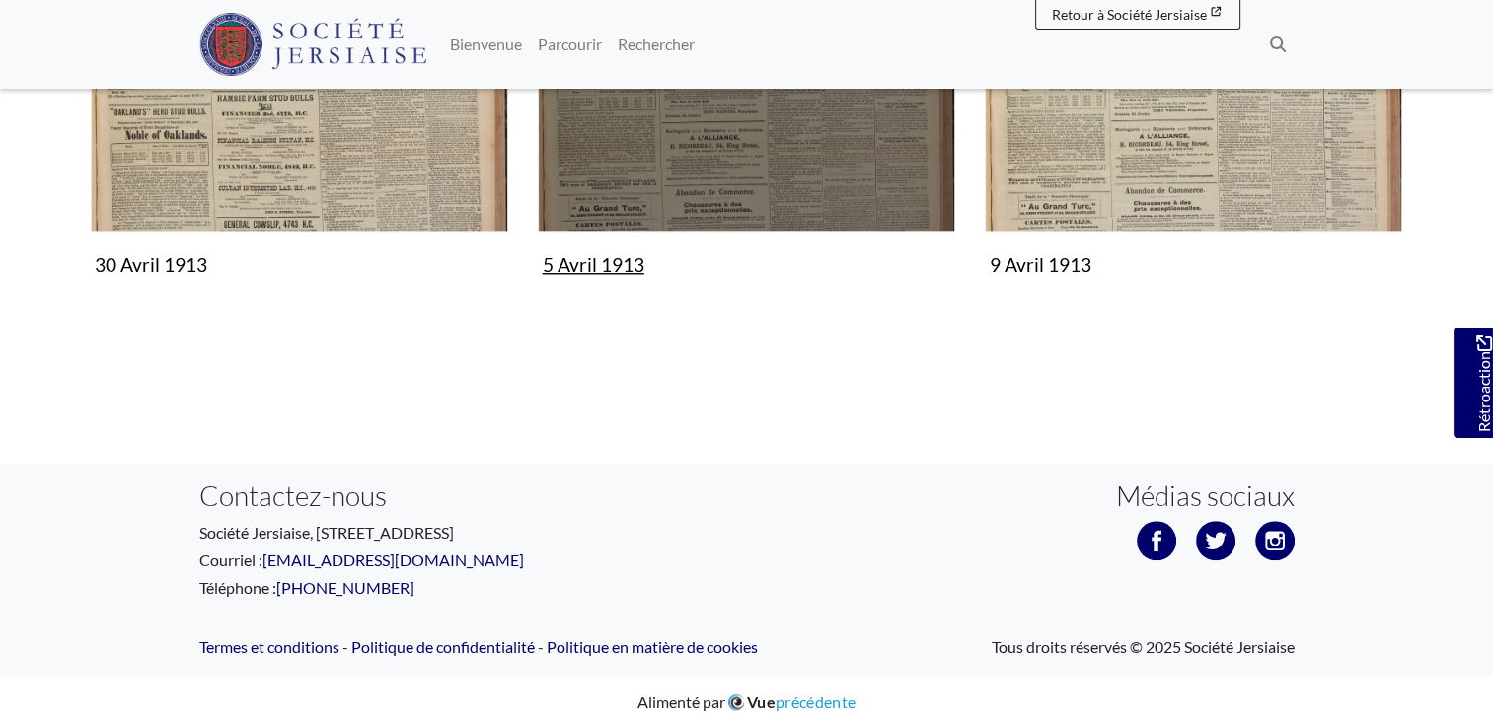
click at [693, 187] on img "Sous-collection" at bounding box center [746, 23] width 417 height 417
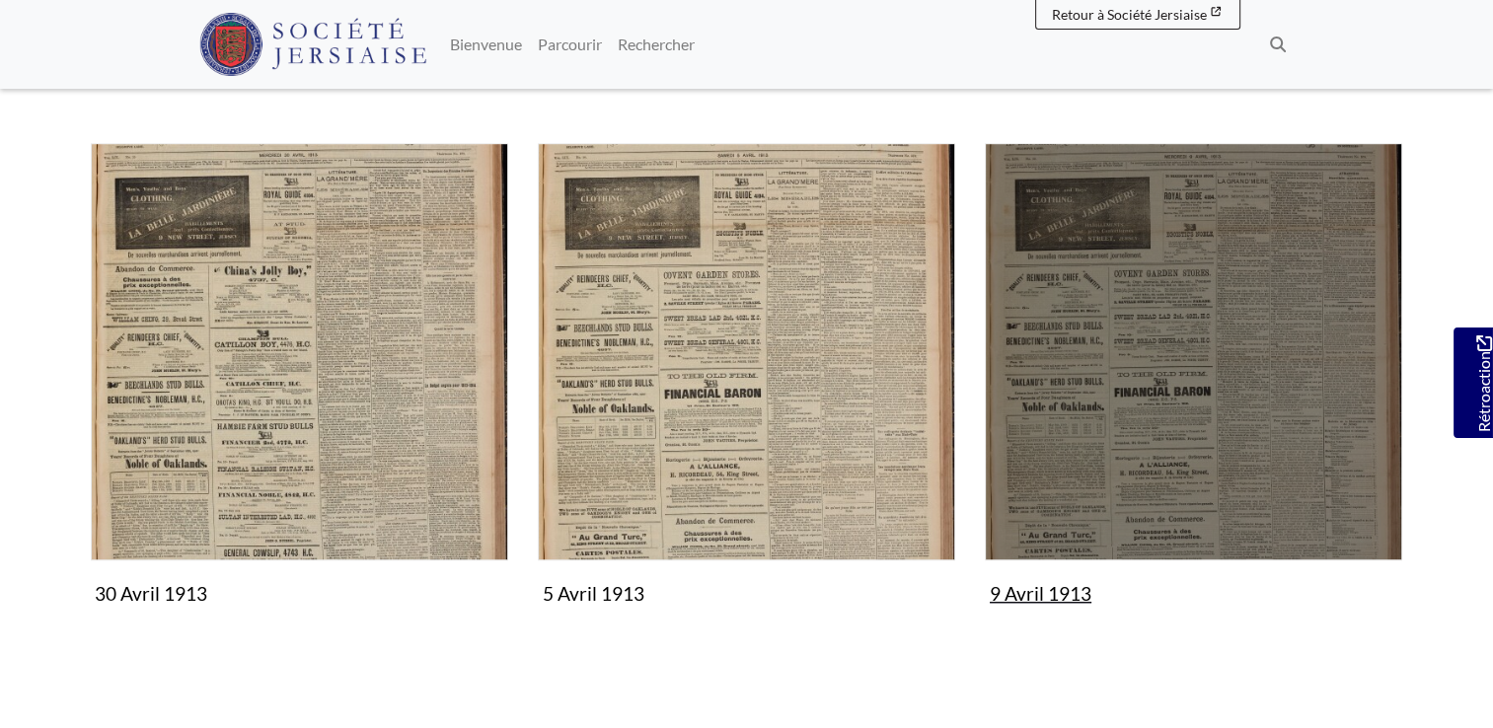
click at [1232, 376] on img "Subcollection" at bounding box center [1193, 351] width 417 height 417
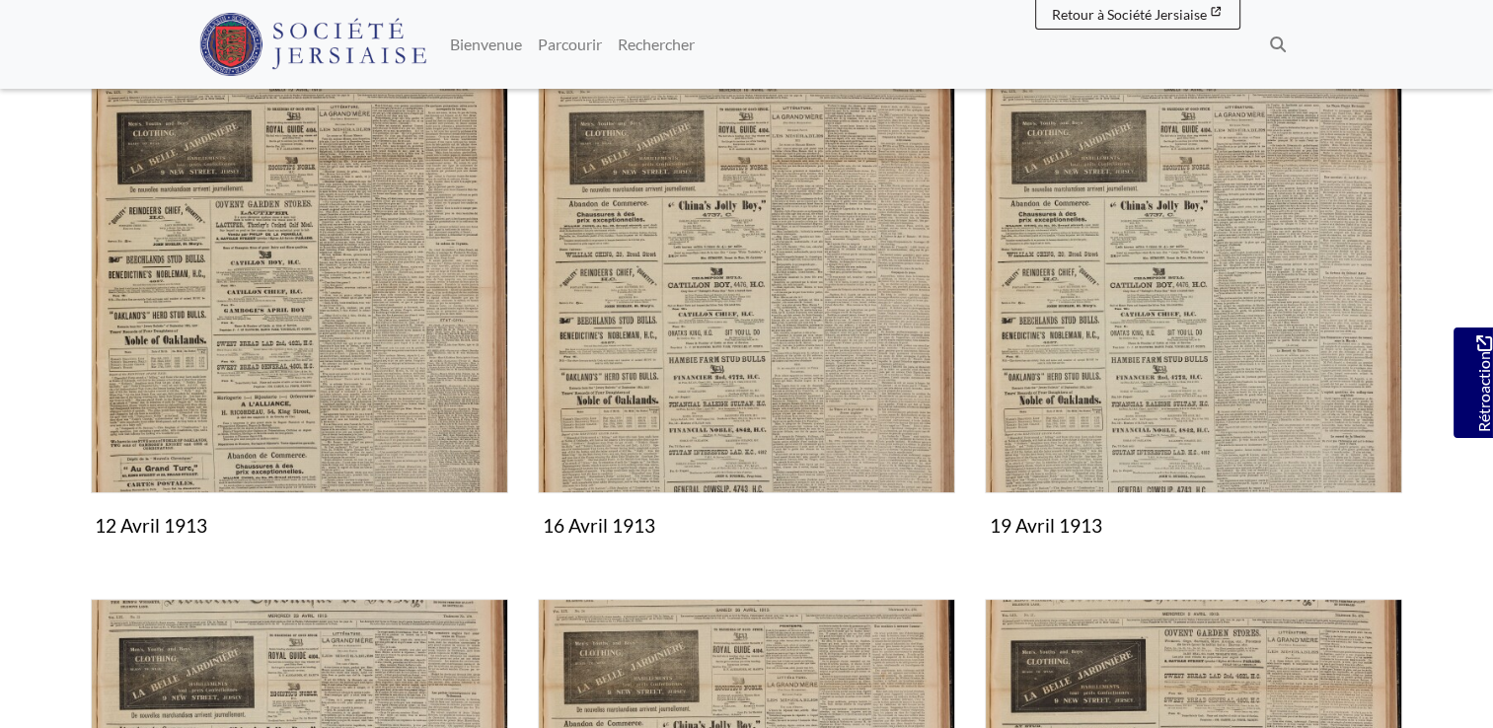
scroll to position [338, 0]
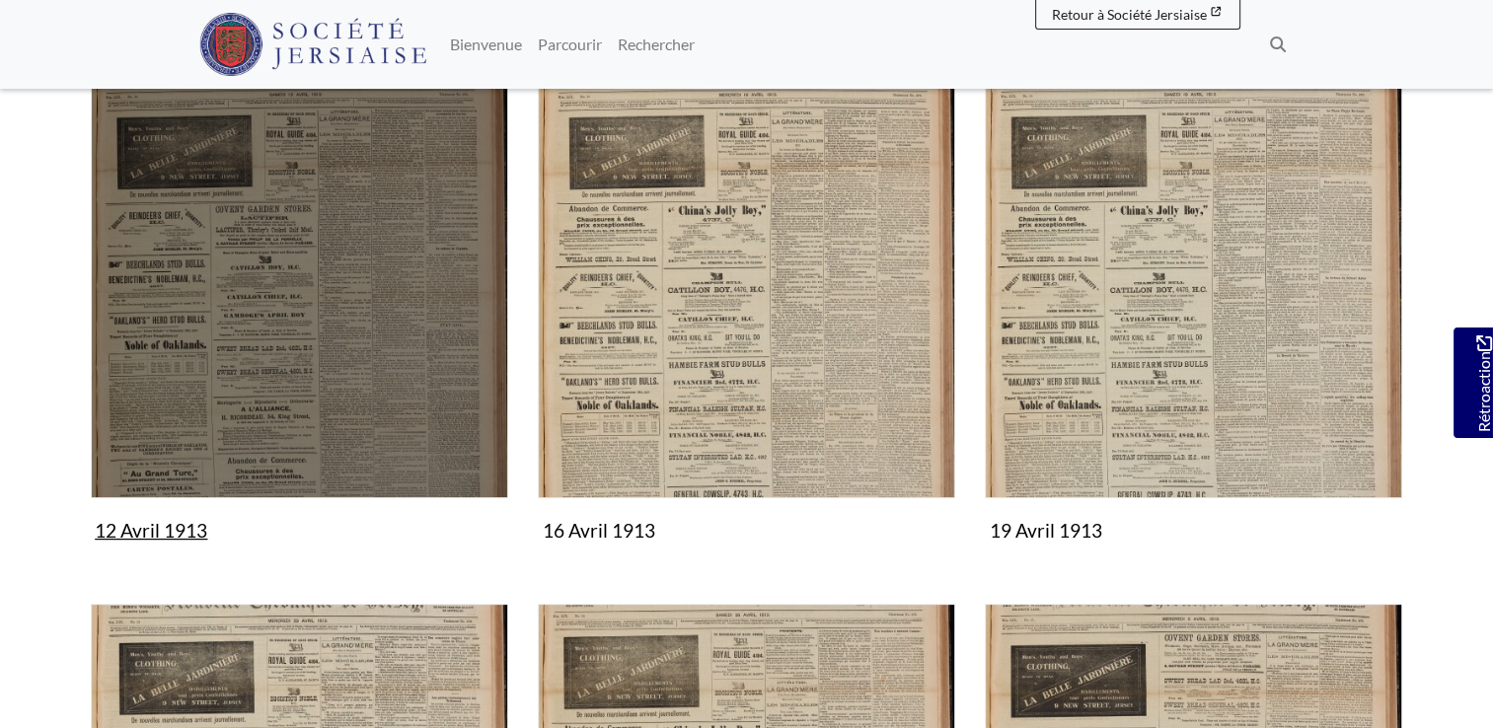
click at [247, 271] on img "Subcollection" at bounding box center [299, 289] width 417 height 417
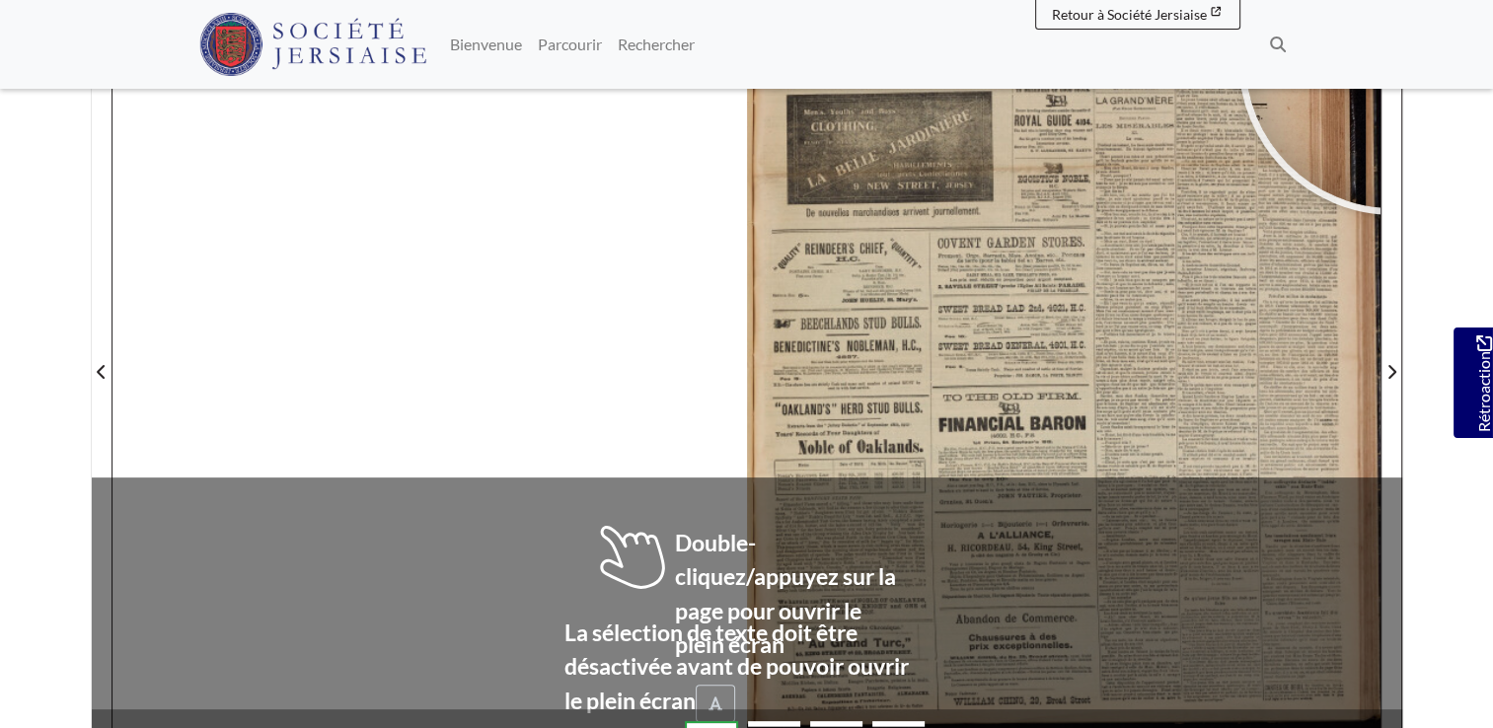
scroll to position [433, 0]
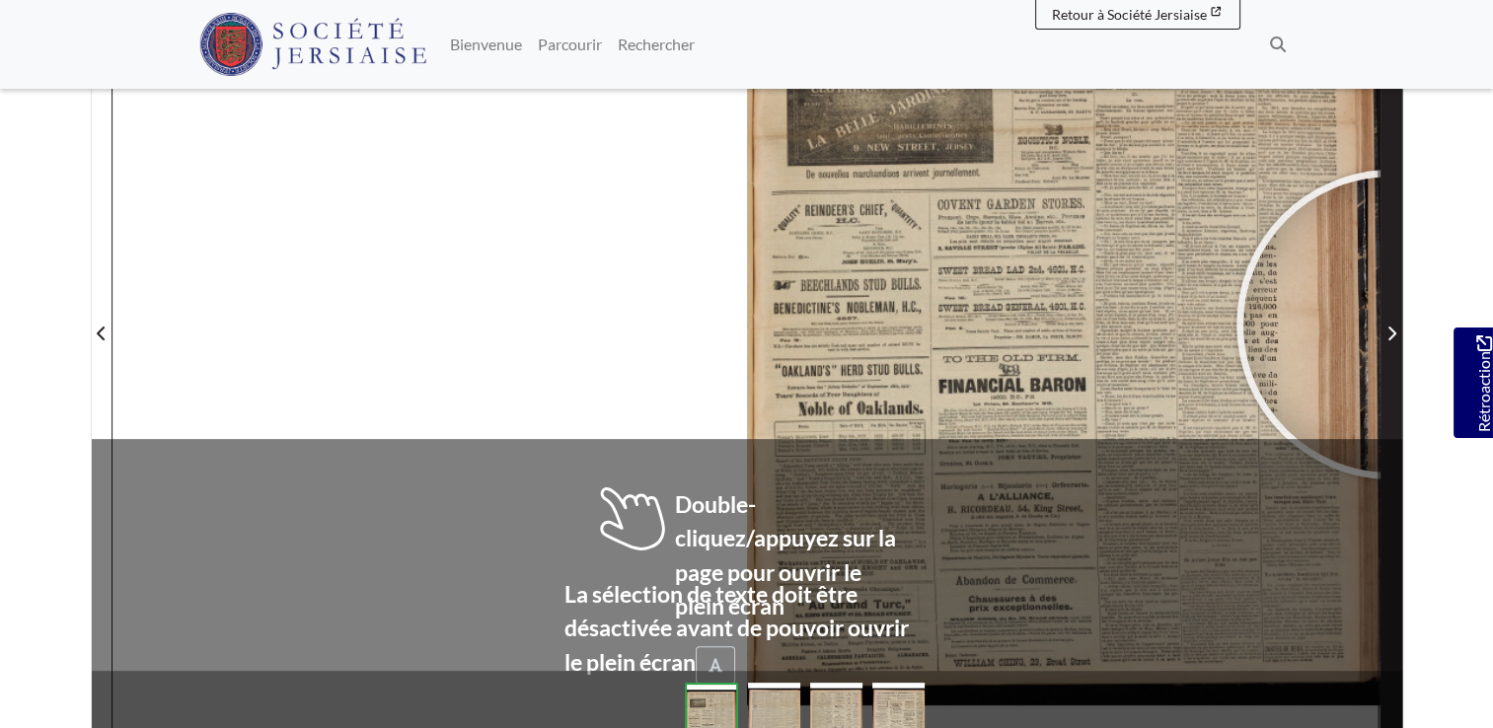
click at [1391, 326] on icon "Page suivante" at bounding box center [1391, 334] width 10 height 16
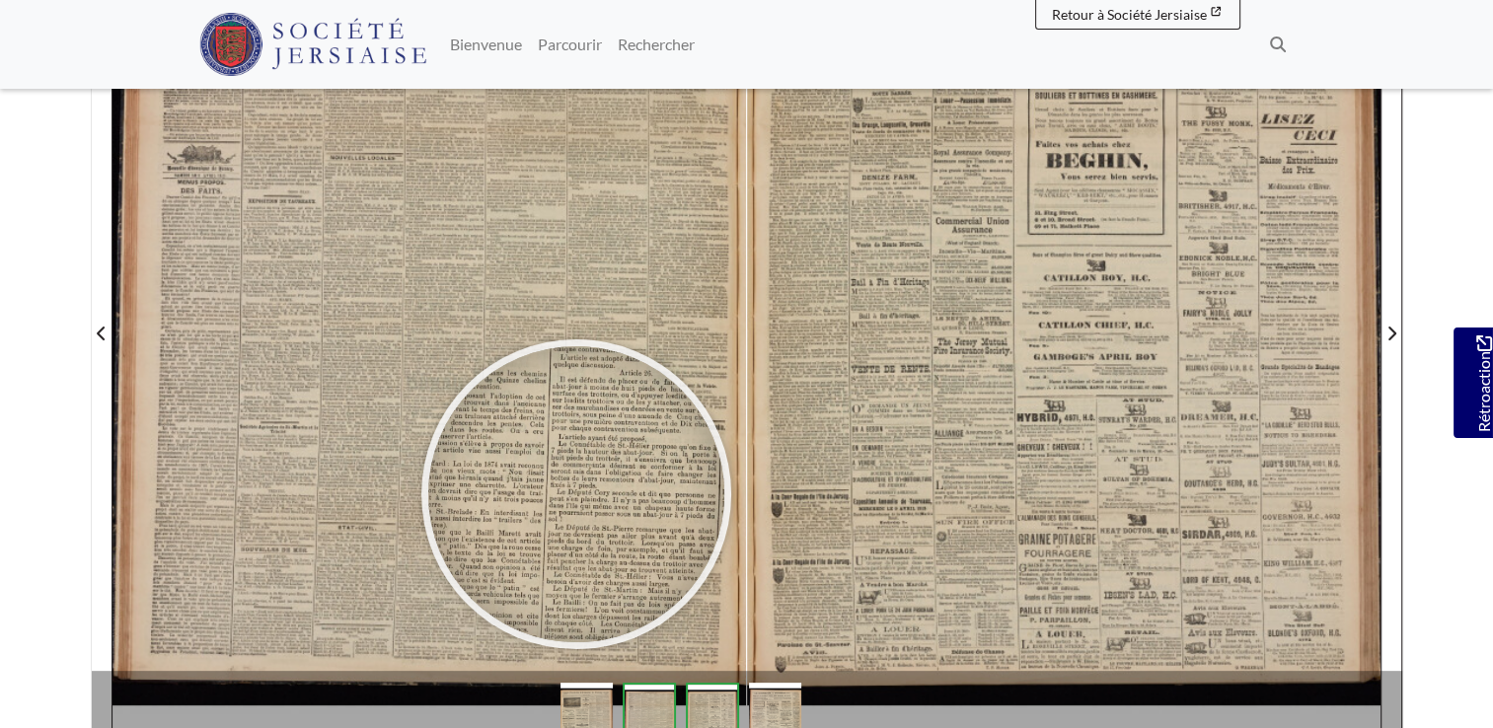
click at [576, 493] on div at bounding box center [576, 494] width 296 height 296
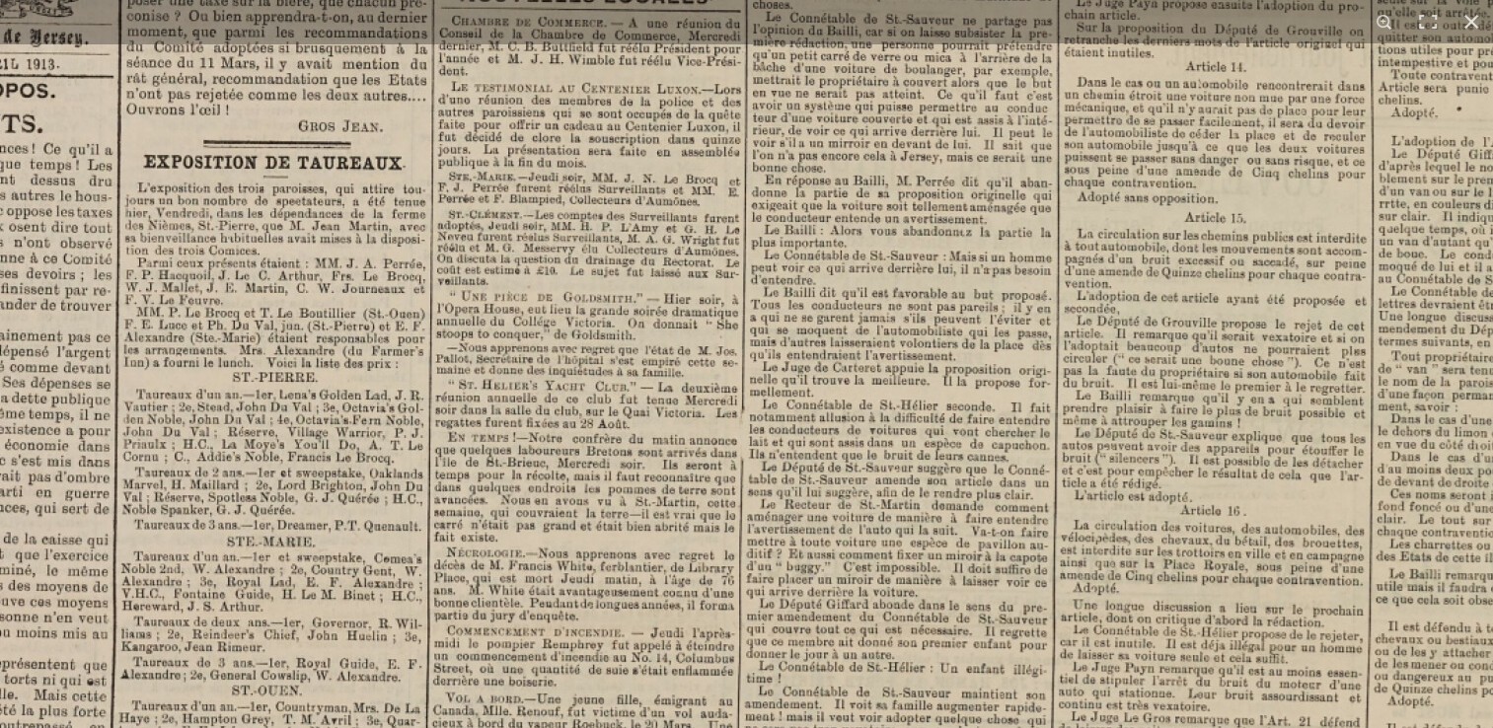
click at [709, 265] on img at bounding box center [841, 626] width 2441 height 3453
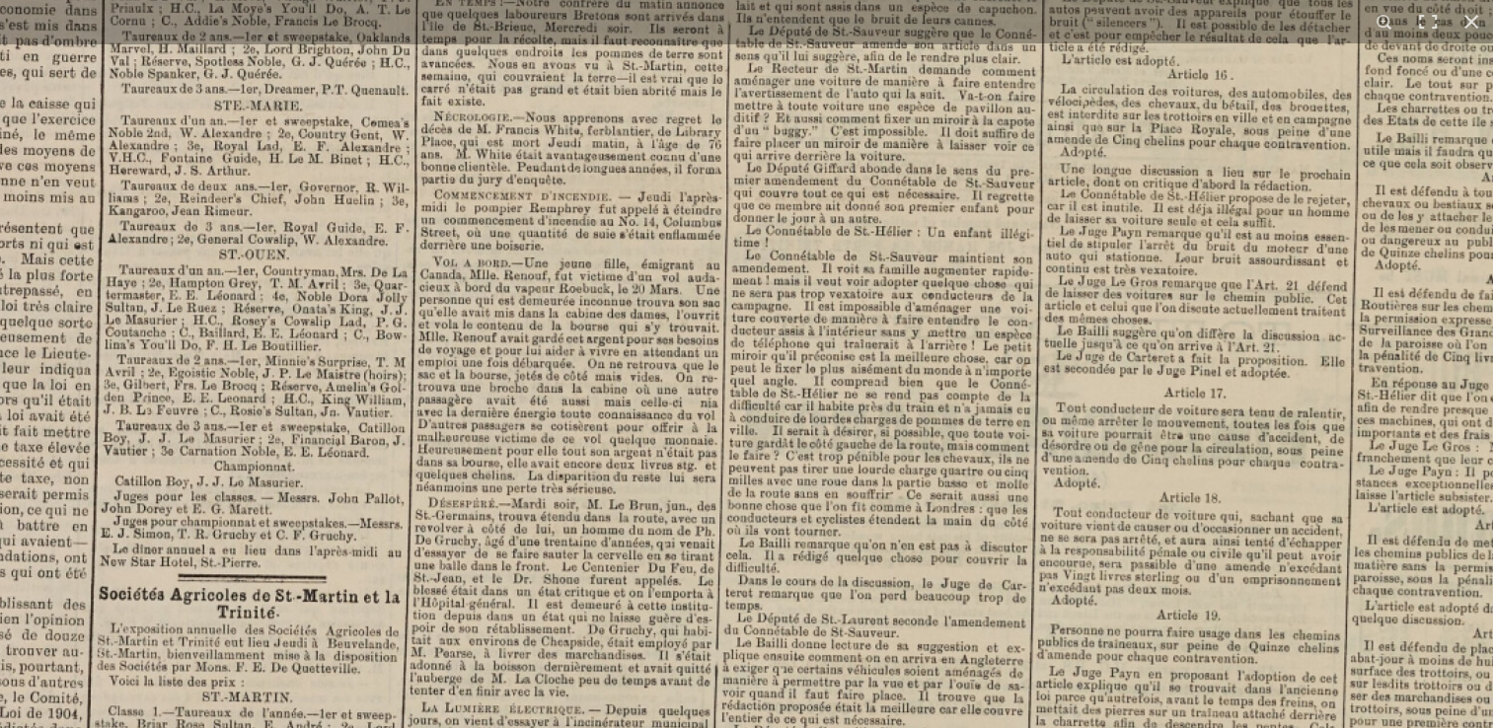
click at [675, 251] on img at bounding box center [828, 190] width 2441 height 3453
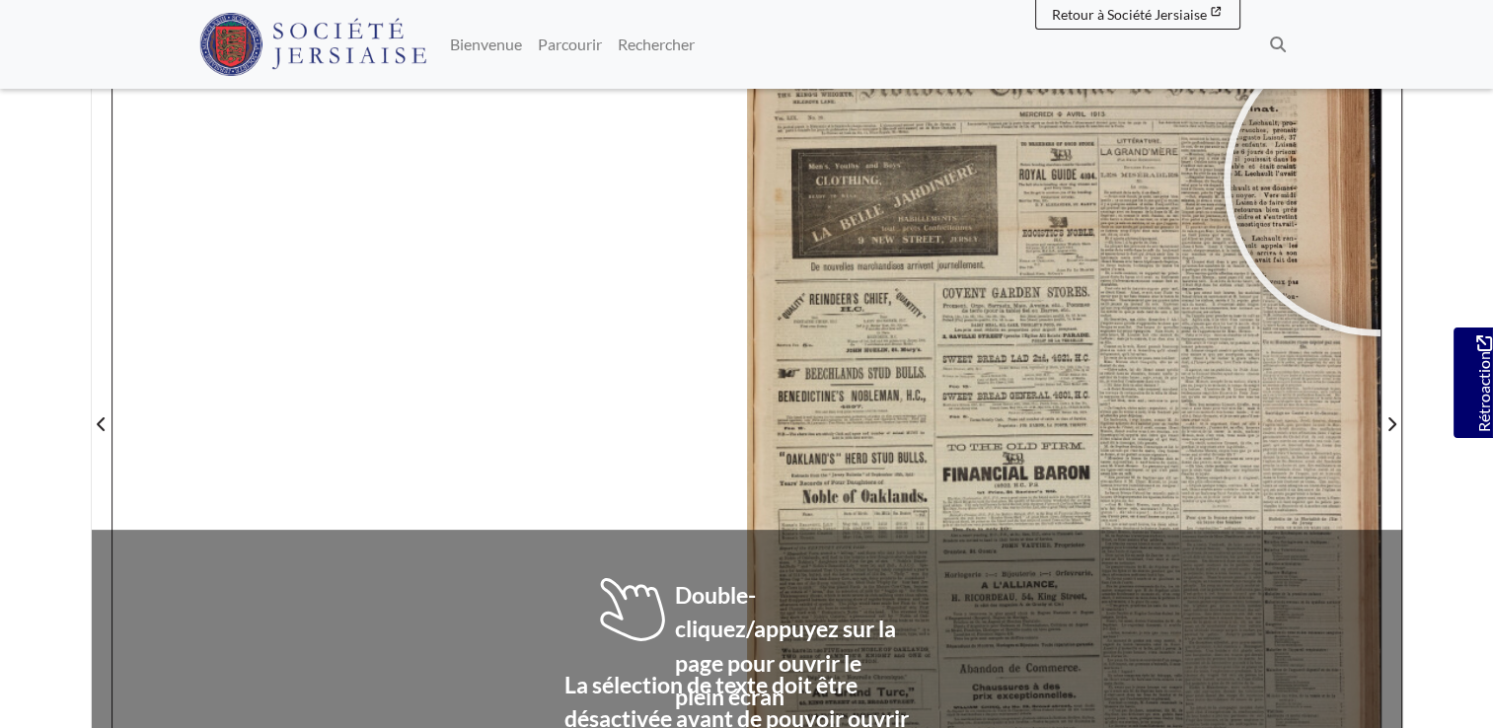
scroll to position [354, 0]
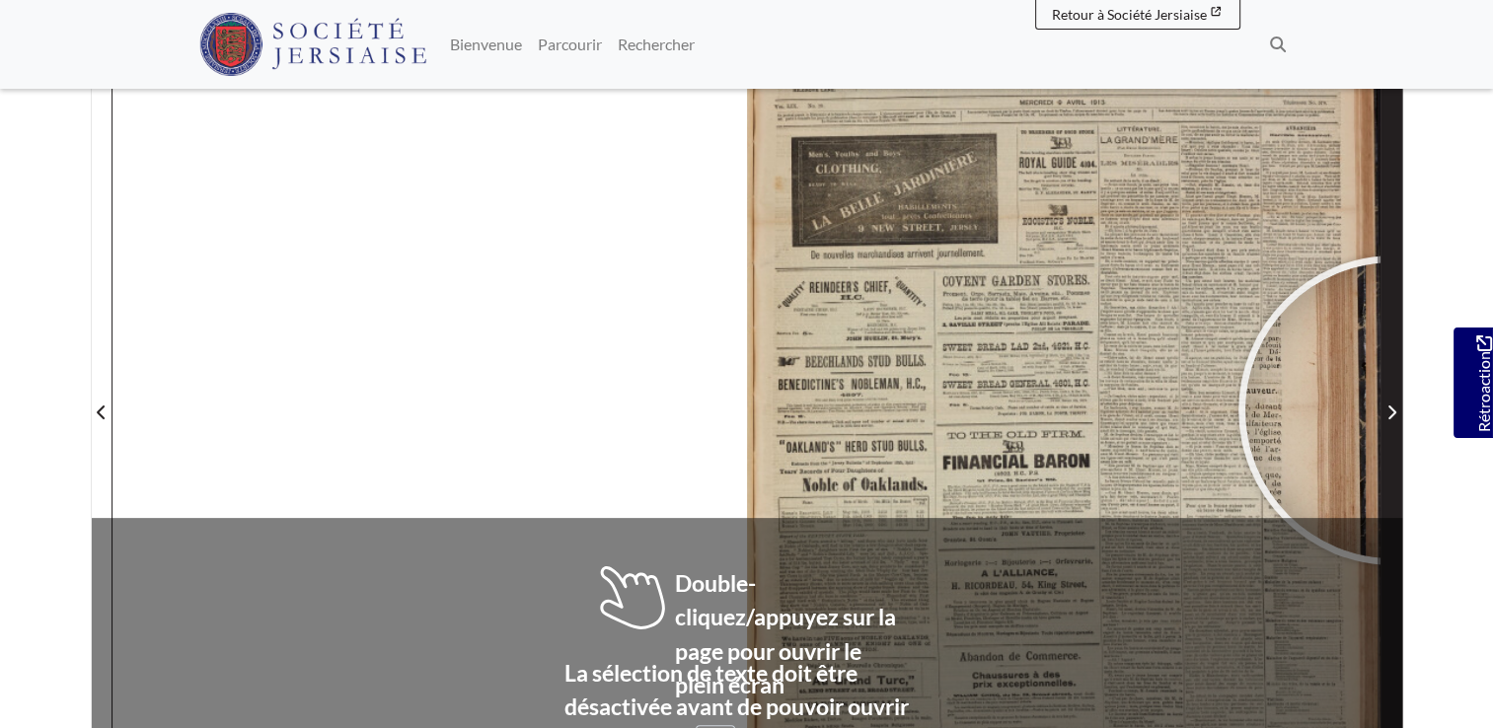
click at [1393, 409] on icon "Page suivante" at bounding box center [1392, 413] width 8 height 14
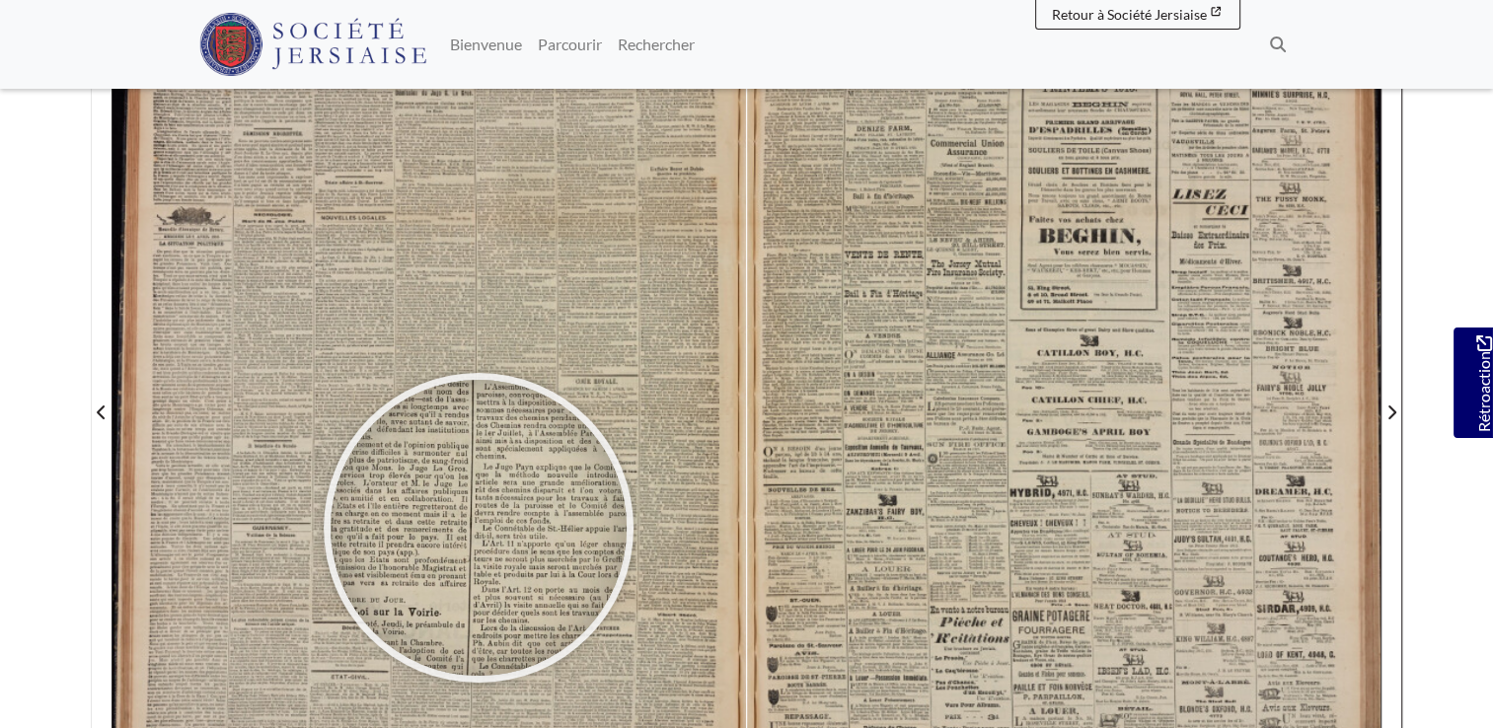
click at [479, 527] on div at bounding box center [479, 528] width 296 height 296
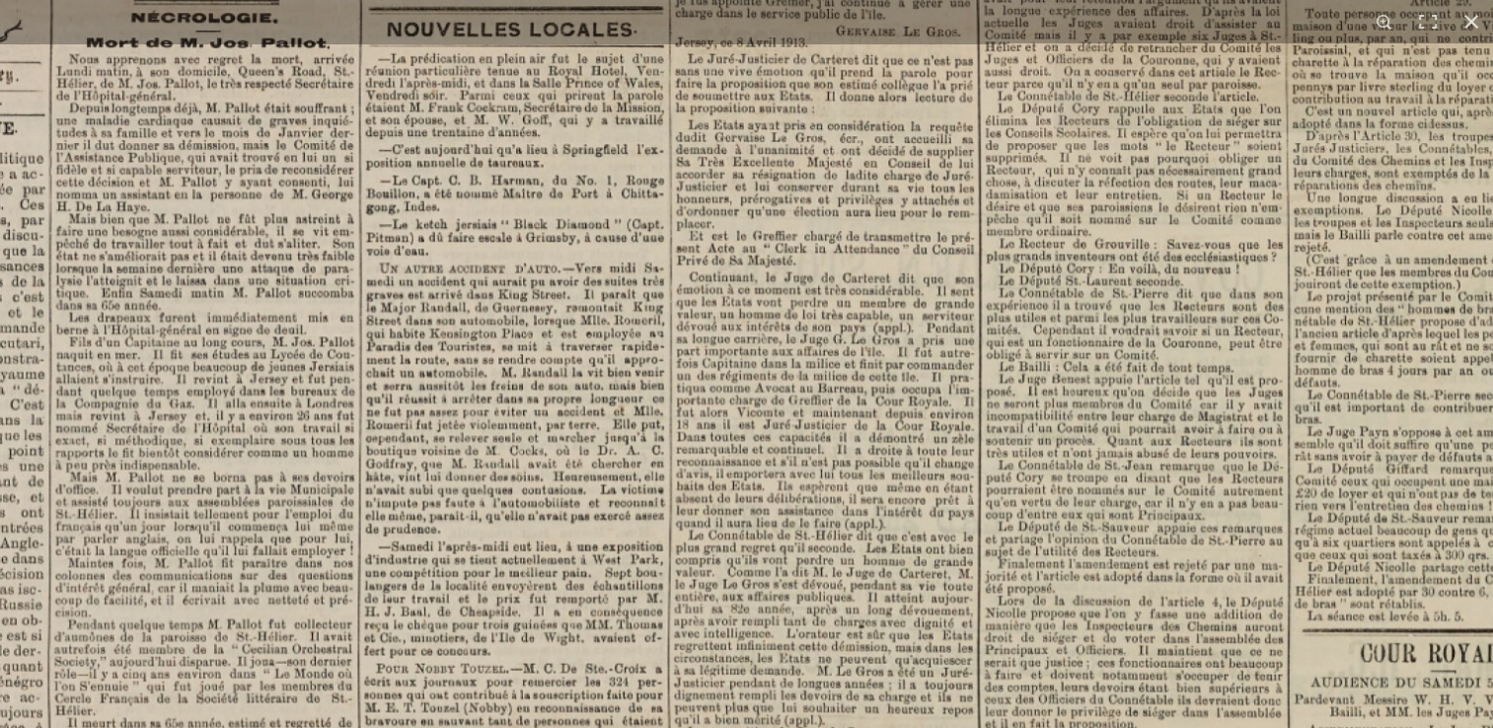
click at [731, 195] on img at bounding box center [800, 727] width 2417 height 3424
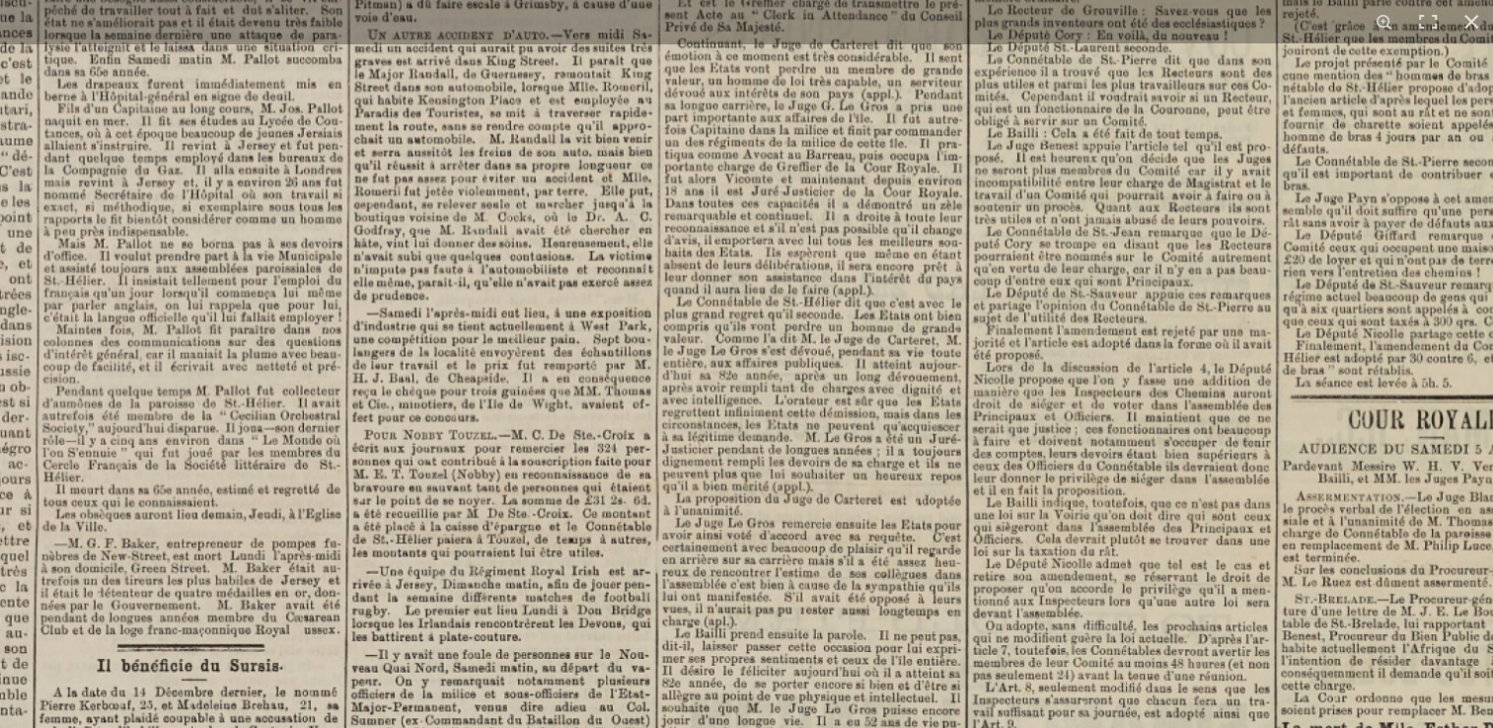
click at [789, 237] on img at bounding box center [788, 494] width 2417 height 3424
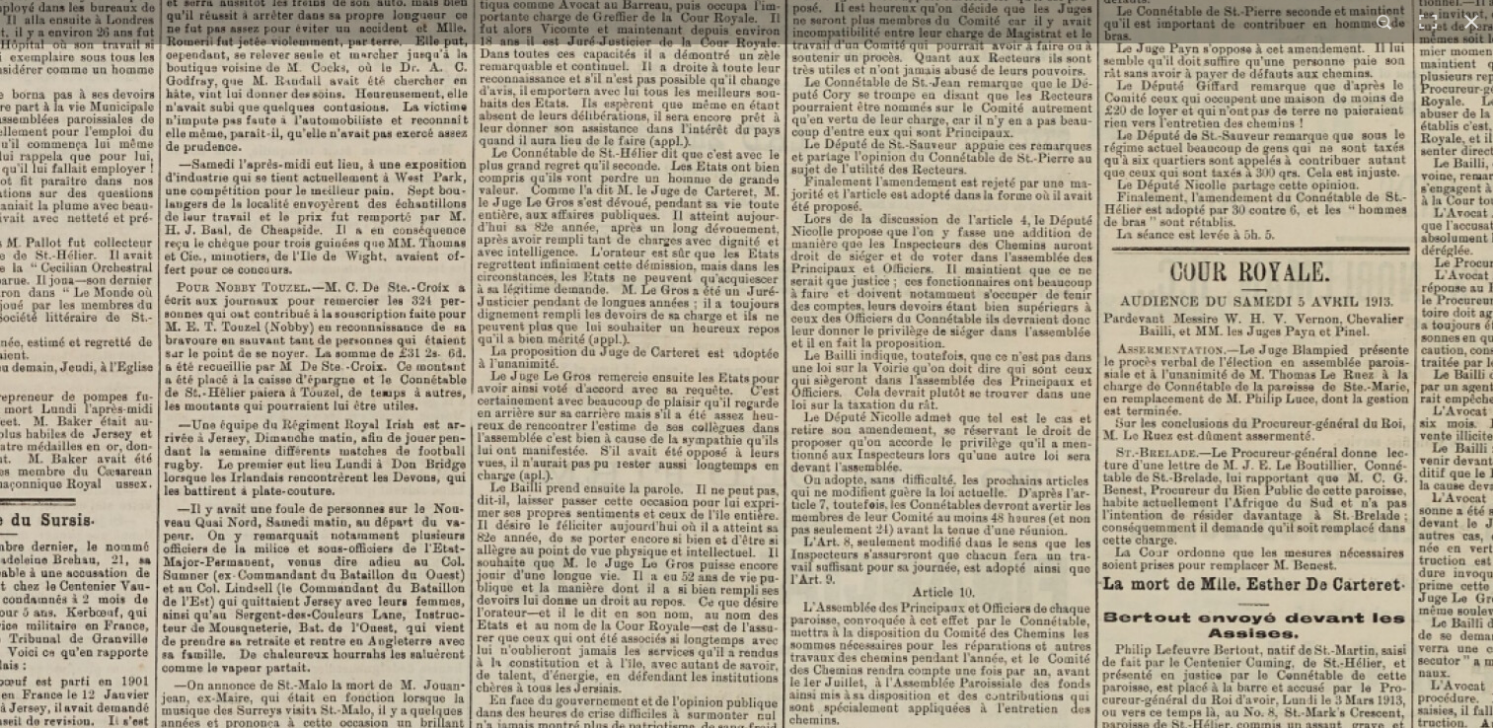
click at [691, 73] on img at bounding box center [604, 346] width 2441 height 3453
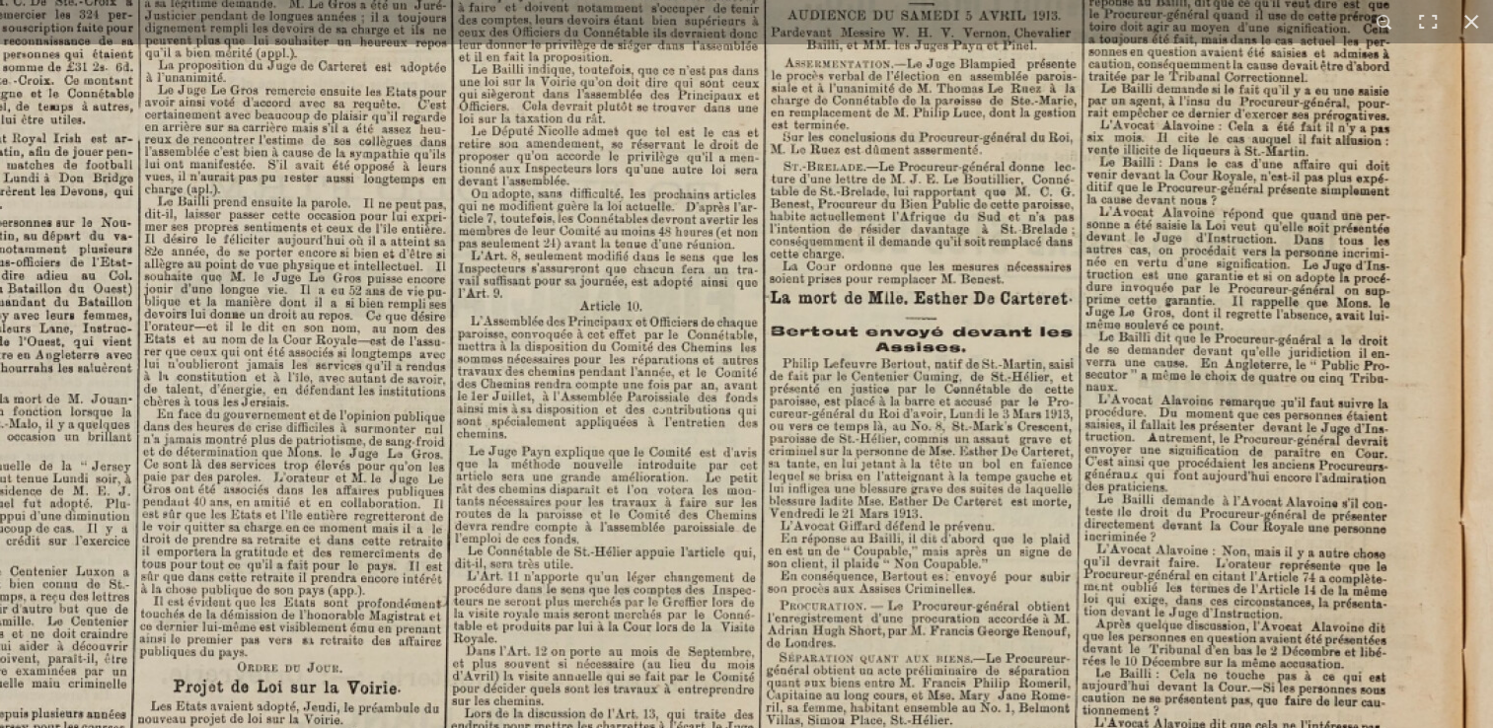
click at [868, 426] on img at bounding box center [272, 60] width 2441 height 3453
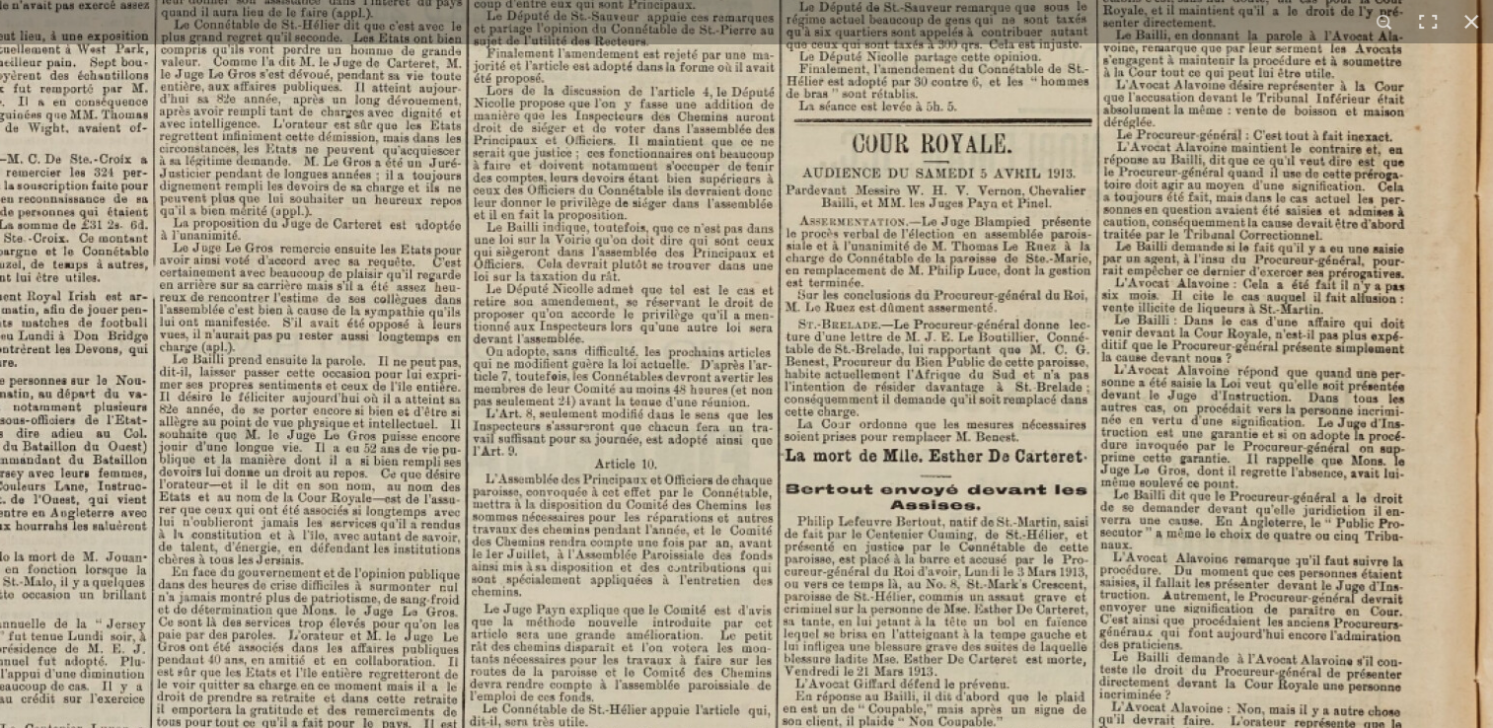
click at [914, 329] on img at bounding box center [287, 217] width 2441 height 3453
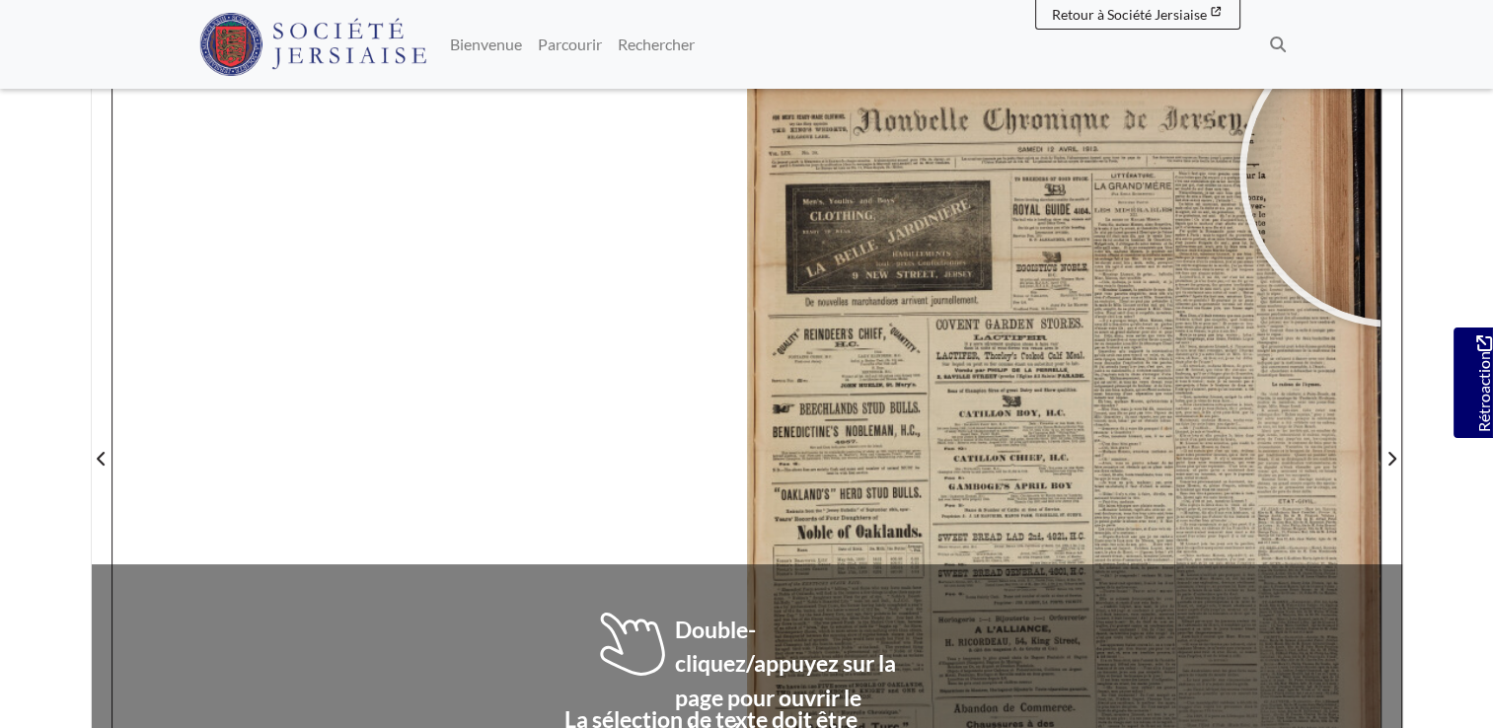
scroll to position [354, 0]
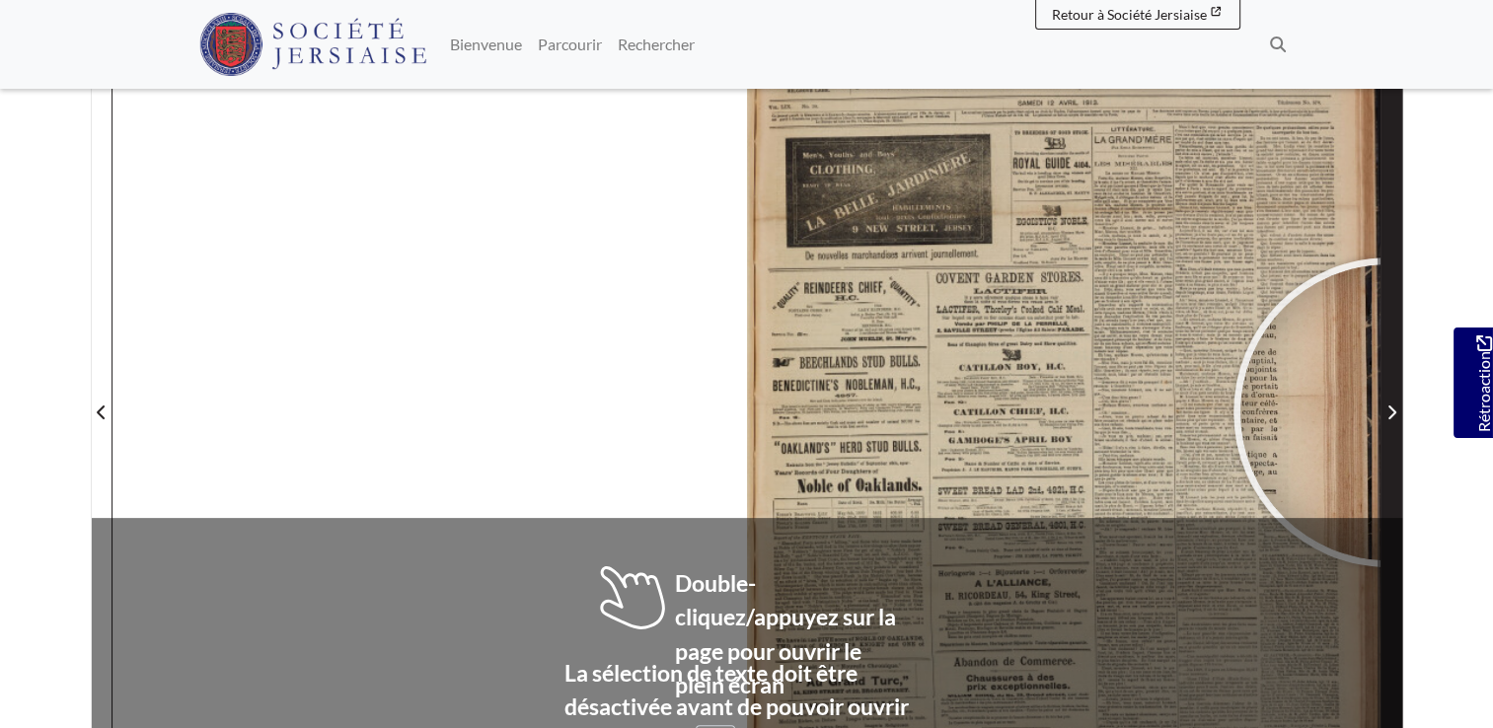
click at [1388, 411] on icon "Page suivante" at bounding box center [1391, 413] width 10 height 16
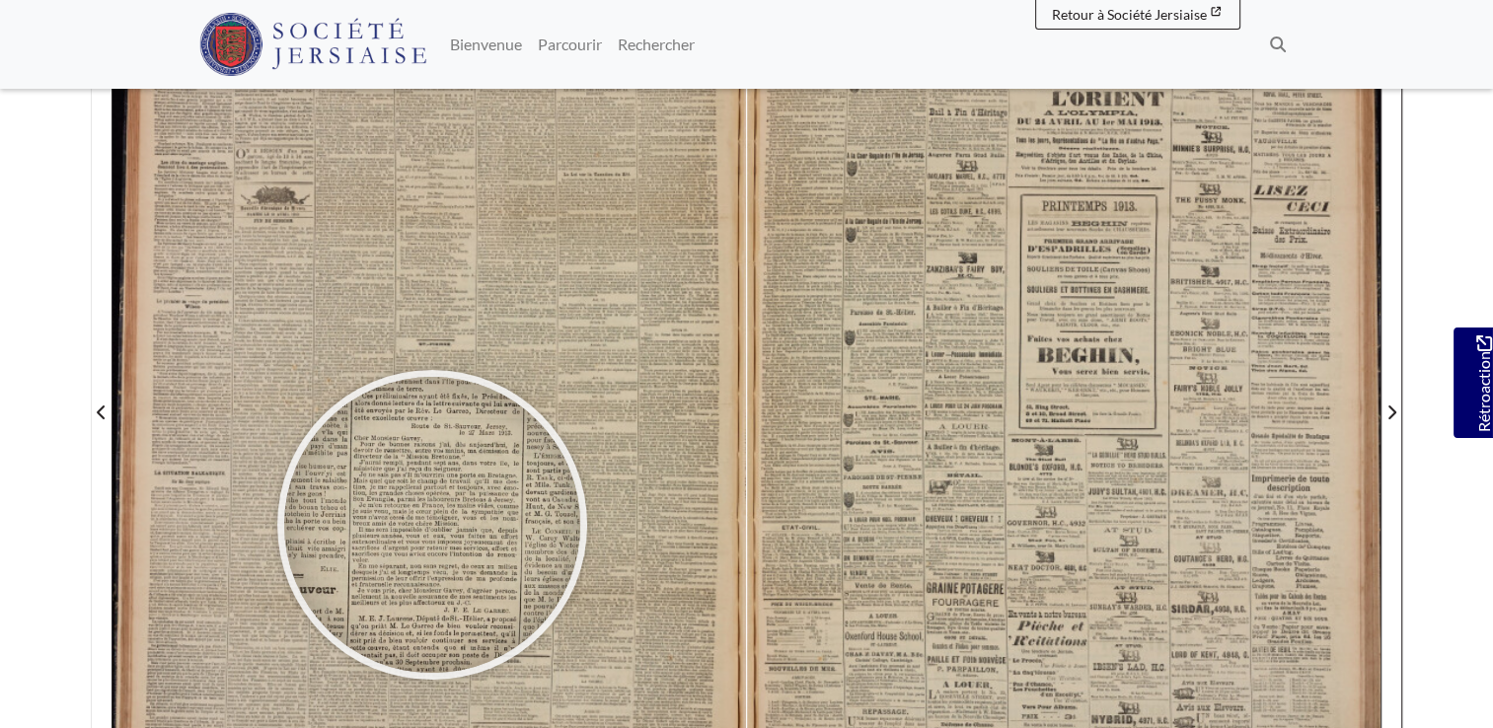
click at [432, 523] on div at bounding box center [432, 525] width 296 height 296
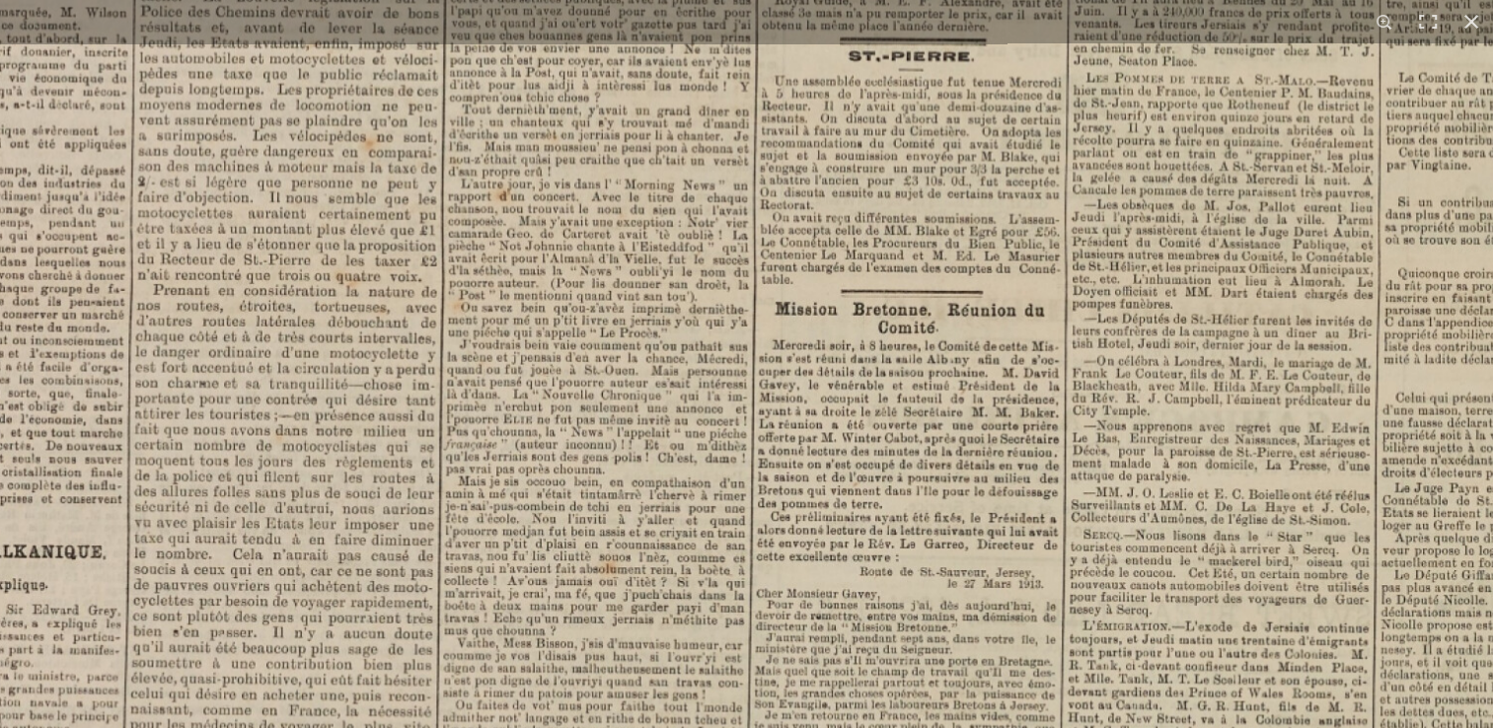
click at [615, 129] on img at bounding box center [888, 273] width 2432 height 3444
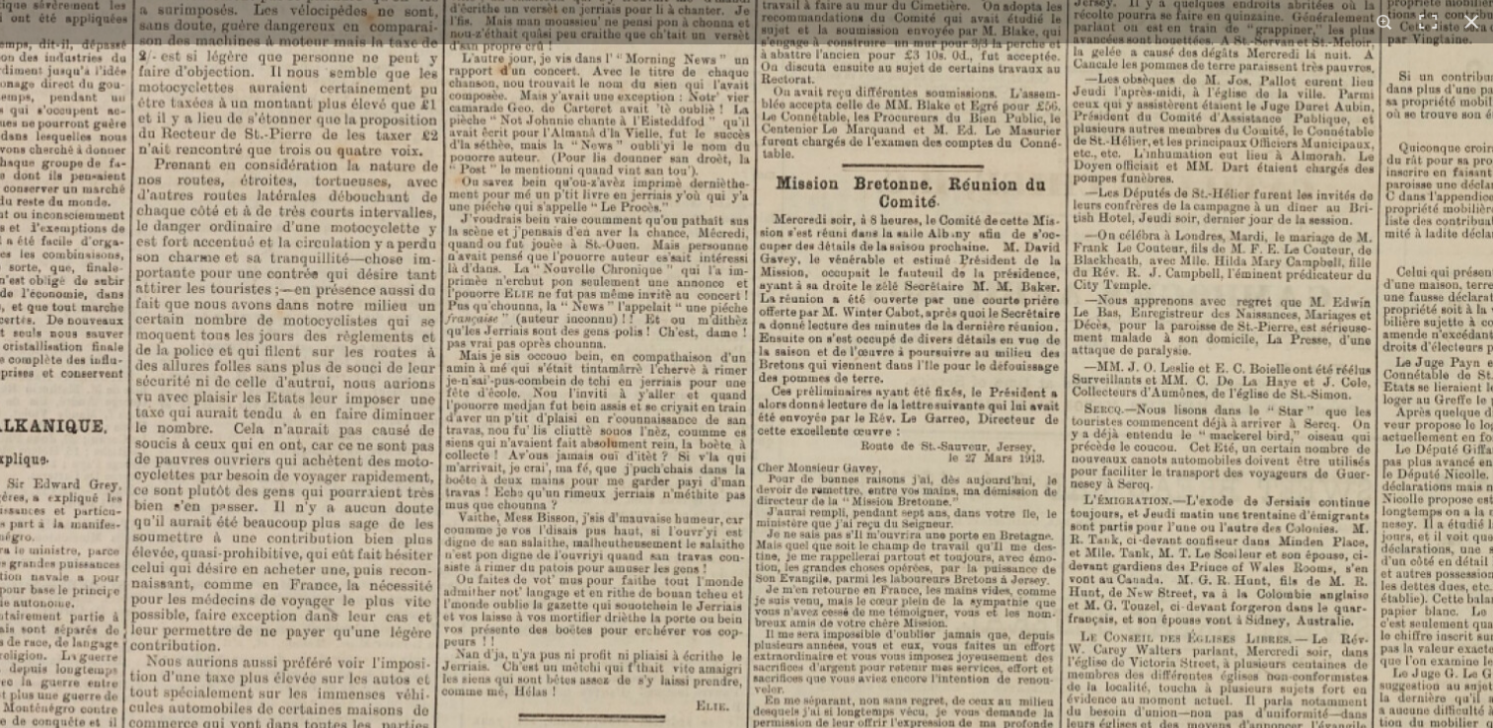
click at [654, 214] on img at bounding box center [889, 146] width 2432 height 3444
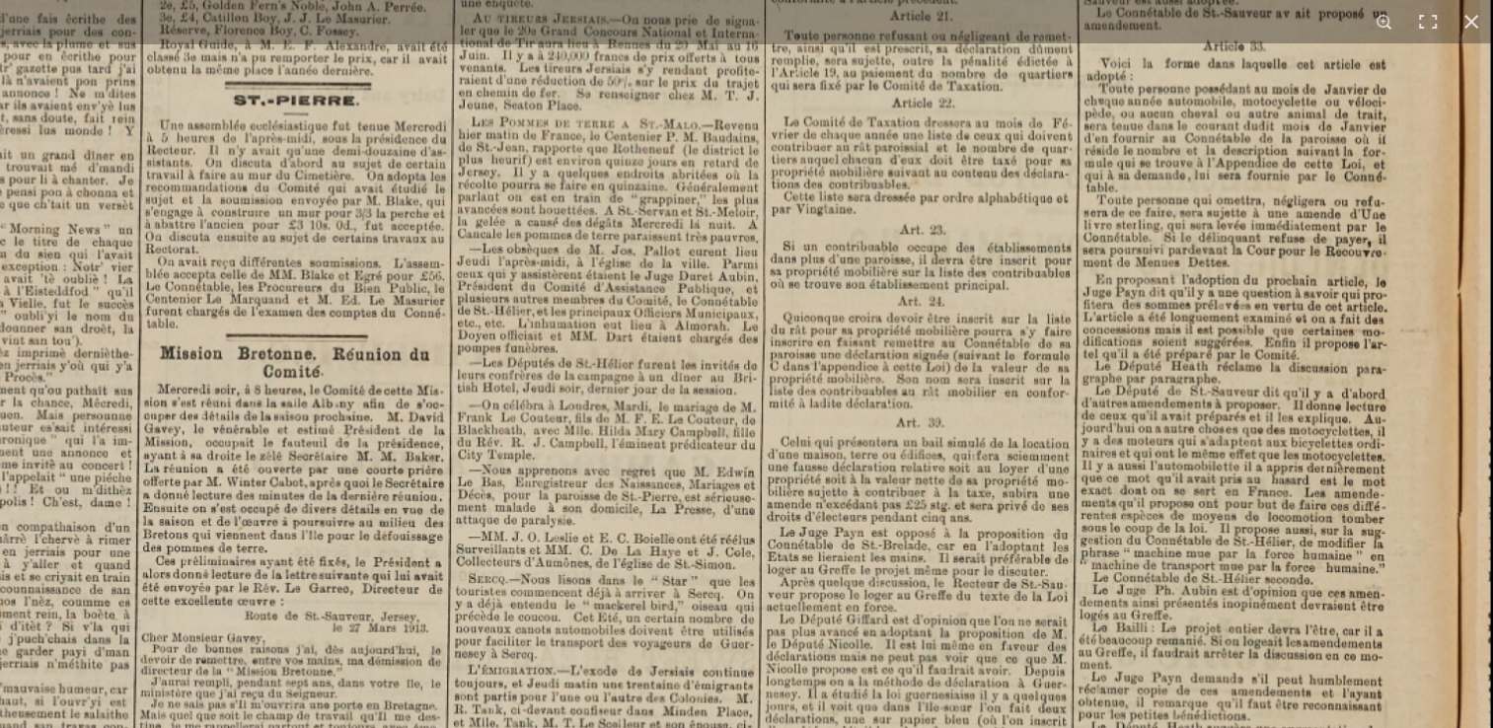
click at [712, 547] on img at bounding box center [274, 317] width 2432 height 3444
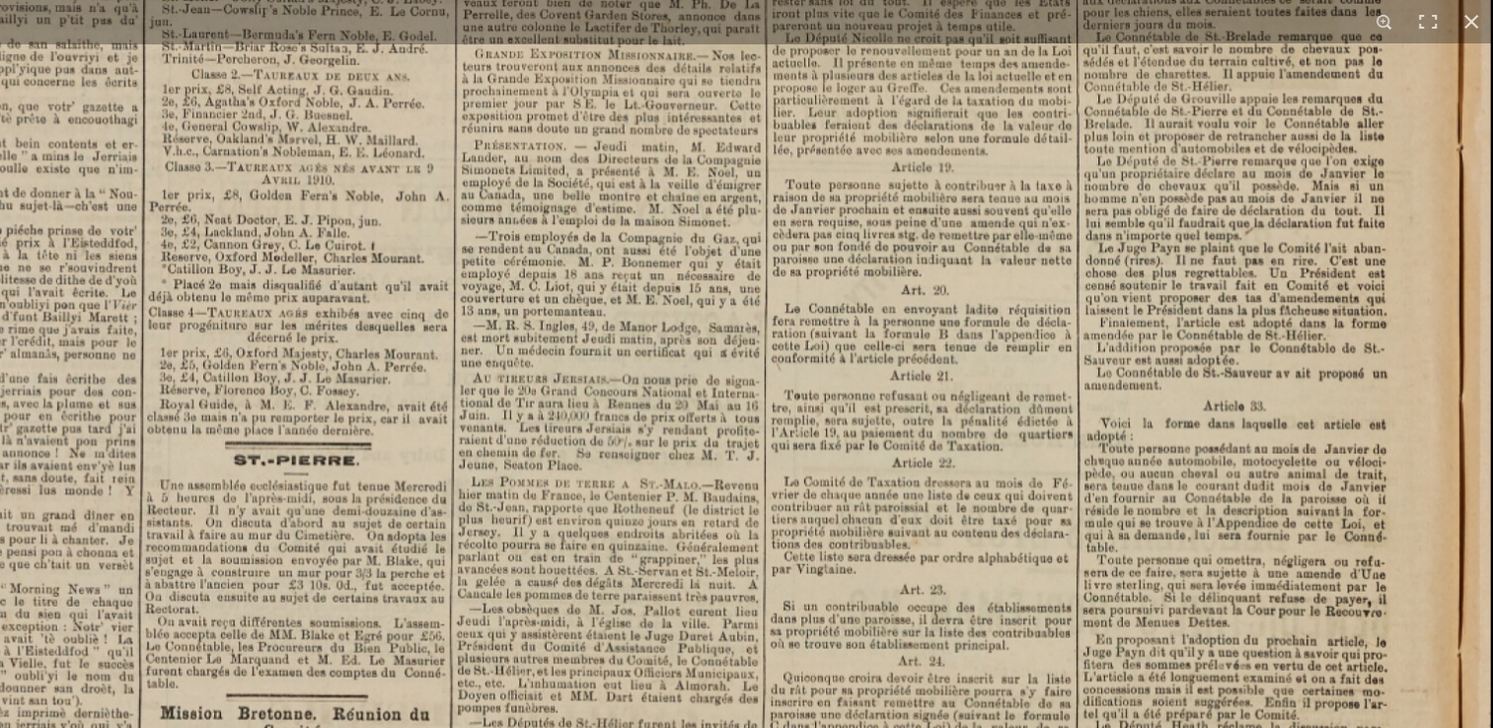
click at [863, 201] on img at bounding box center [274, 677] width 2432 height 3444
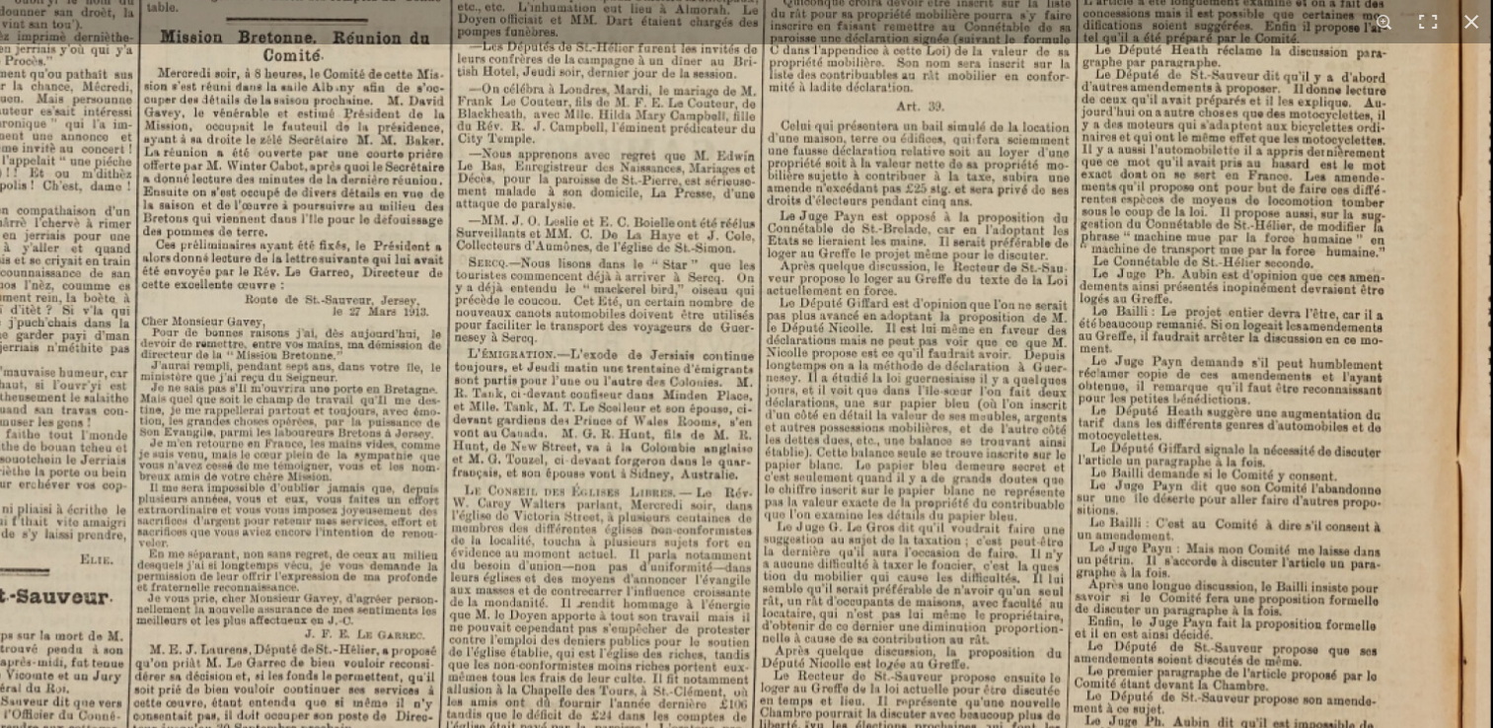
click at [869, 254] on img at bounding box center [274, 0] width 2432 height 3444
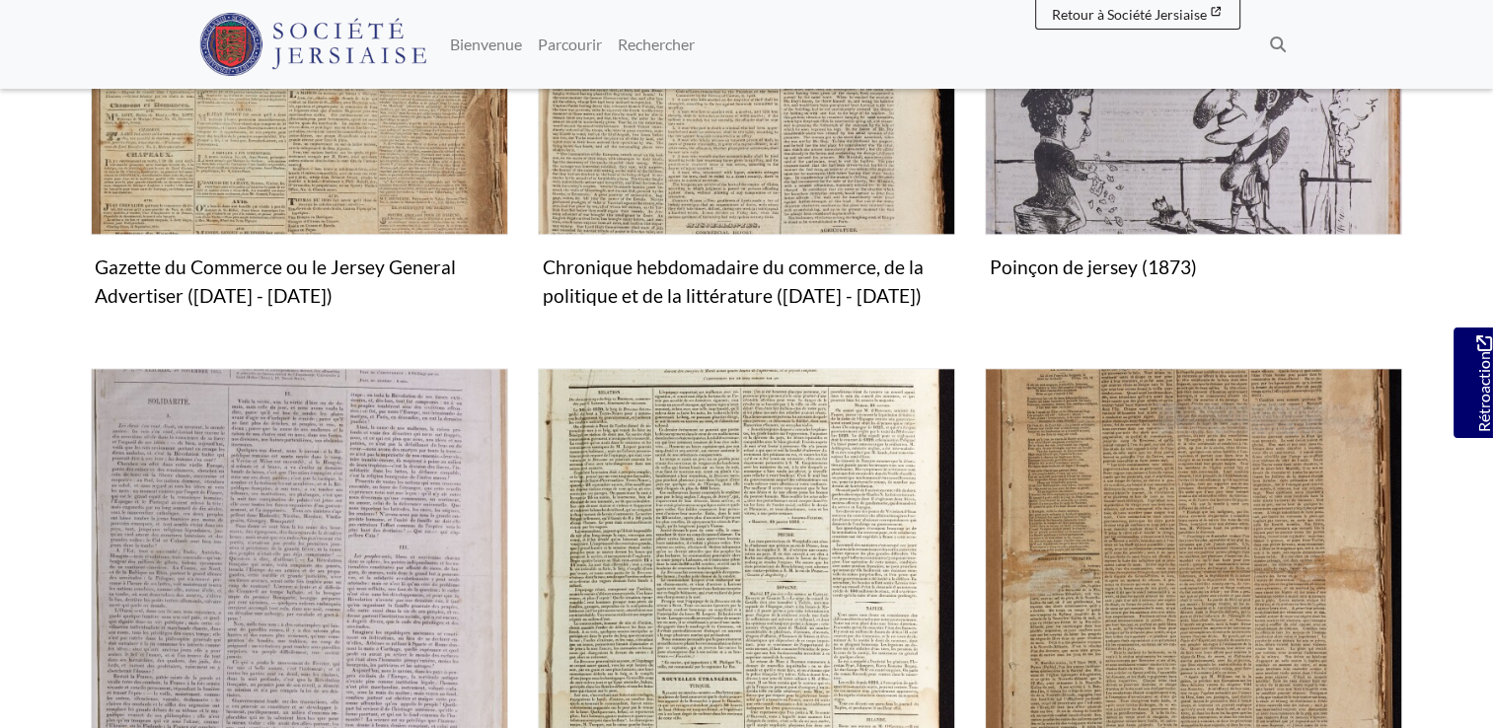
scroll to position [2608, 0]
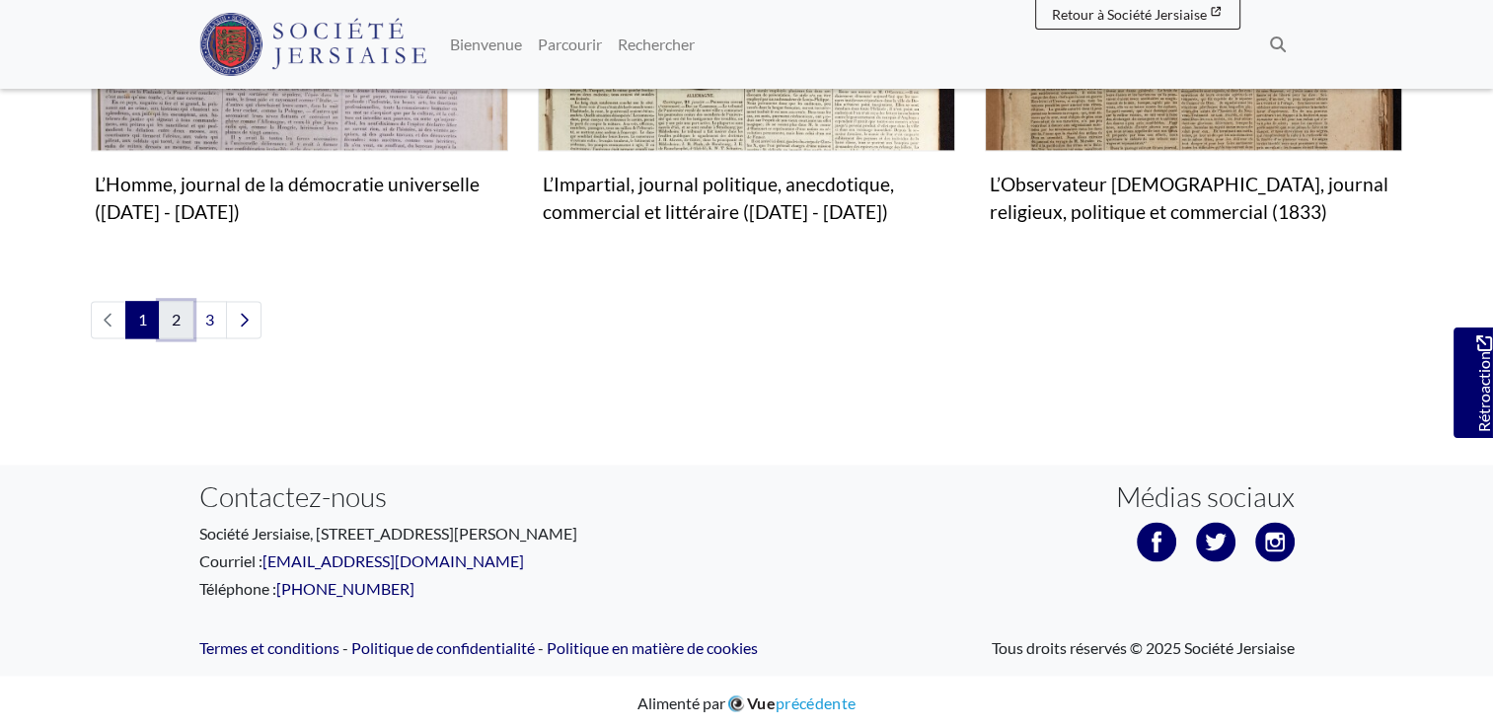
click at [166, 310] on link "2" at bounding box center [176, 319] width 35 height 37
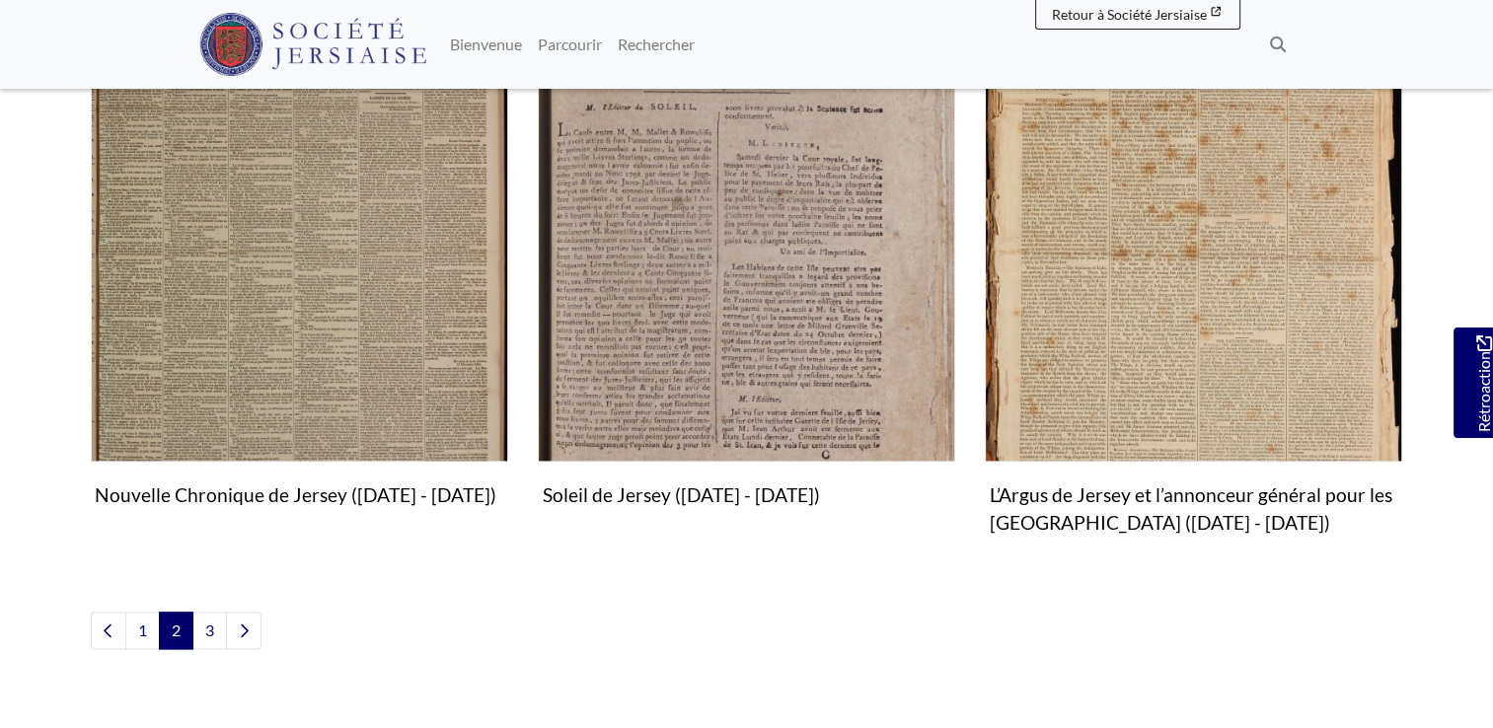
scroll to position [2302, 0]
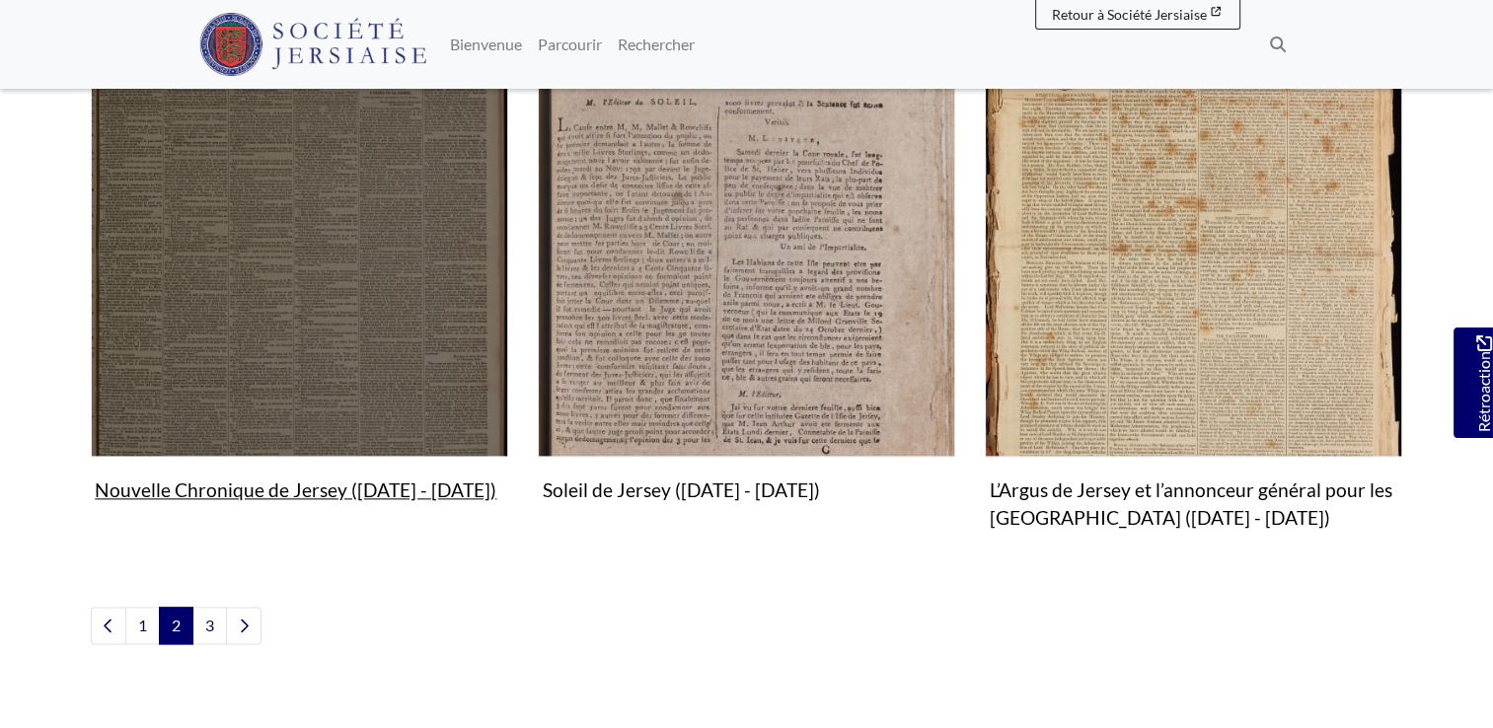
click at [312, 364] on img "Sous-collection" at bounding box center [299, 247] width 417 height 417
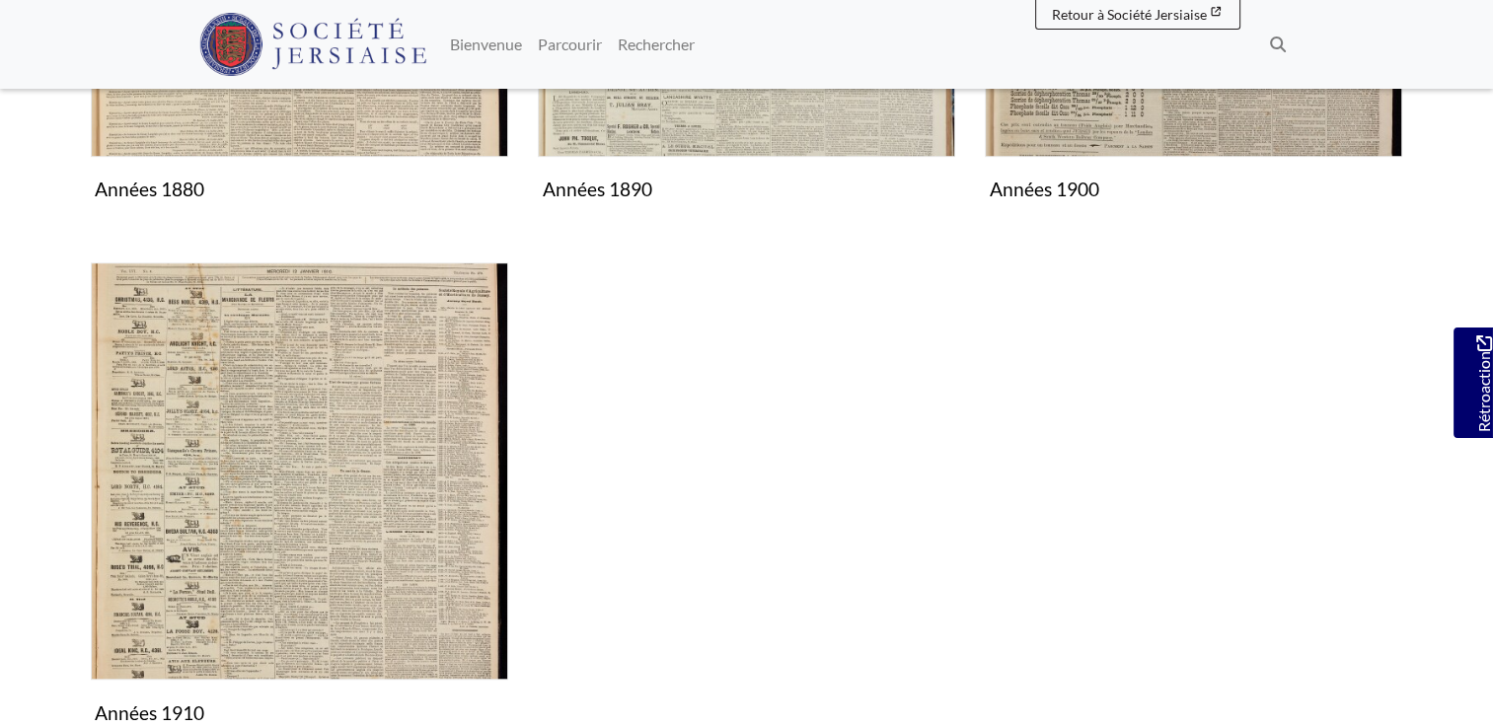
scroll to position [1315, 0]
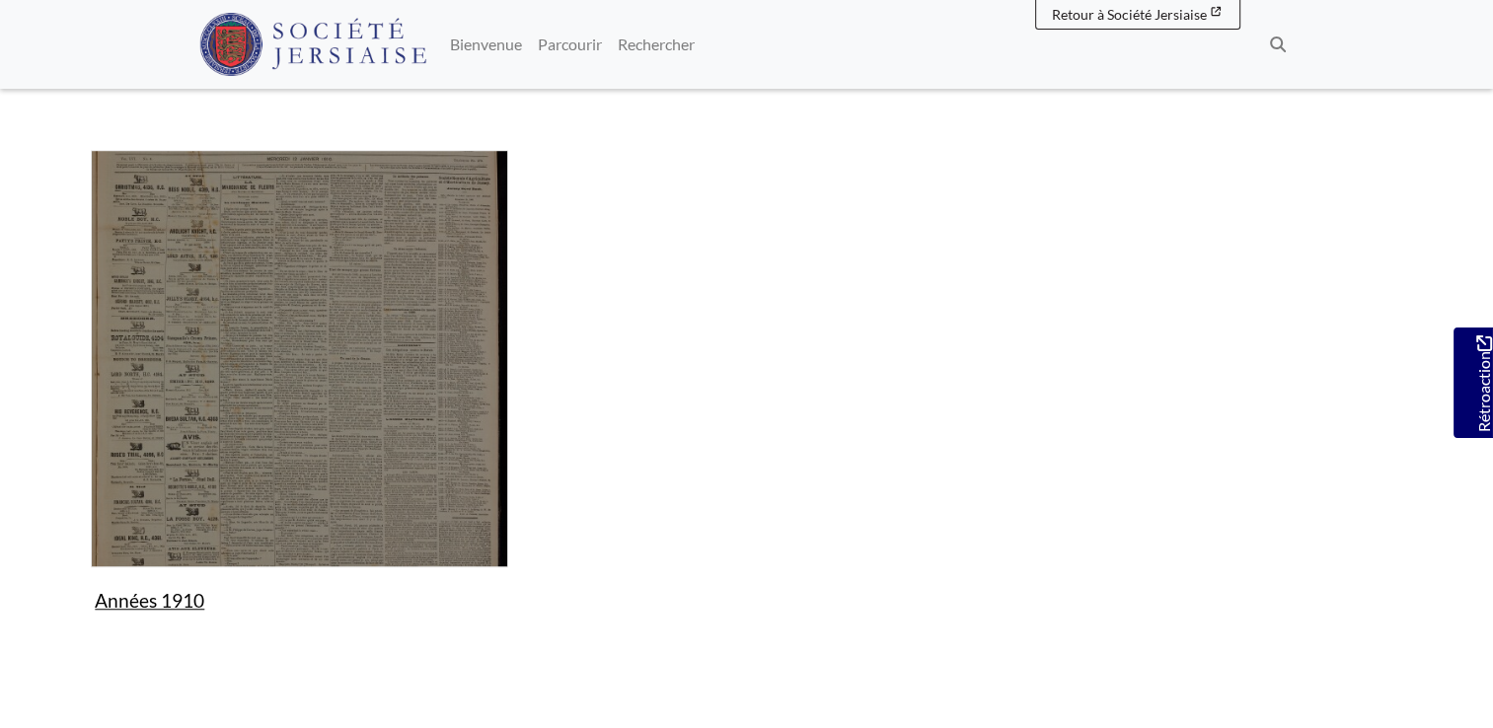
click at [312, 364] on img "Sous-collection" at bounding box center [299, 358] width 417 height 417
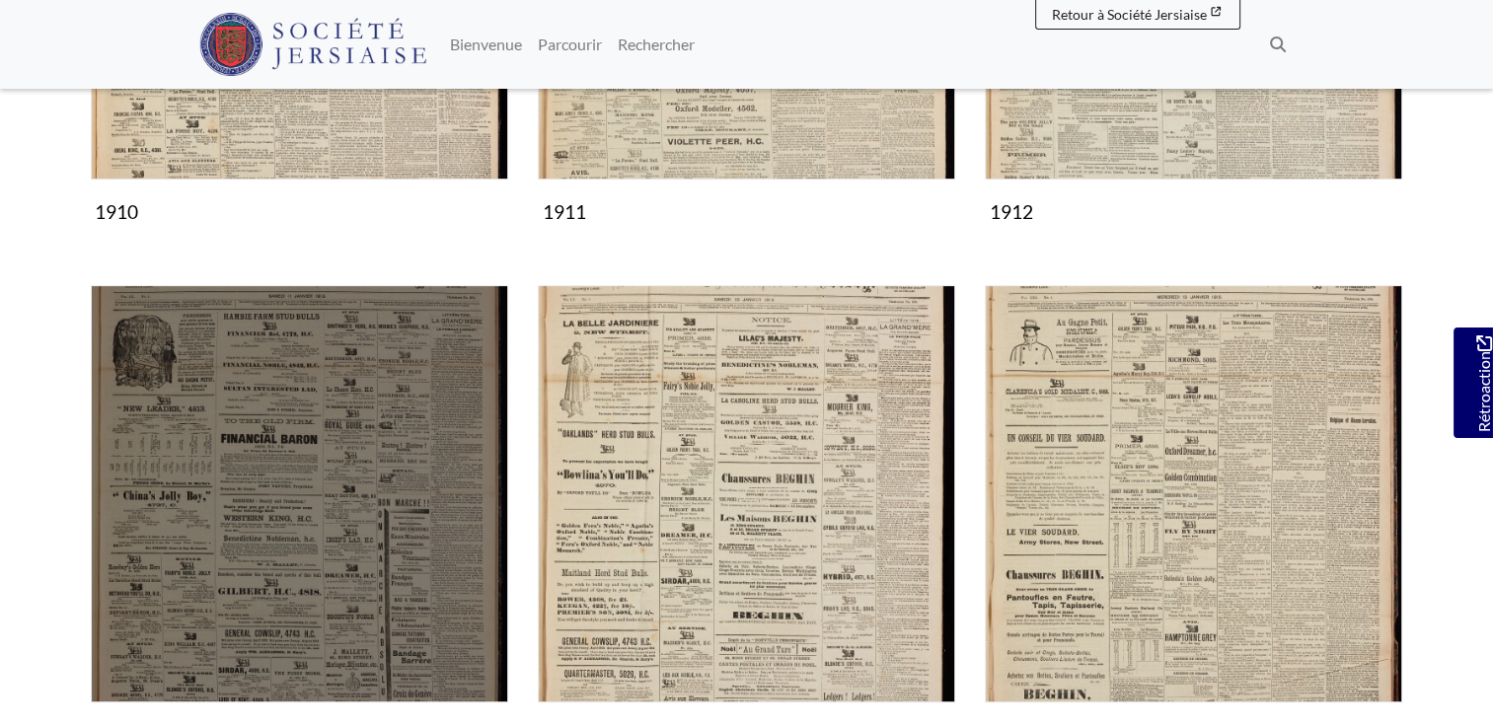
scroll to position [987, 0]
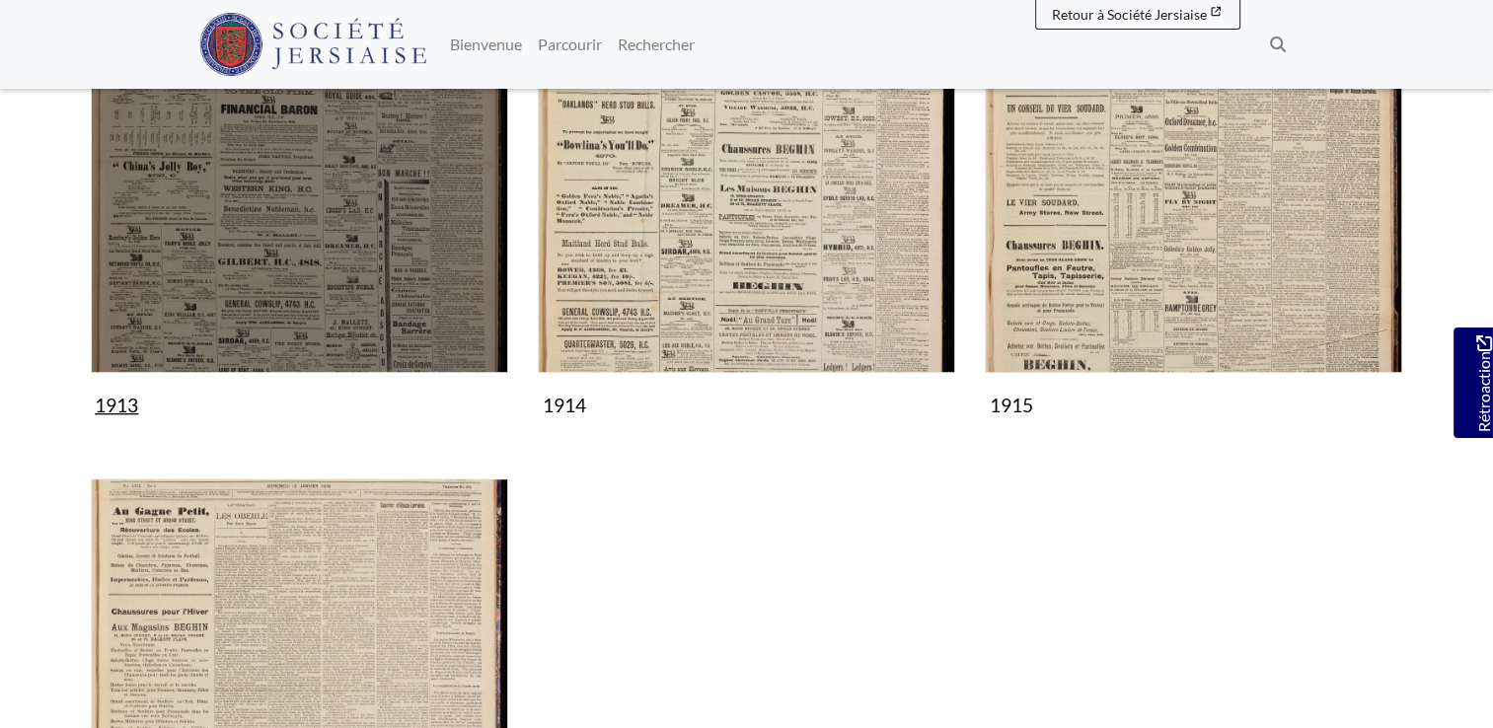
click at [276, 336] on img "Sous-collection" at bounding box center [299, 164] width 417 height 417
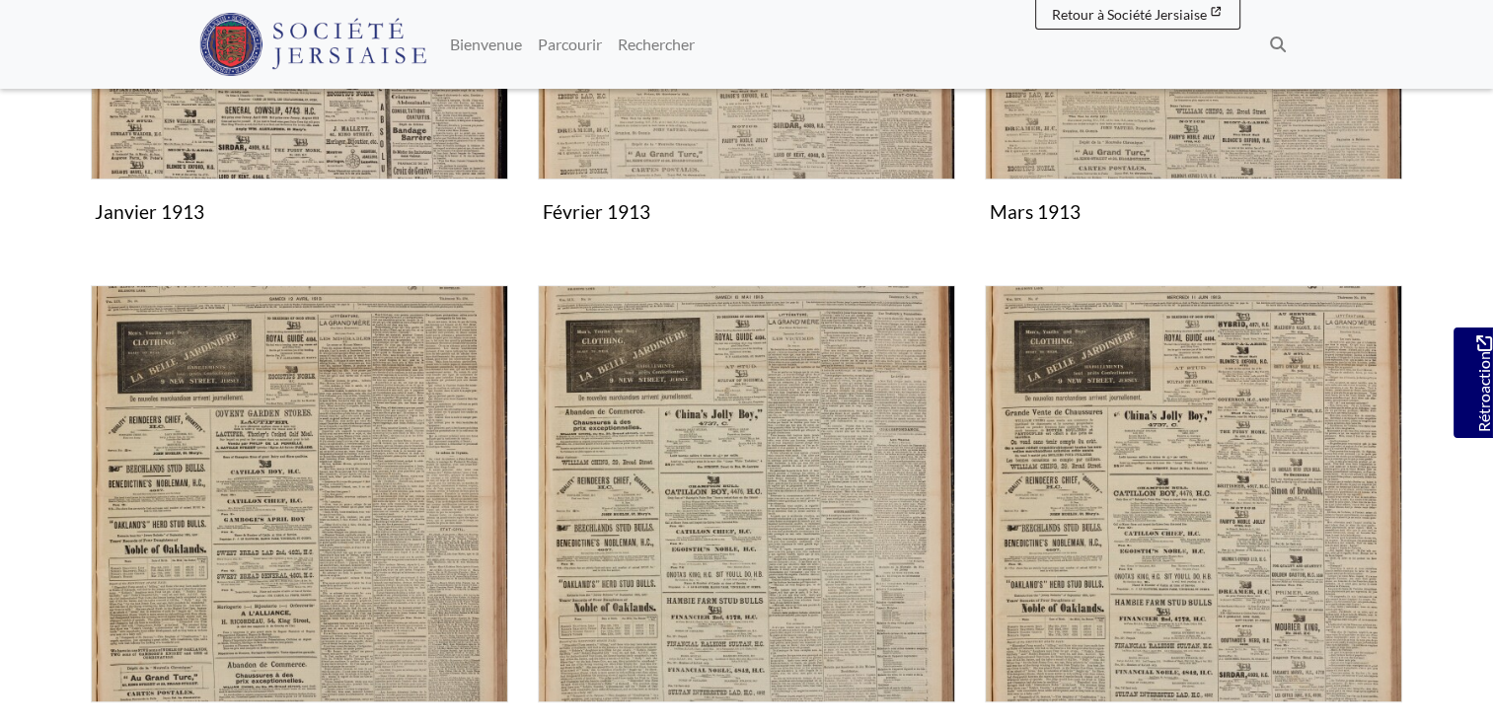
scroll to position [987, 0]
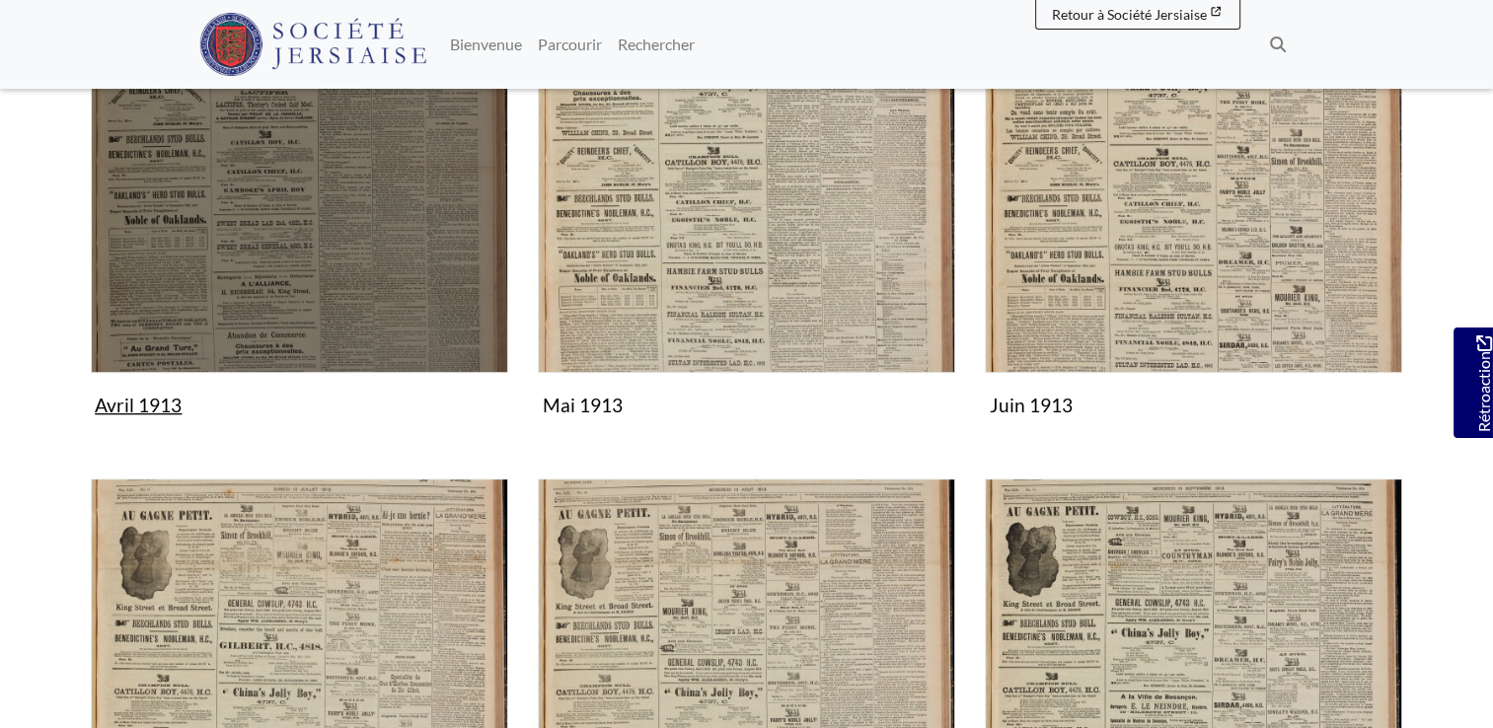
click at [329, 291] on img "Sous-collection" at bounding box center [299, 164] width 417 height 417
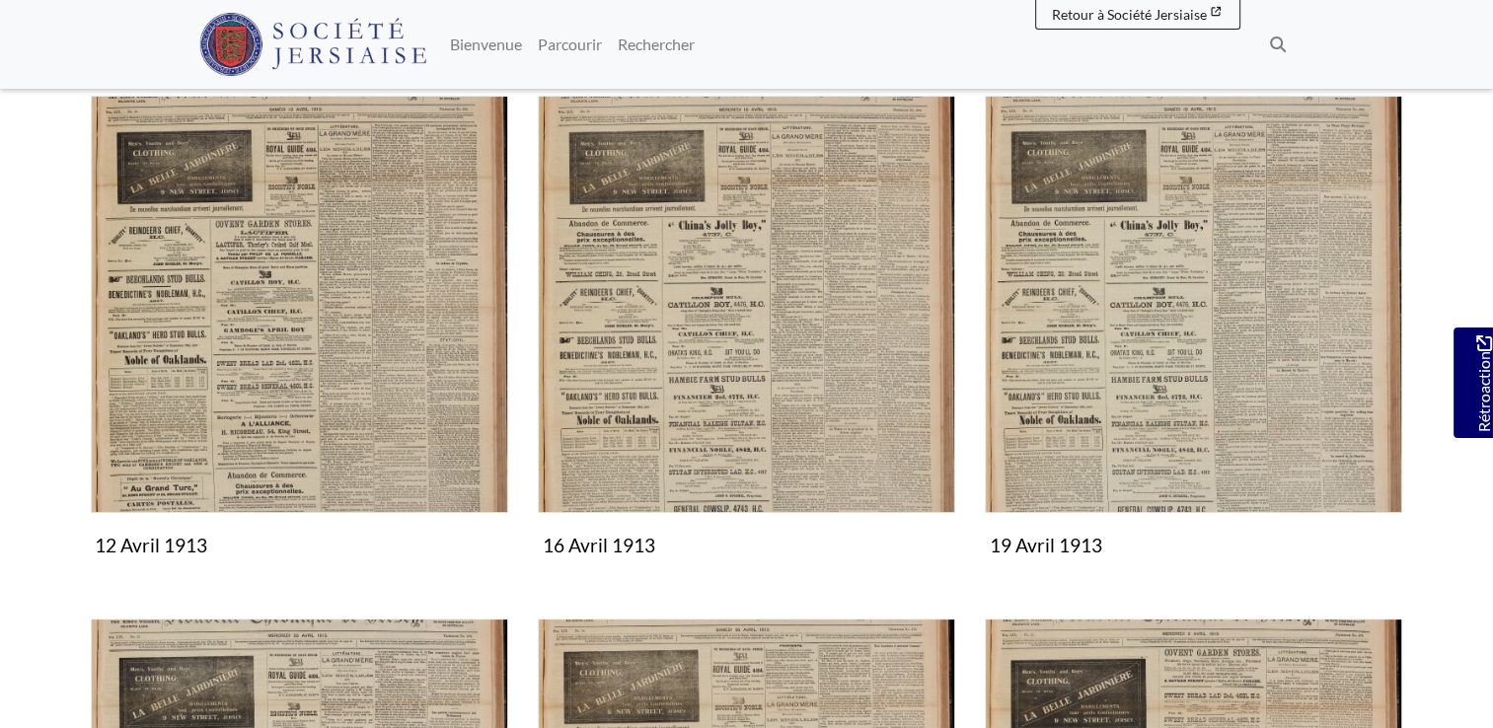
scroll to position [329, 0]
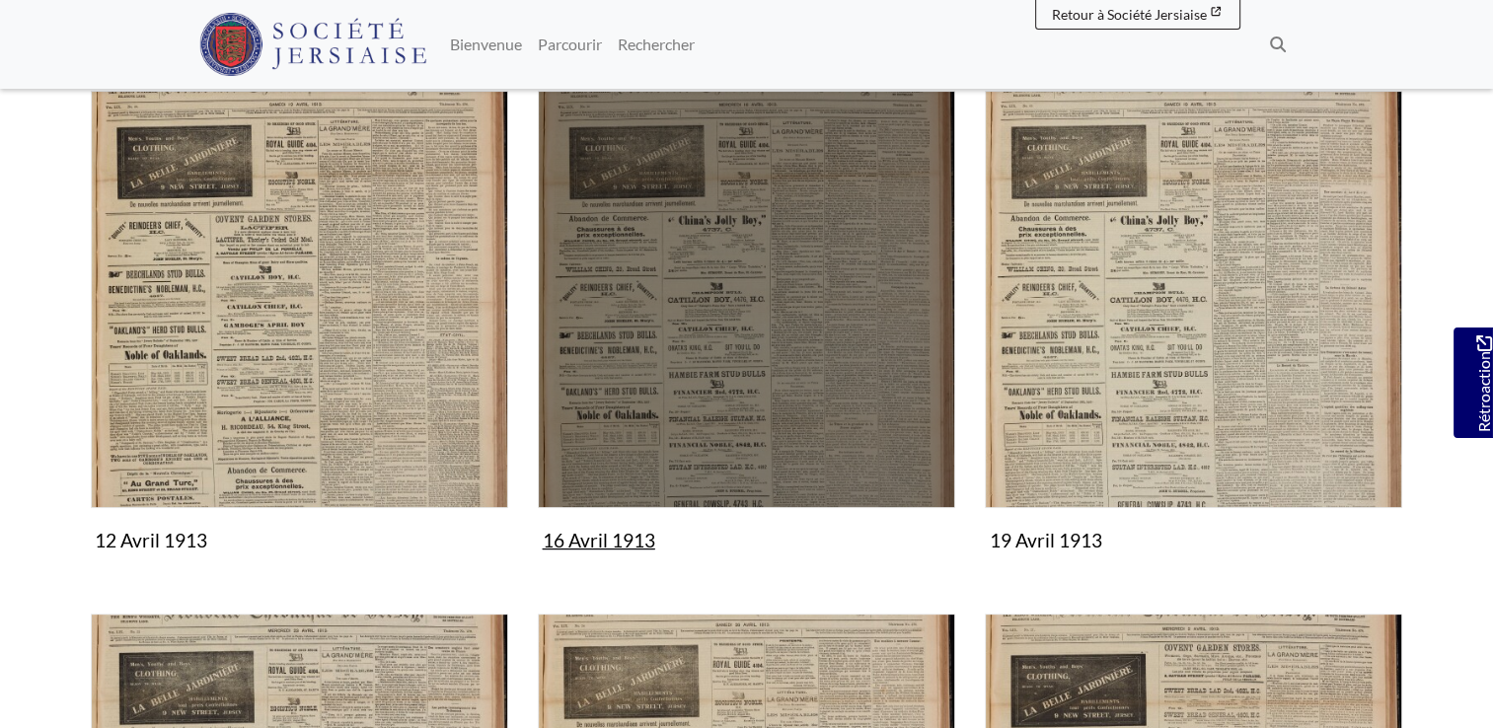
click at [749, 304] on img "Sous-collection" at bounding box center [746, 299] width 417 height 417
click at [650, 357] on img "Subcollection" at bounding box center [746, 299] width 417 height 417
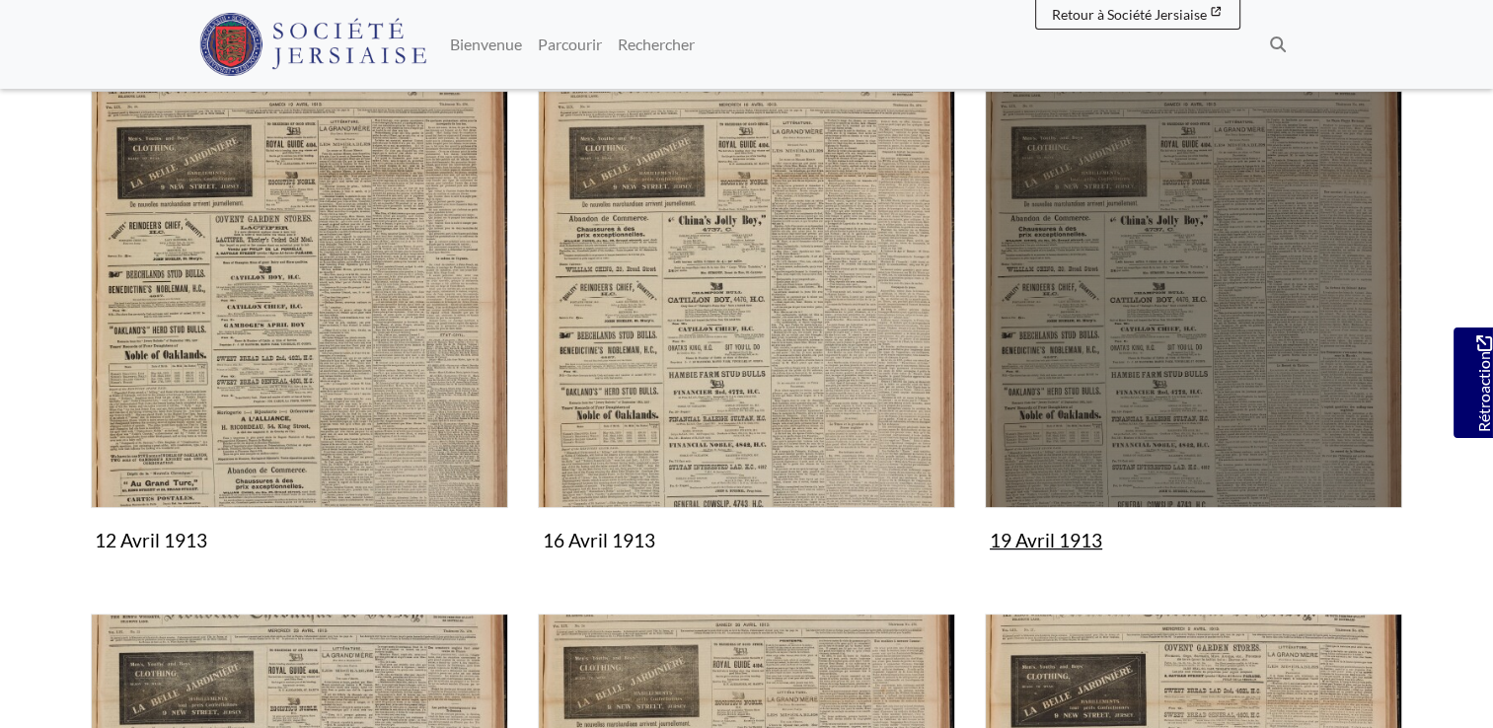
click at [1071, 311] on img "Subcollection" at bounding box center [1193, 299] width 417 height 417
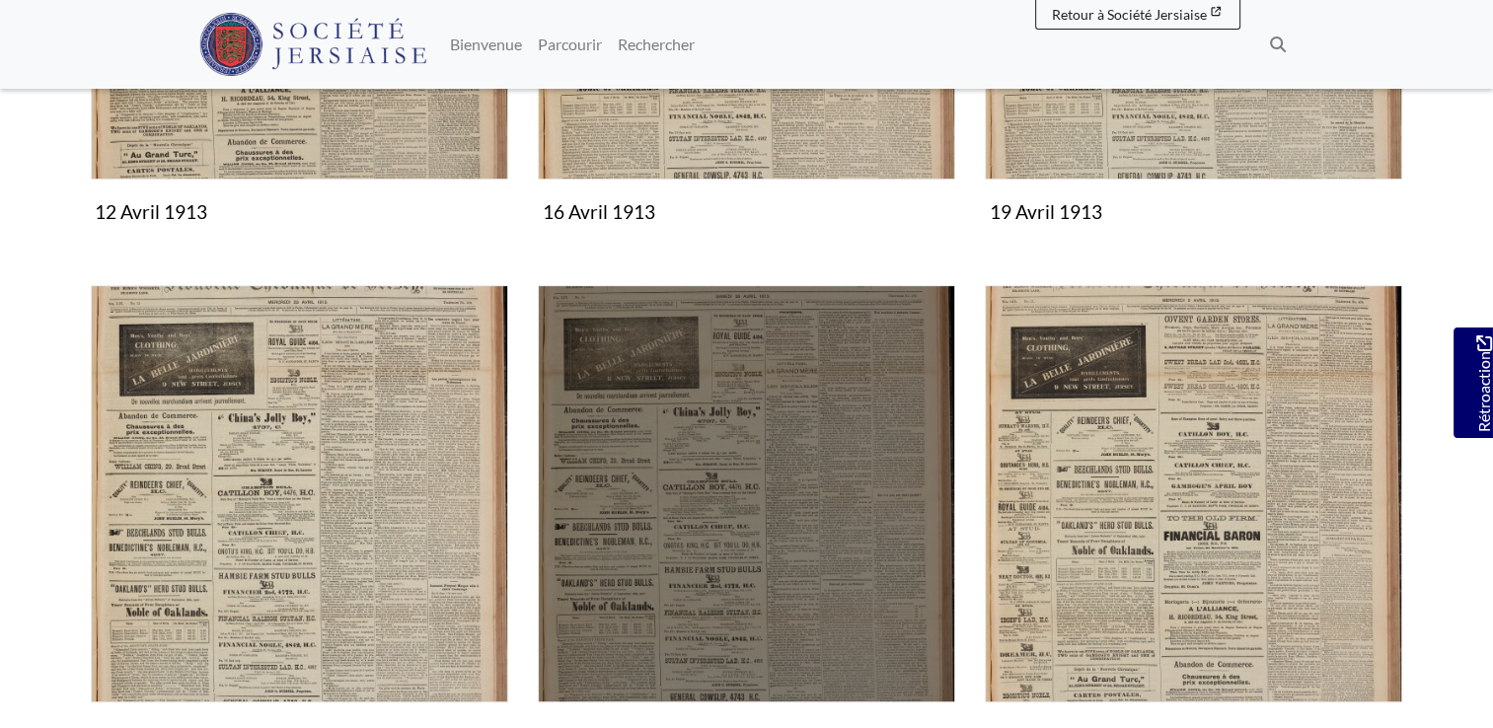
scroll to position [987, 0]
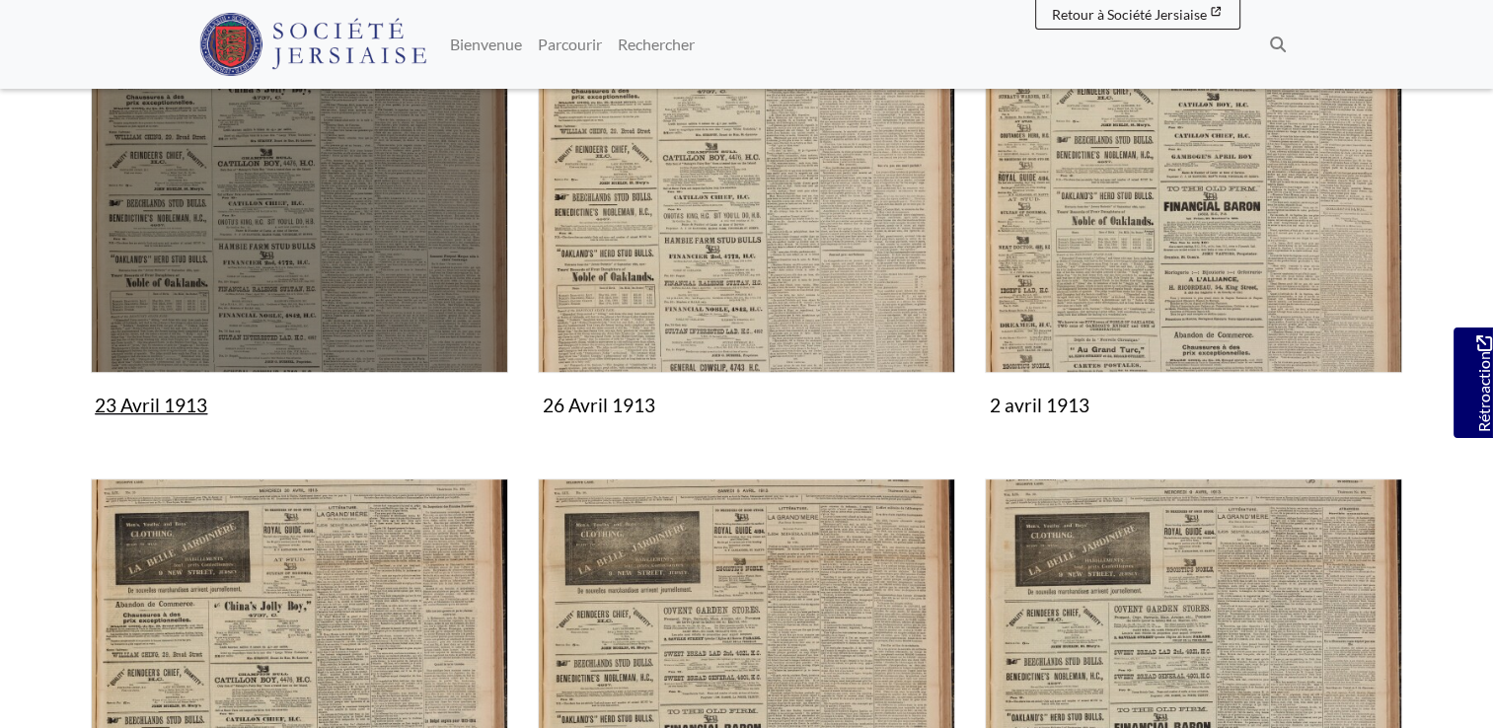
click at [272, 250] on img "Subcollection" at bounding box center [299, 164] width 417 height 417
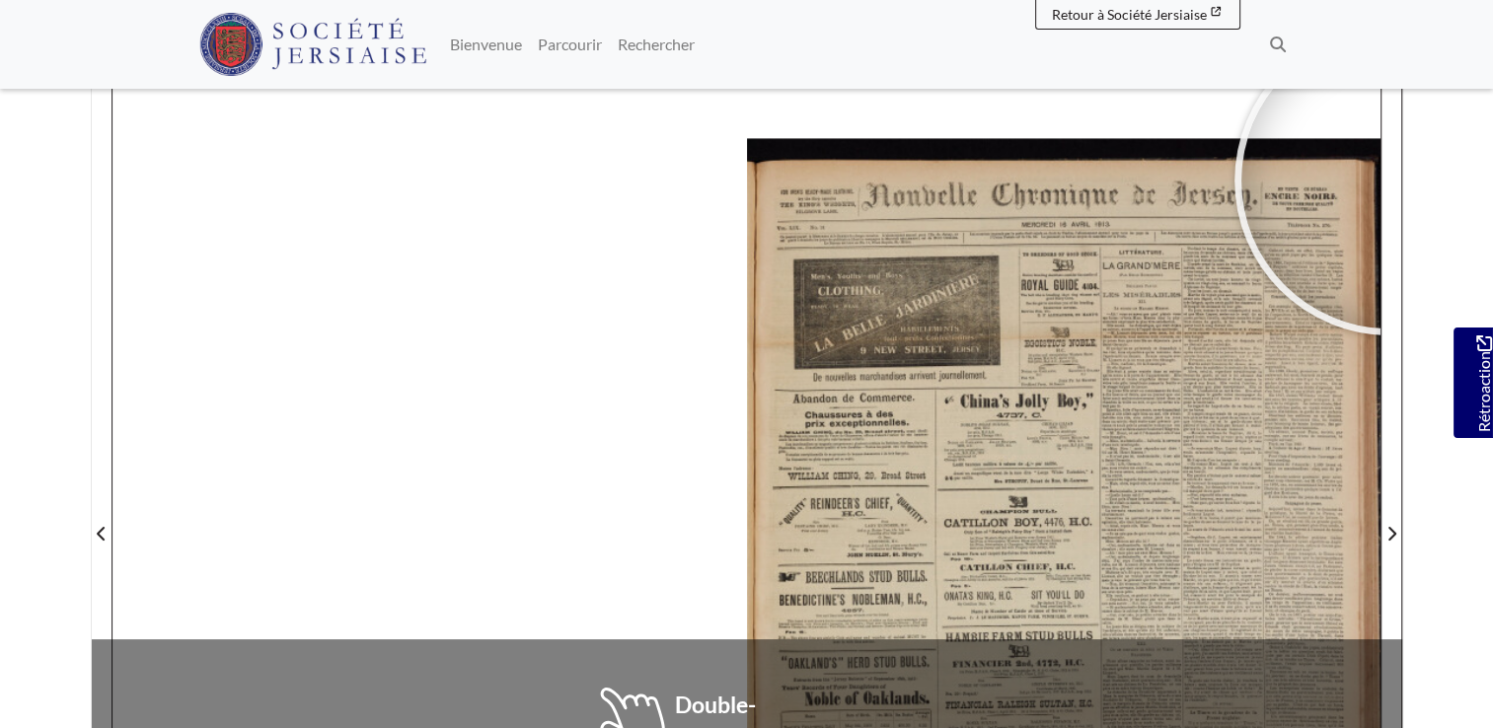
scroll to position [249, 0]
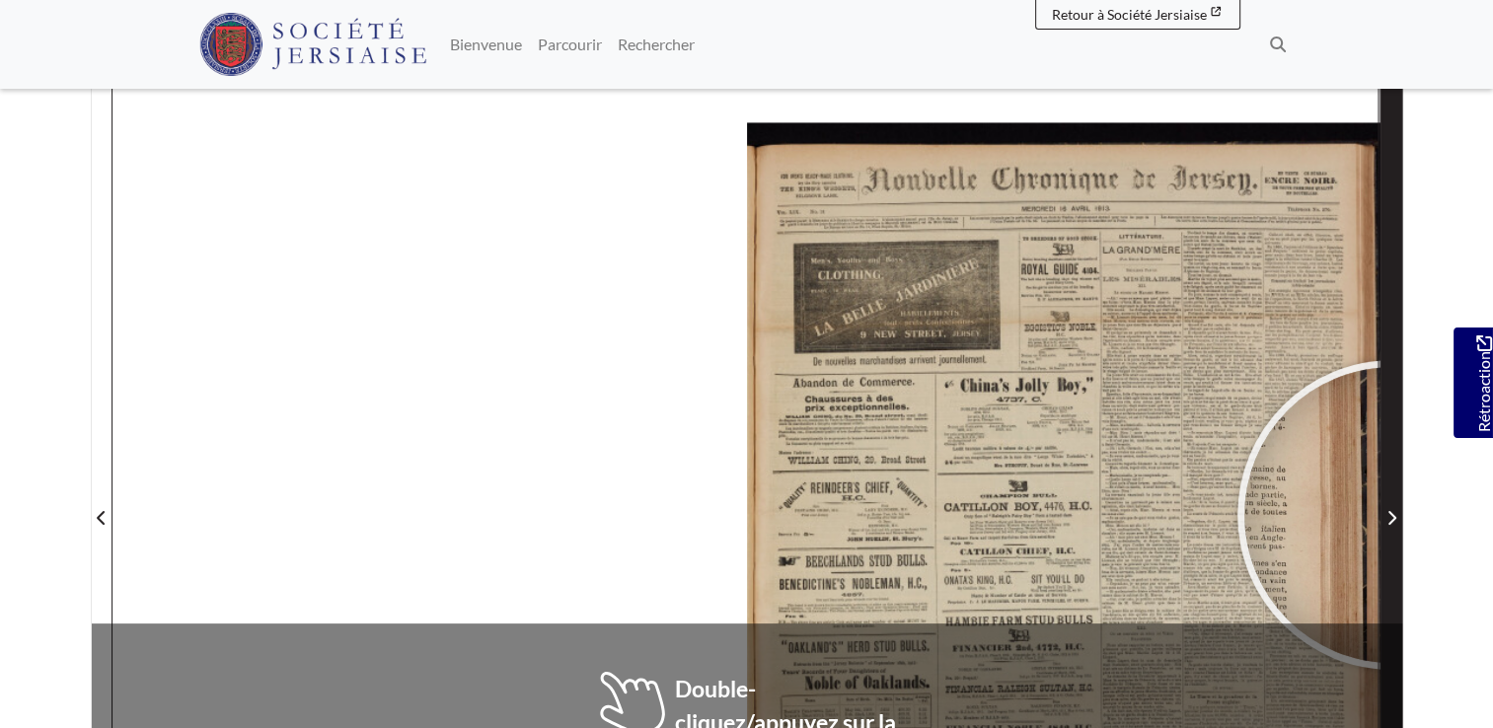
click at [1392, 513] on icon "Page suivante" at bounding box center [1392, 518] width 8 height 14
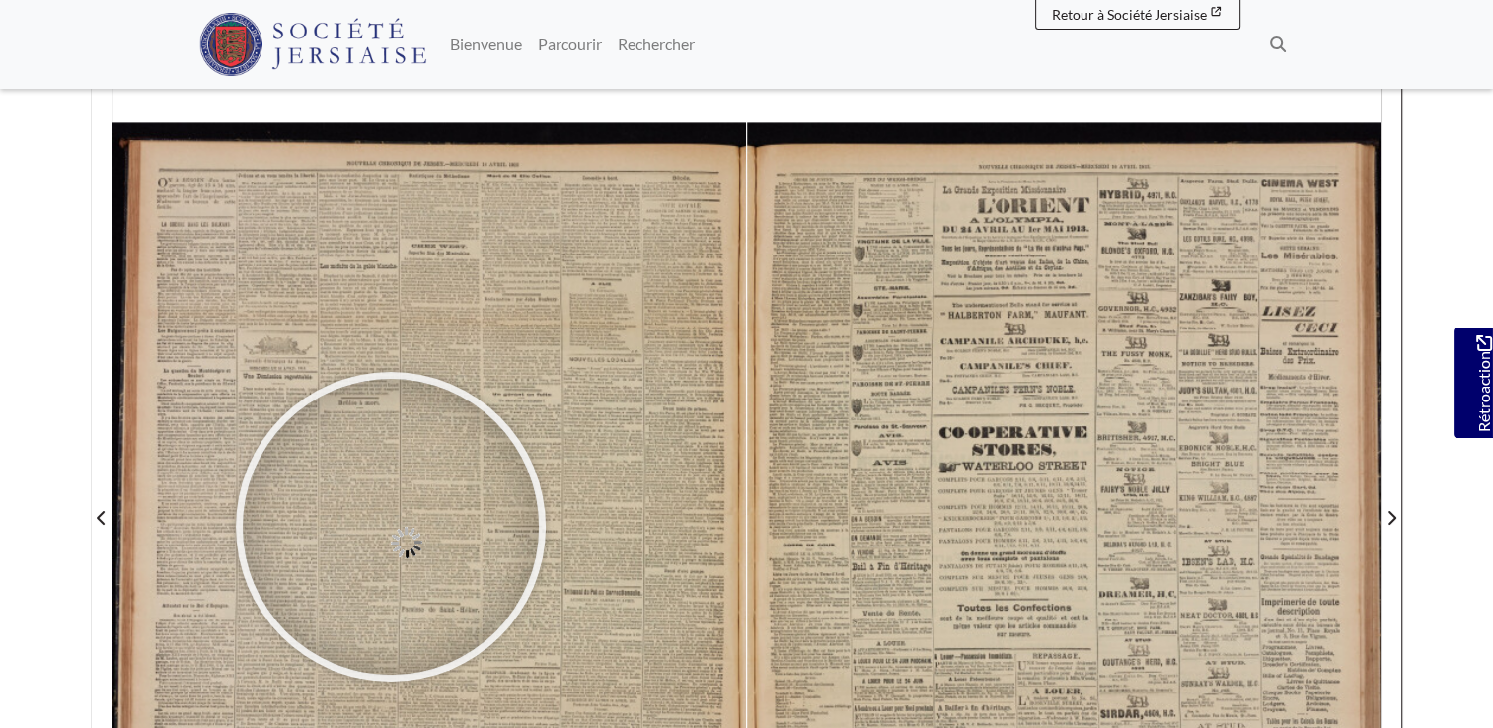
click at [391, 525] on div at bounding box center [391, 527] width 296 height 296
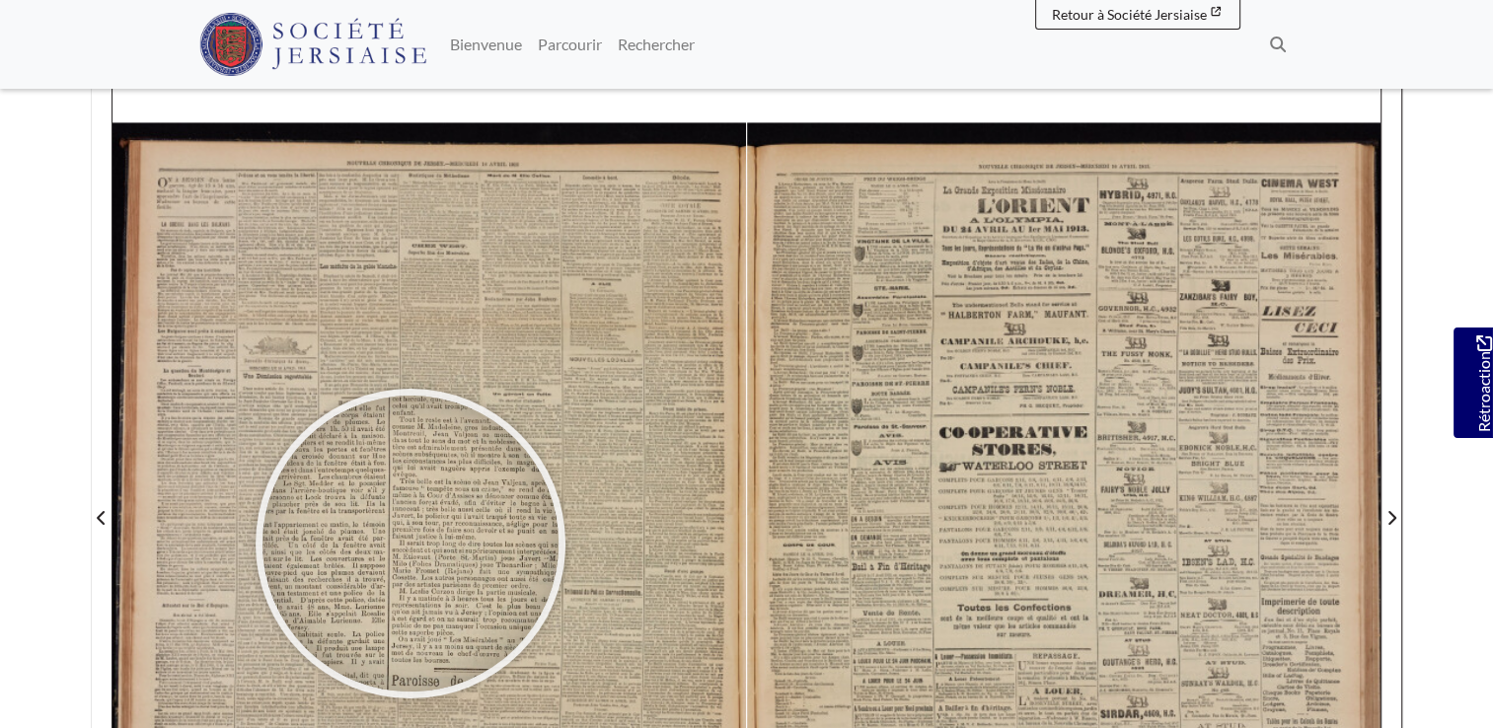
click at [410, 537] on div at bounding box center [410, 544] width 296 height 296
click at [410, 537] on div at bounding box center [410, 539] width 296 height 296
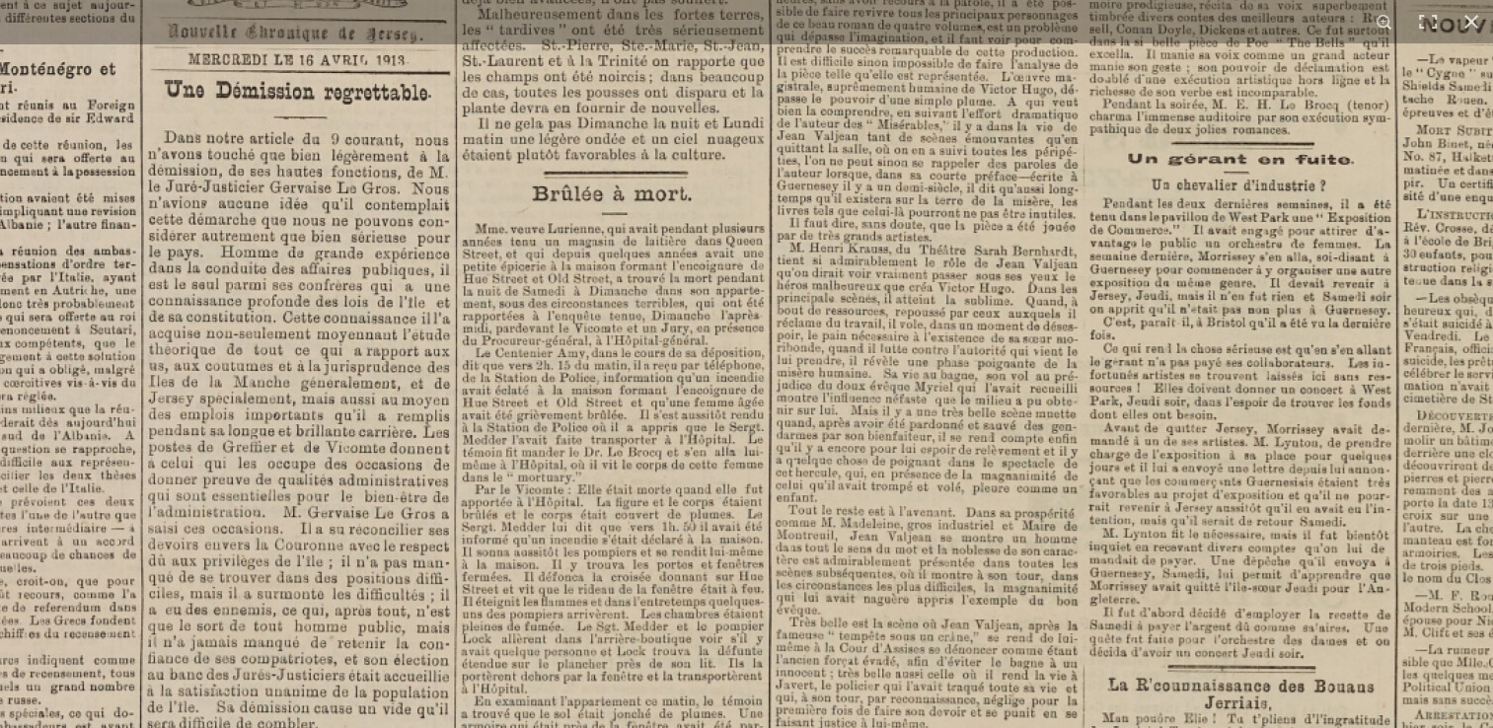
click at [714, 92] on img at bounding box center [882, 590] width 2441 height 3453
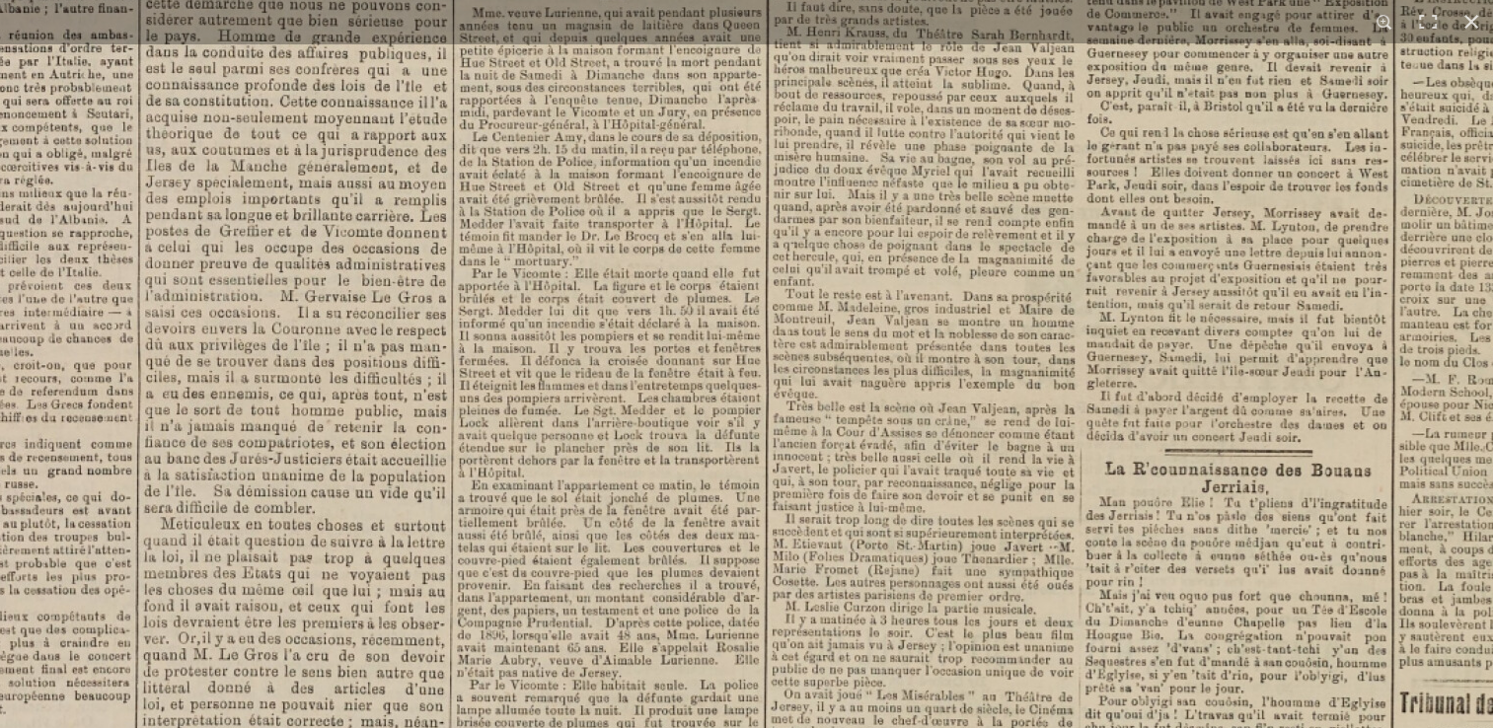
click at [737, 279] on img at bounding box center [879, 374] width 2441 height 3453
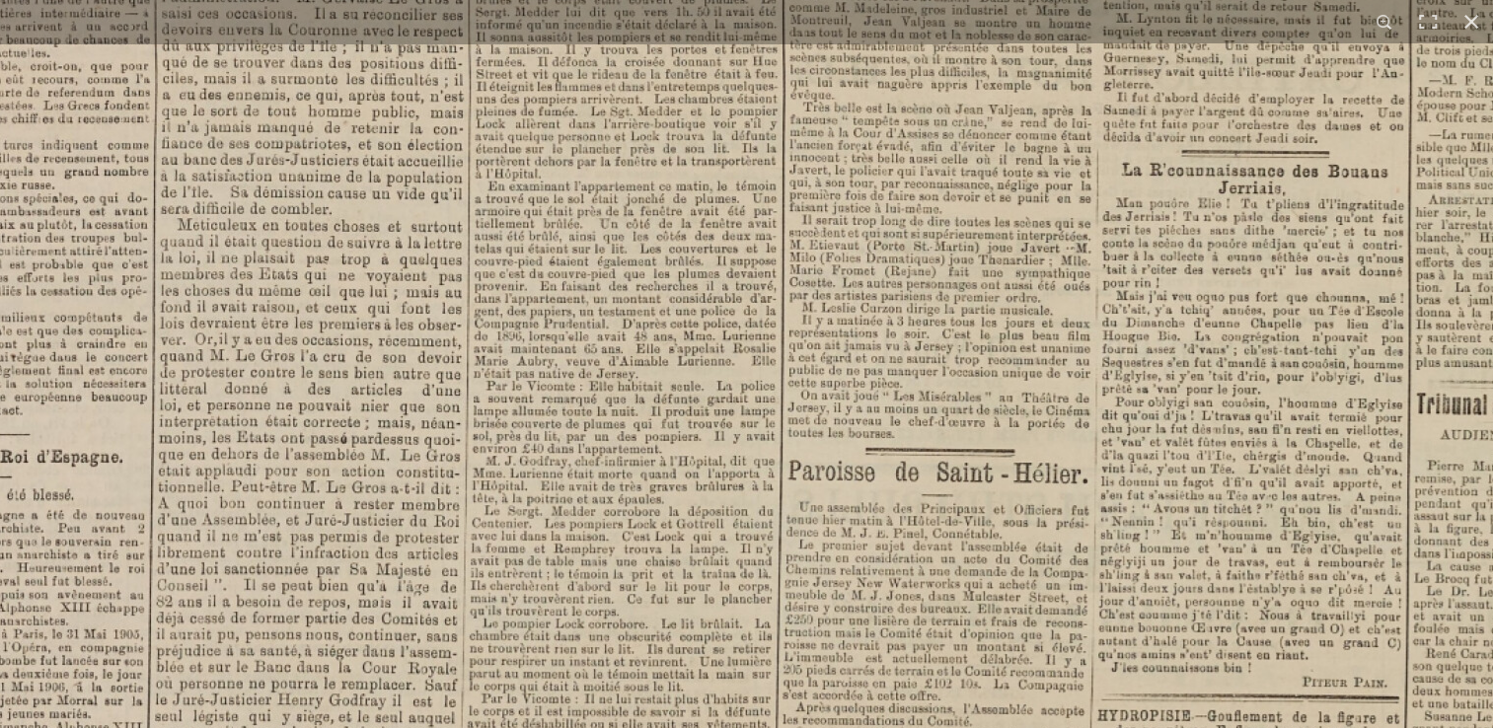
click at [762, 280] on img at bounding box center [895, 75] width 2441 height 3453
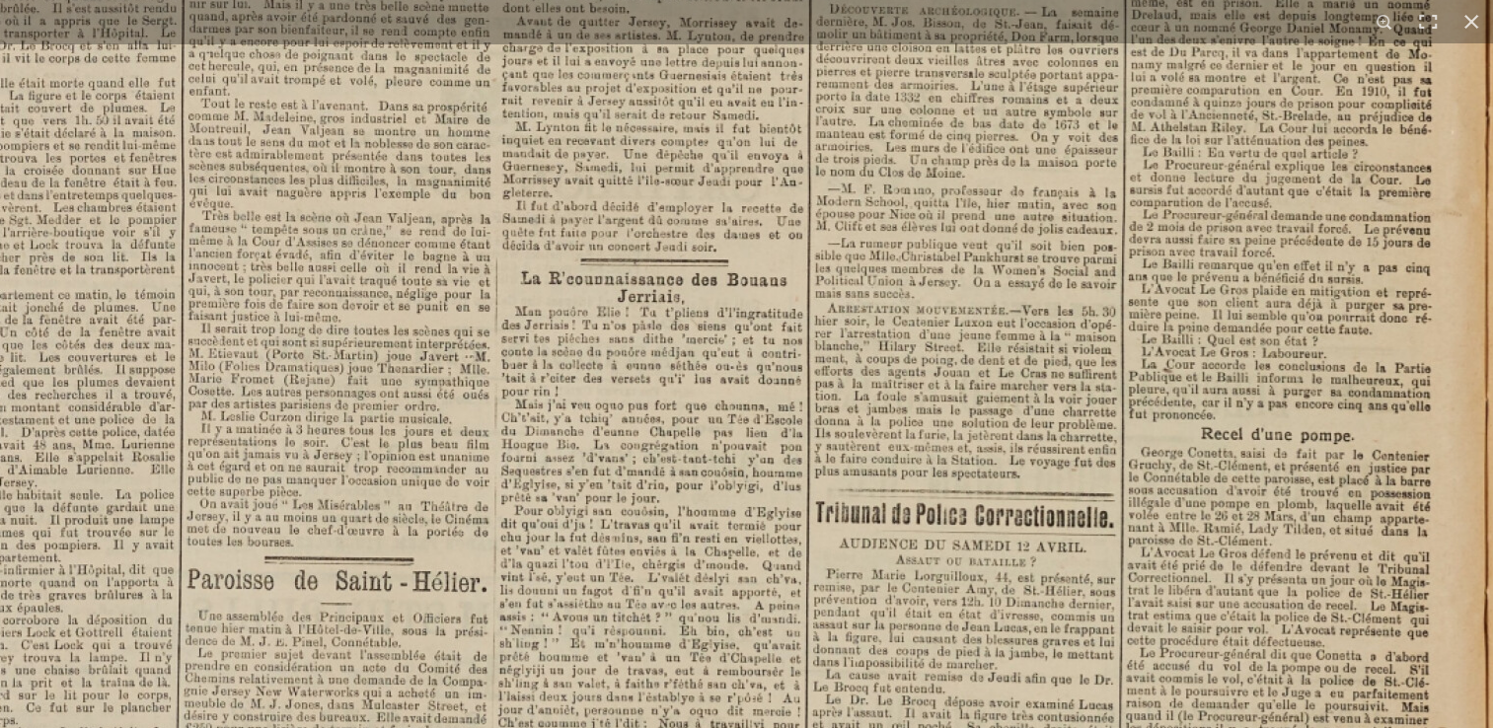
click at [718, 603] on img at bounding box center [295, 184] width 2441 height 3453
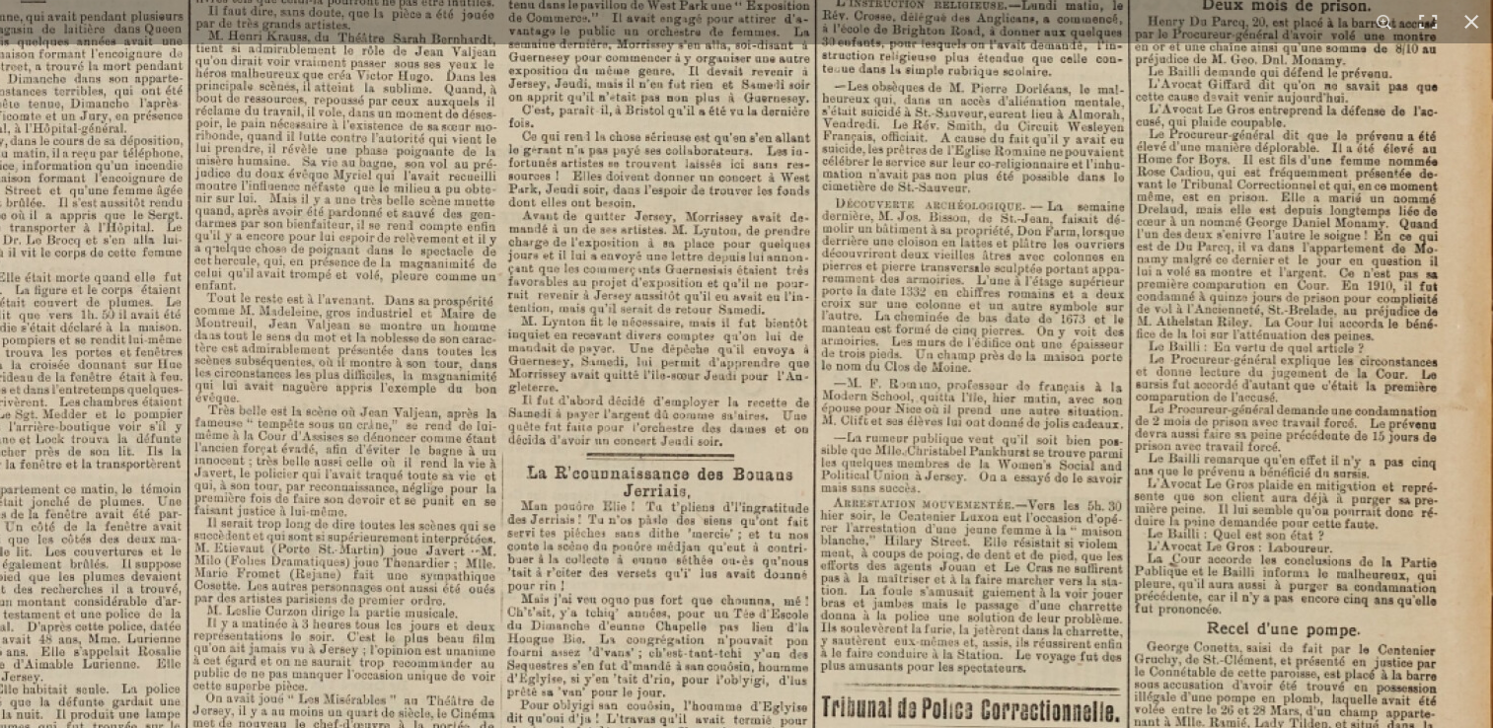
click at [763, 641] on img at bounding box center [300, 378] width 2441 height 3453
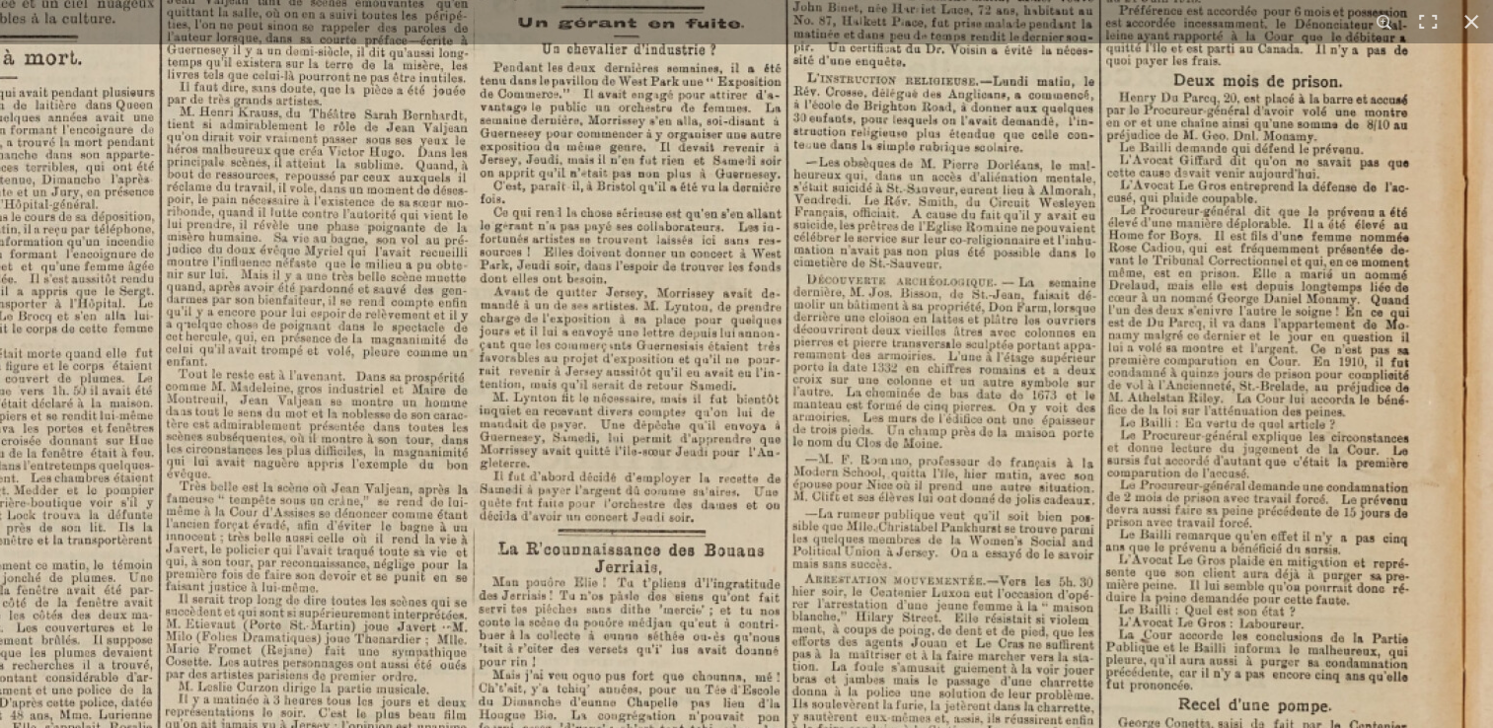
click at [1007, 140] on img at bounding box center [272, 454] width 2441 height 3453
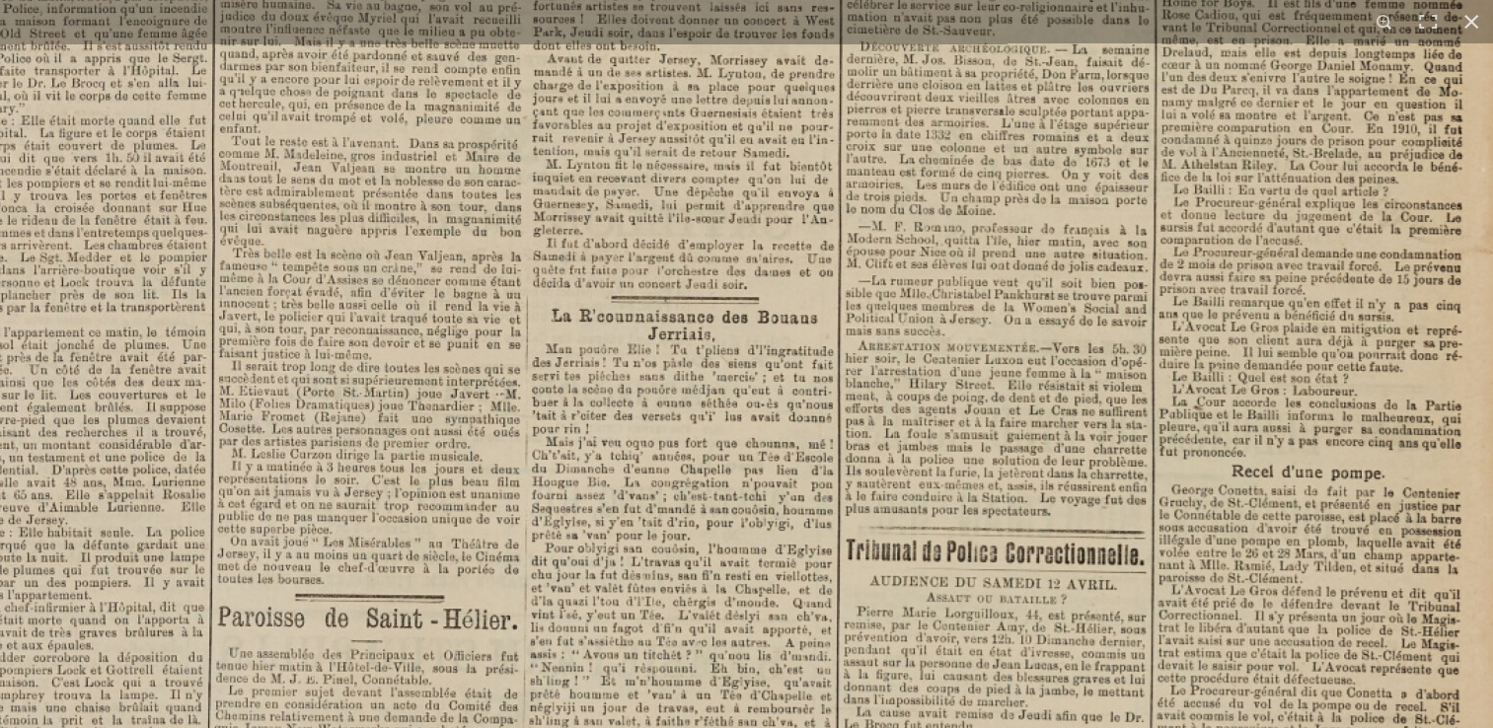
click at [1101, 610] on img at bounding box center [325, 221] width 2441 height 3453
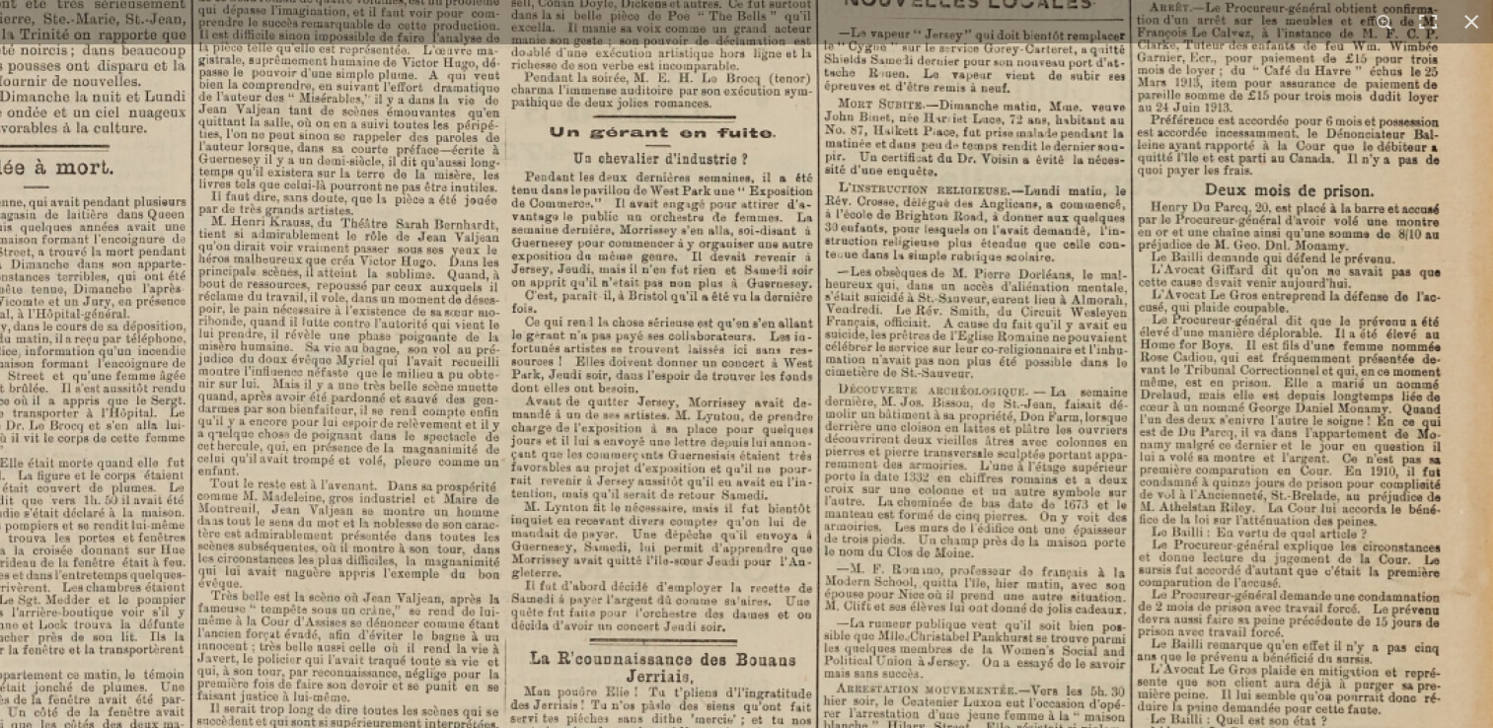
click at [1148, 504] on img at bounding box center [303, 564] width 2441 height 3453
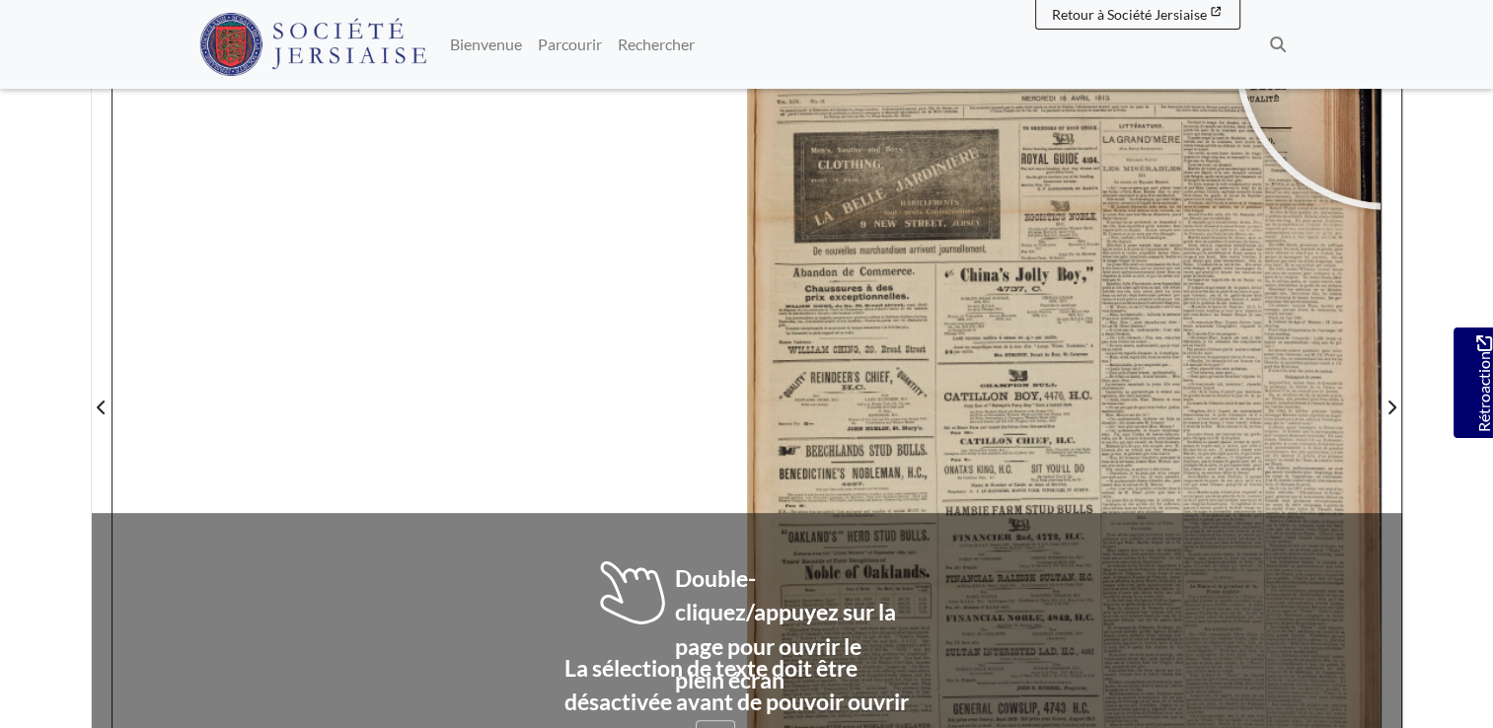
scroll to position [377, 0]
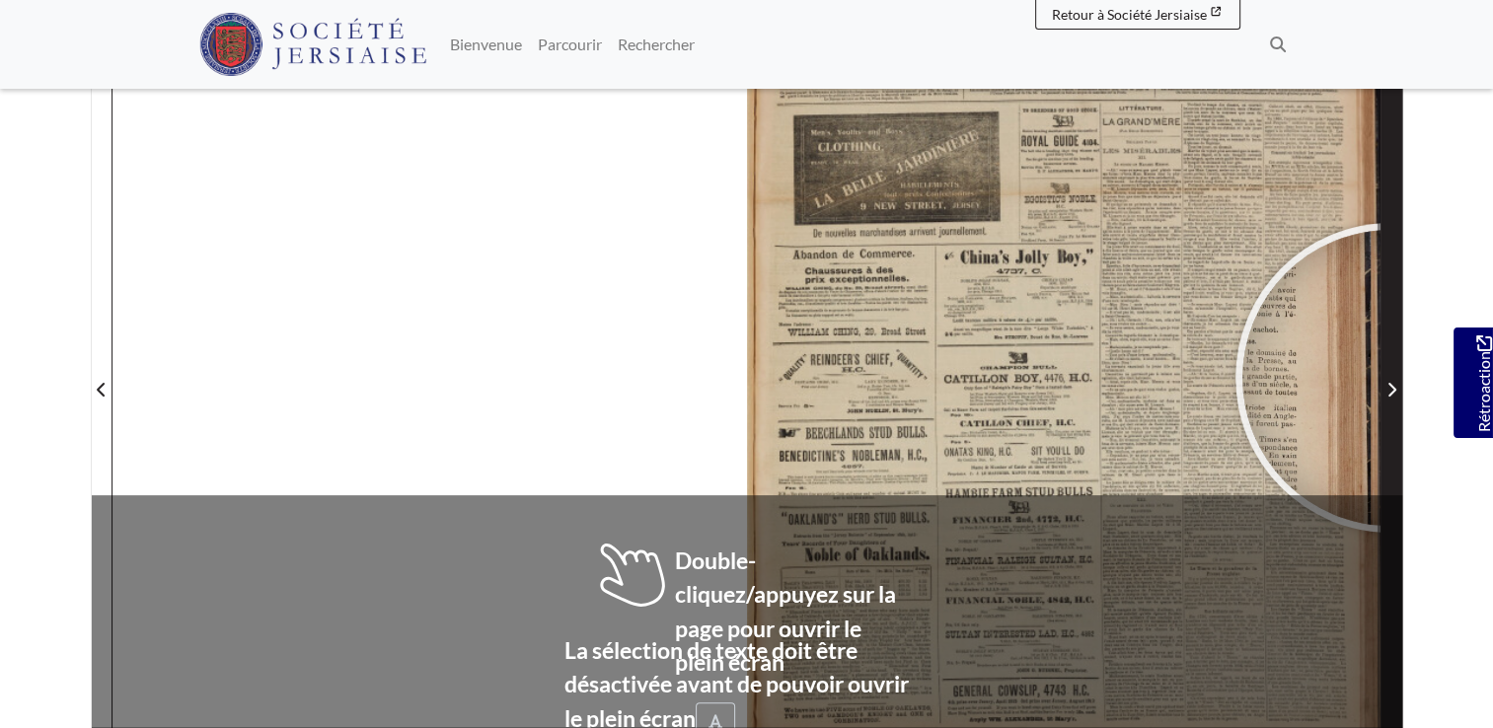
click at [1390, 378] on span "Page suivante" at bounding box center [1391, 390] width 20 height 24
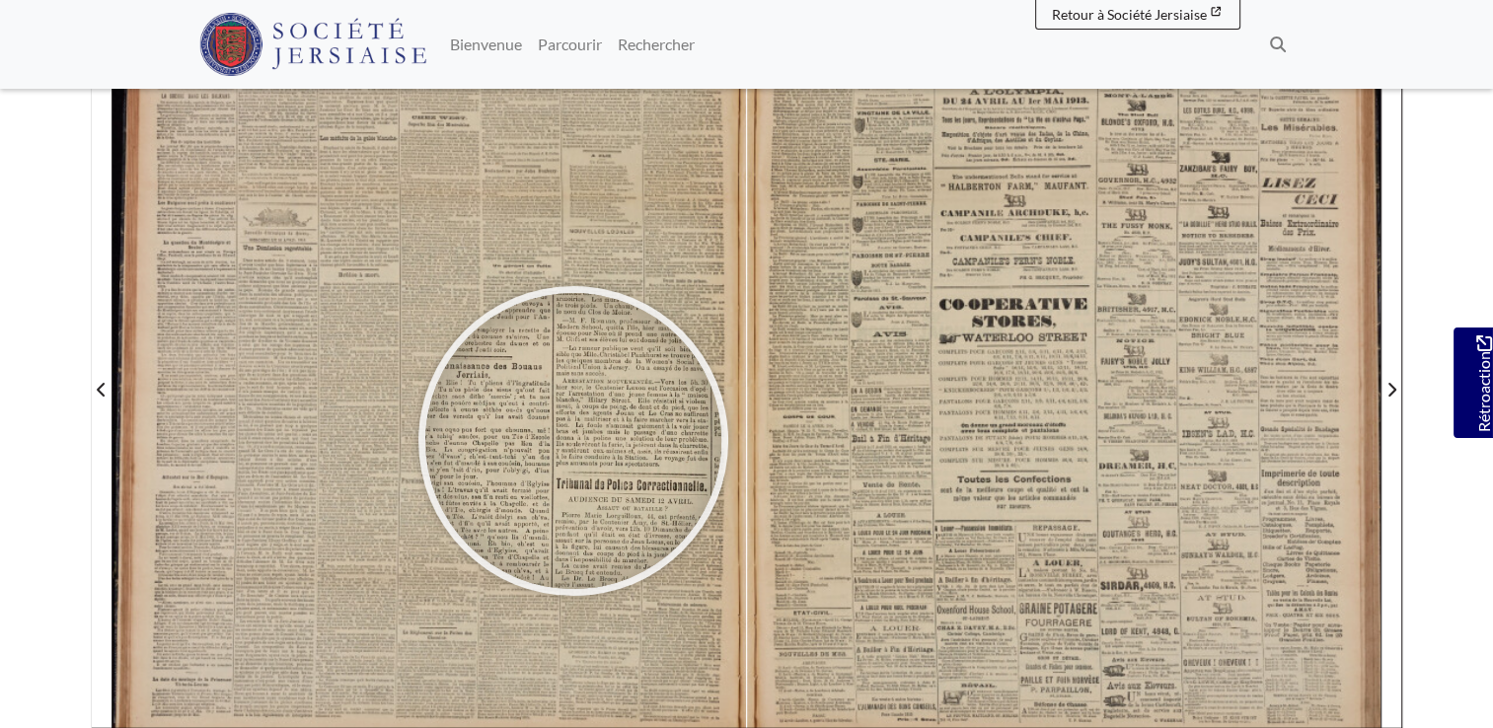
click at [573, 440] on div at bounding box center [573, 441] width 296 height 296
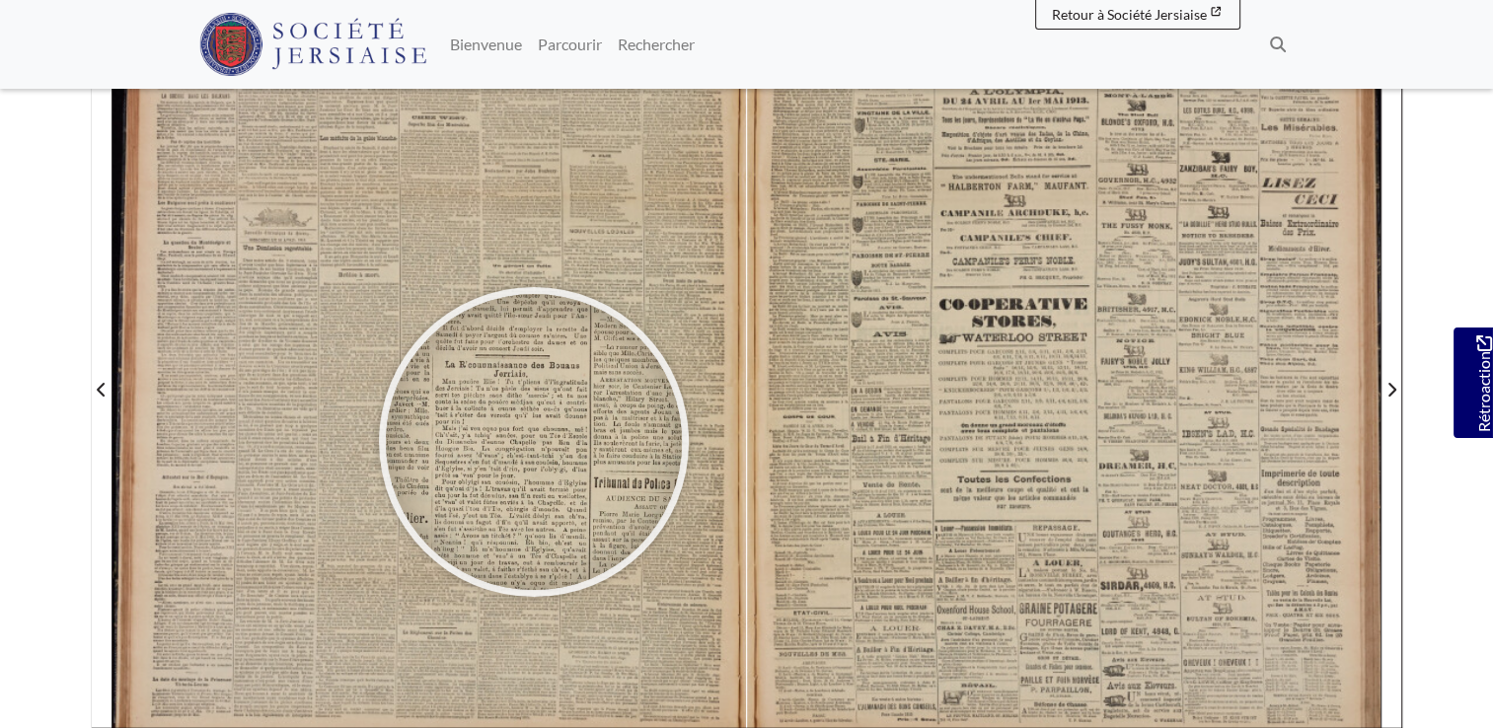
click at [534, 440] on div at bounding box center [534, 442] width 296 height 296
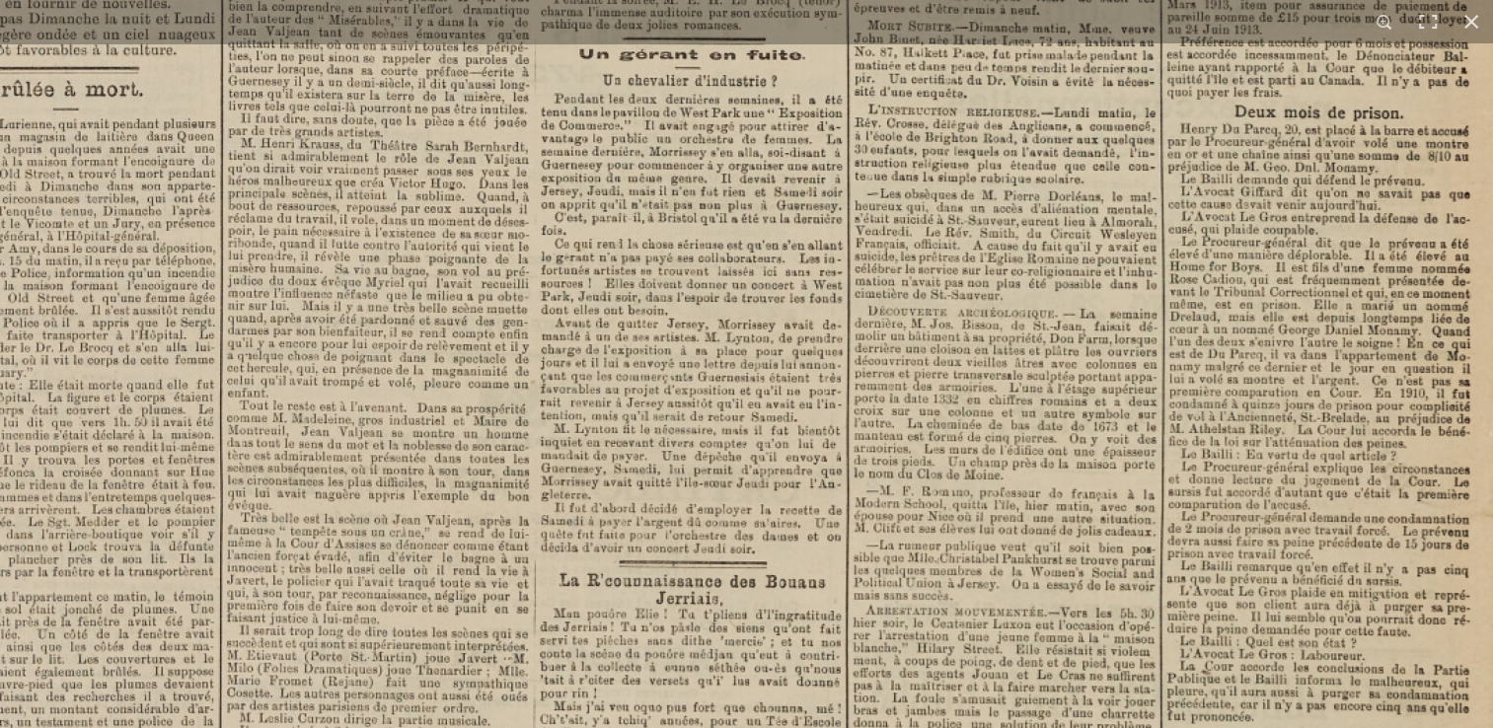
click at [774, 262] on img at bounding box center [333, 486] width 2441 height 3453
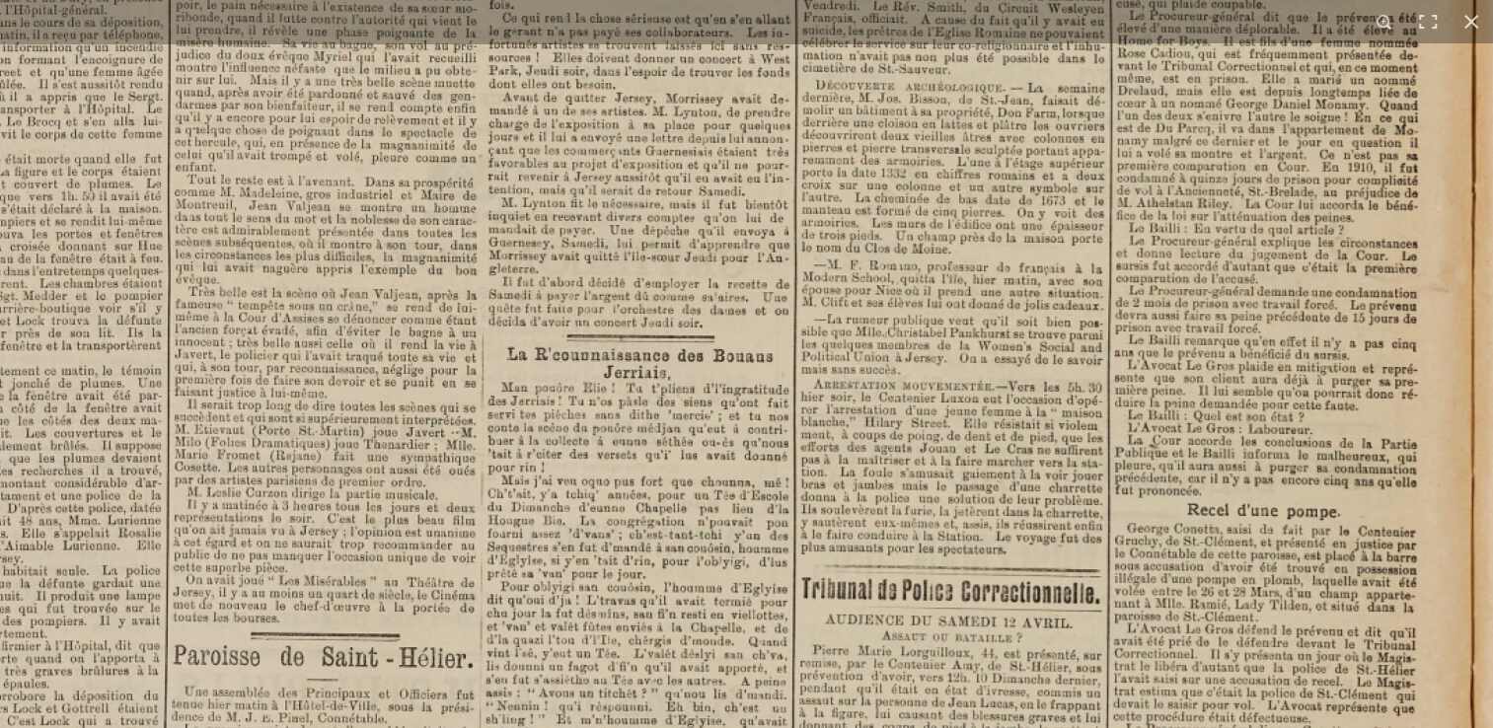
click at [798, 315] on img at bounding box center [281, 260] width 2441 height 3453
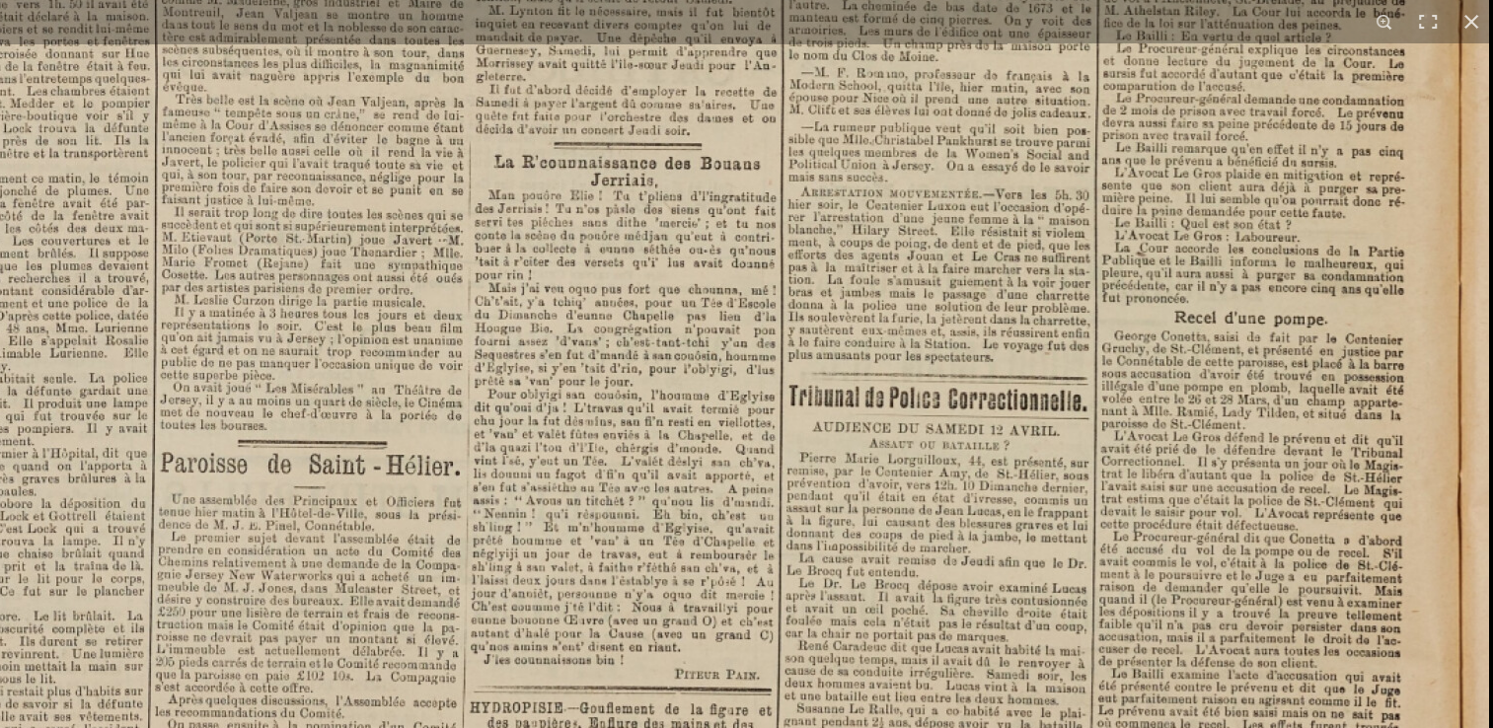
click at [805, 336] on img at bounding box center [268, 67] width 2441 height 3453
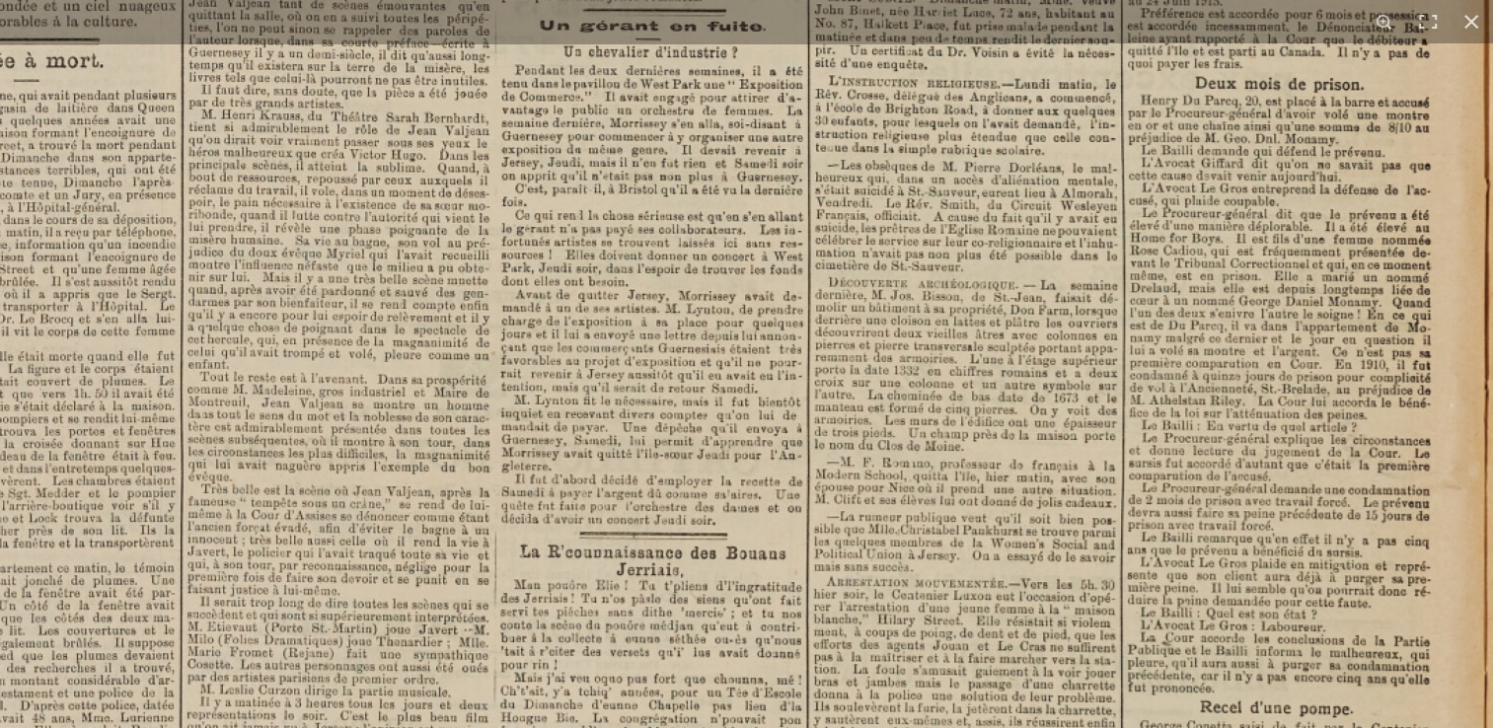
click at [1054, 727] on html "Menu" at bounding box center [746, 462] width 1493 height 1678
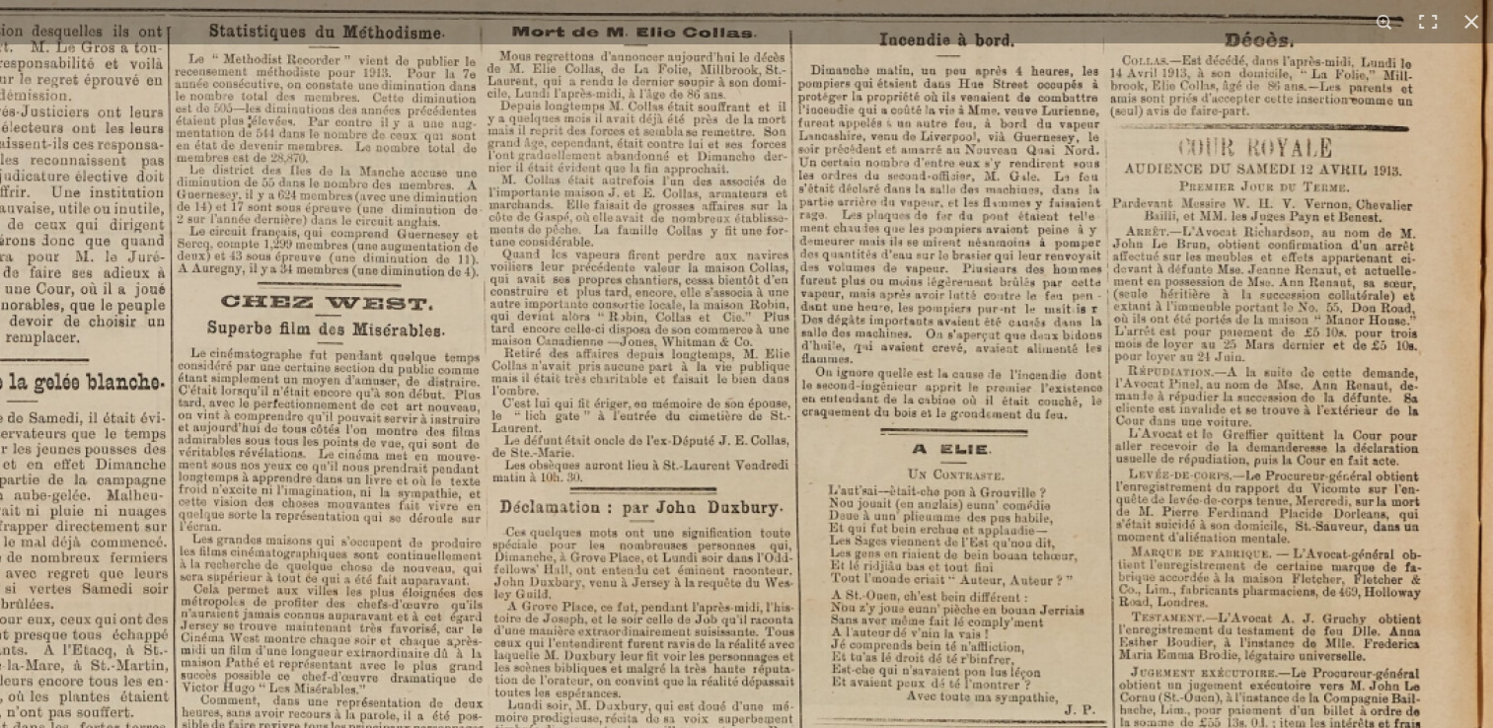
click at [1154, 42] on div "1 / 1" at bounding box center [746, 364] width 1493 height 728
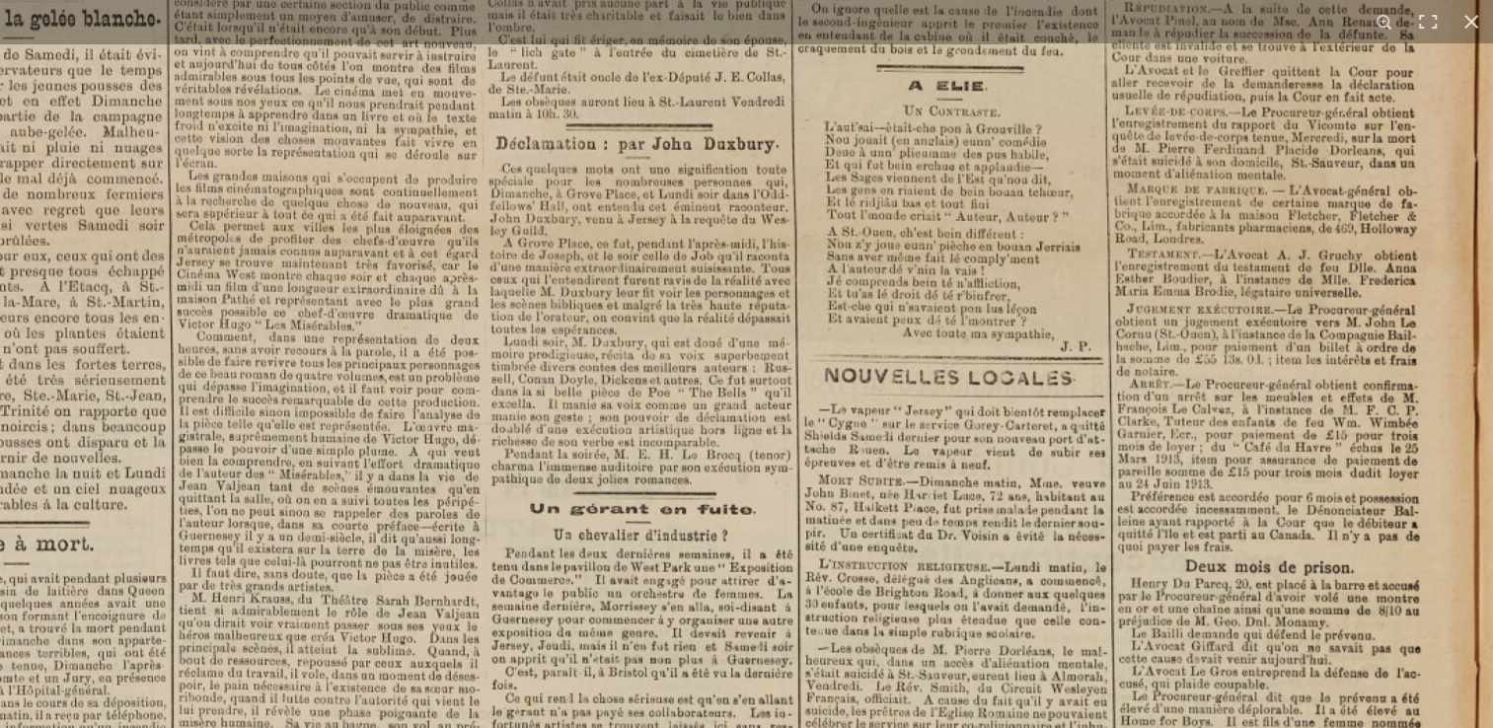
click at [1149, 38] on div "1 / 1" at bounding box center [746, 364] width 1493 height 728
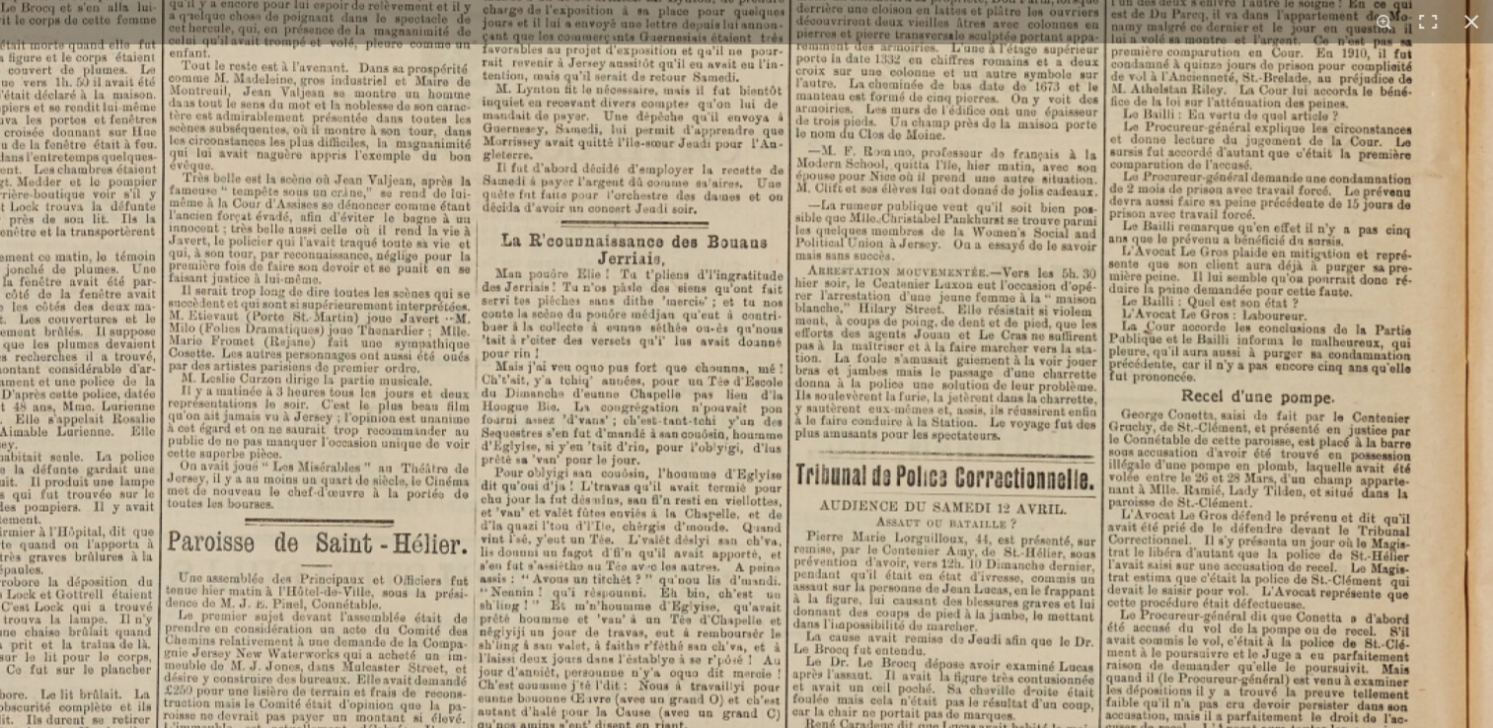
click at [1191, 18] on div "1 / 1" at bounding box center [746, 364] width 1493 height 728
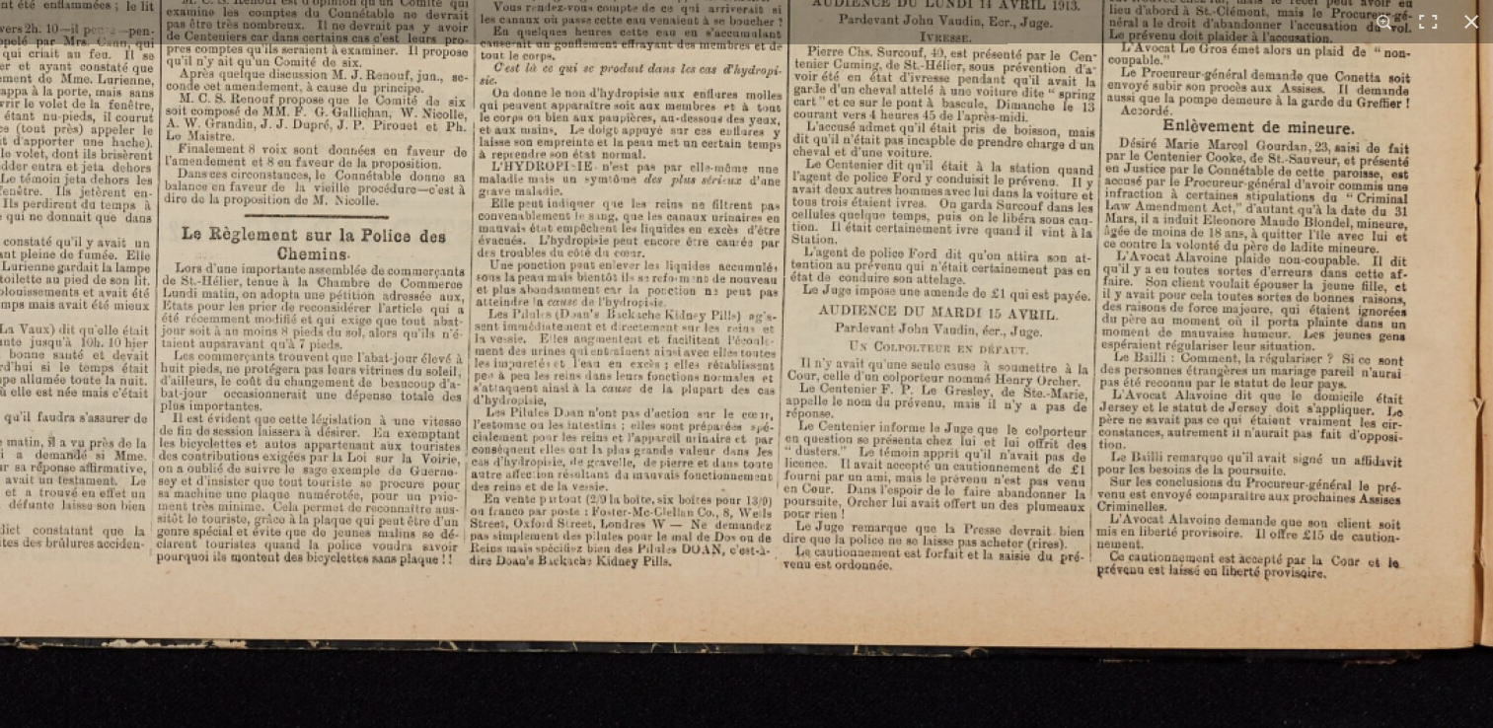
click at [1178, 19] on div "1 / 1" at bounding box center [746, 364] width 1493 height 728
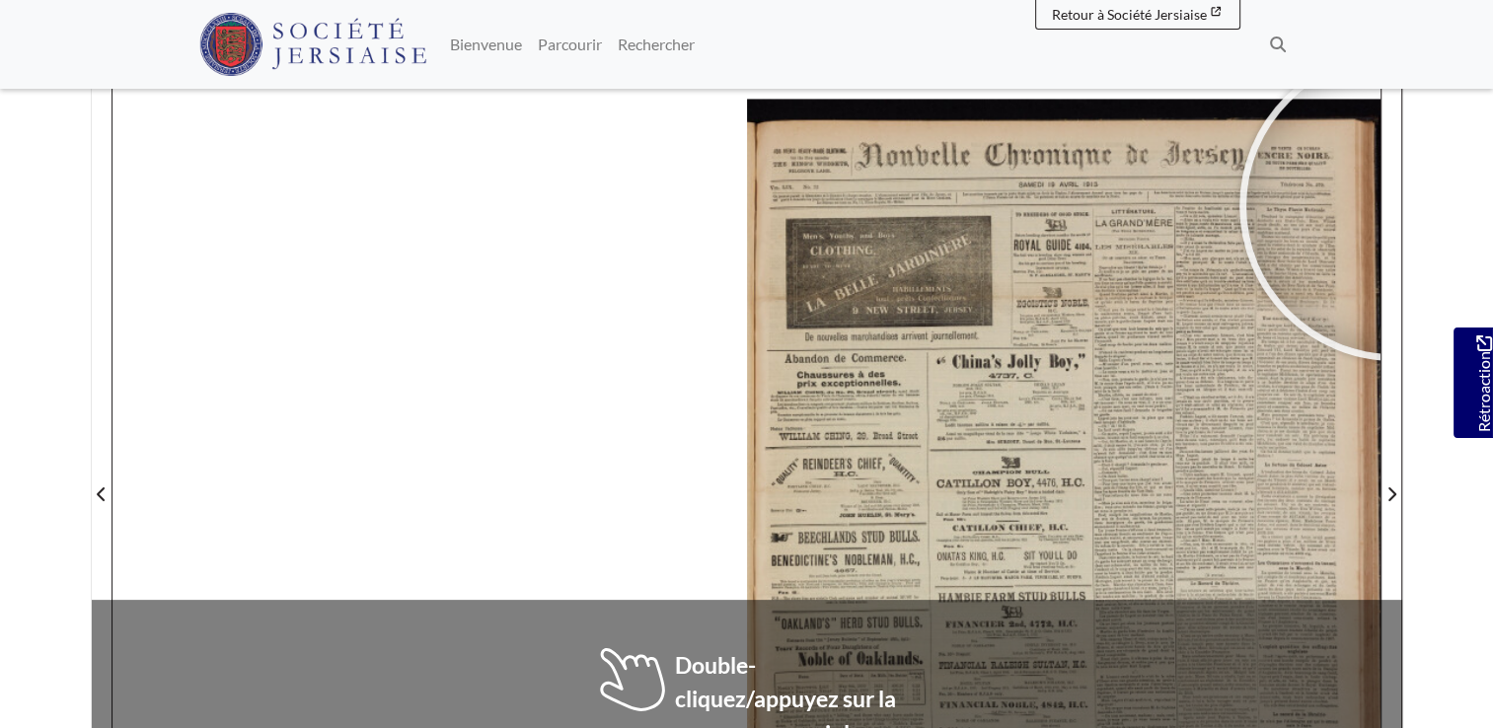
scroll to position [453, 0]
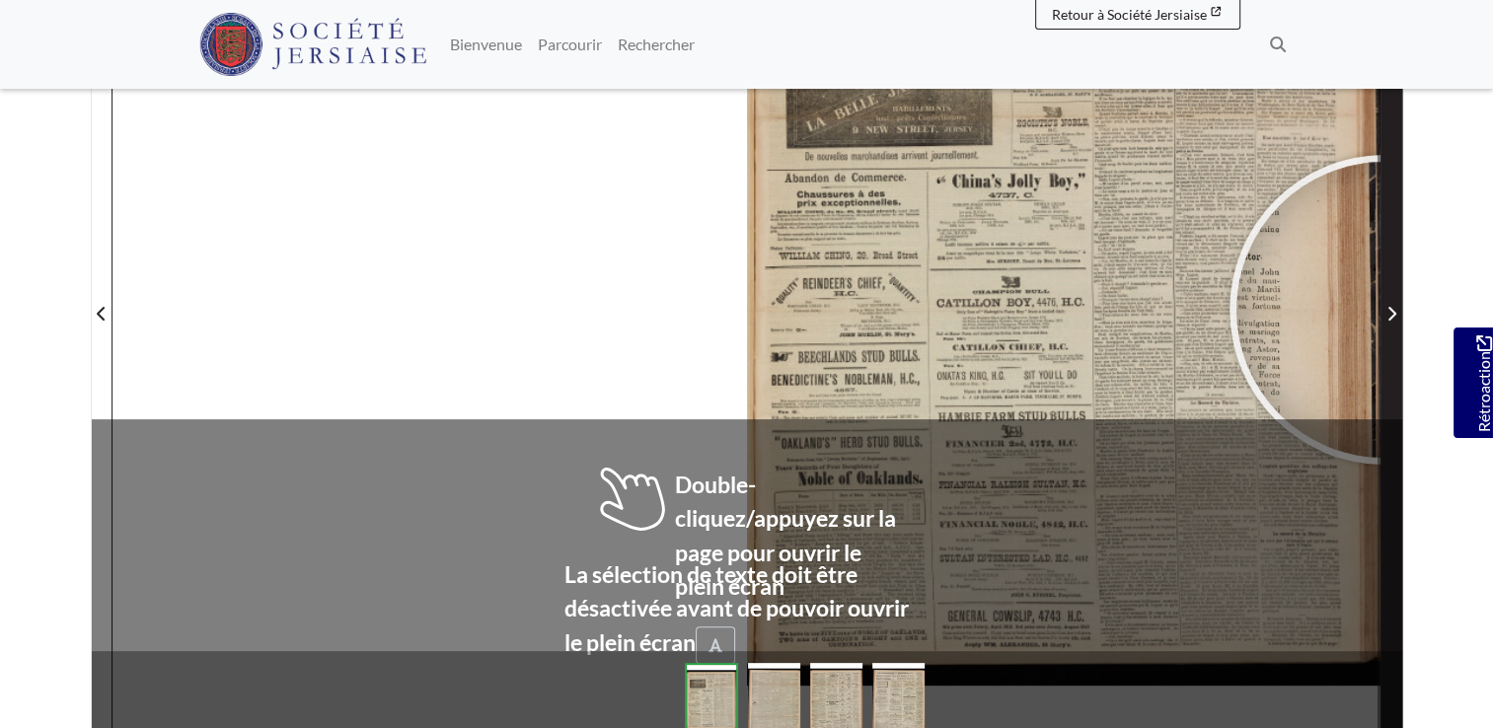
click at [1384, 309] on span "Page suivante" at bounding box center [1391, 314] width 20 height 24
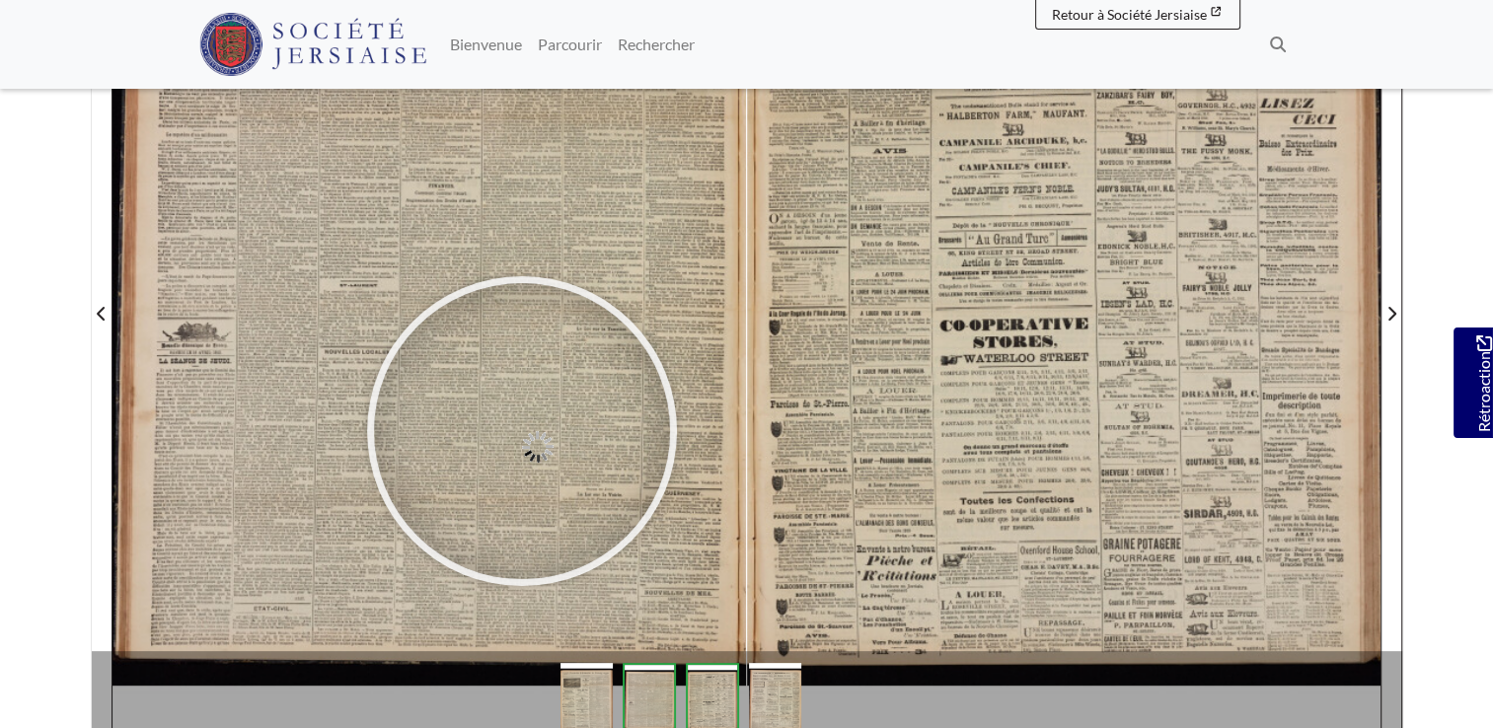
click at [522, 430] on div at bounding box center [522, 431] width 296 height 296
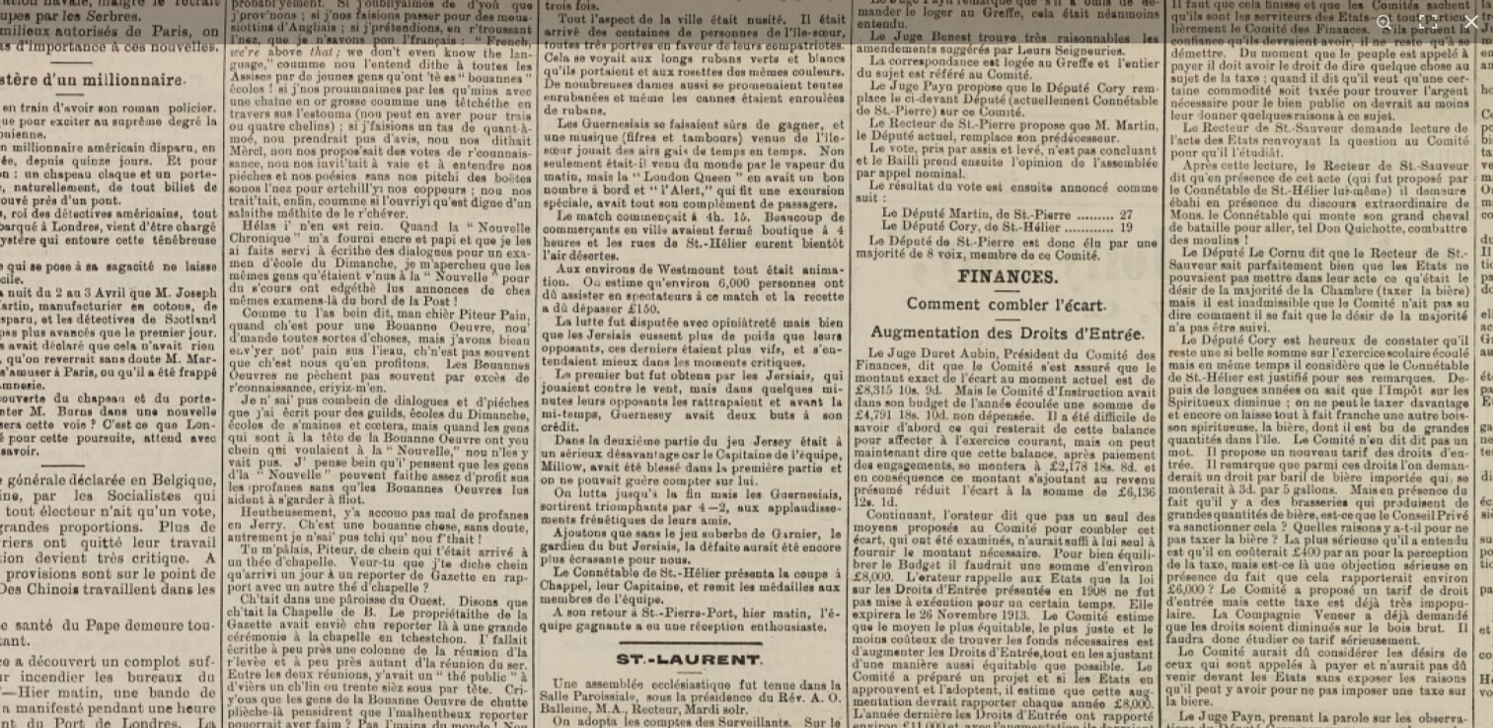
click at [803, 124] on img at bounding box center [961, 723] width 2441 height 3453
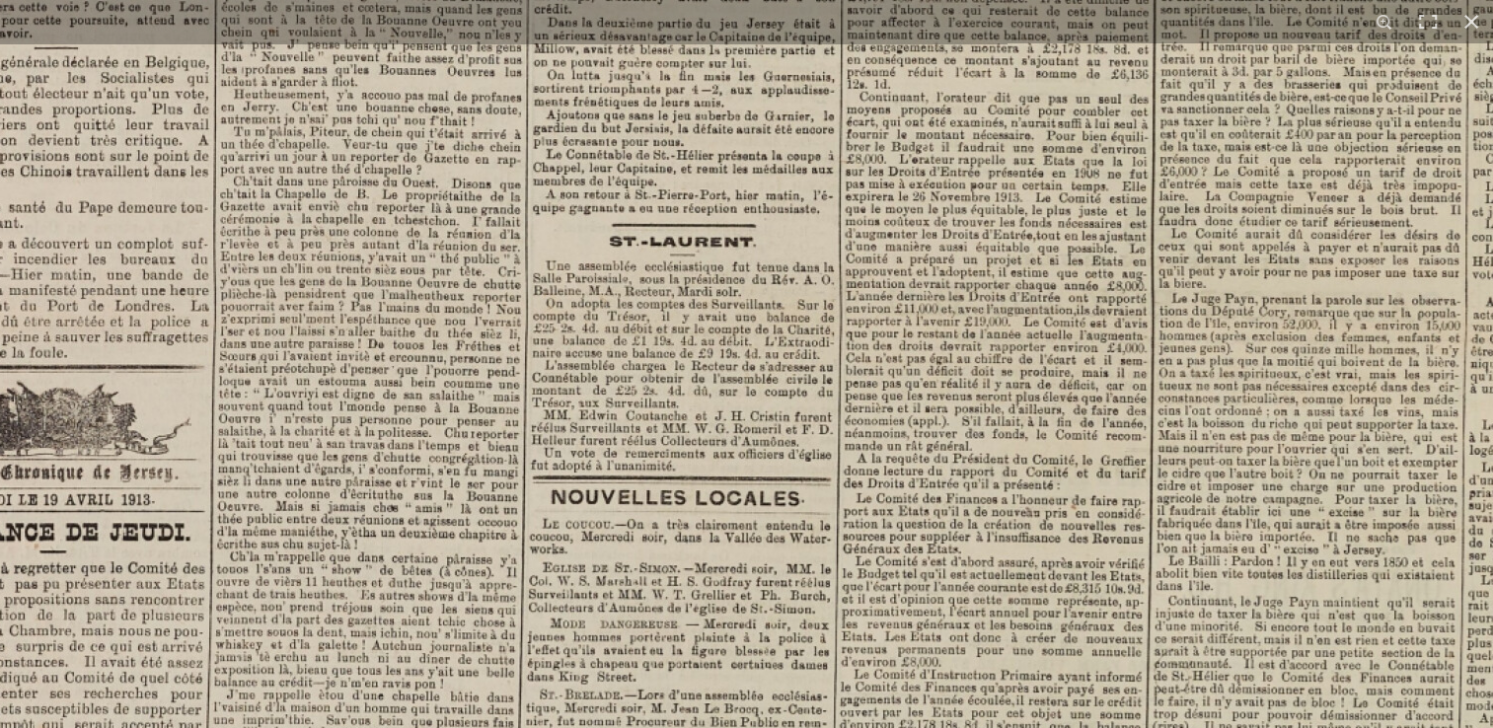
click at [789, 144] on img at bounding box center [954, 305] width 2441 height 3453
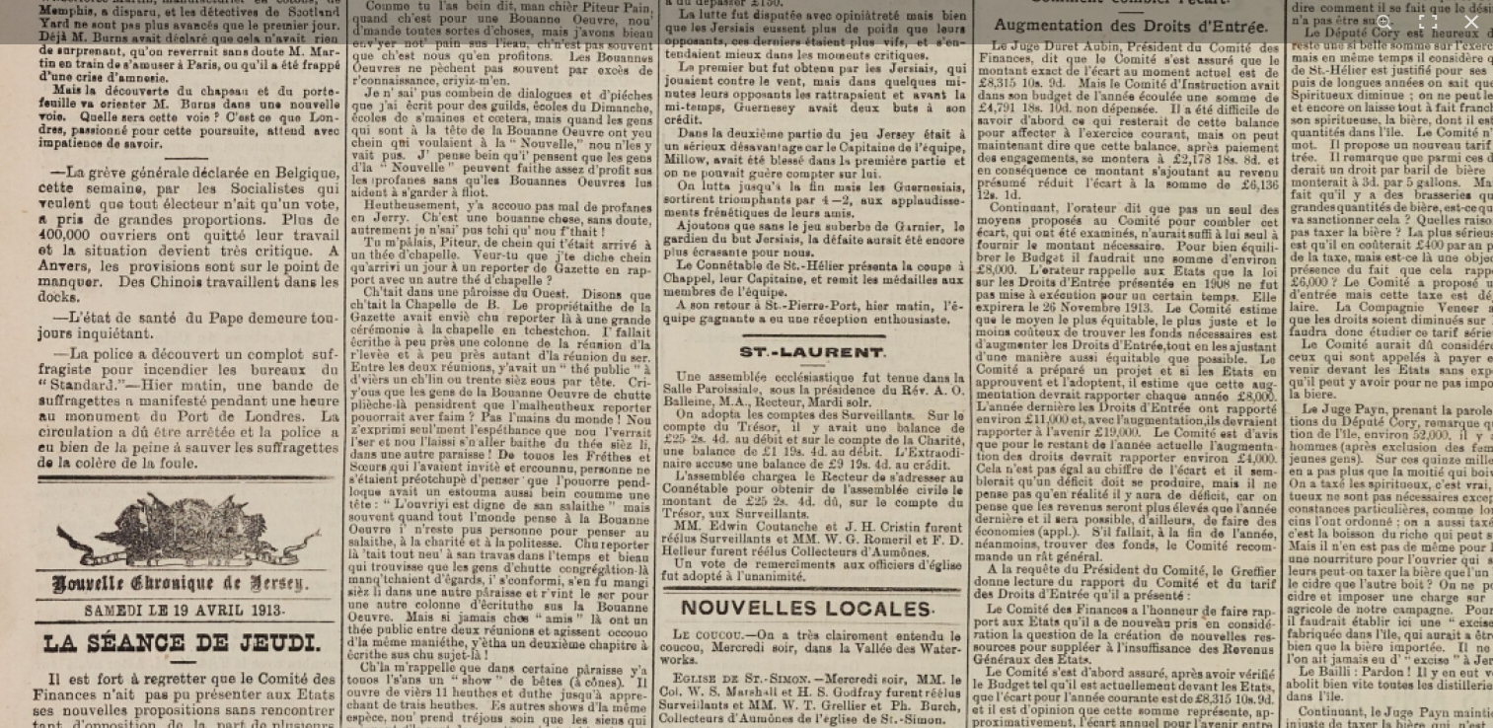
click at [718, 439] on img at bounding box center [1084, 416] width 2441 height 3453
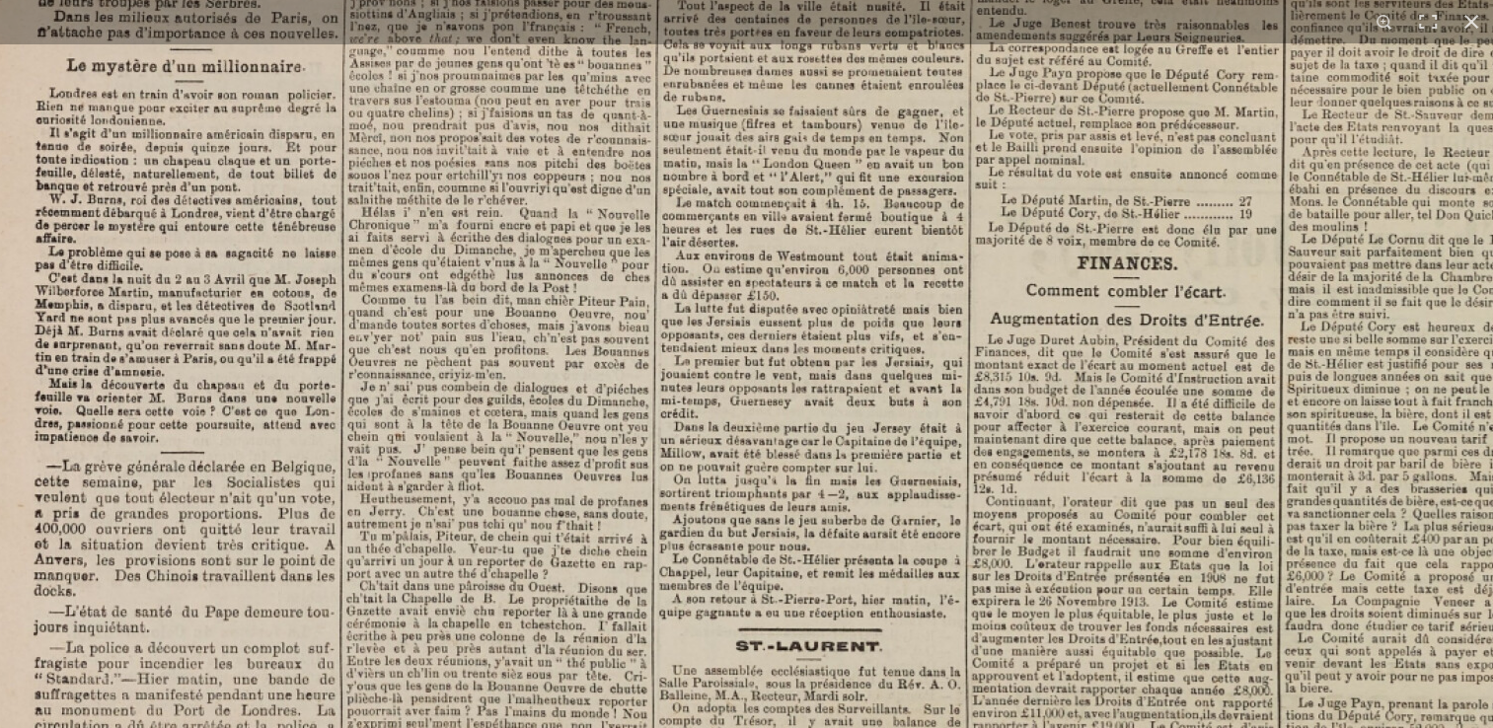
click at [737, 476] on img at bounding box center [1080, 710] width 2441 height 3453
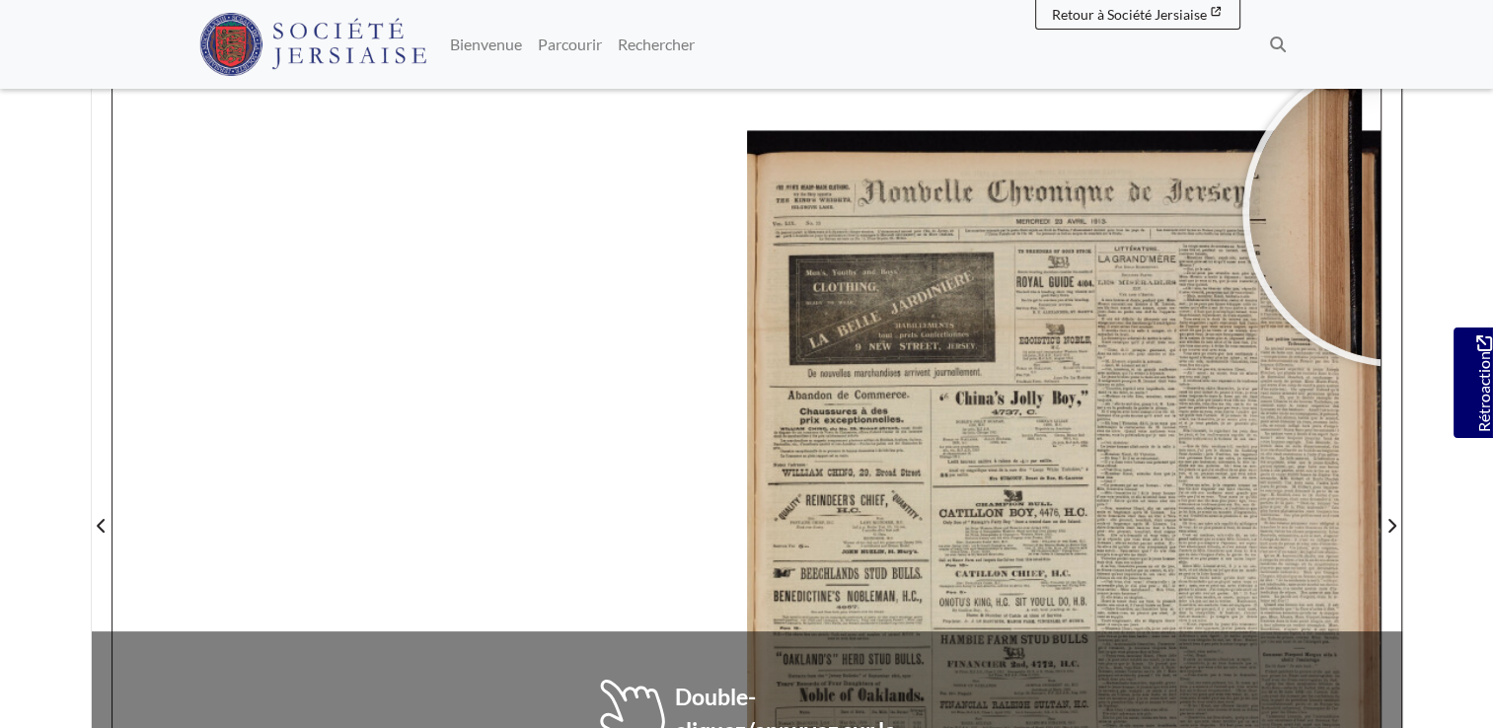
scroll to position [247, 0]
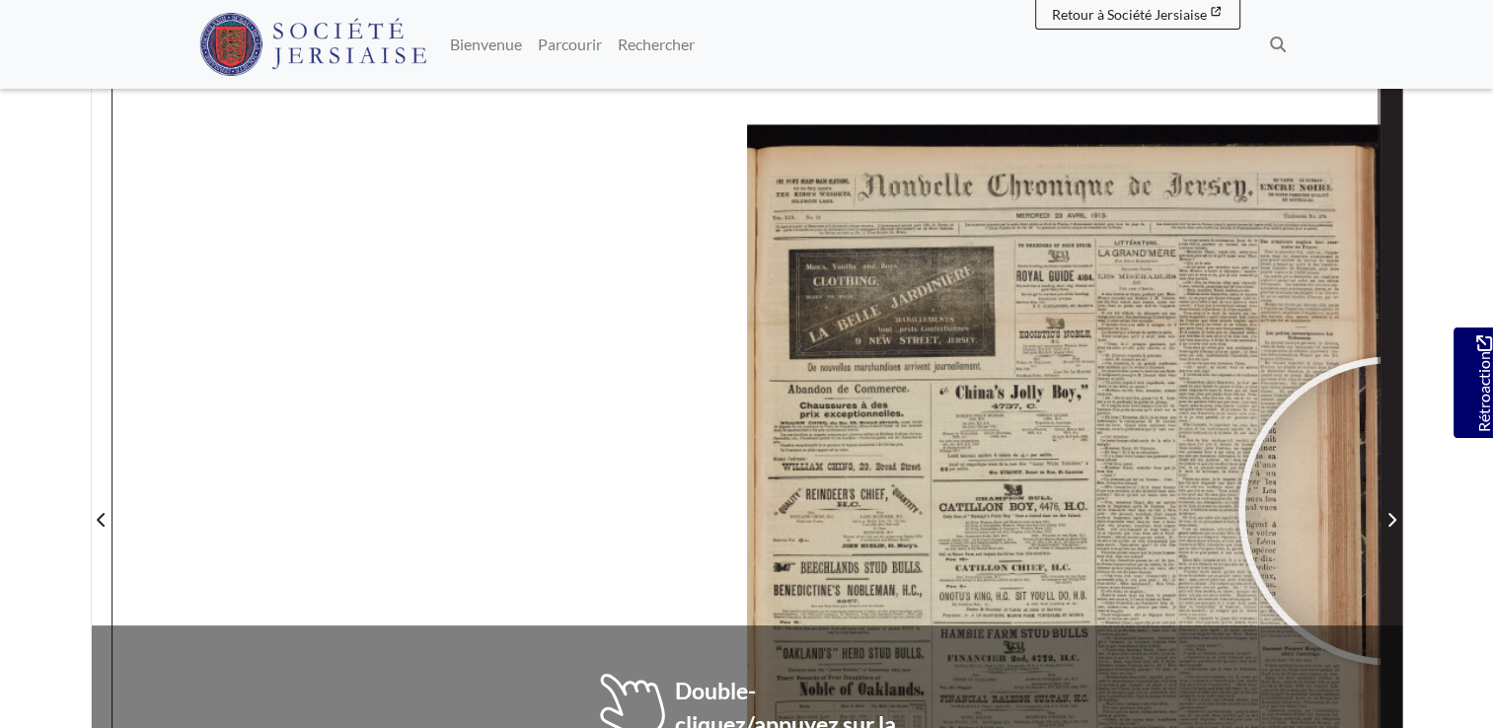
click at [1393, 512] on icon "Page suivante" at bounding box center [1391, 520] width 10 height 16
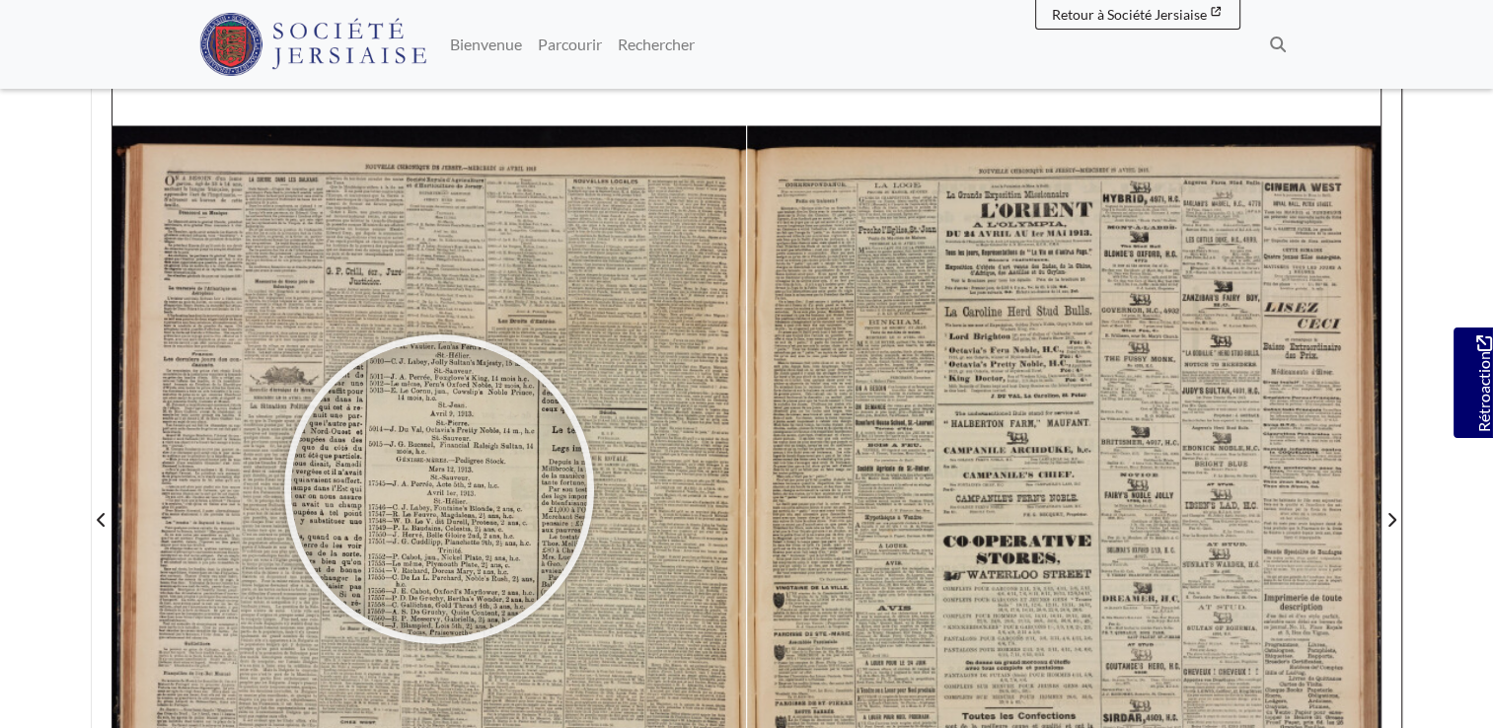
click at [439, 486] on div at bounding box center [439, 489] width 296 height 296
click at [439, 486] on div at bounding box center [439, 487] width 296 height 296
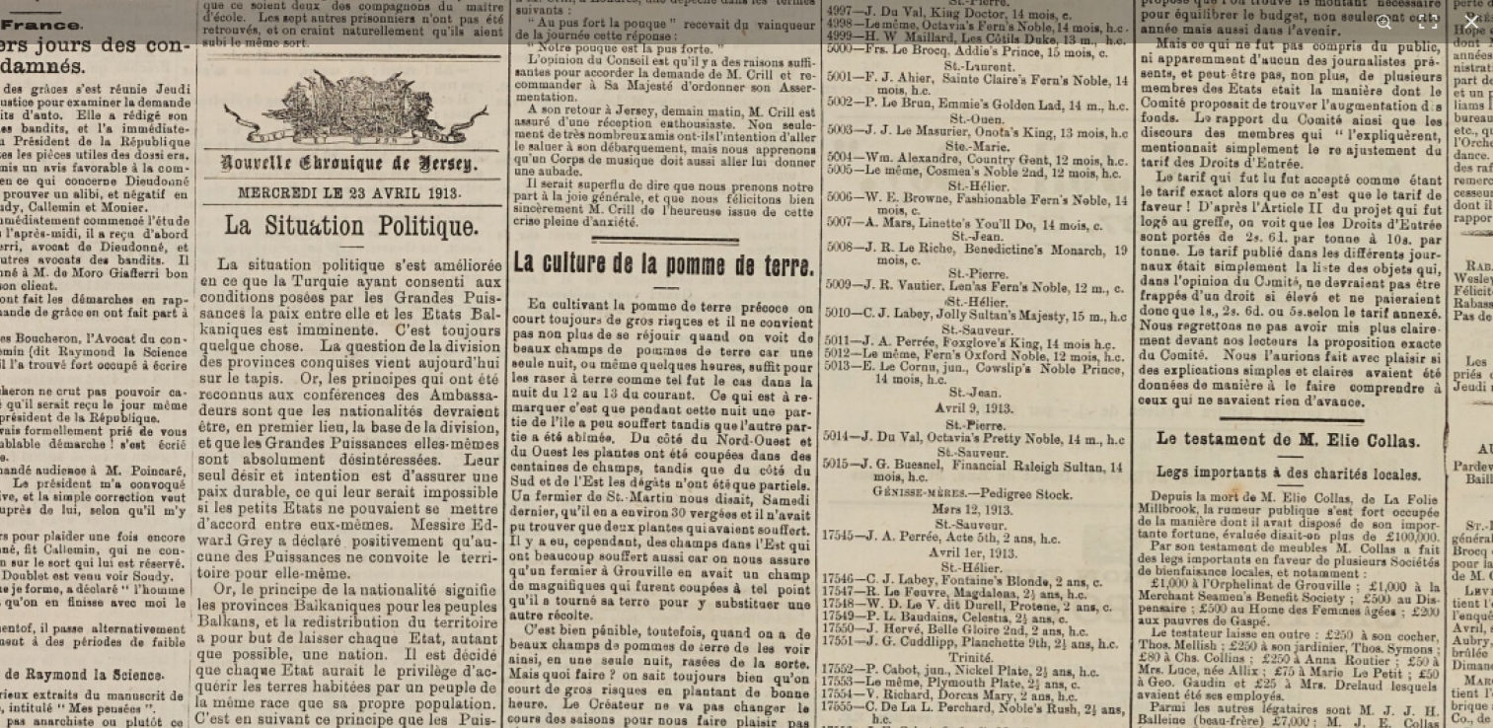
click at [605, 191] on img at bounding box center [914, 618] width 2441 height 3453
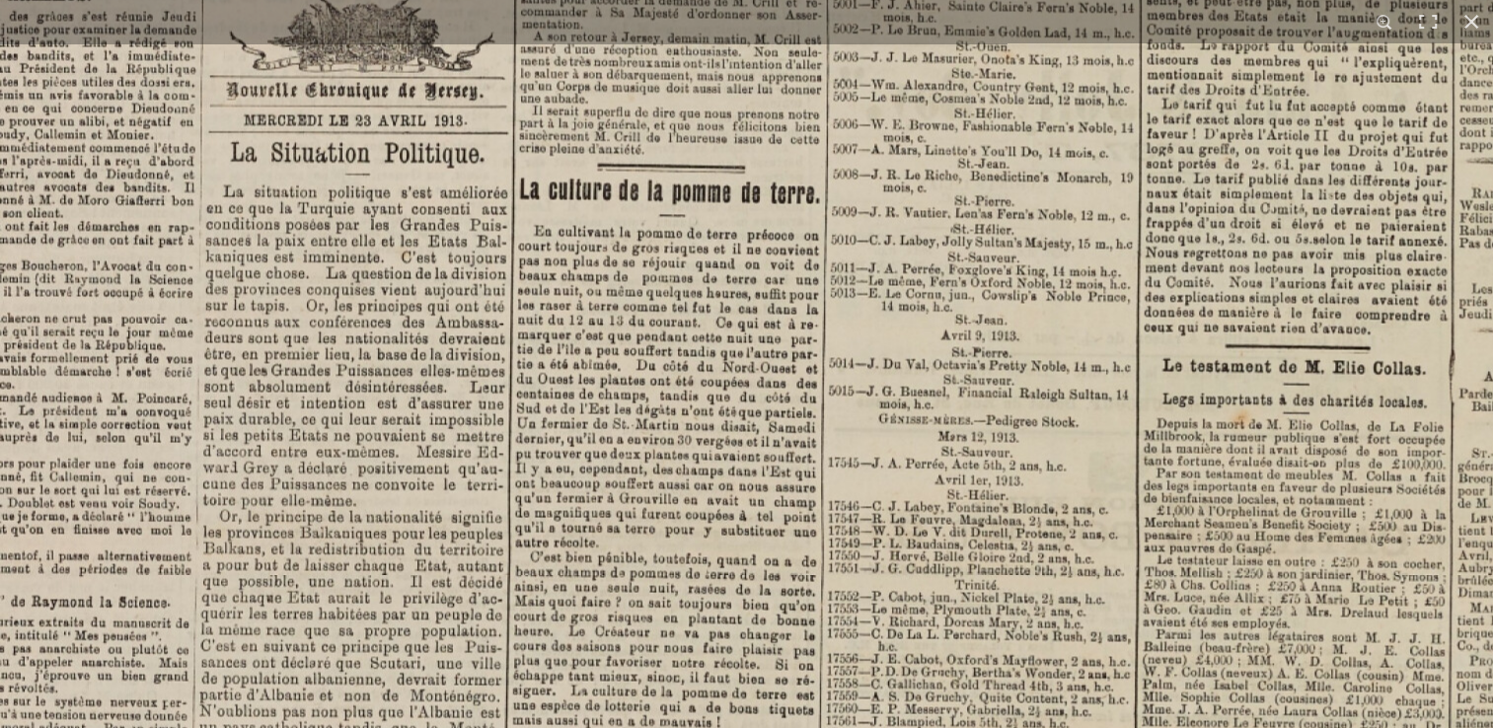
click at [610, 226] on img at bounding box center [920, 545] width 2441 height 3453
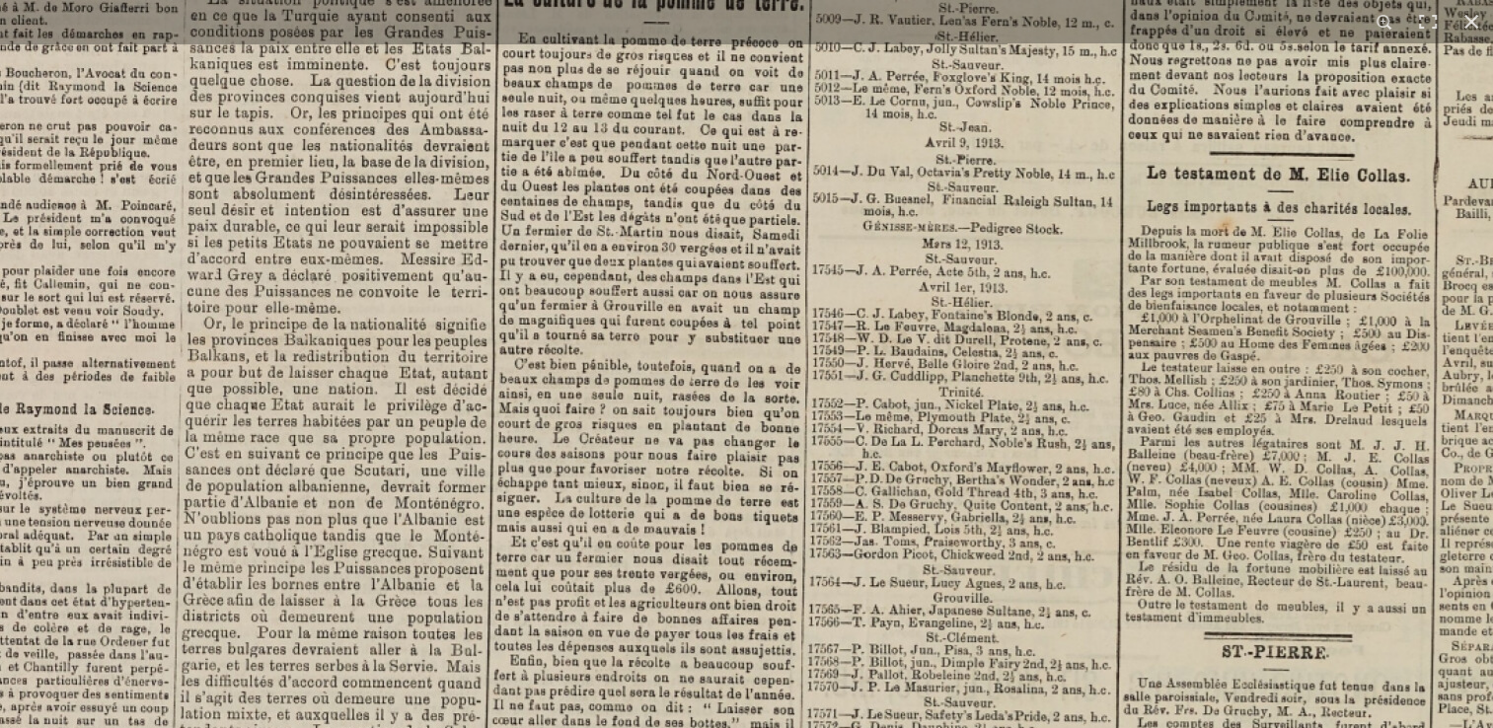
click at [523, 185] on img at bounding box center [904, 353] width 2441 height 3453
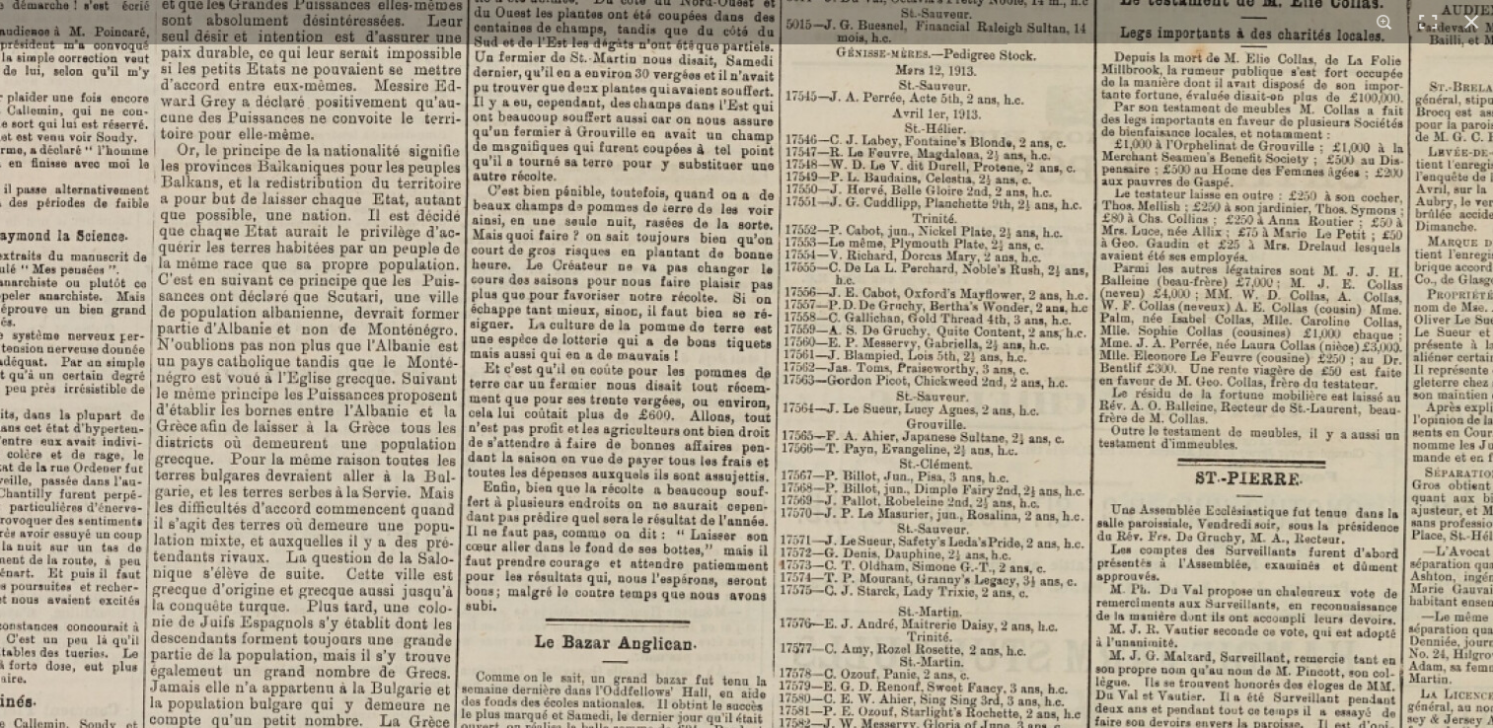
click at [510, 148] on img at bounding box center [878, 179] width 2441 height 3453
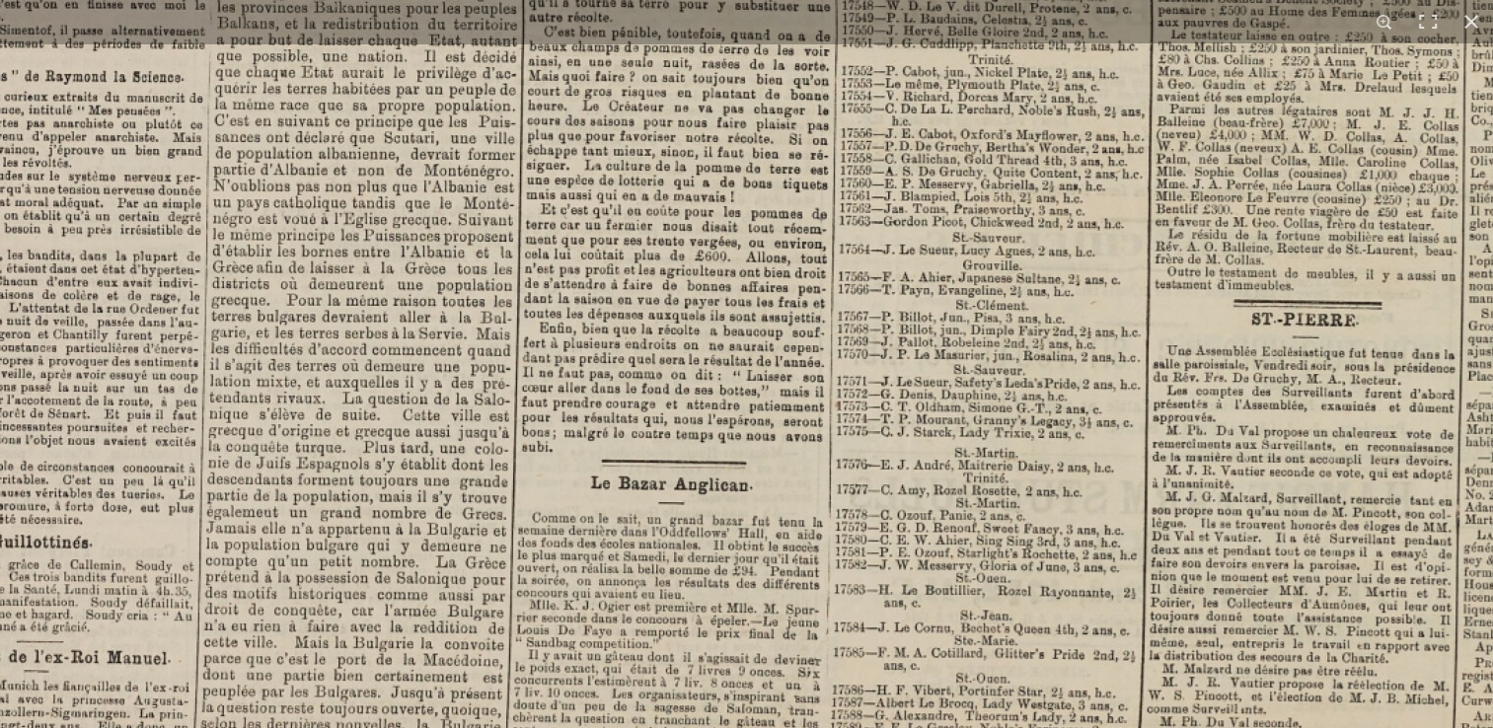
click at [726, 207] on img at bounding box center [934, 20] width 2441 height 3453
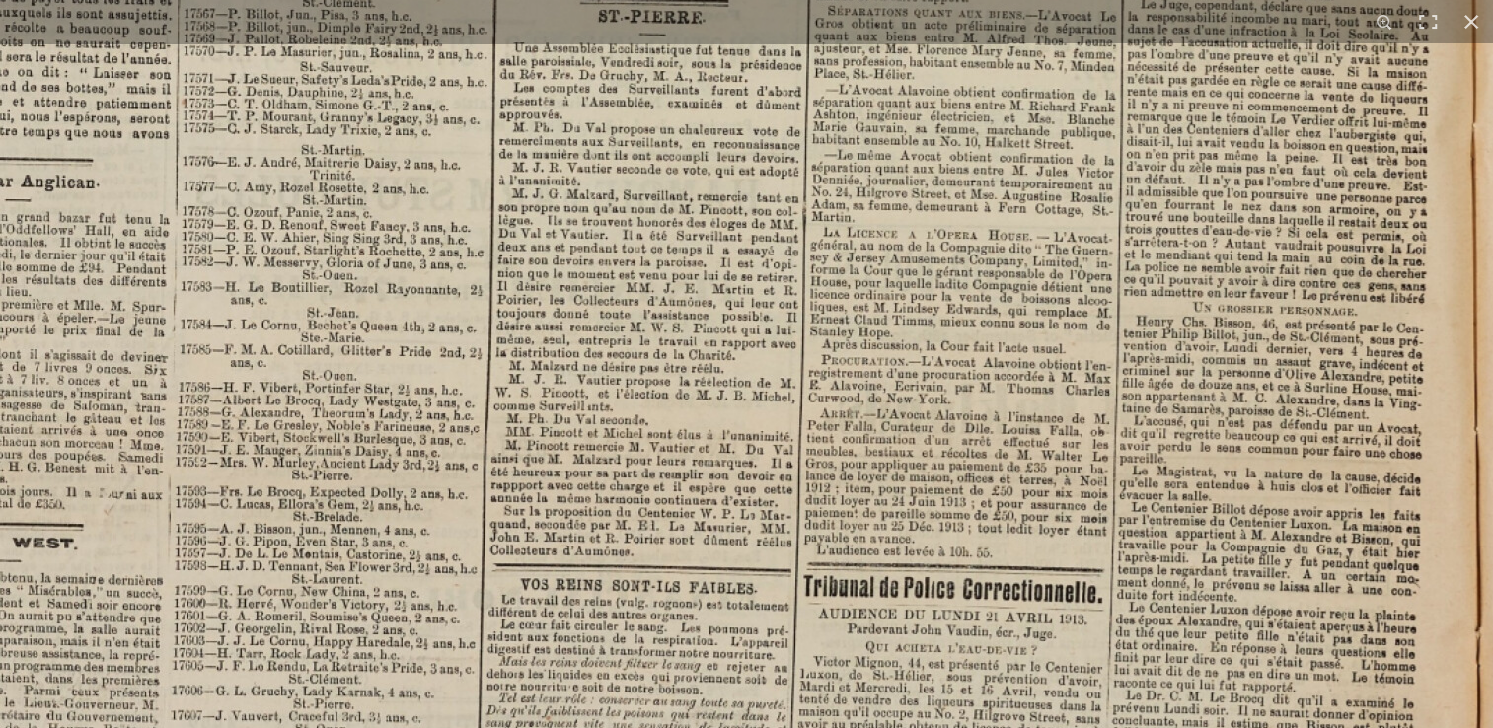
click at [662, 727] on html "Menu" at bounding box center [746, 592] width 1493 height 1678
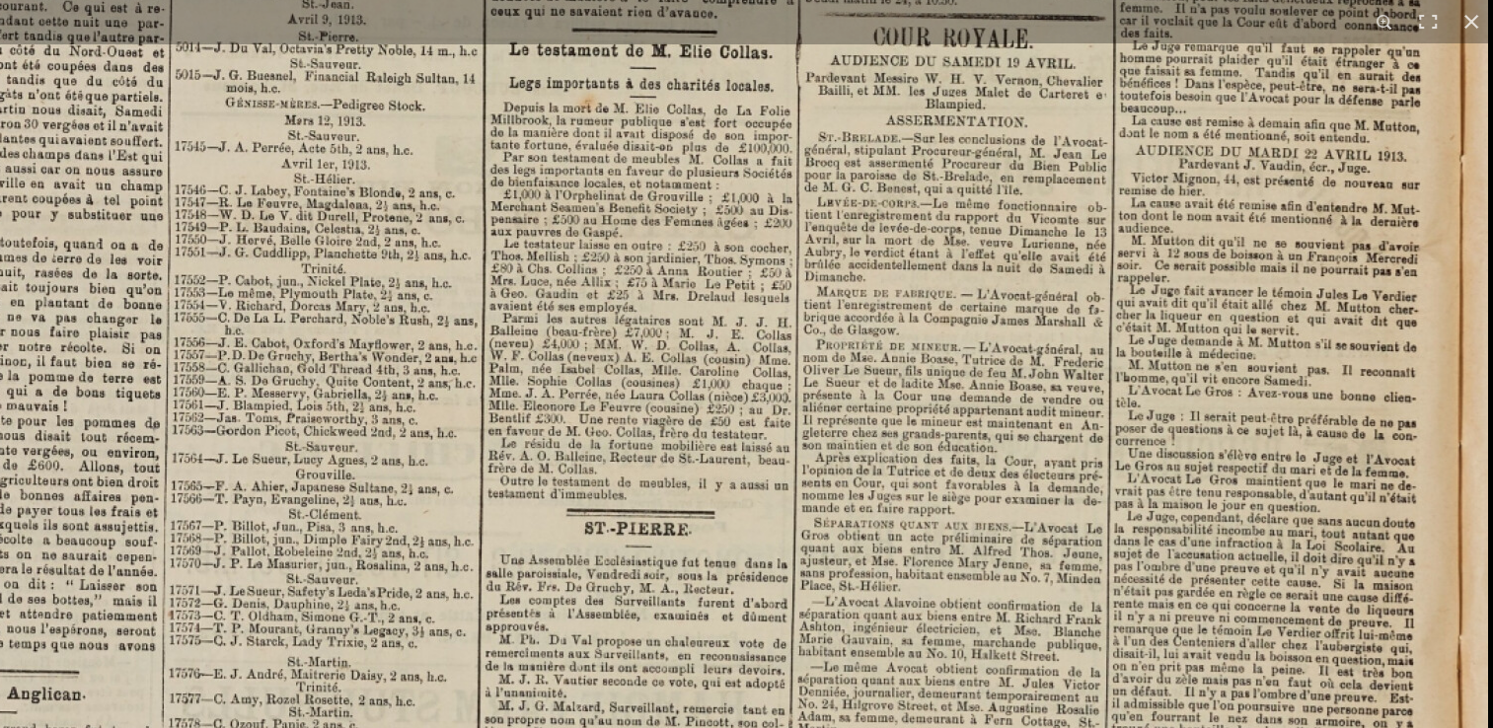
click at [663, 586] on img at bounding box center [267, 229] width 2441 height 3453
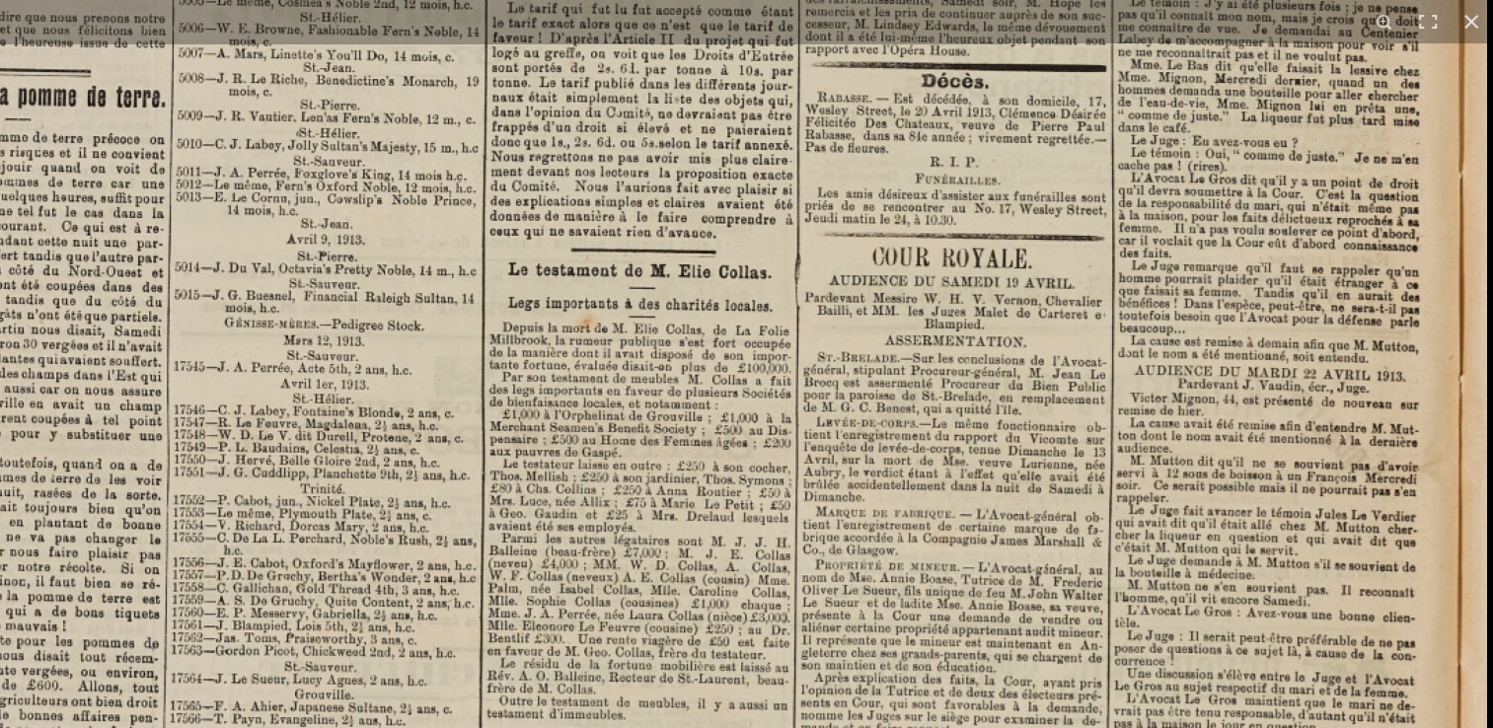
click at [722, 534] on img at bounding box center [266, 449] width 2441 height 3453
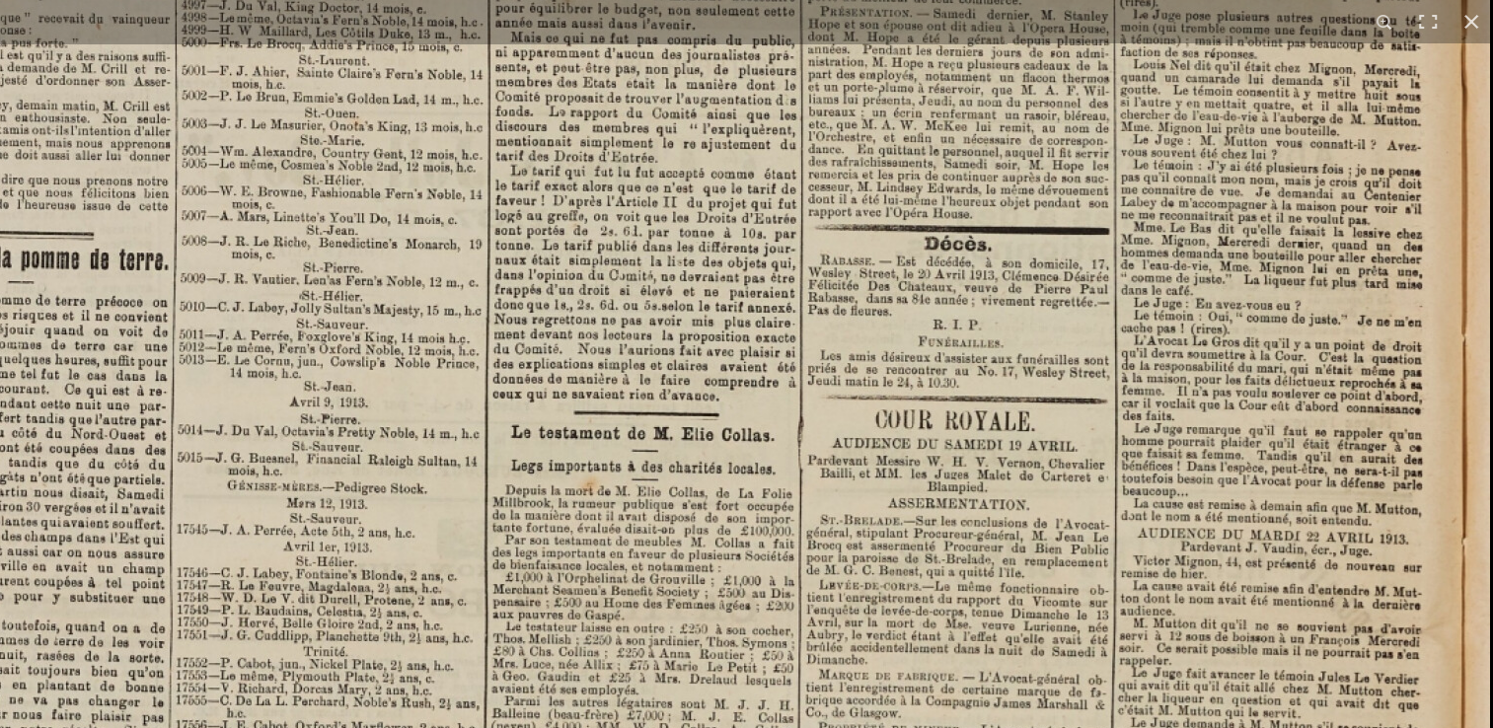
click at [702, 511] on img at bounding box center [269, 612] width 2441 height 3453
